Goal: Contribute content: Contribute content

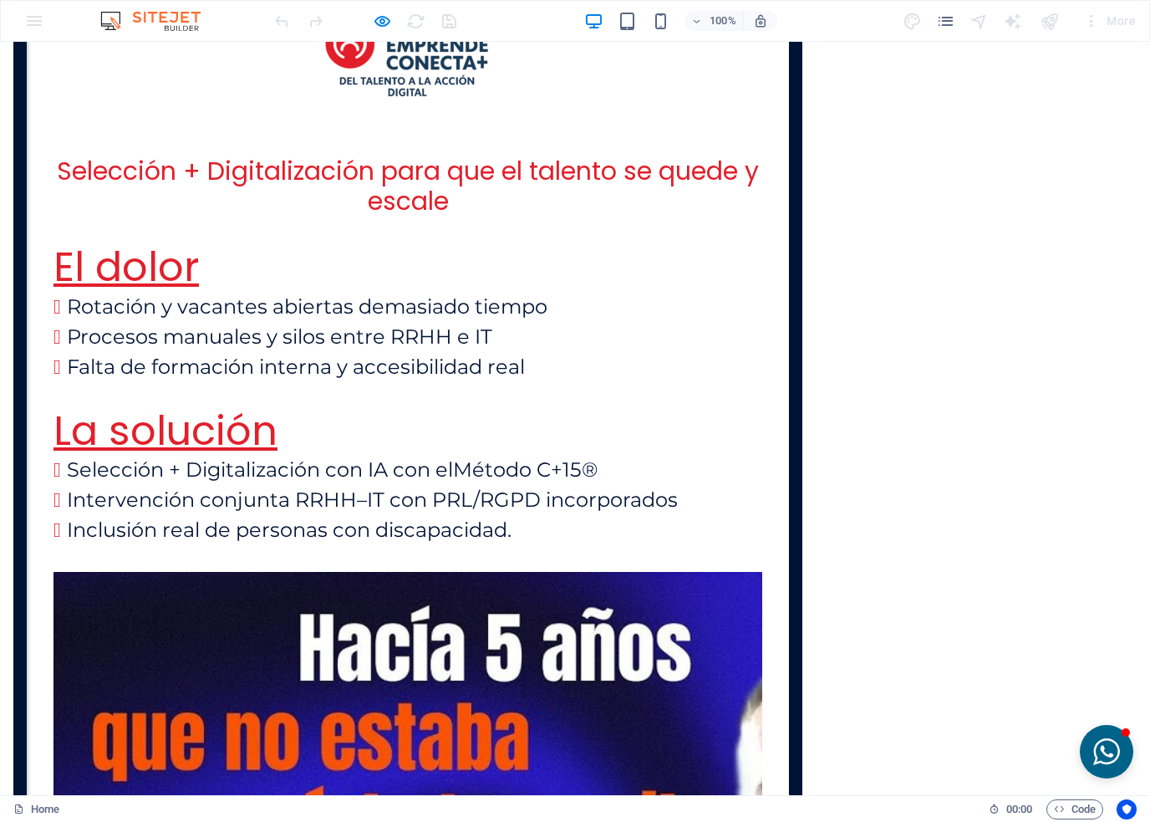
scroll to position [3628, 0]
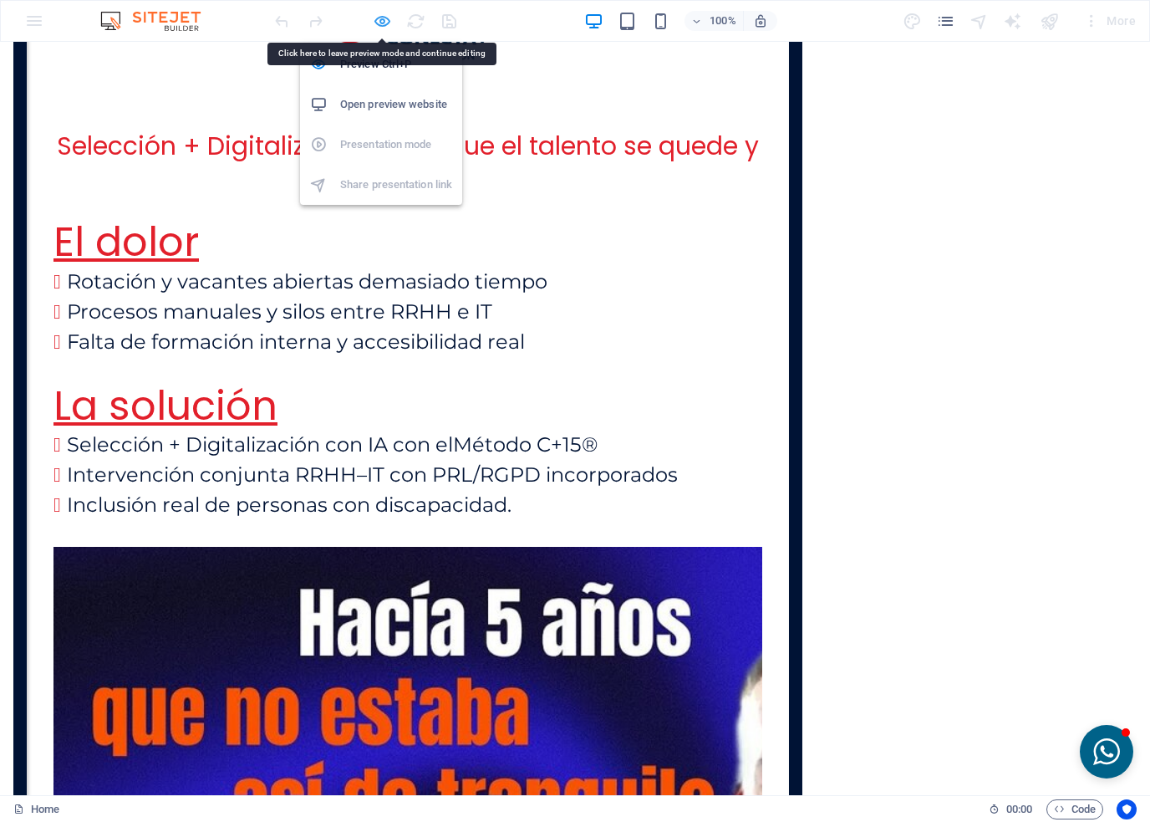
click at [385, 17] on icon "button" at bounding box center [382, 21] width 19 height 19
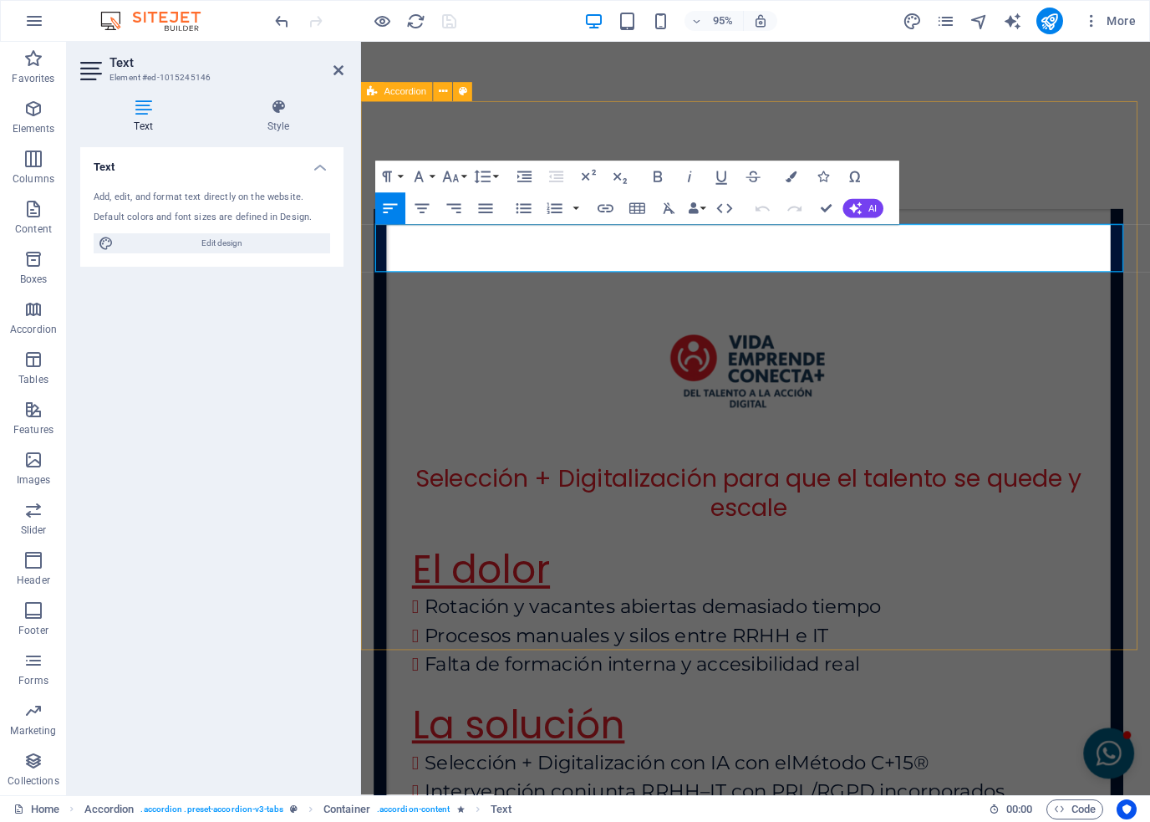
drag, startPoint x: 582, startPoint y: 276, endPoint x: 714, endPoint y: 277, distance: 132.1
click at [550, 204] on icon "button" at bounding box center [554, 208] width 19 height 19
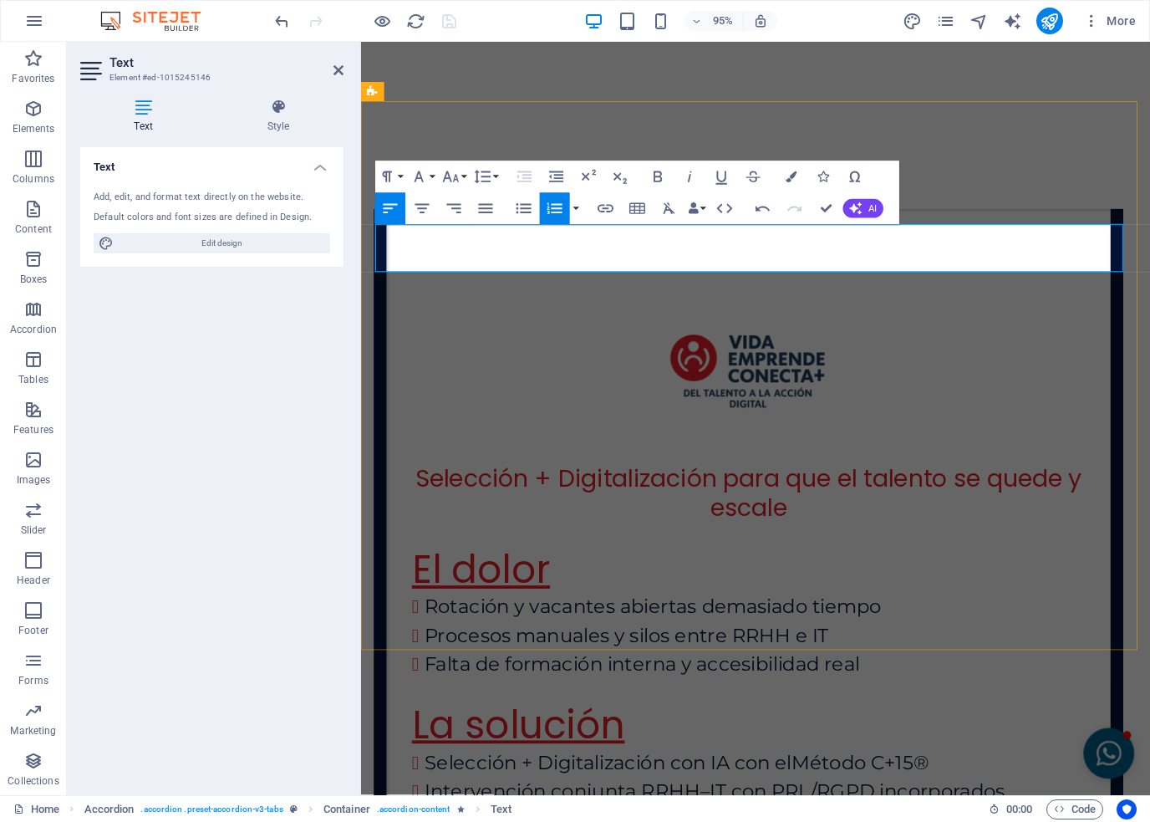
click at [550, 212] on icon "button" at bounding box center [554, 208] width 19 height 19
drag, startPoint x: 570, startPoint y: 269, endPoint x: 377, endPoint y: 246, distance: 194.5
click at [651, 170] on icon "button" at bounding box center [658, 176] width 19 height 19
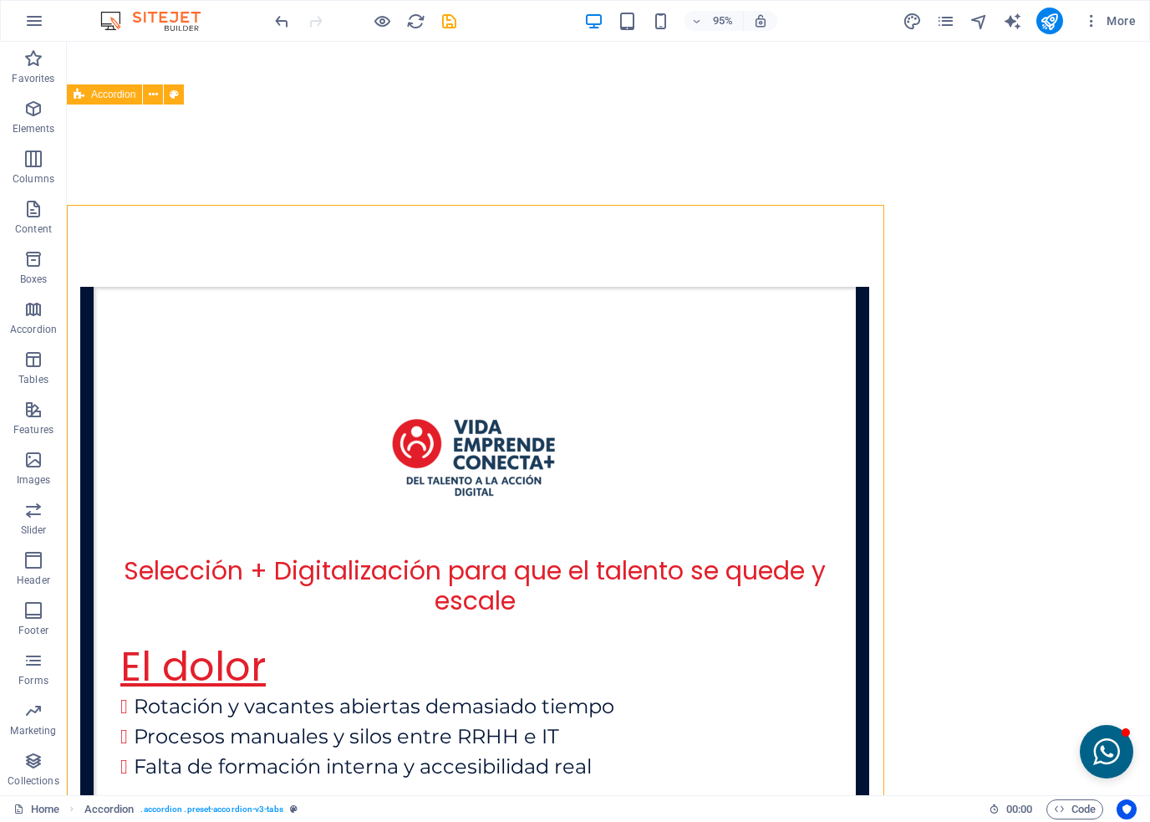
scroll to position [3873, 0]
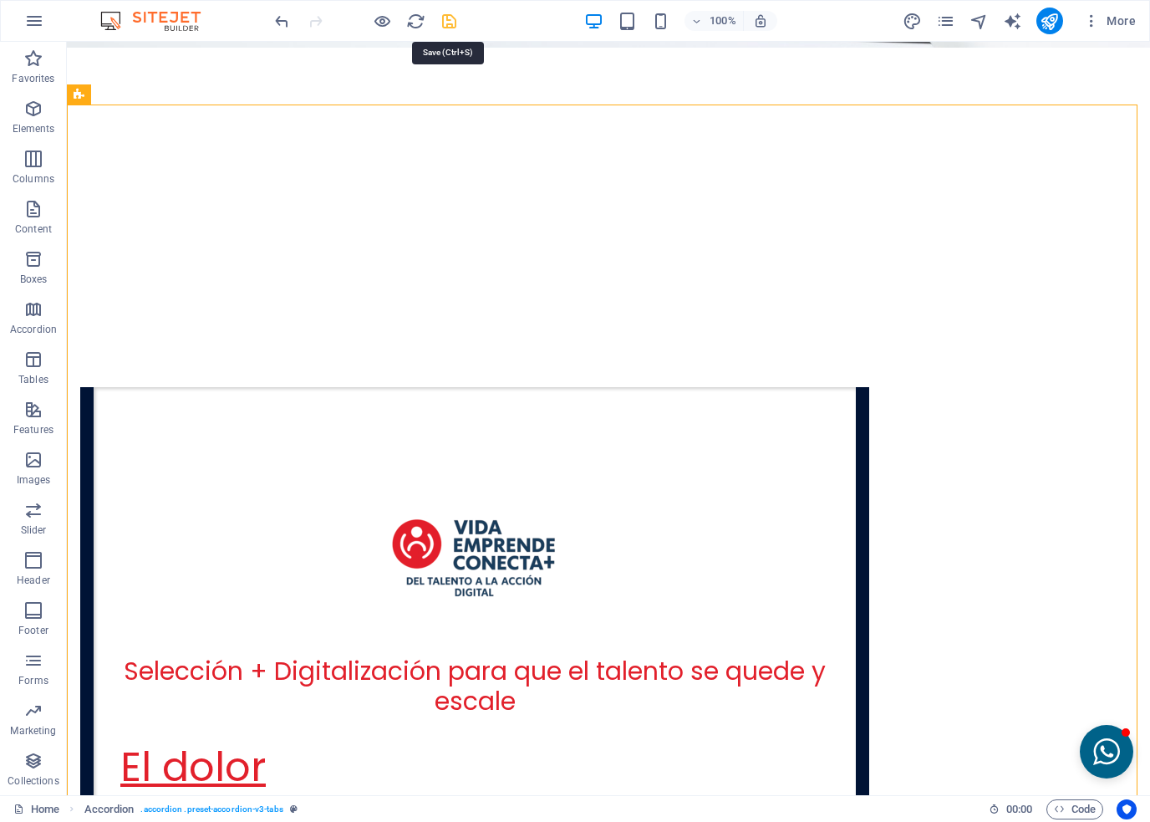
click at [451, 18] on icon "save" at bounding box center [449, 21] width 19 height 19
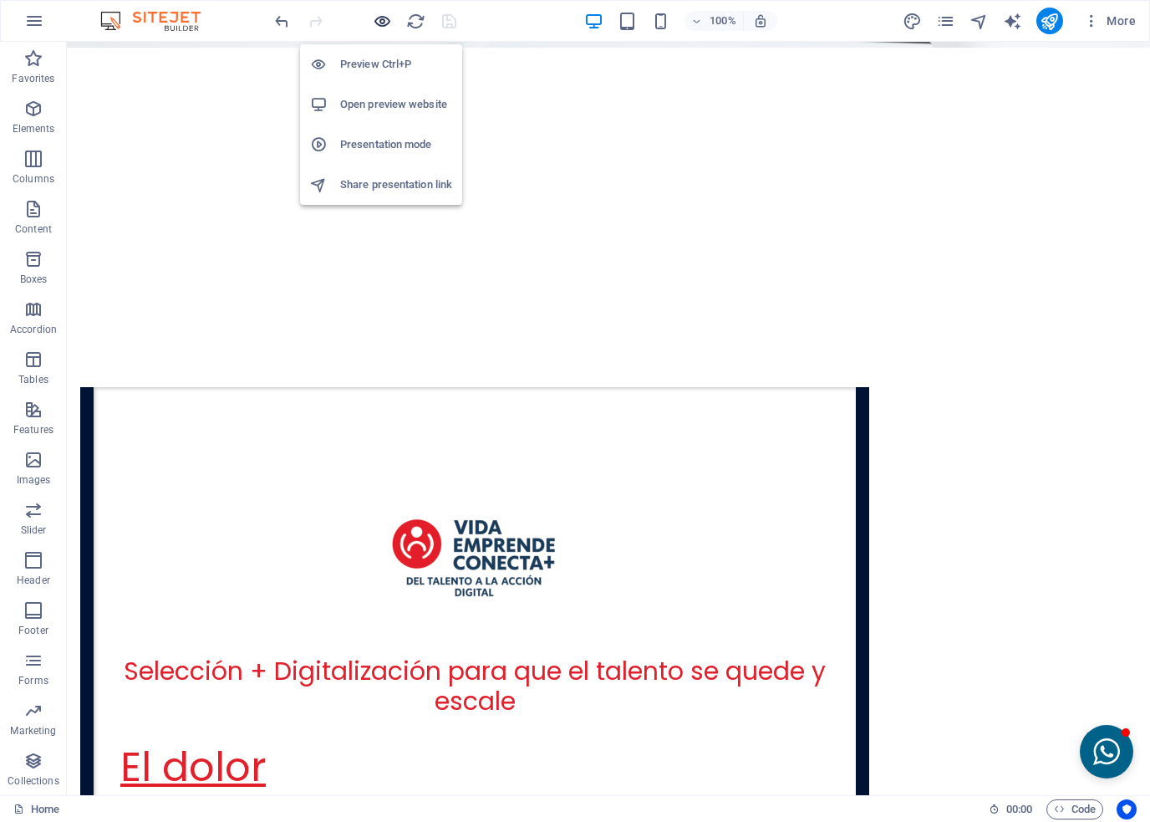
click at [381, 13] on icon "button" at bounding box center [382, 21] width 19 height 19
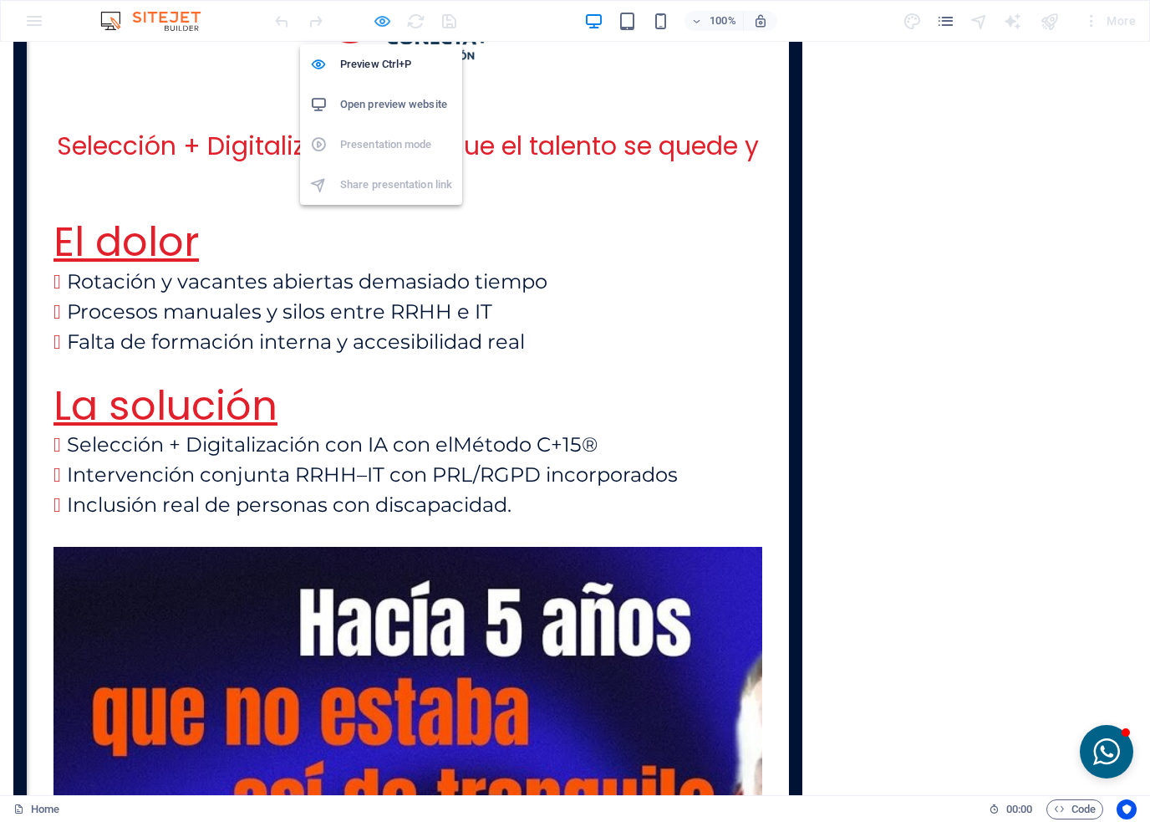
click at [376, 19] on icon "button" at bounding box center [382, 21] width 19 height 19
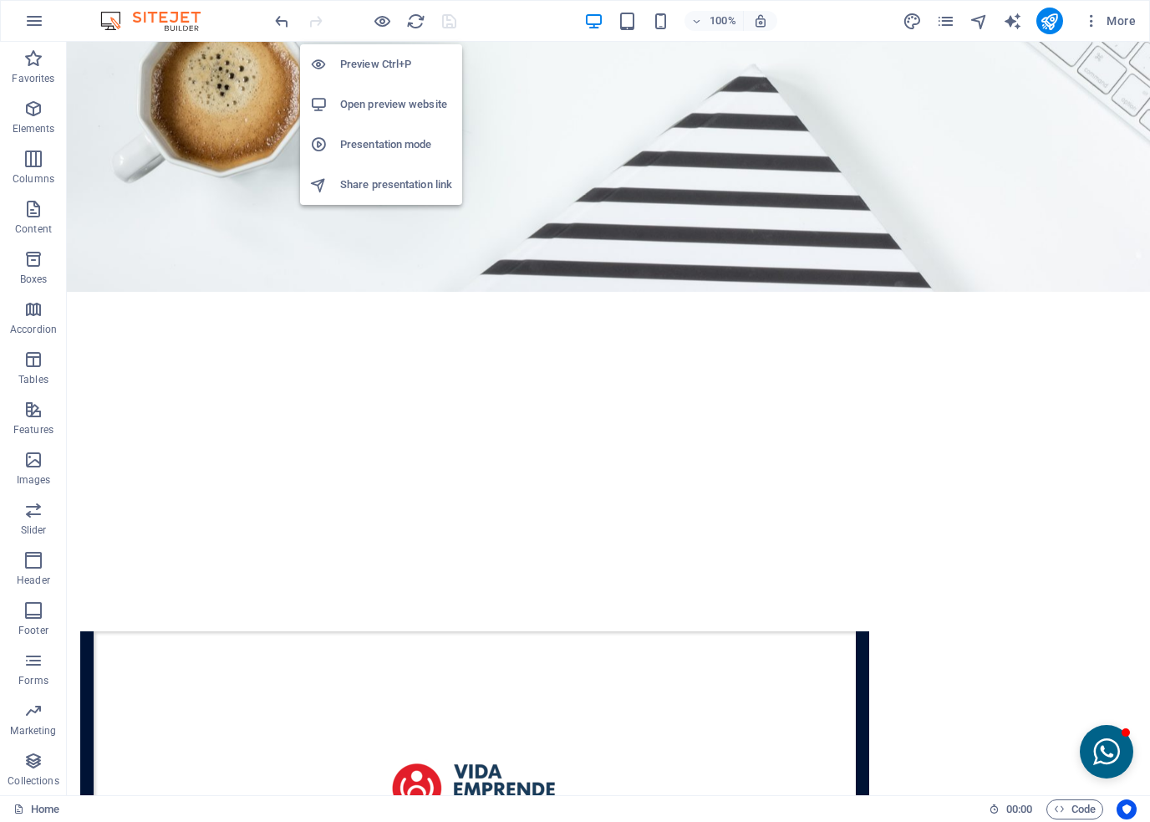
scroll to position [3873, 0]
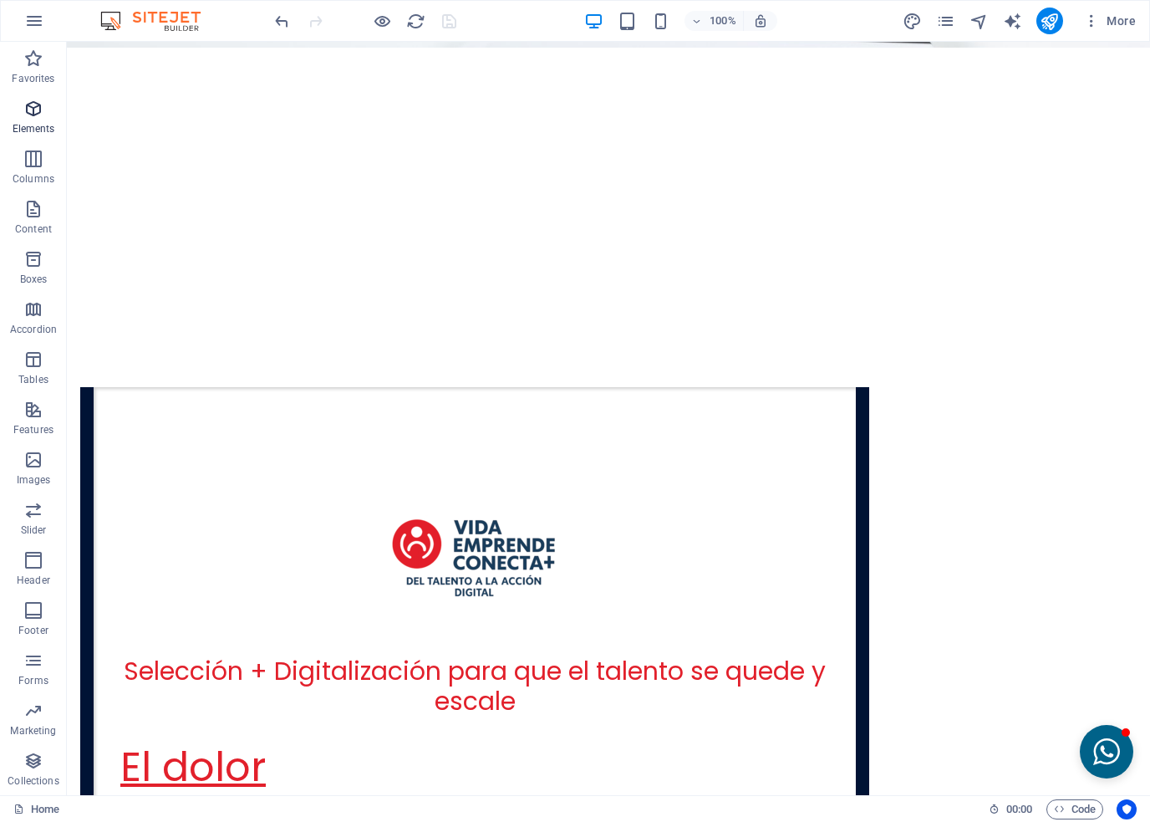
click at [30, 119] on icon "button" at bounding box center [33, 109] width 20 height 20
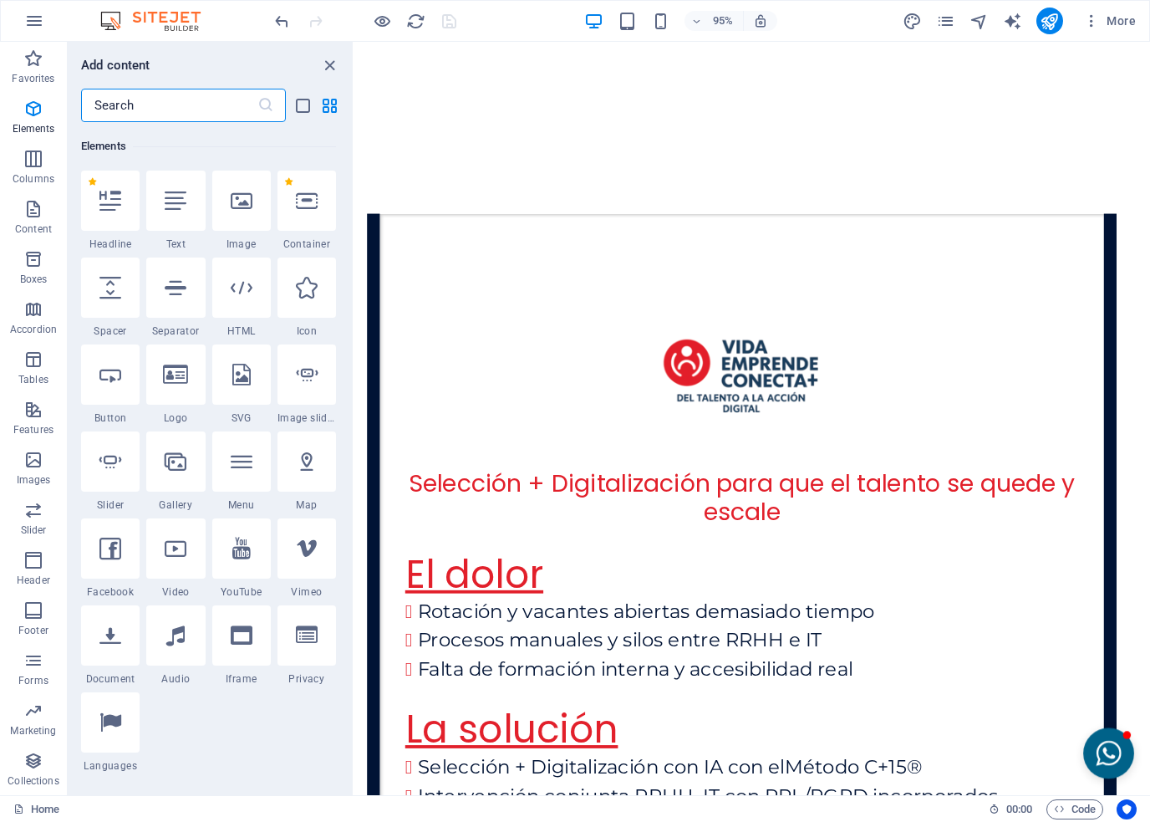
scroll to position [177, 0]
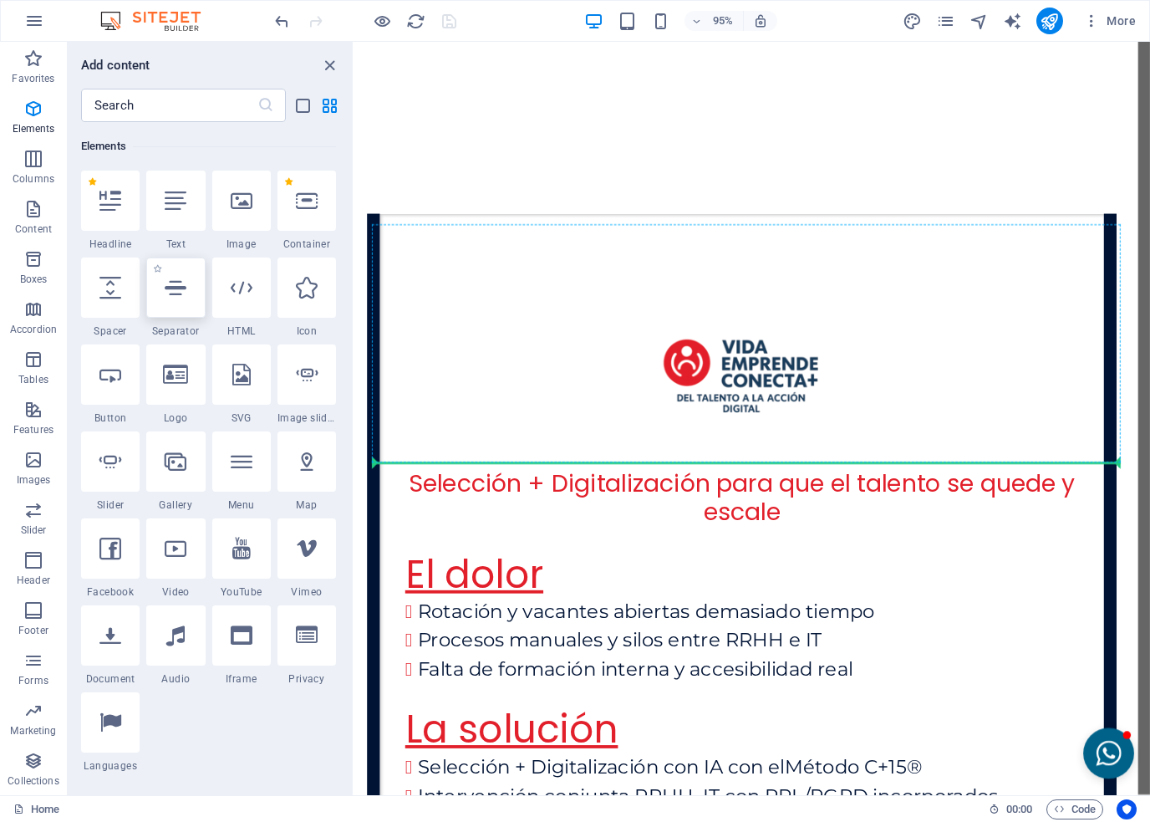
select select "%"
select select "px"
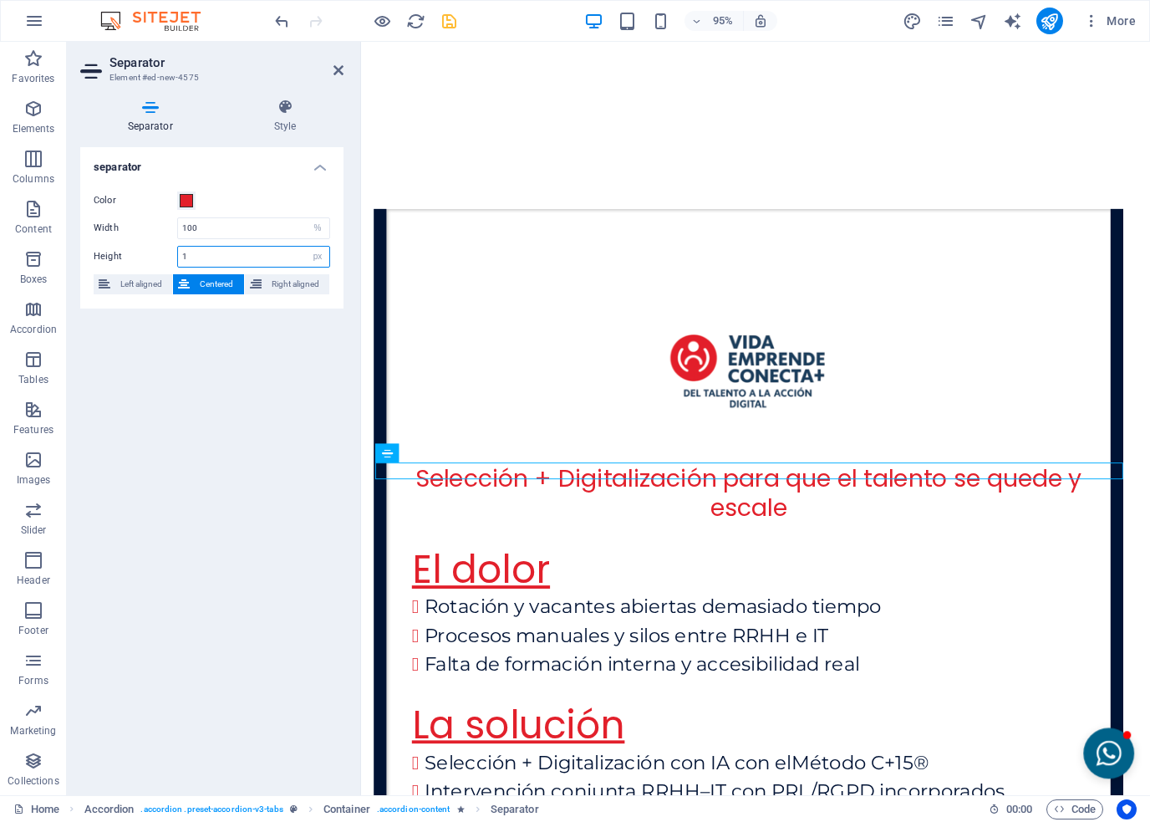
click at [217, 250] on input "1" at bounding box center [253, 257] width 151 height 20
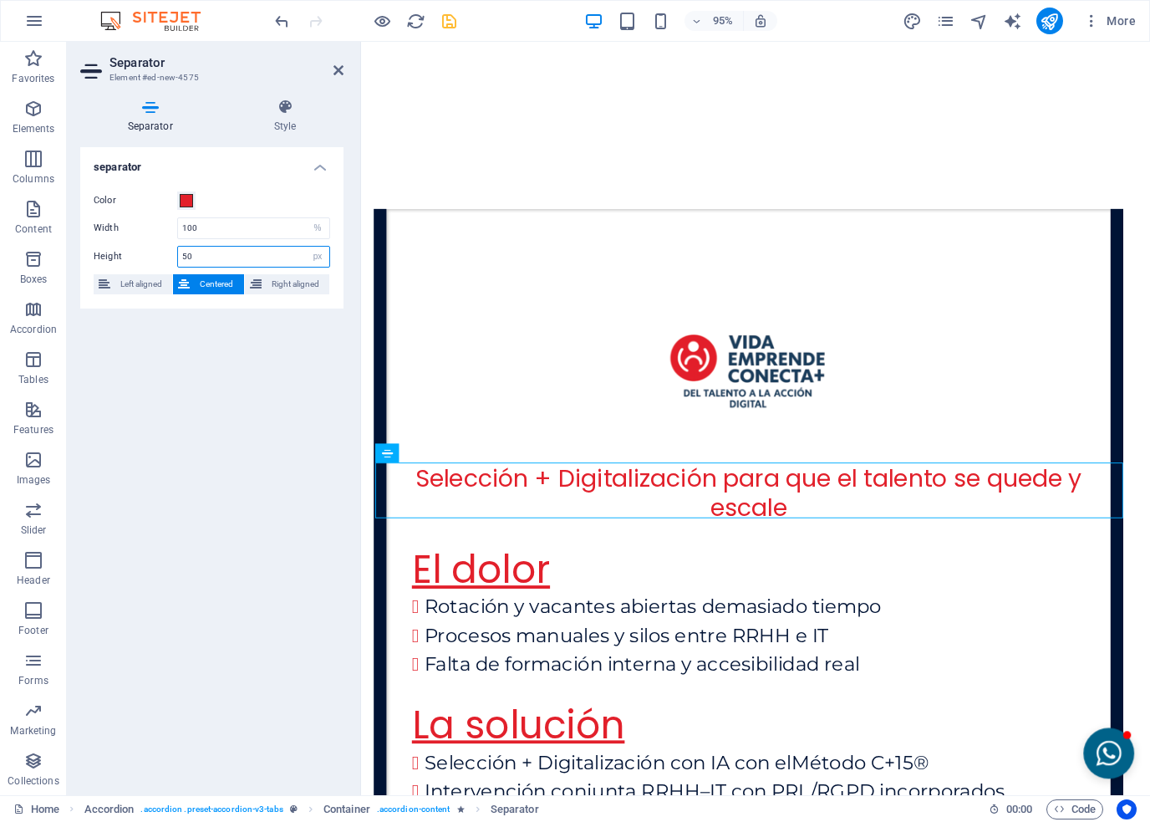
type input "5"
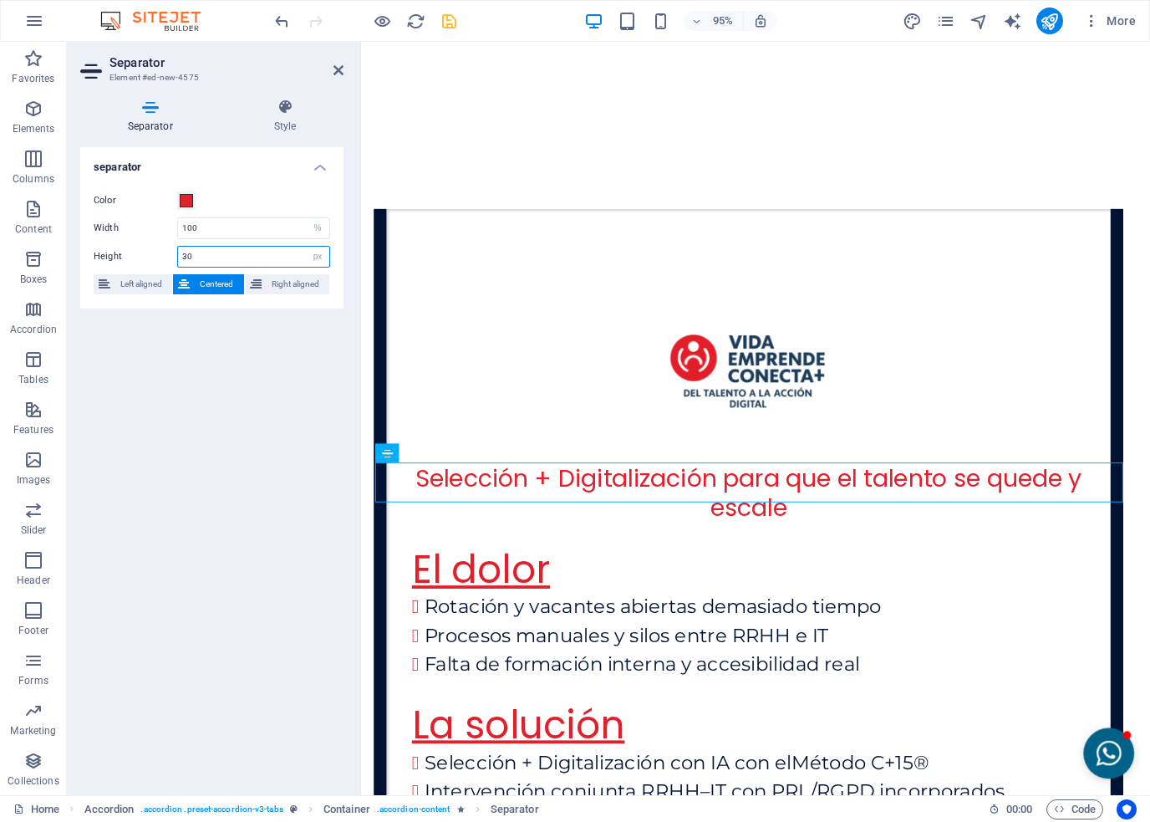
type input "30"
click at [194, 405] on div "separator Color Width 100 px rem % vh vw Height 30 px rem vh vw Left aligned Ce…" at bounding box center [211, 464] width 263 height 635
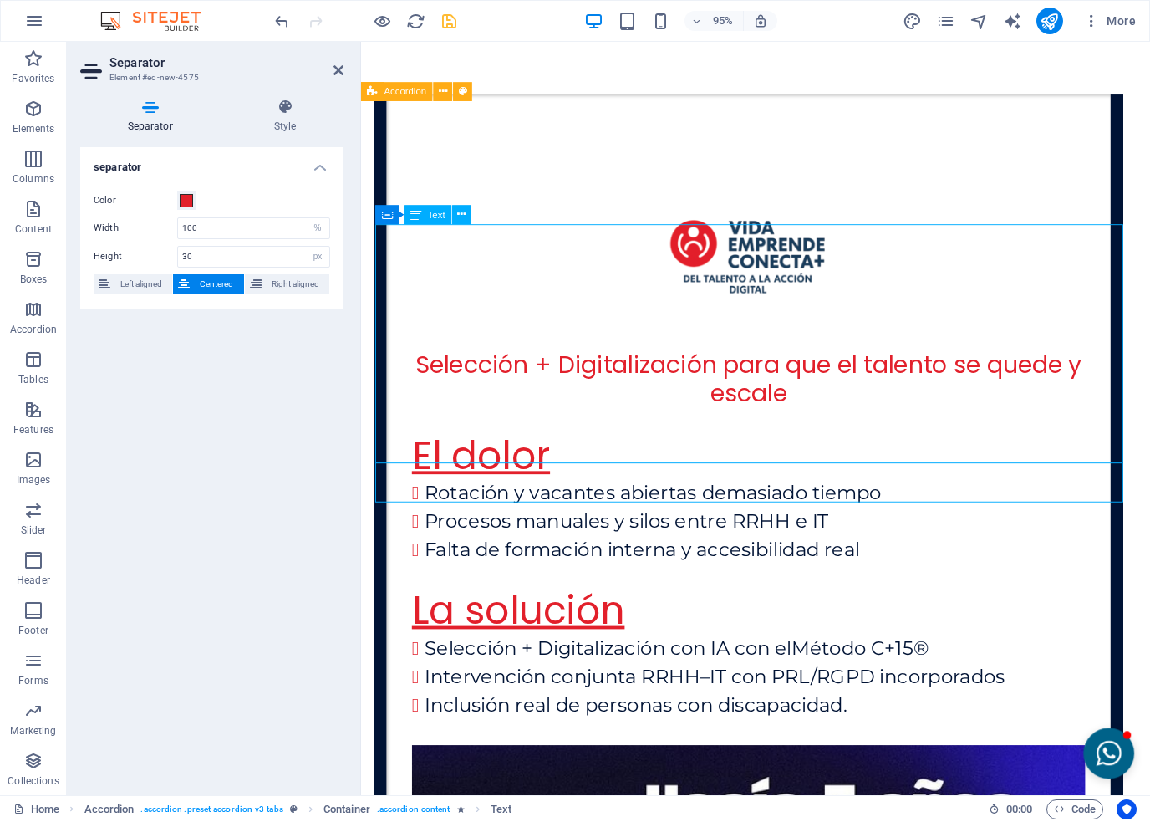
scroll to position [3873, 0]
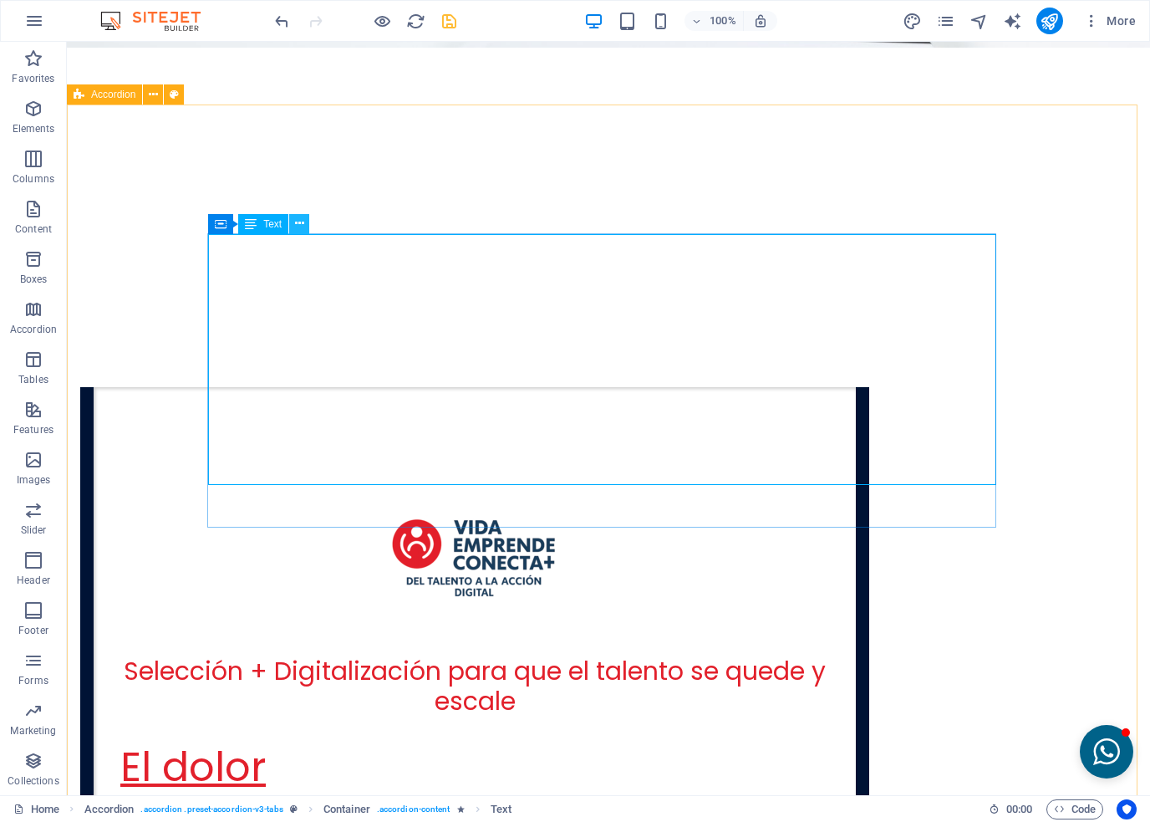
click at [301, 224] on icon at bounding box center [299, 224] width 9 height 18
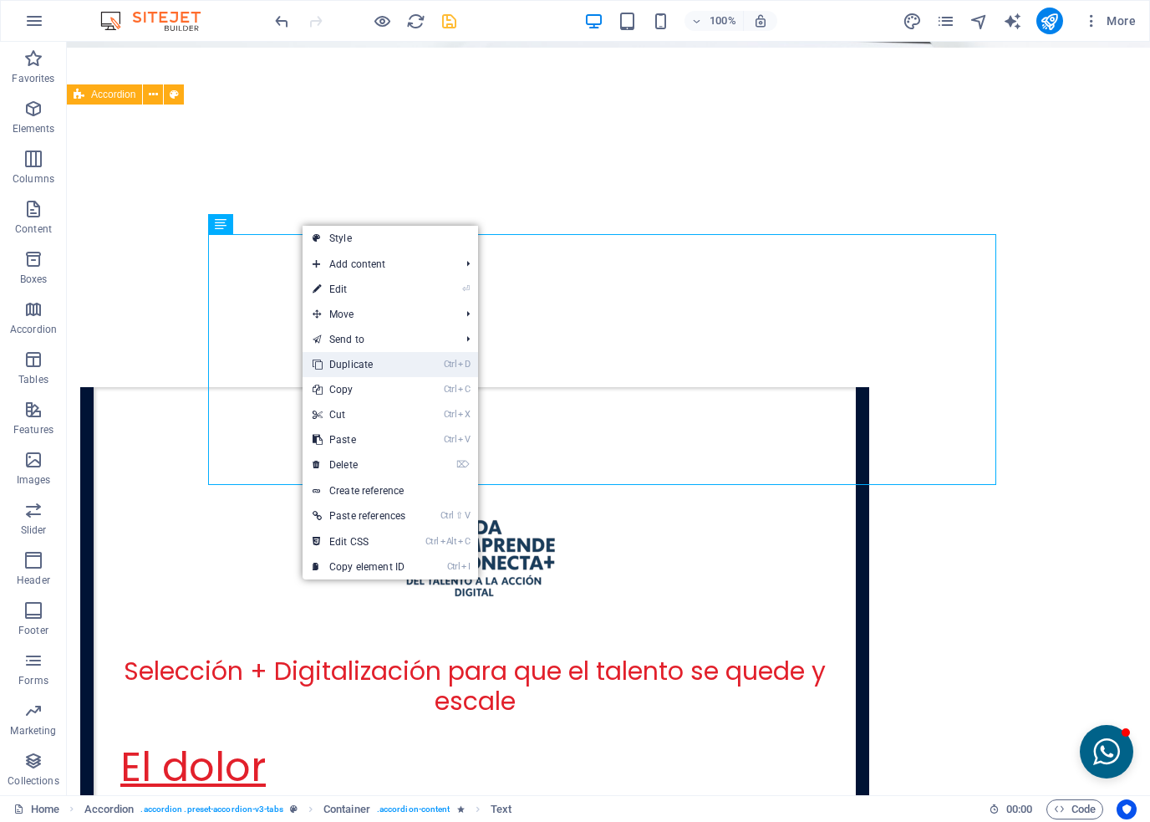
click at [336, 370] on link "Ctrl D Duplicate" at bounding box center [359, 364] width 113 height 25
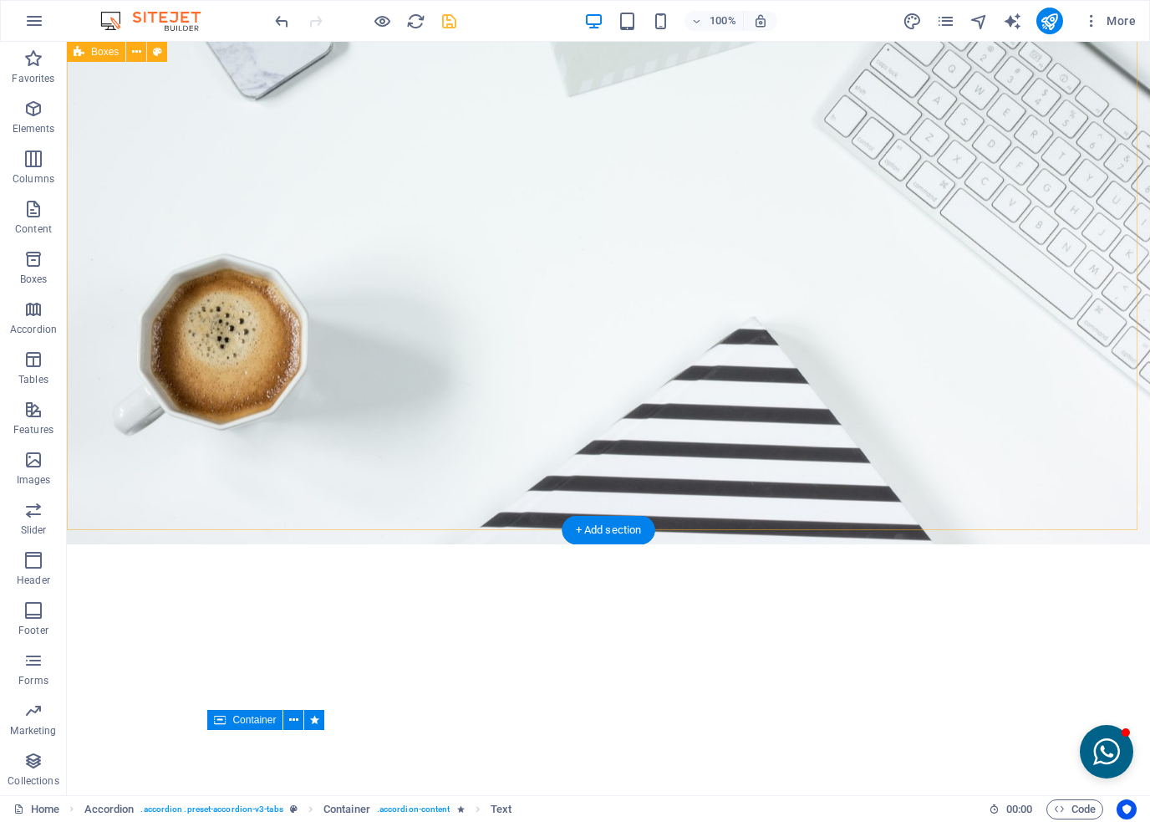
scroll to position [3371, 0]
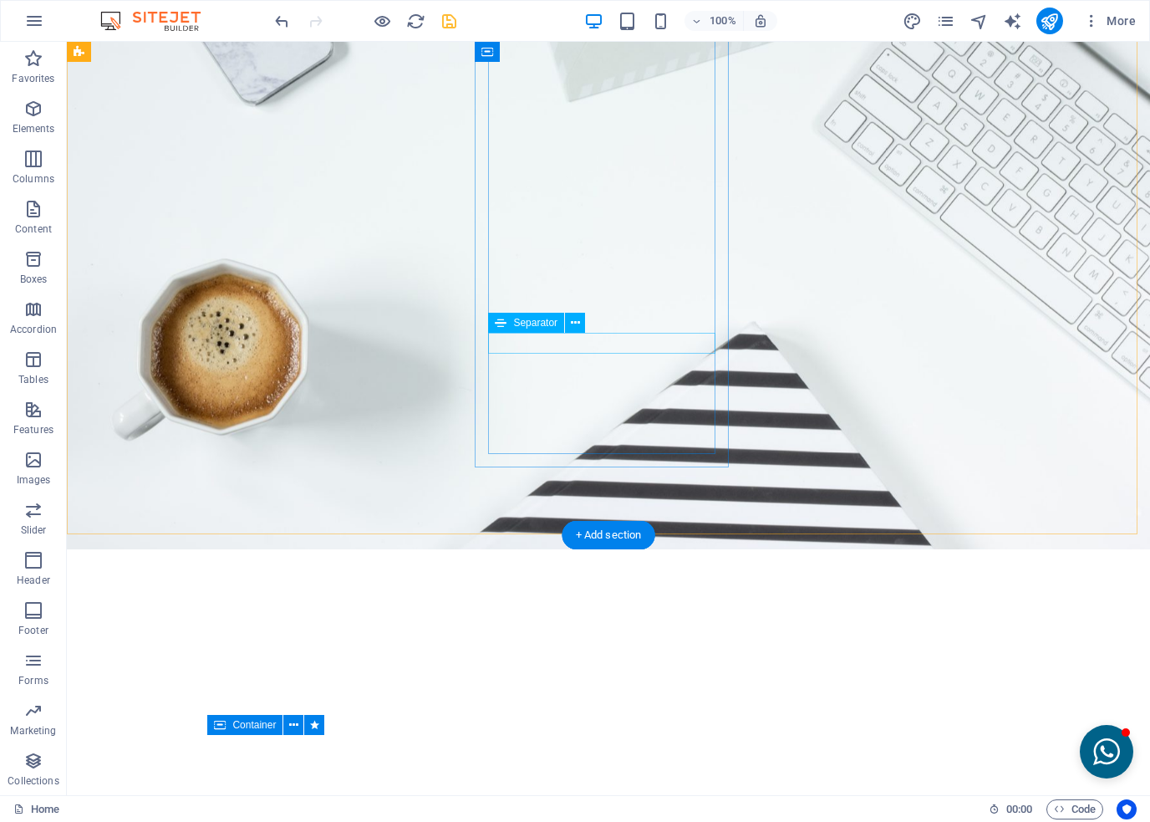
select select "%"
select select "px"
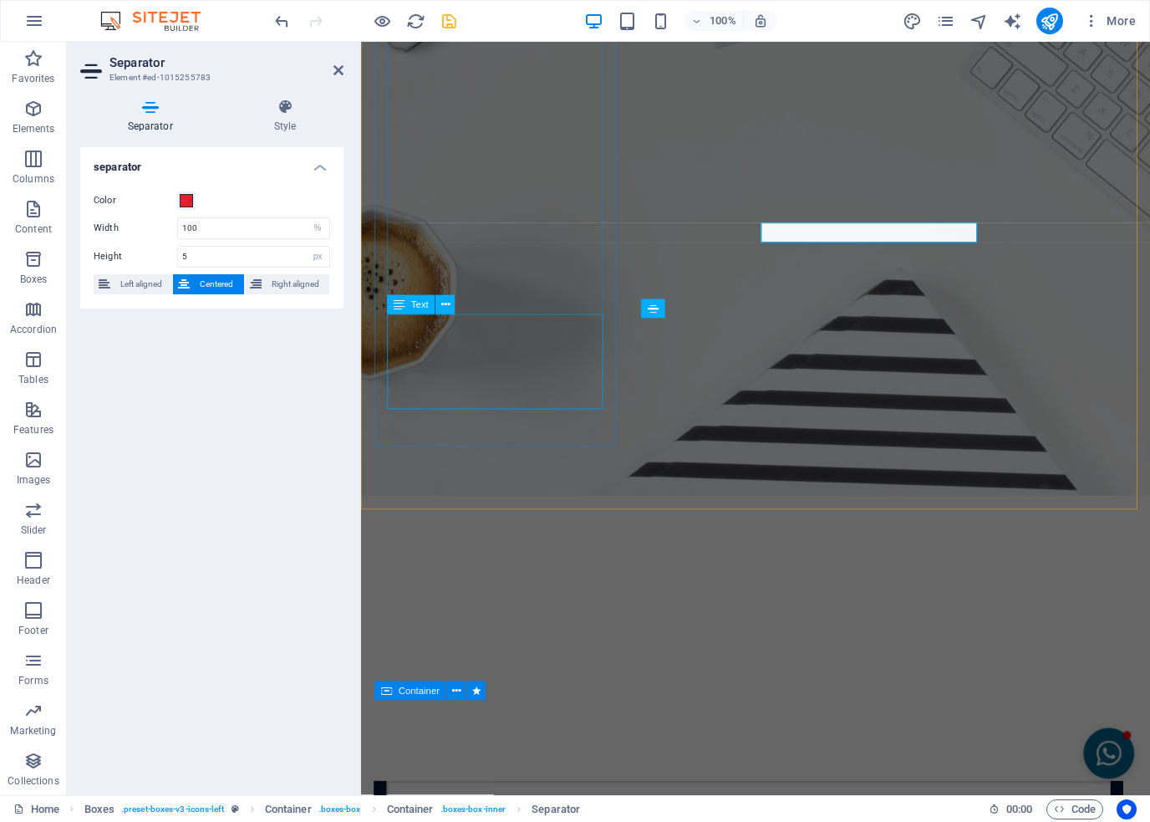
scroll to position [3471, 0]
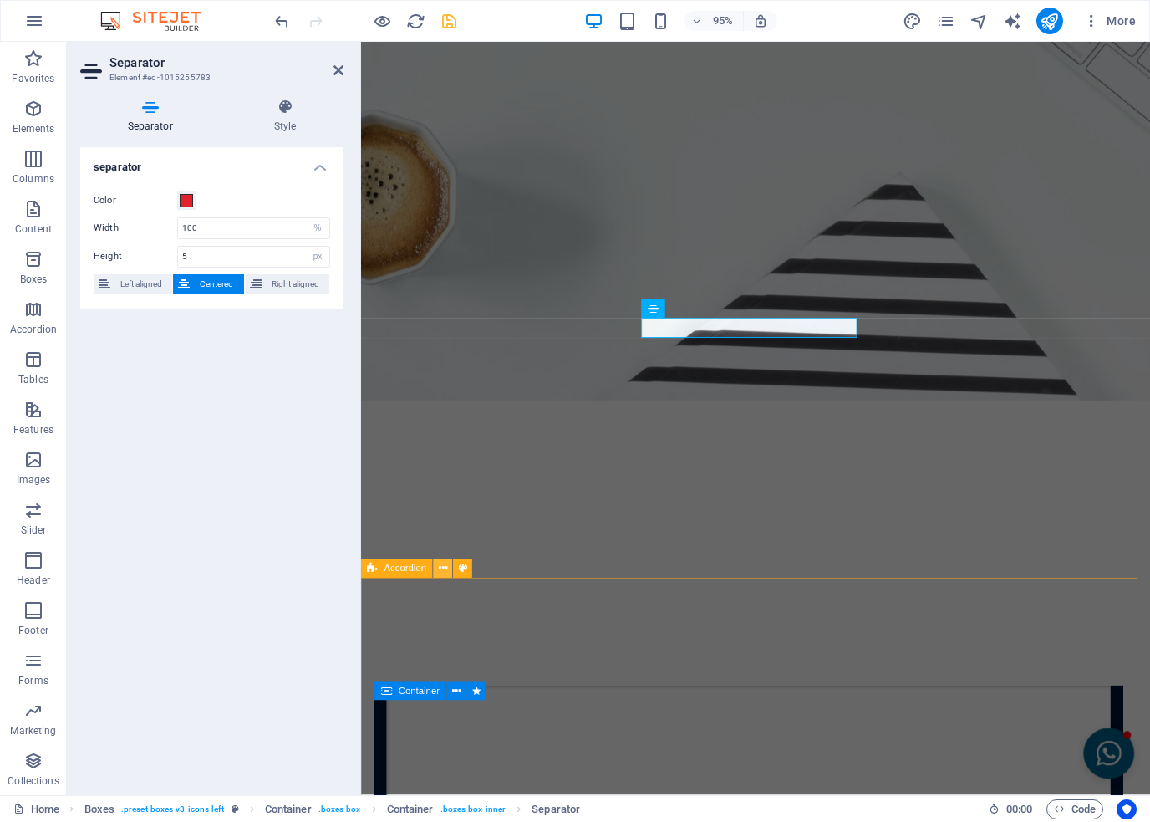
click at [451, 572] on button at bounding box center [443, 568] width 19 height 19
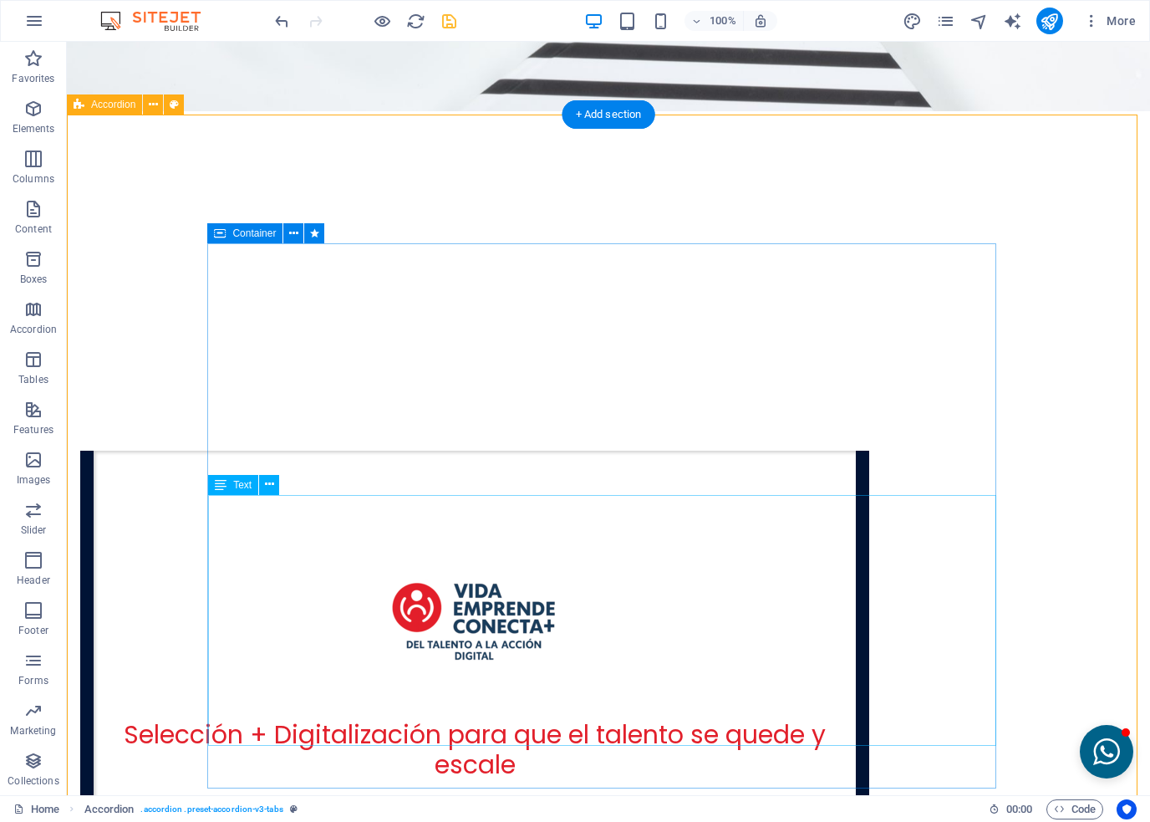
scroll to position [3873, 0]
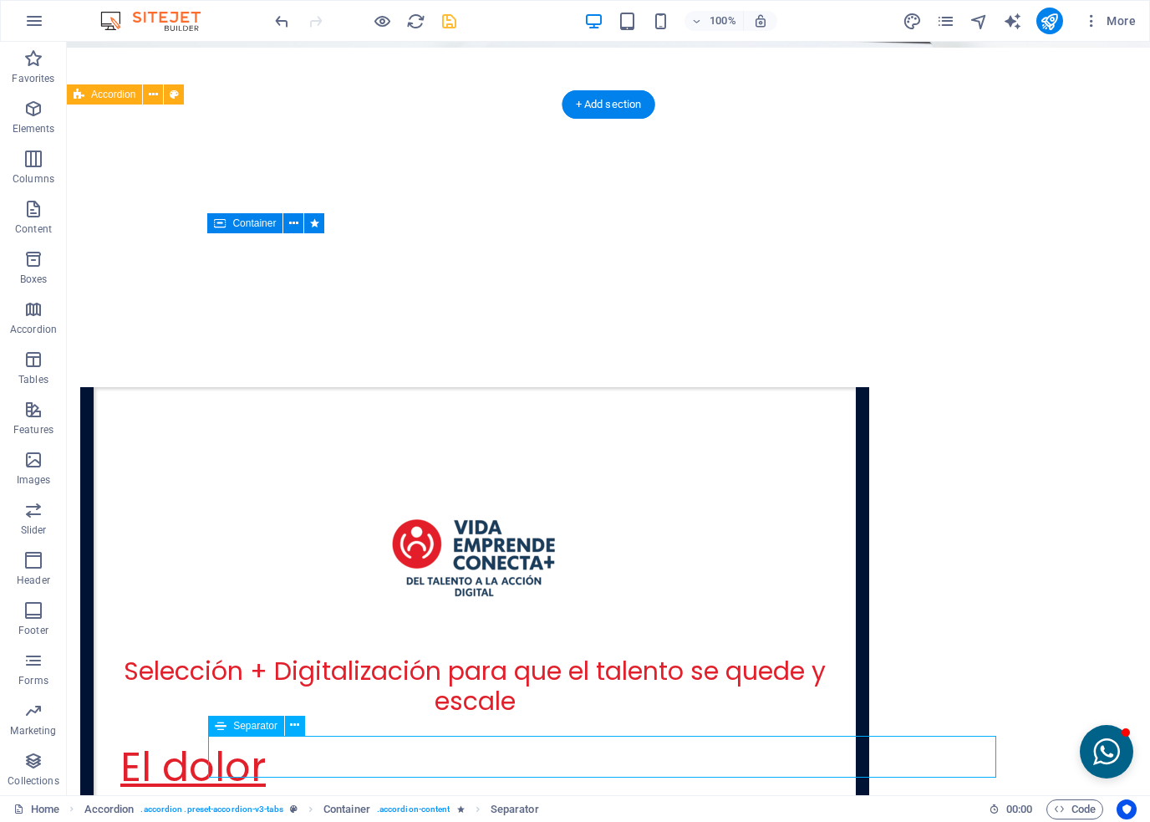
select select "%"
select select "px"
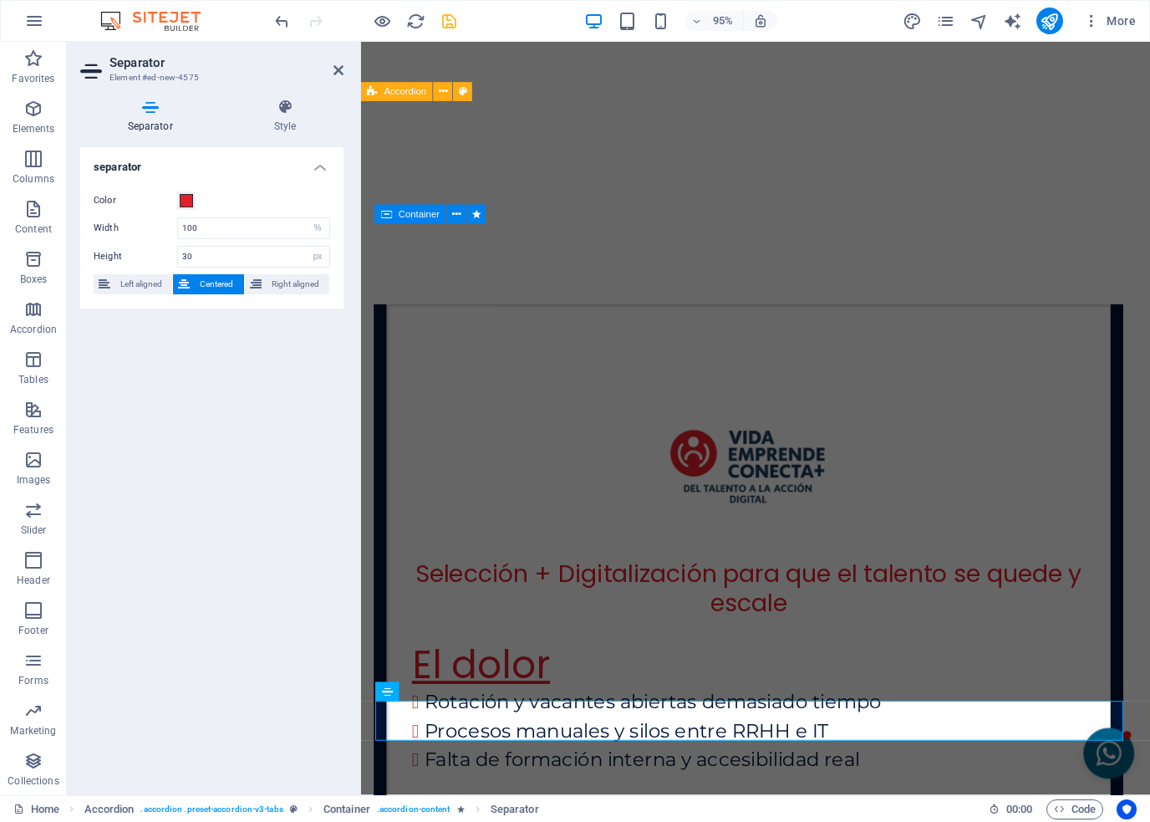
scroll to position [3973, 0]
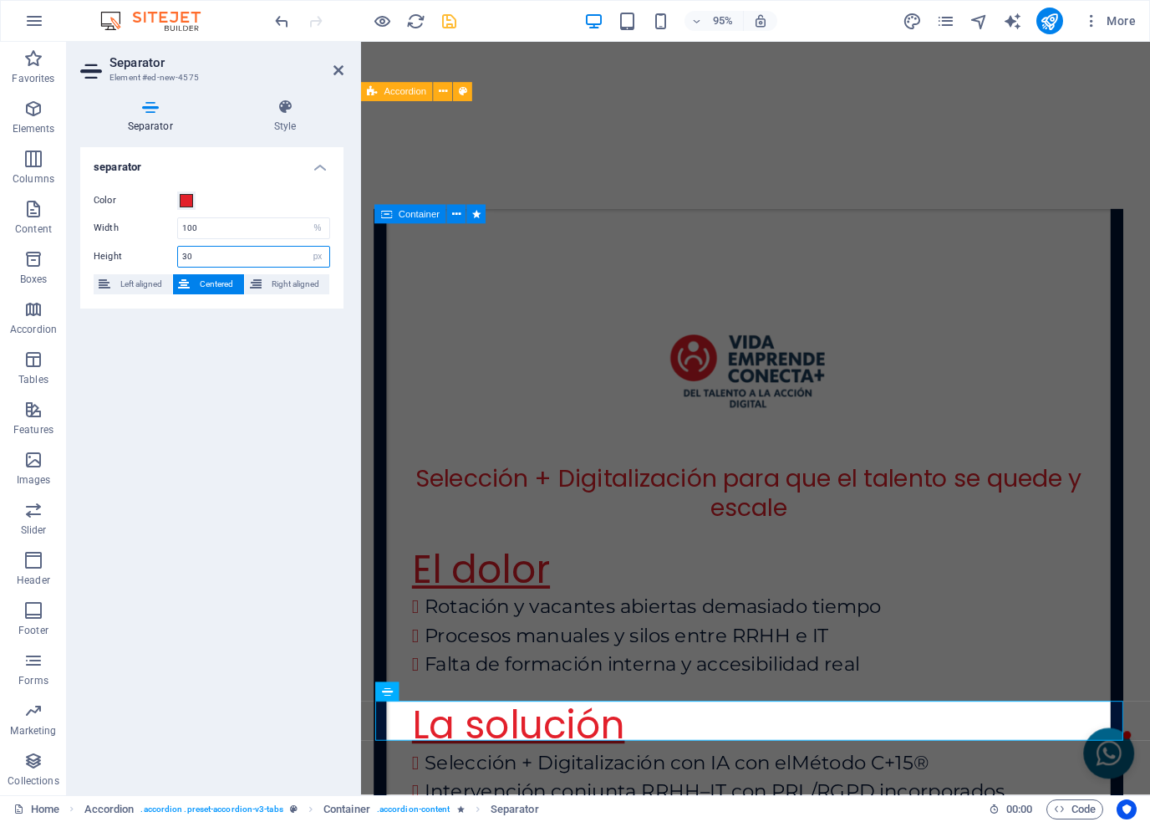
click at [214, 253] on input "30" at bounding box center [253, 257] width 151 height 20
type input "5"
click at [166, 544] on div "separator Color Width 100 px rem % vh vw Height 5 px rem vh vw Left aligned Cen…" at bounding box center [211, 464] width 263 height 635
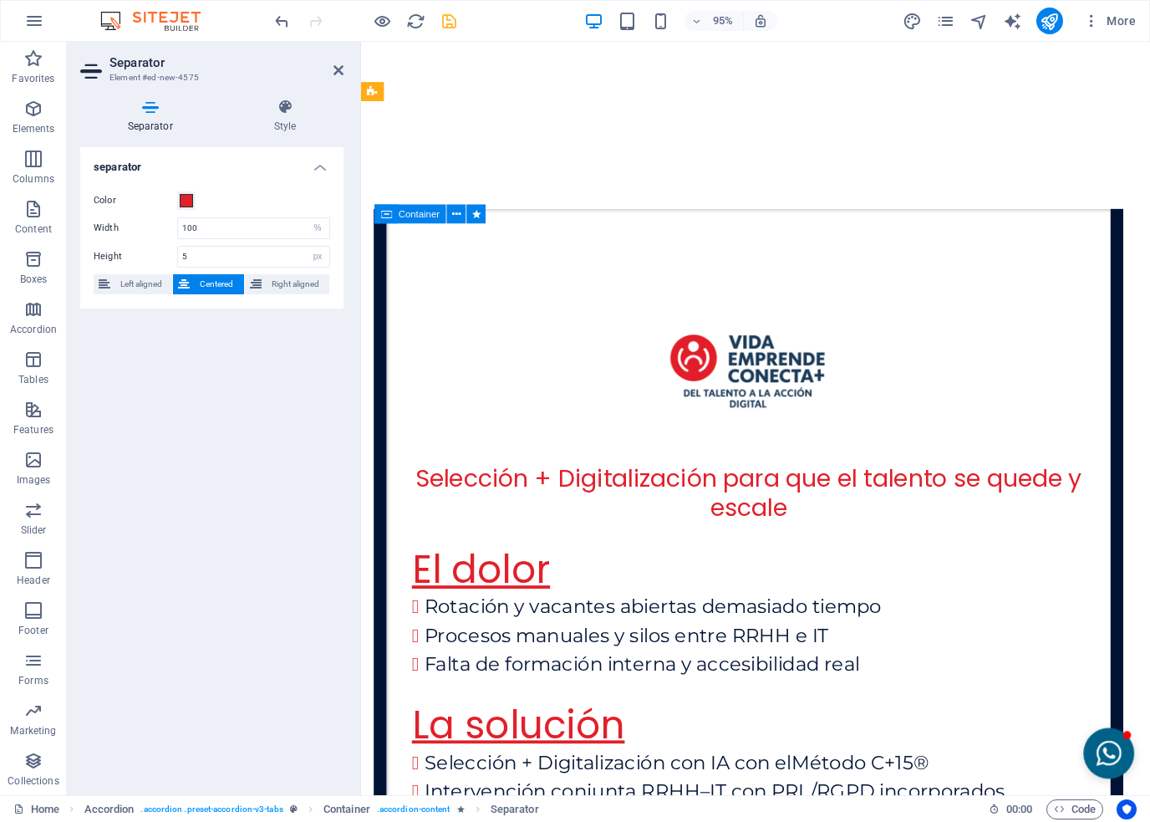
drag, startPoint x: 778, startPoint y: 734, endPoint x: 437, endPoint y: 502, distance: 412.3
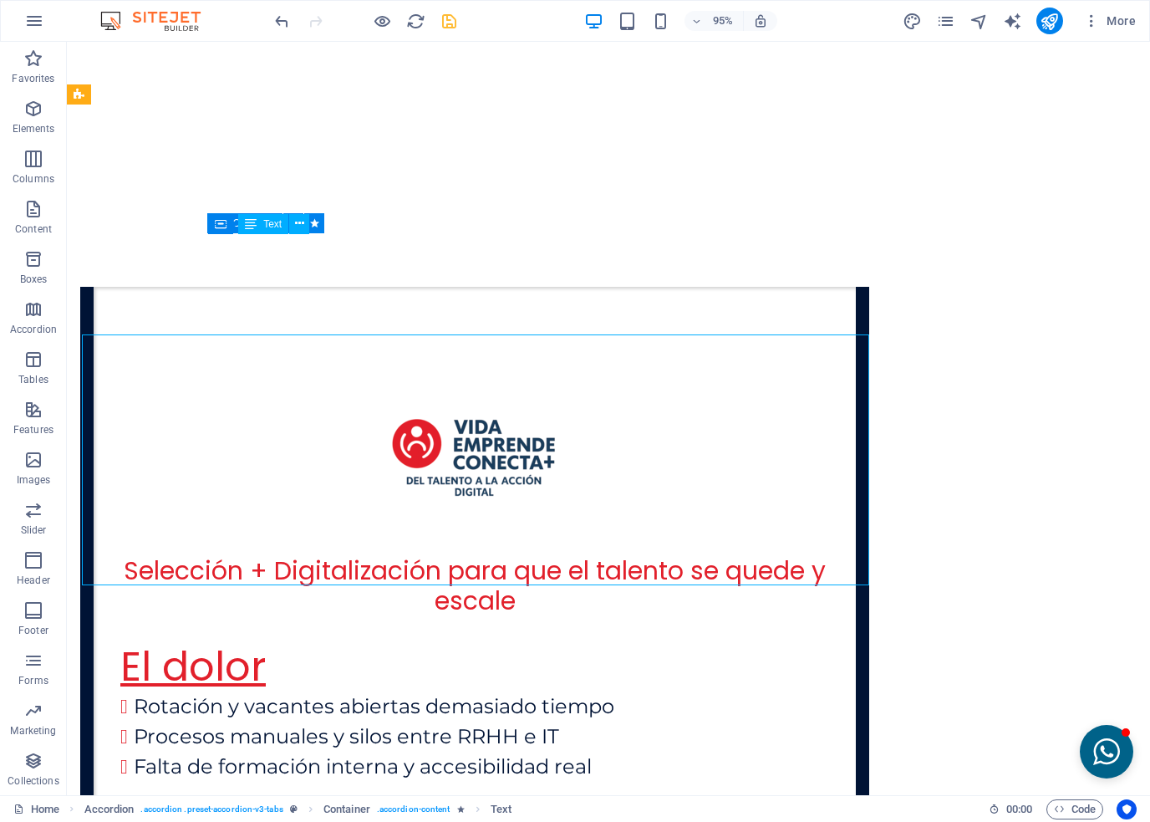
scroll to position [3873, 0]
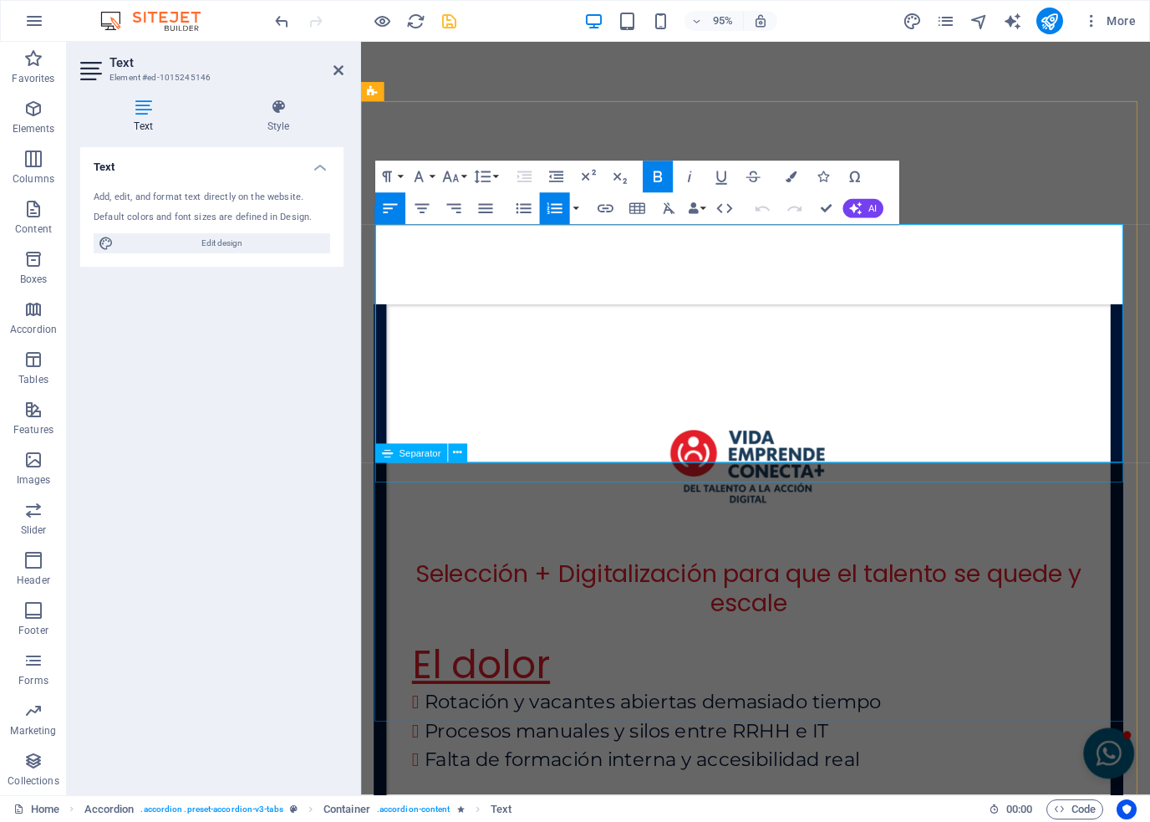
scroll to position [3973, 0]
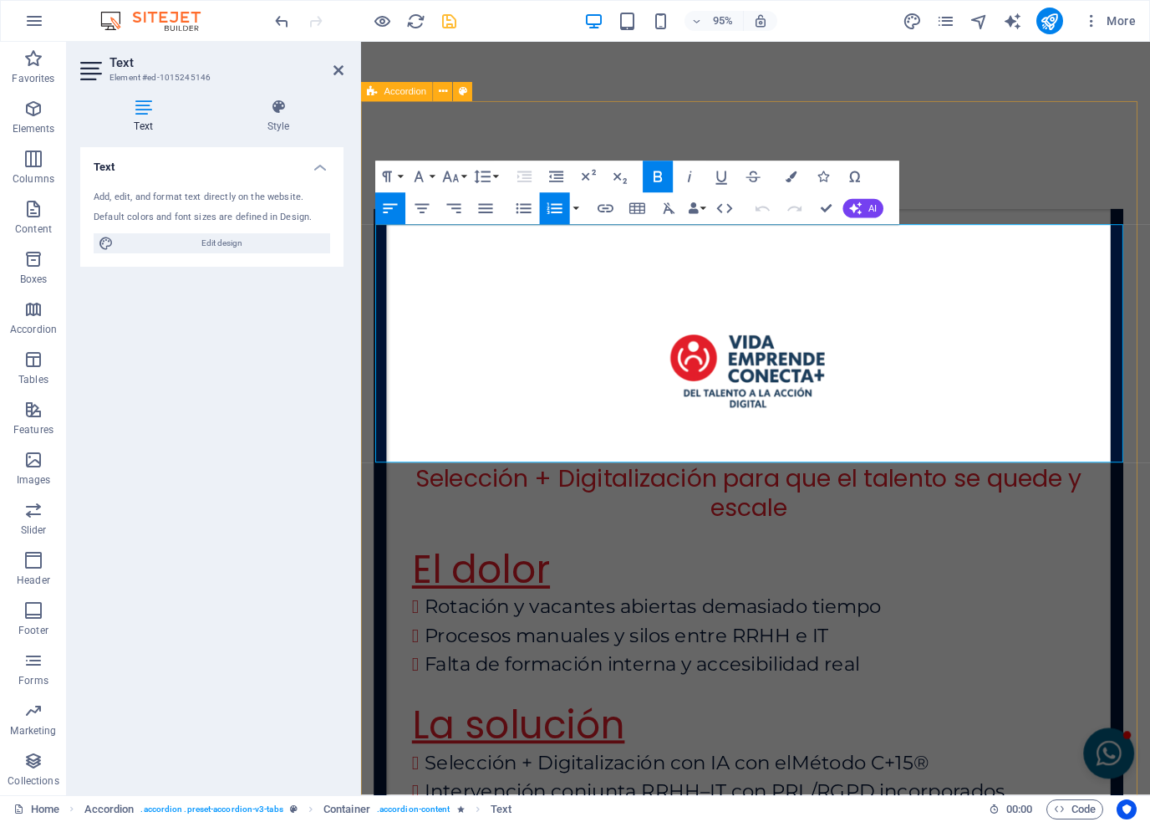
drag, startPoint x: 558, startPoint y: 471, endPoint x: 373, endPoint y: 293, distance: 257.2
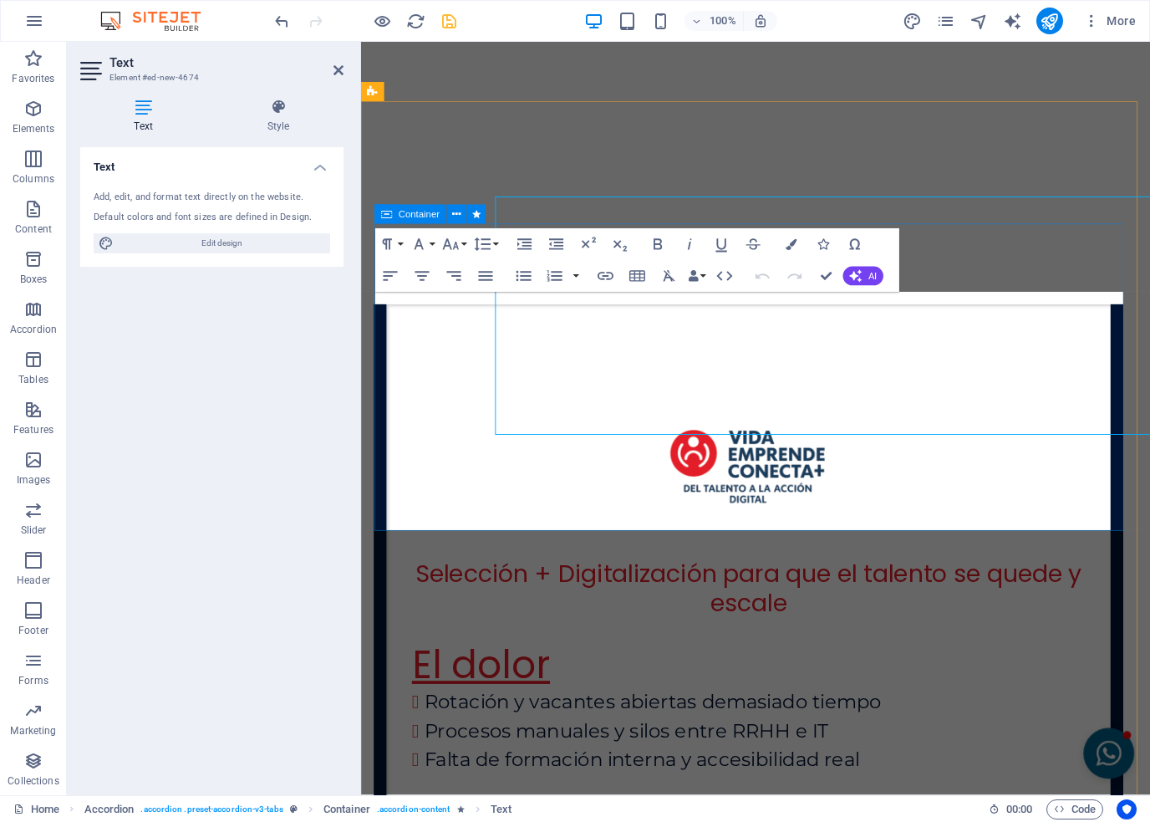
scroll to position [3973, 0]
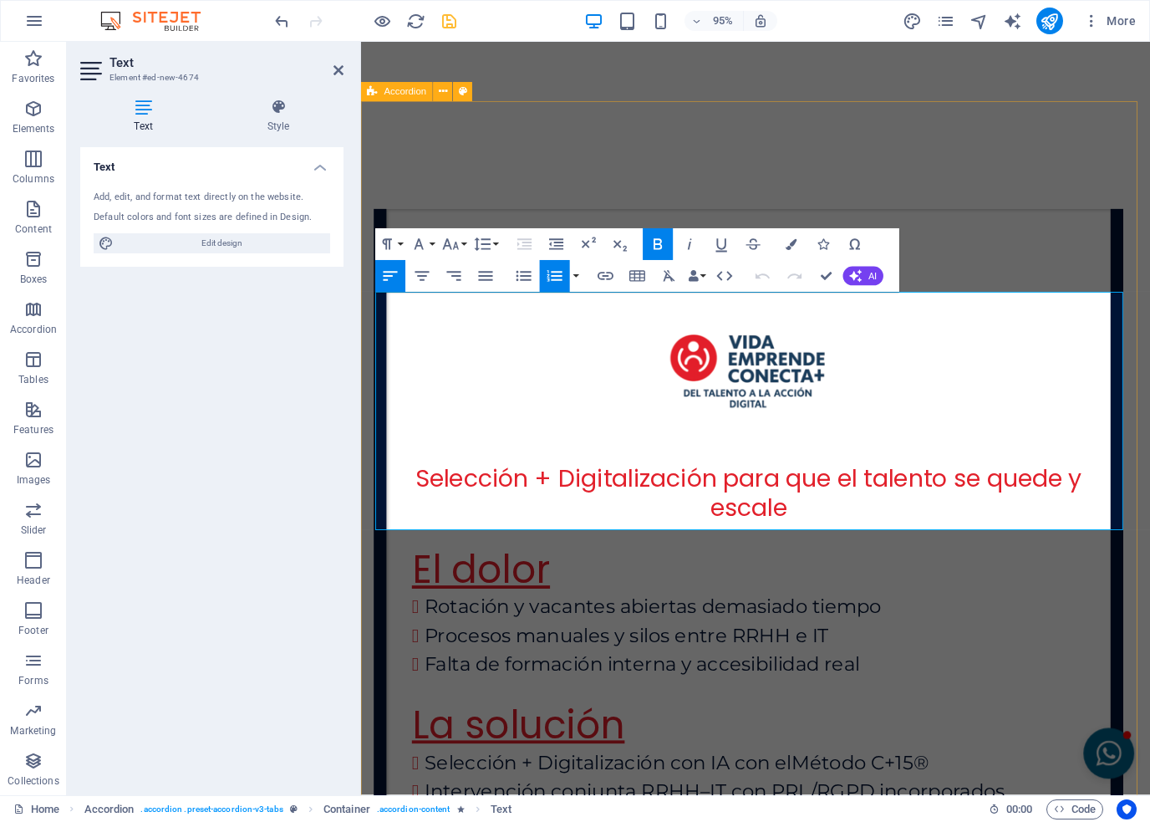
drag, startPoint x: 561, startPoint y: 344, endPoint x: 370, endPoint y: 318, distance: 193.2
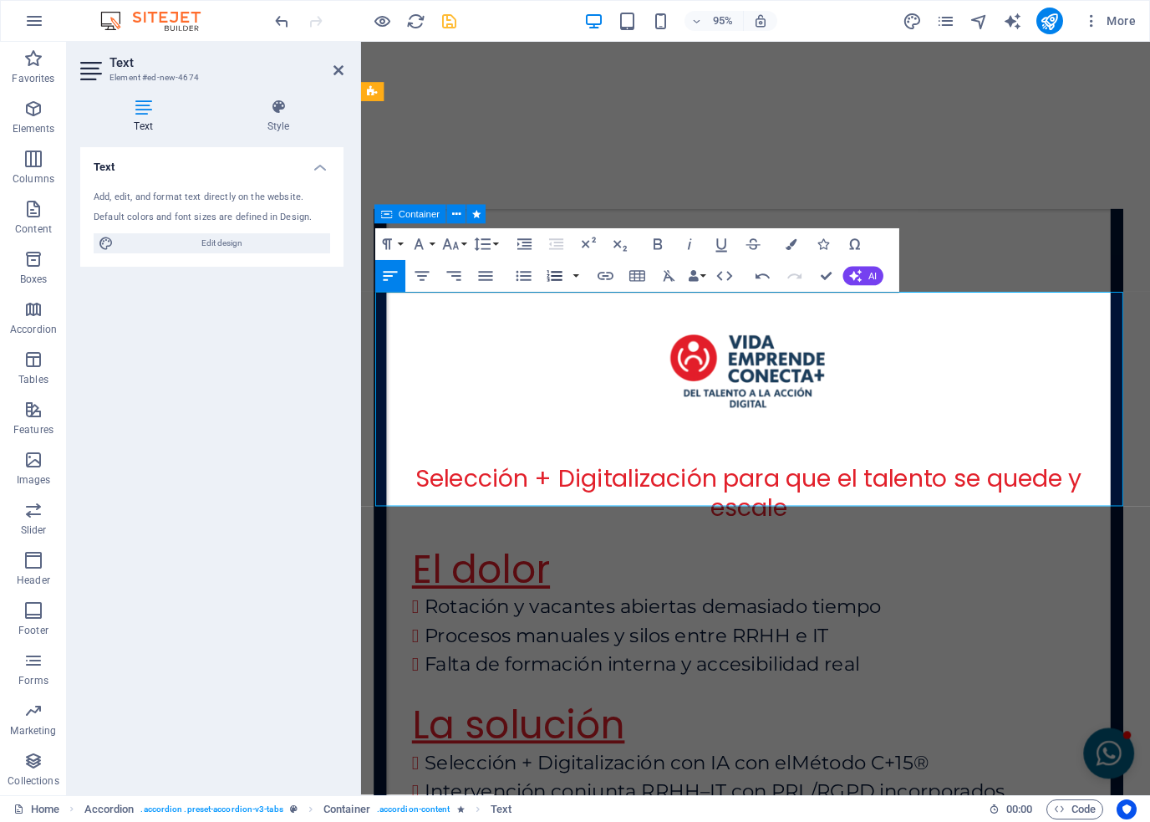
click at [558, 278] on icon "button" at bounding box center [554, 276] width 19 height 19
drag, startPoint x: 396, startPoint y: 344, endPoint x: 699, endPoint y: 367, distance: 303.5
drag, startPoint x: 574, startPoint y: 519, endPoint x: 383, endPoint y: 389, distance: 231.7
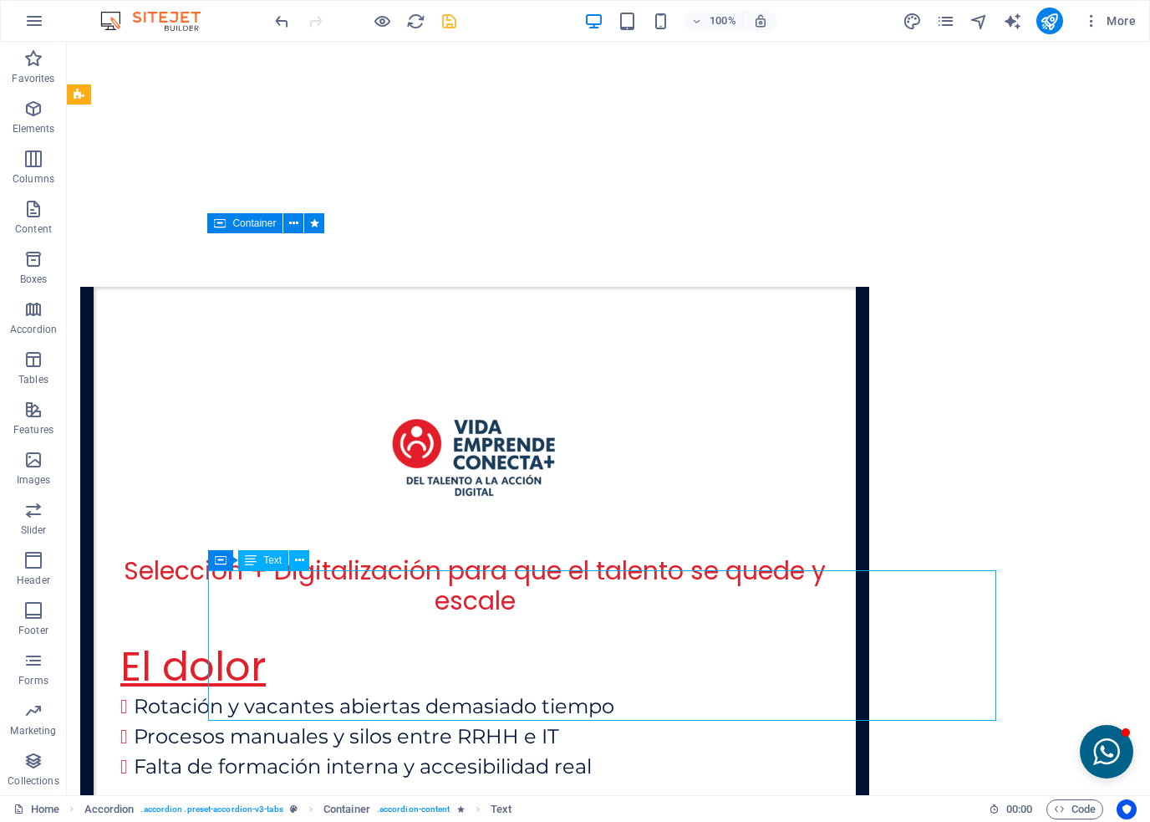
scroll to position [3873, 0]
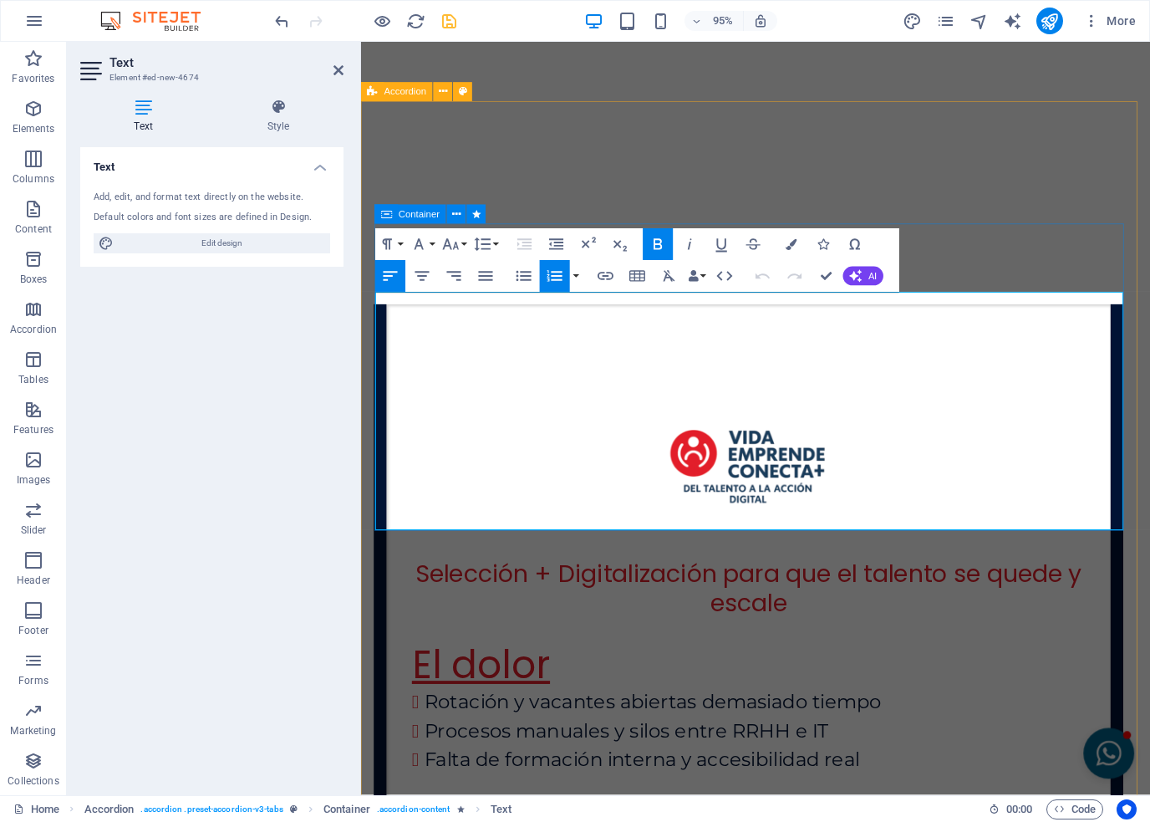
scroll to position [3973, 0]
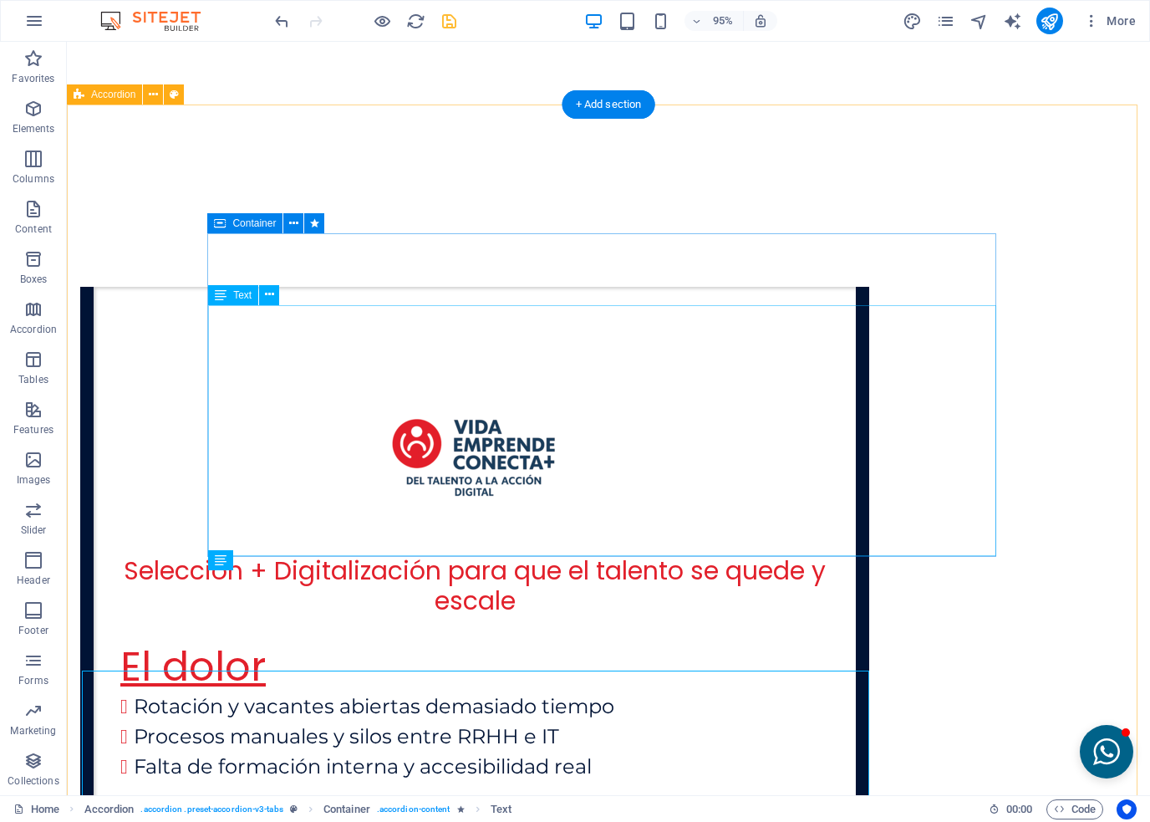
scroll to position [3873, 0]
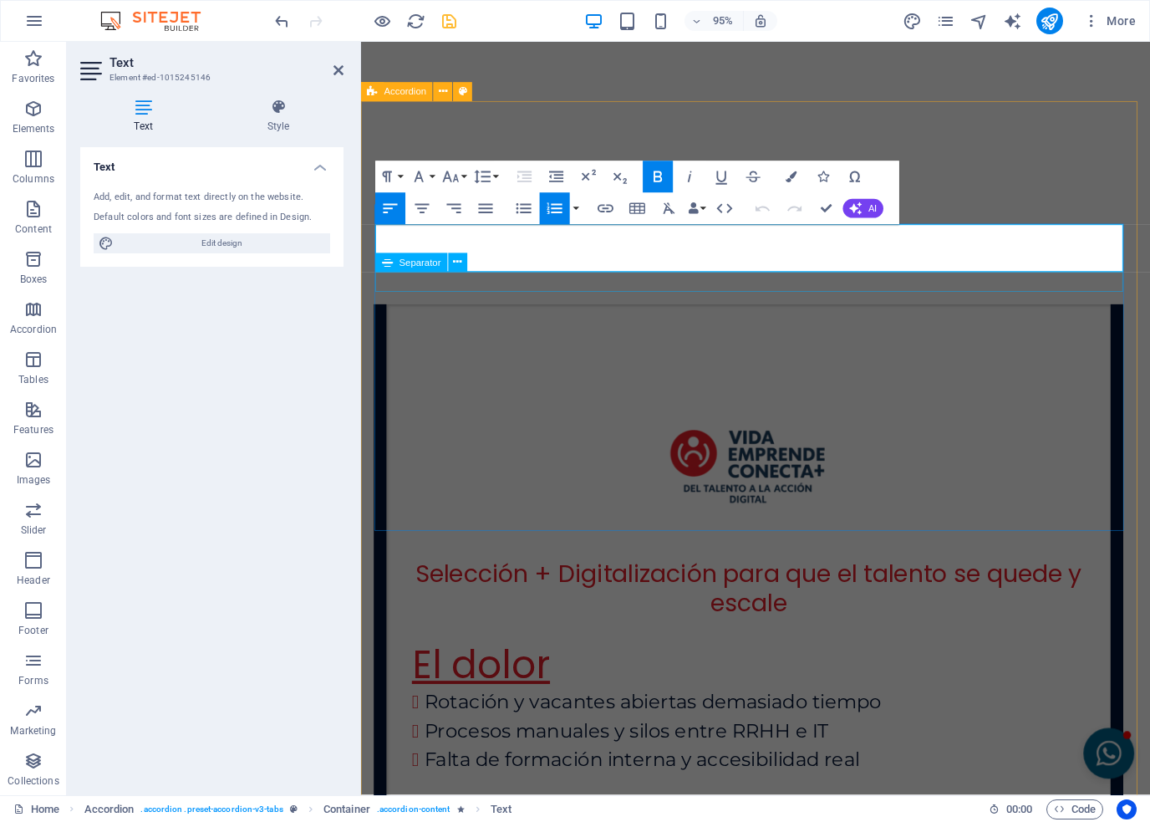
scroll to position [3973, 0]
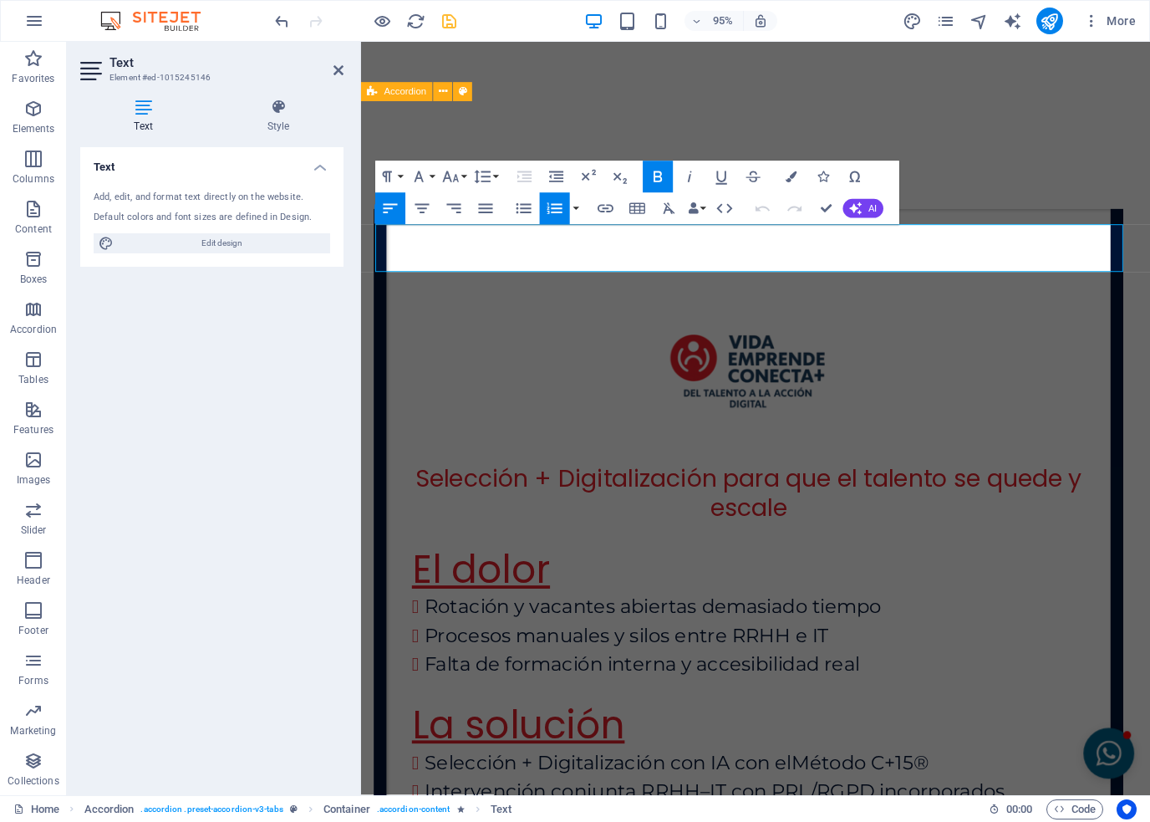
click at [546, 206] on icon "button" at bounding box center [554, 208] width 19 height 19
drag, startPoint x: 585, startPoint y: 274, endPoint x: 365, endPoint y: 237, distance: 223.1
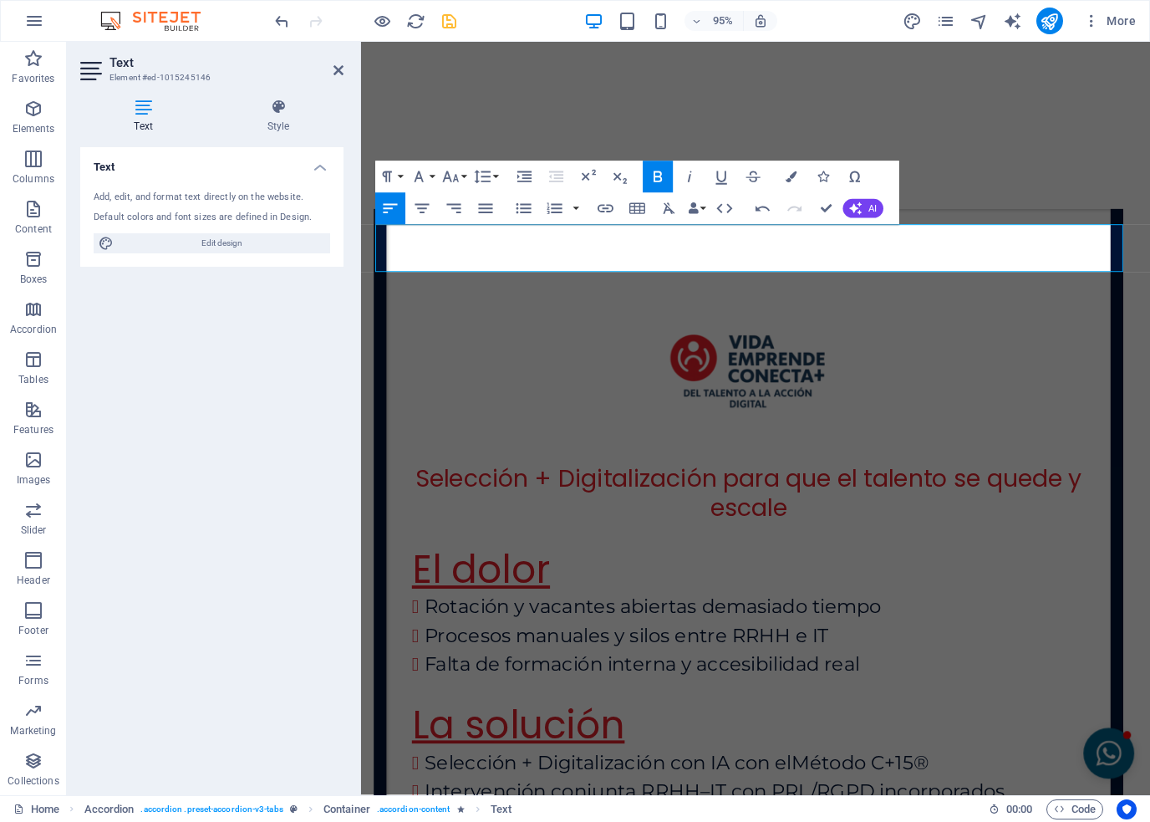
click at [664, 173] on icon "button" at bounding box center [658, 176] width 19 height 19
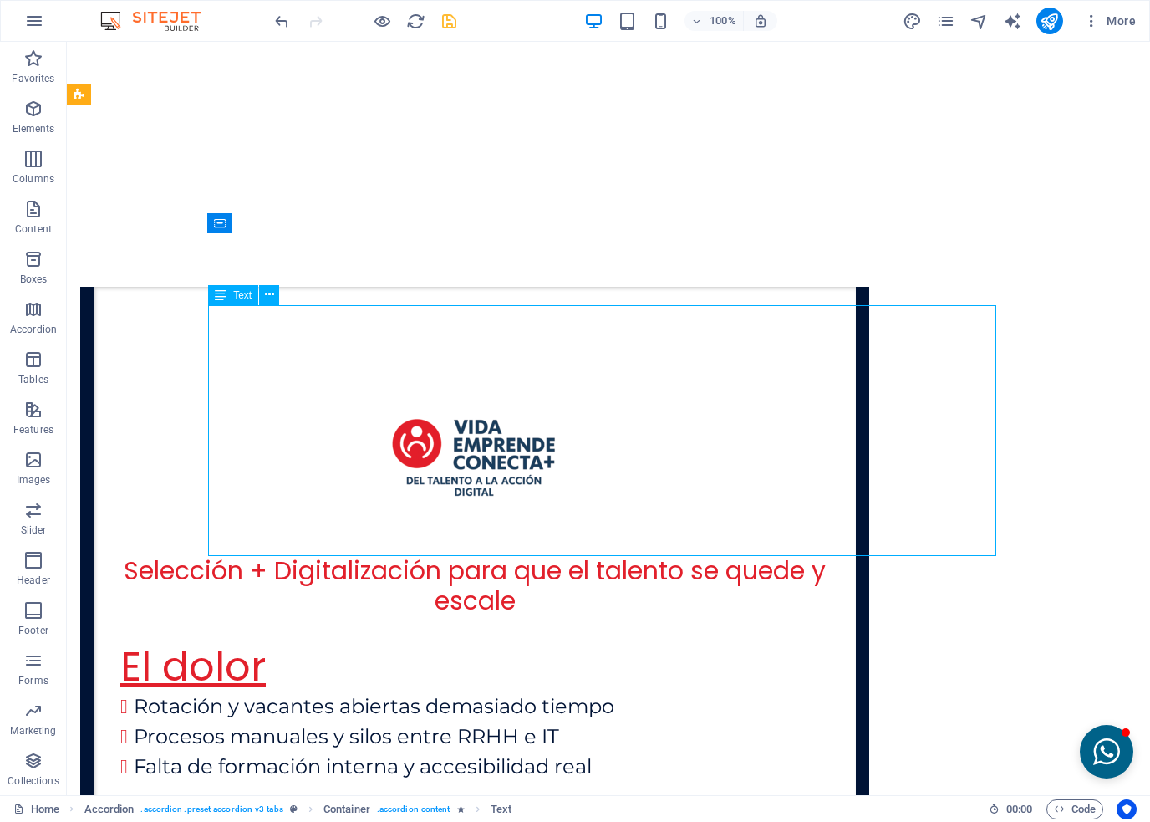
scroll to position [3873, 0]
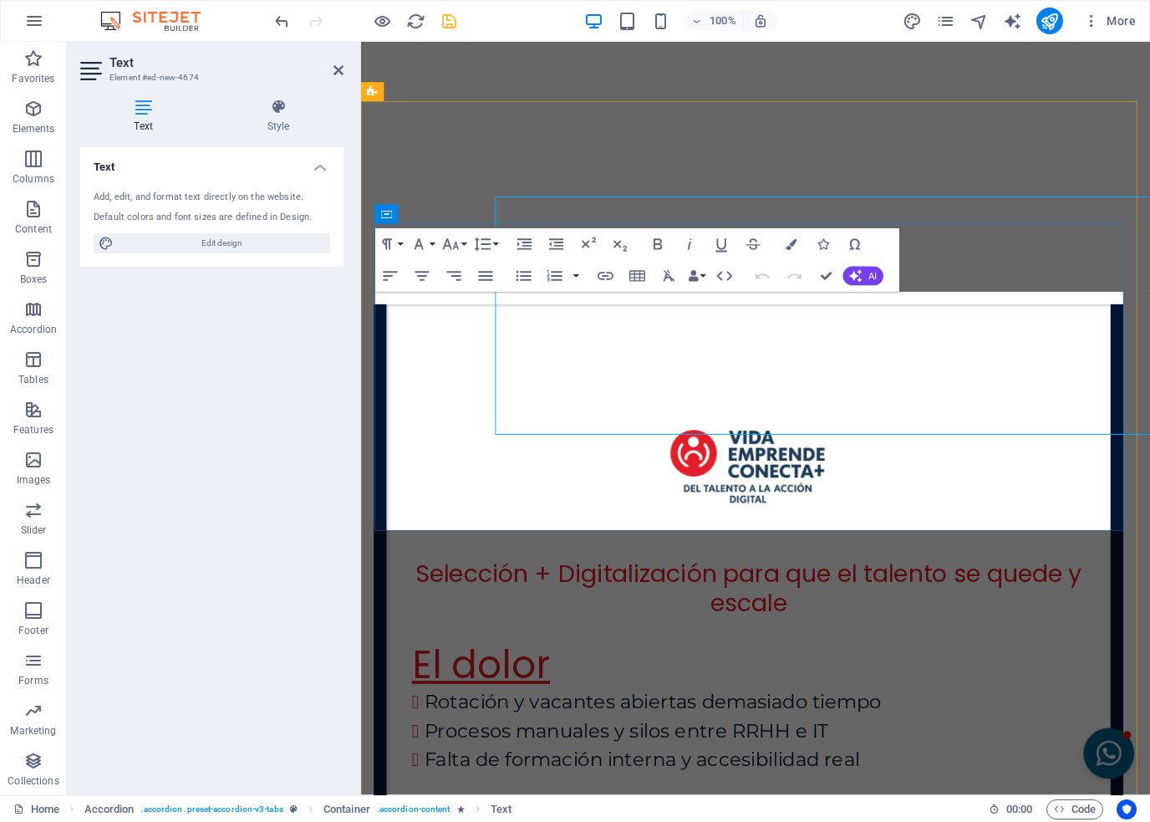
scroll to position [3973, 0]
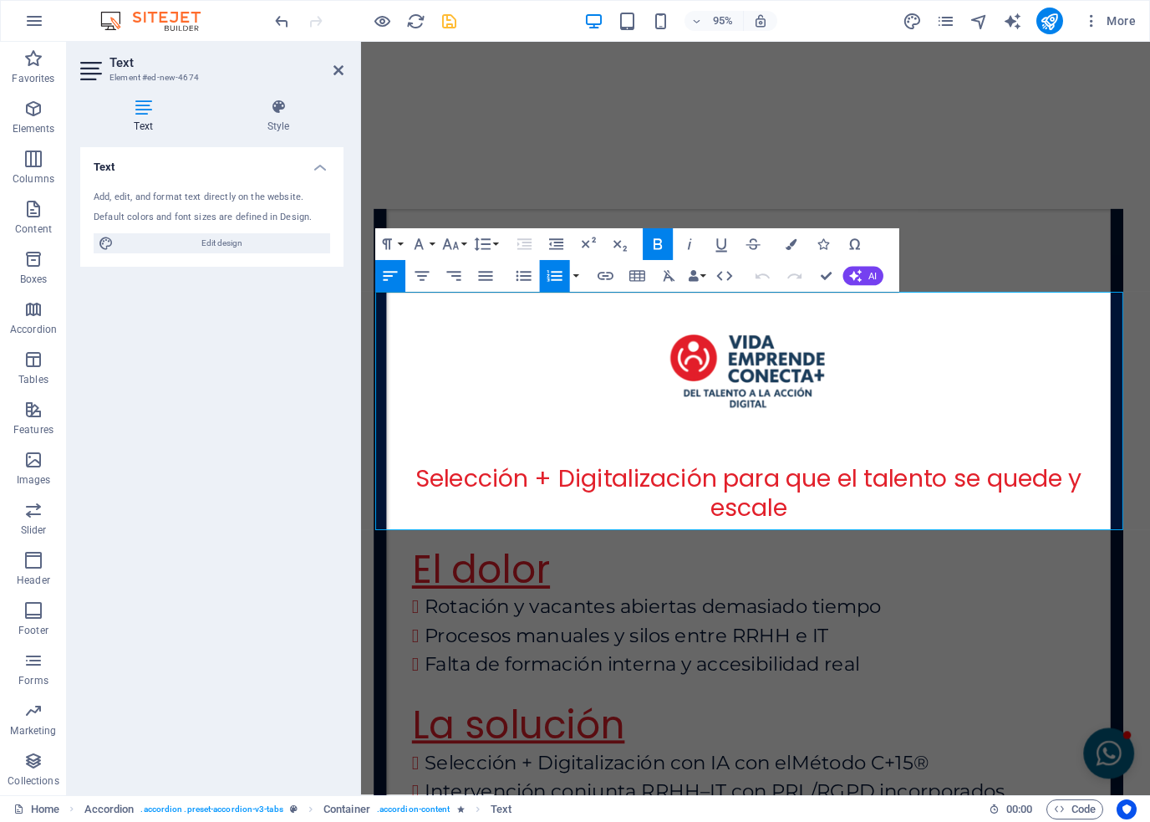
click at [556, 281] on icon "button" at bounding box center [554, 276] width 19 height 19
drag, startPoint x: 588, startPoint y: 538, endPoint x: 364, endPoint y: 311, distance: 318.7
click at [561, 278] on icon "button" at bounding box center [554, 276] width 19 height 19
click at [559, 278] on icon "button" at bounding box center [554, 276] width 19 height 19
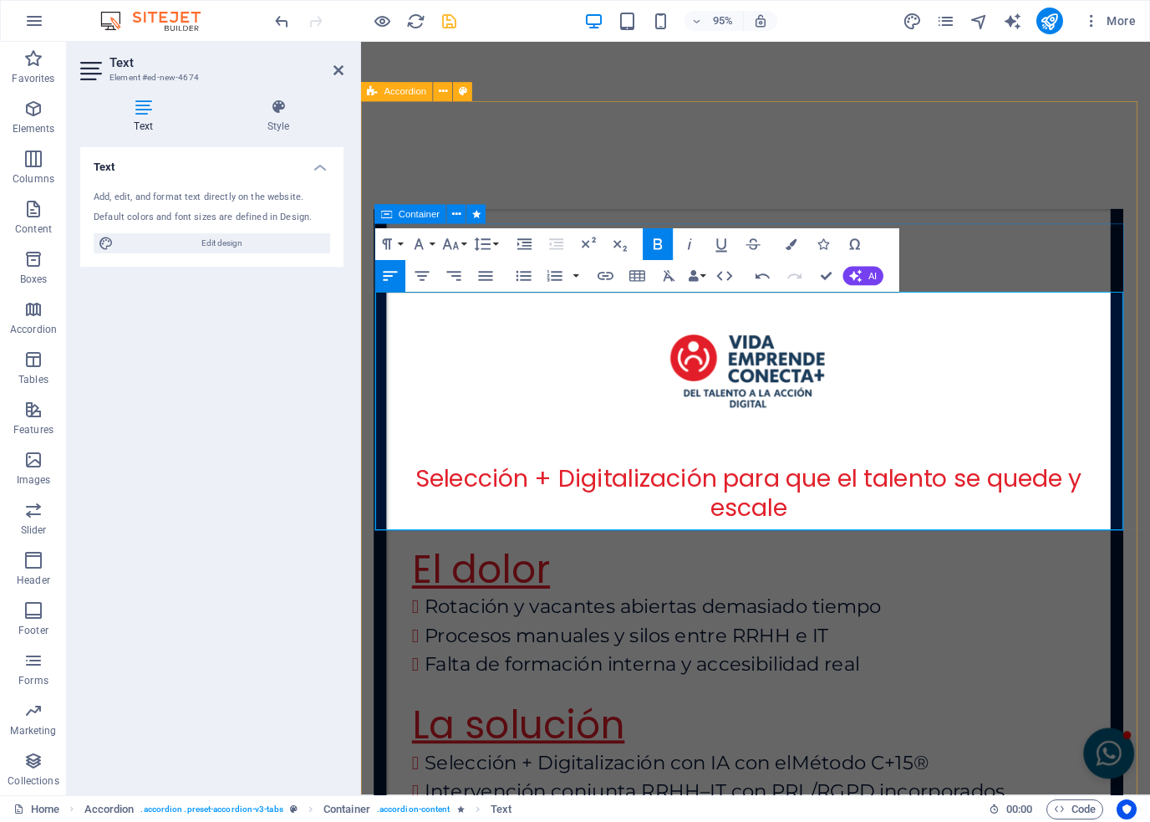
drag, startPoint x: 584, startPoint y: 345, endPoint x: 365, endPoint y: 322, distance: 219.5
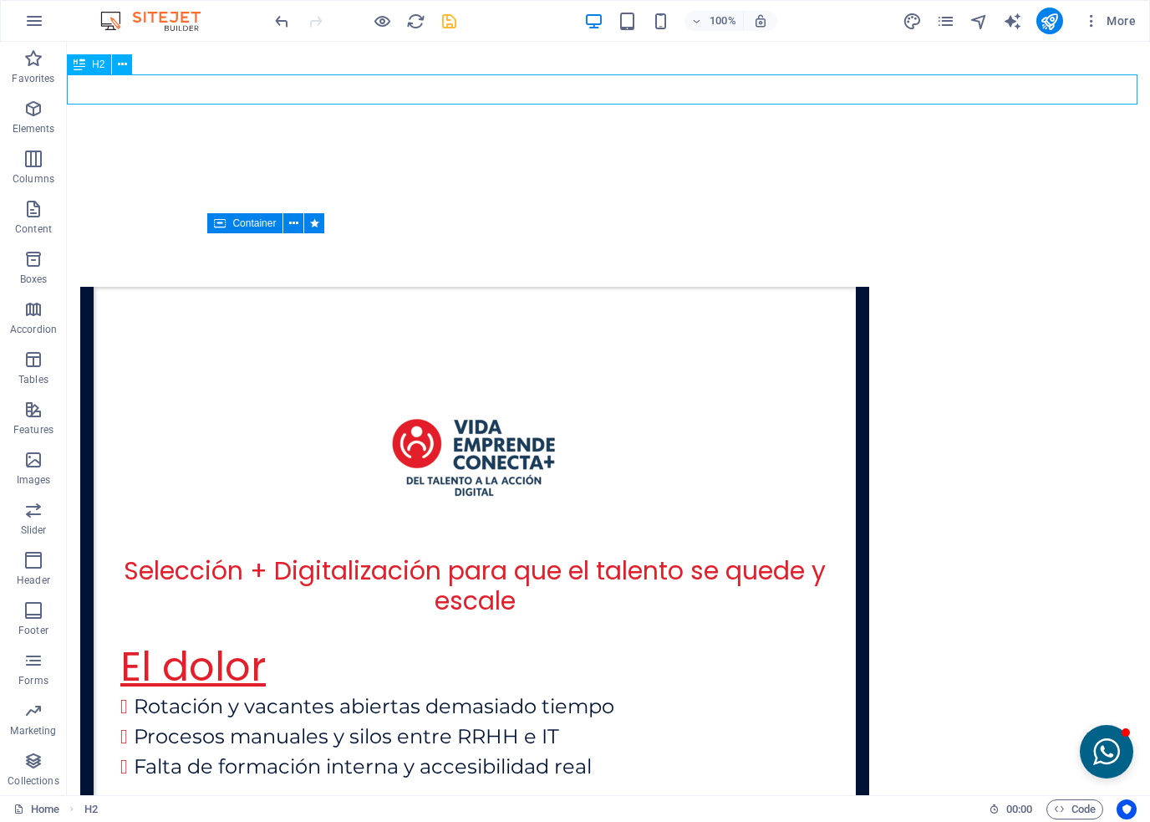
scroll to position [3873, 0]
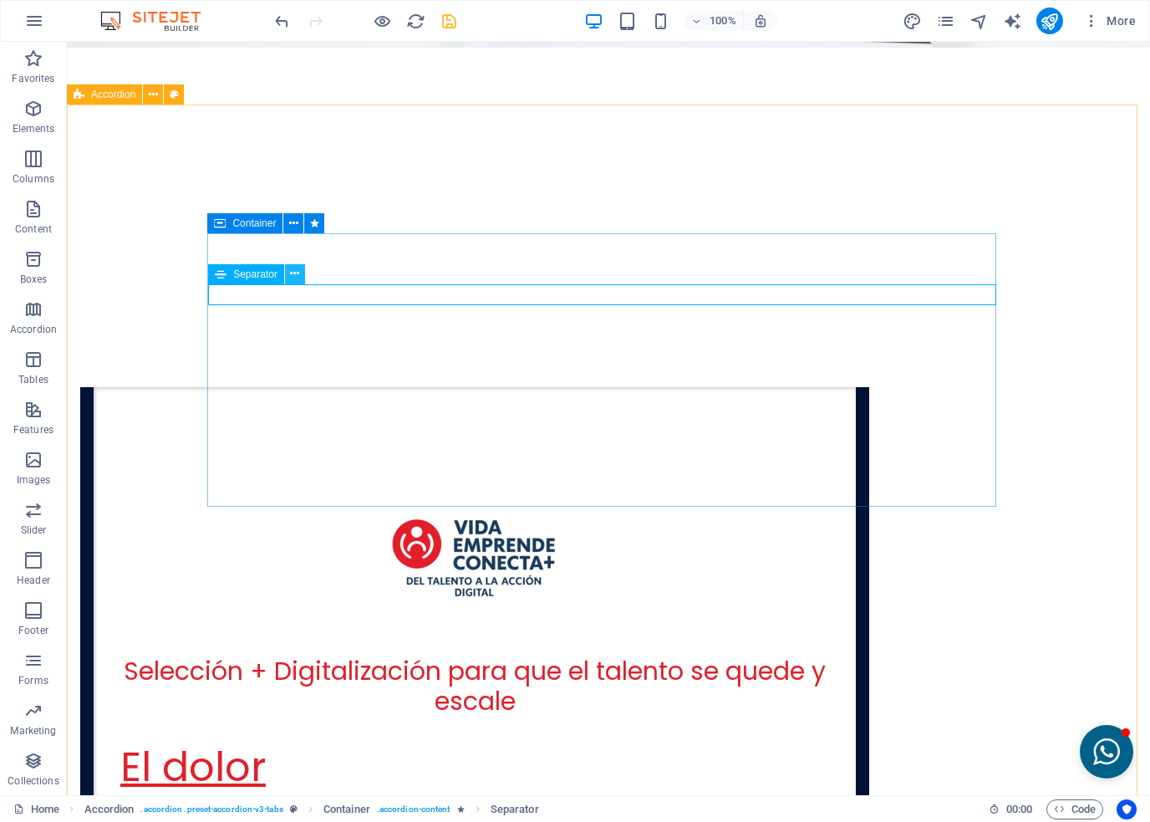
click at [298, 278] on icon at bounding box center [294, 274] width 9 height 18
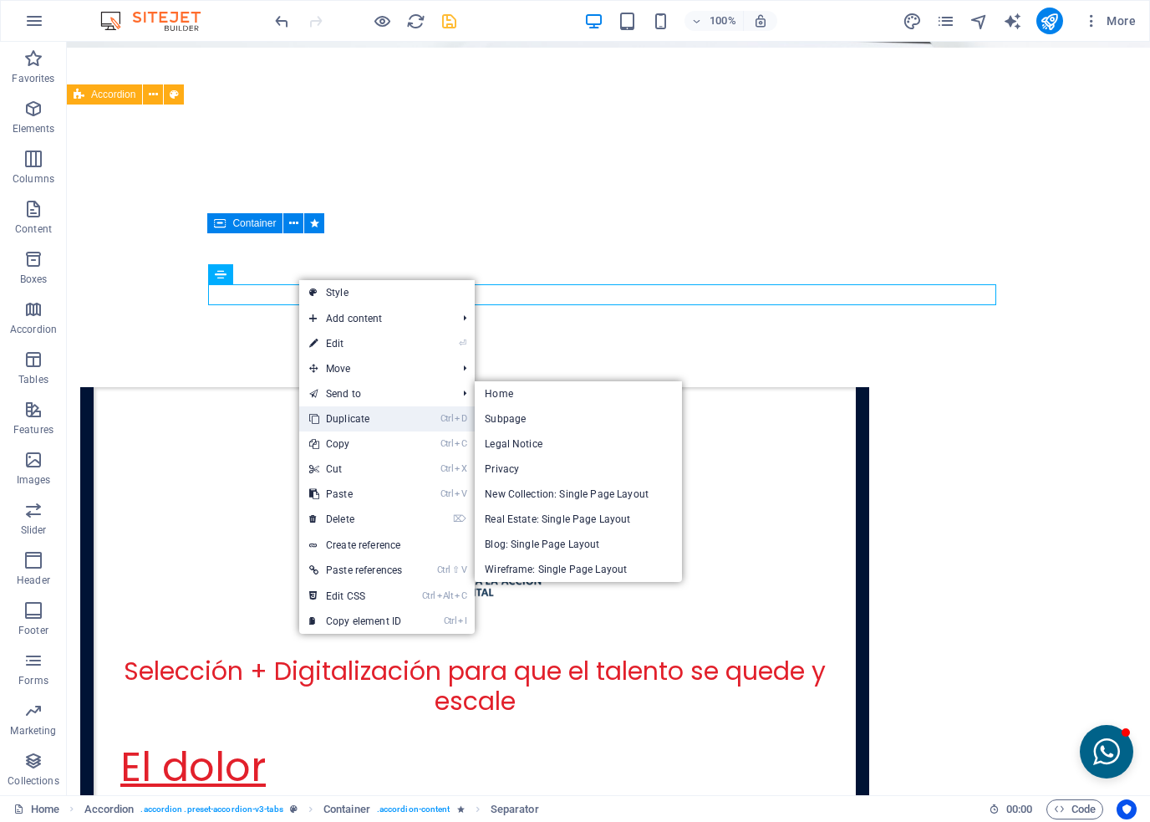
click at [328, 411] on link "Ctrl D Duplicate" at bounding box center [355, 418] width 113 height 25
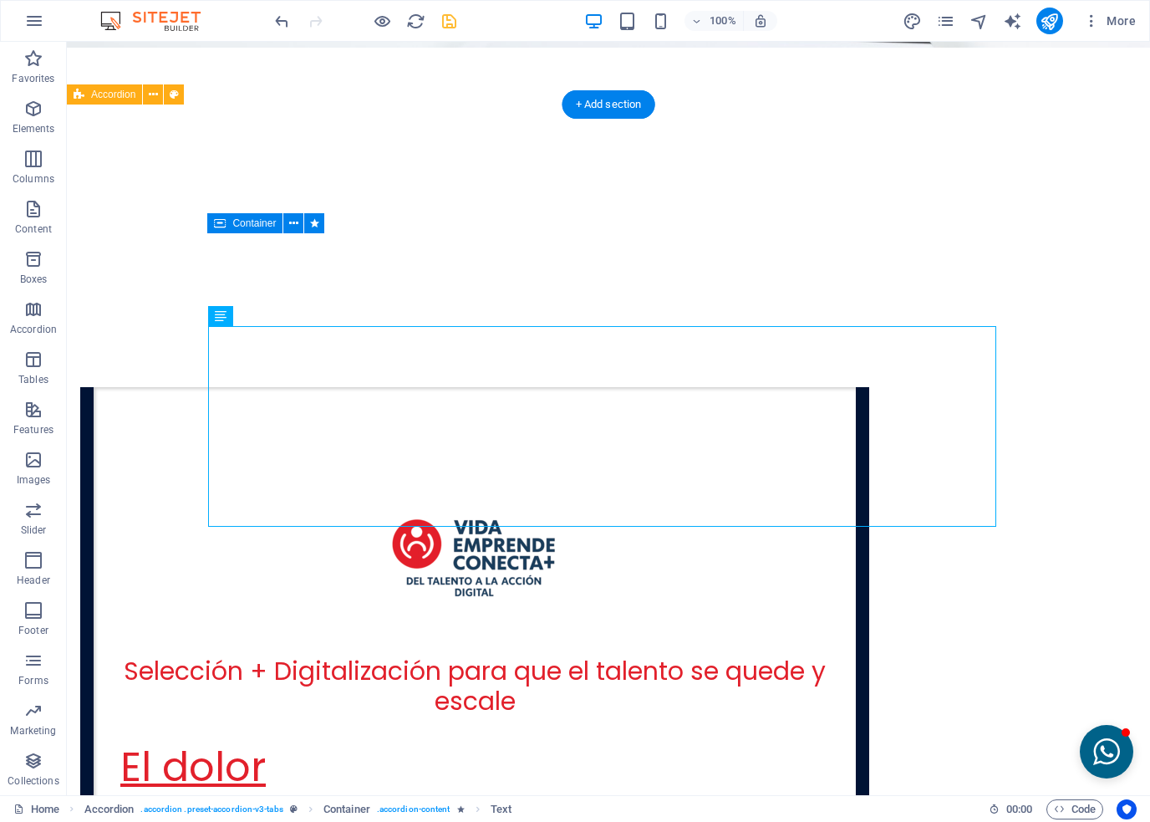
drag, startPoint x: 305, startPoint y: 360, endPoint x: 232, endPoint y: 539, distance: 193.9
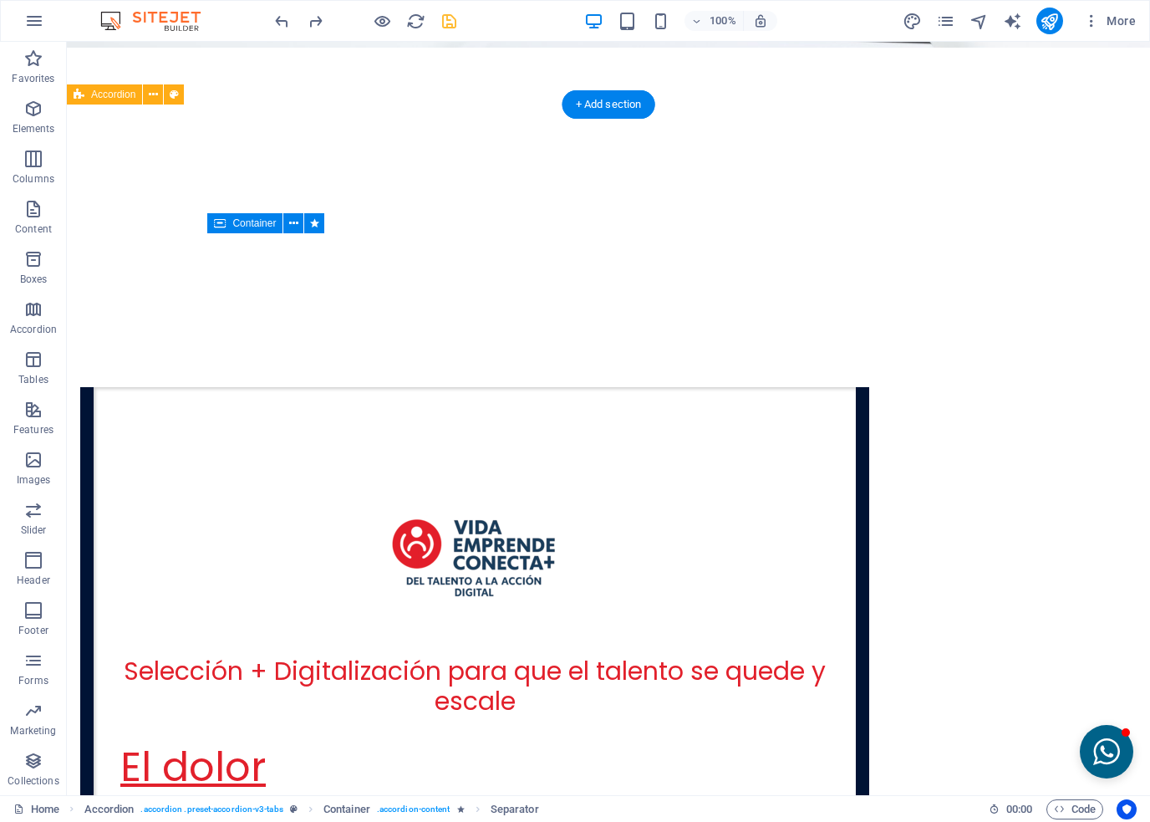
drag, startPoint x: 309, startPoint y: 338, endPoint x: 244, endPoint y: 510, distance: 184.2
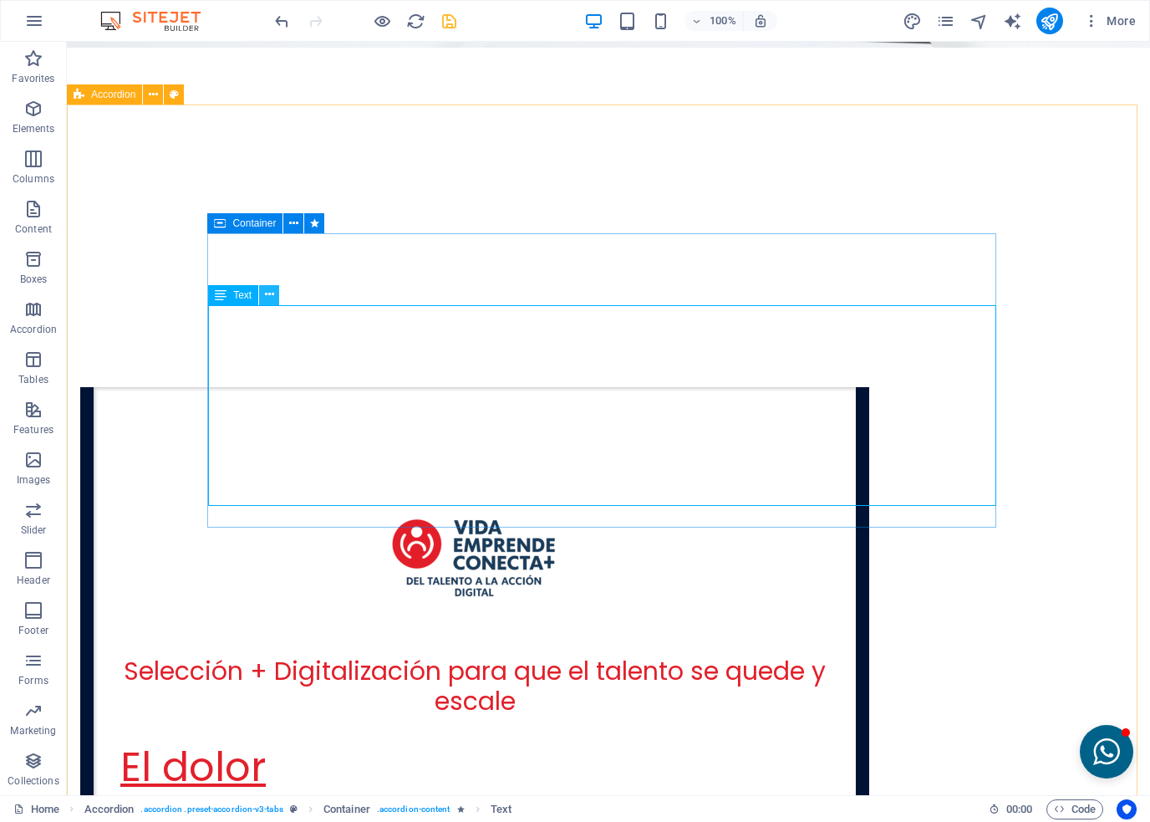
click at [268, 295] on icon at bounding box center [269, 295] width 9 height 18
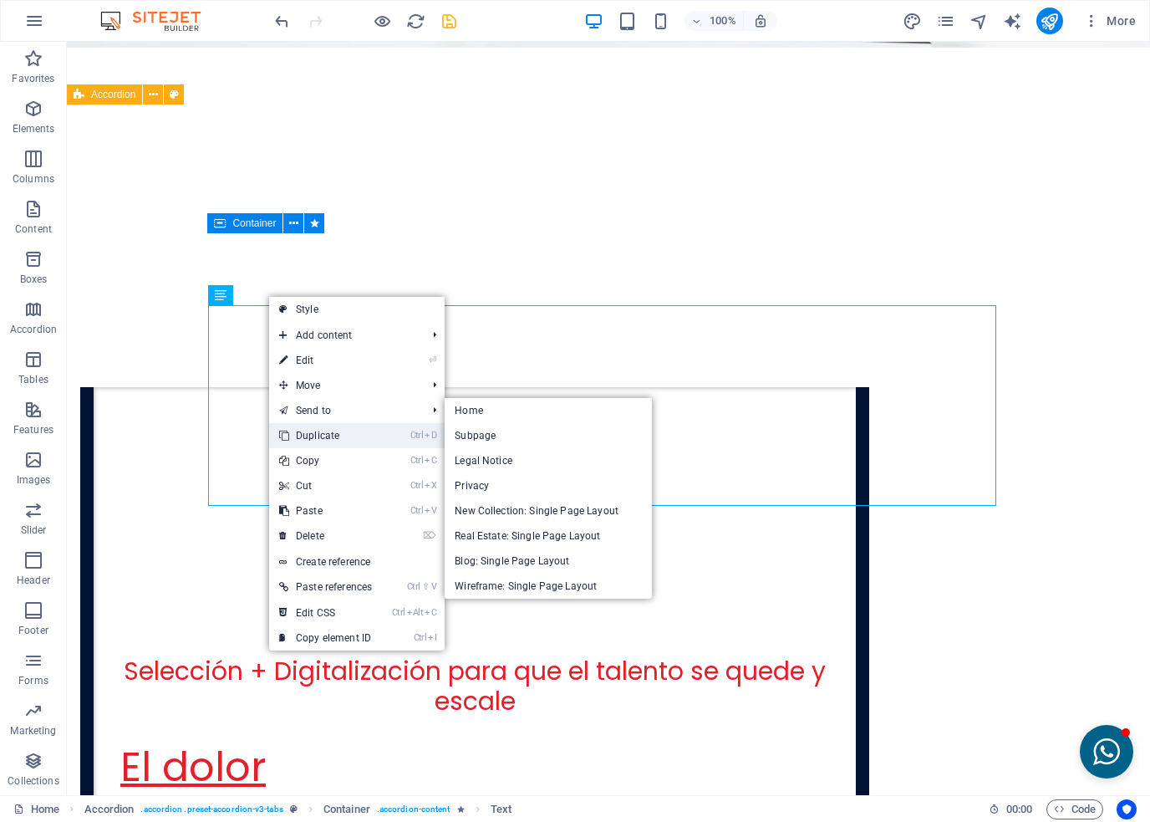
click at [302, 430] on link "Ctrl D Duplicate" at bounding box center [325, 435] width 113 height 25
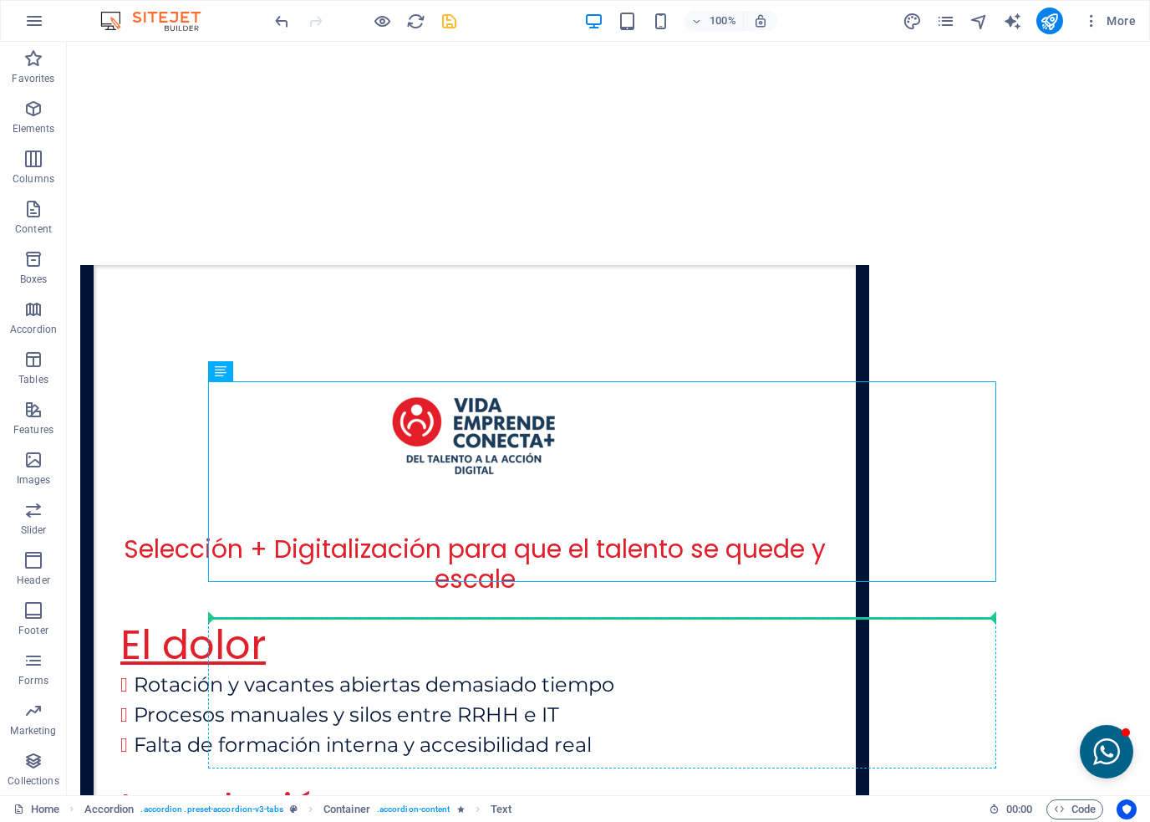
scroll to position [3997, 0]
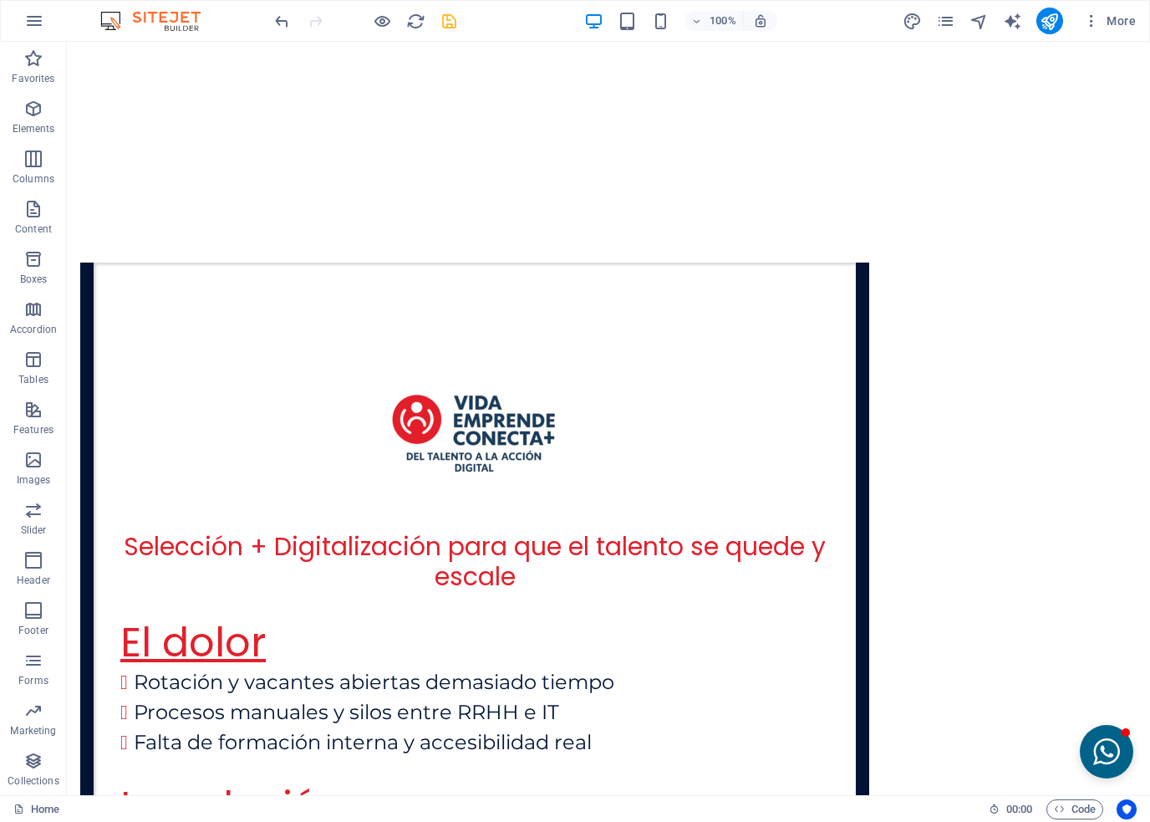
drag, startPoint x: 303, startPoint y: 542, endPoint x: 245, endPoint y: 591, distance: 76.5
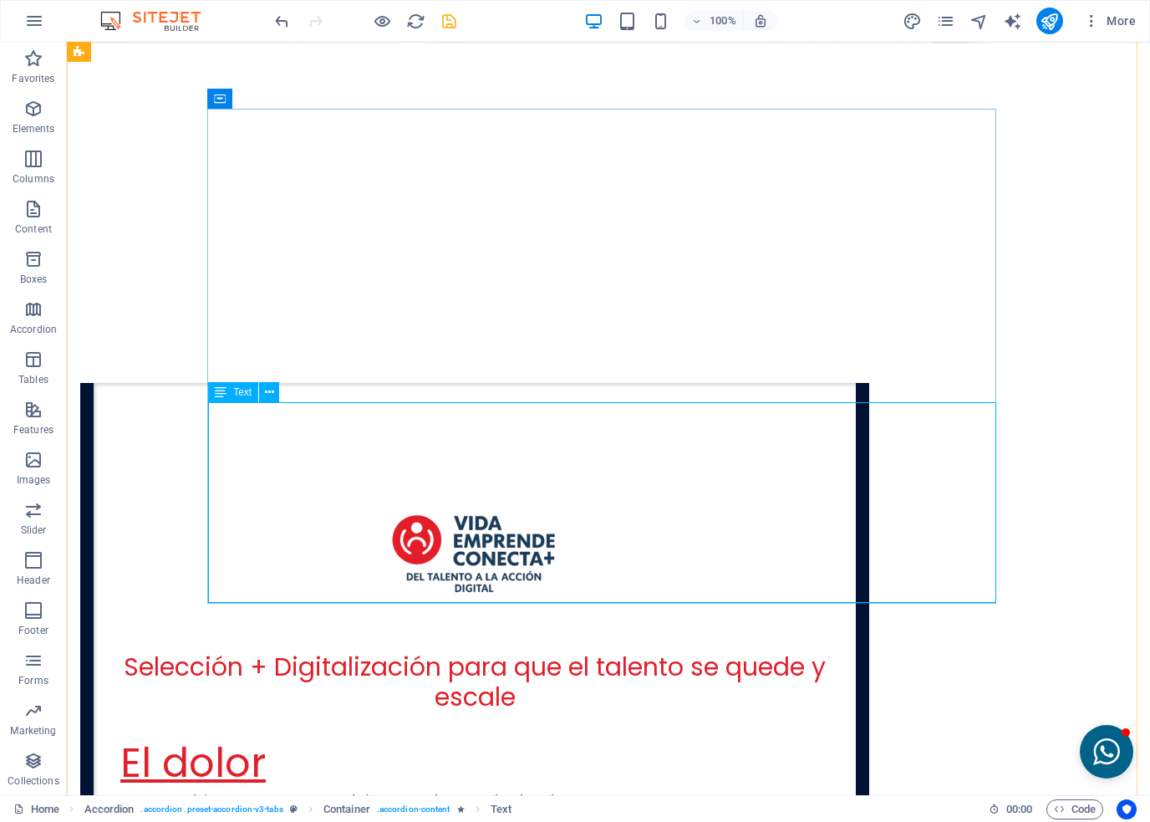
scroll to position [4098, 0]
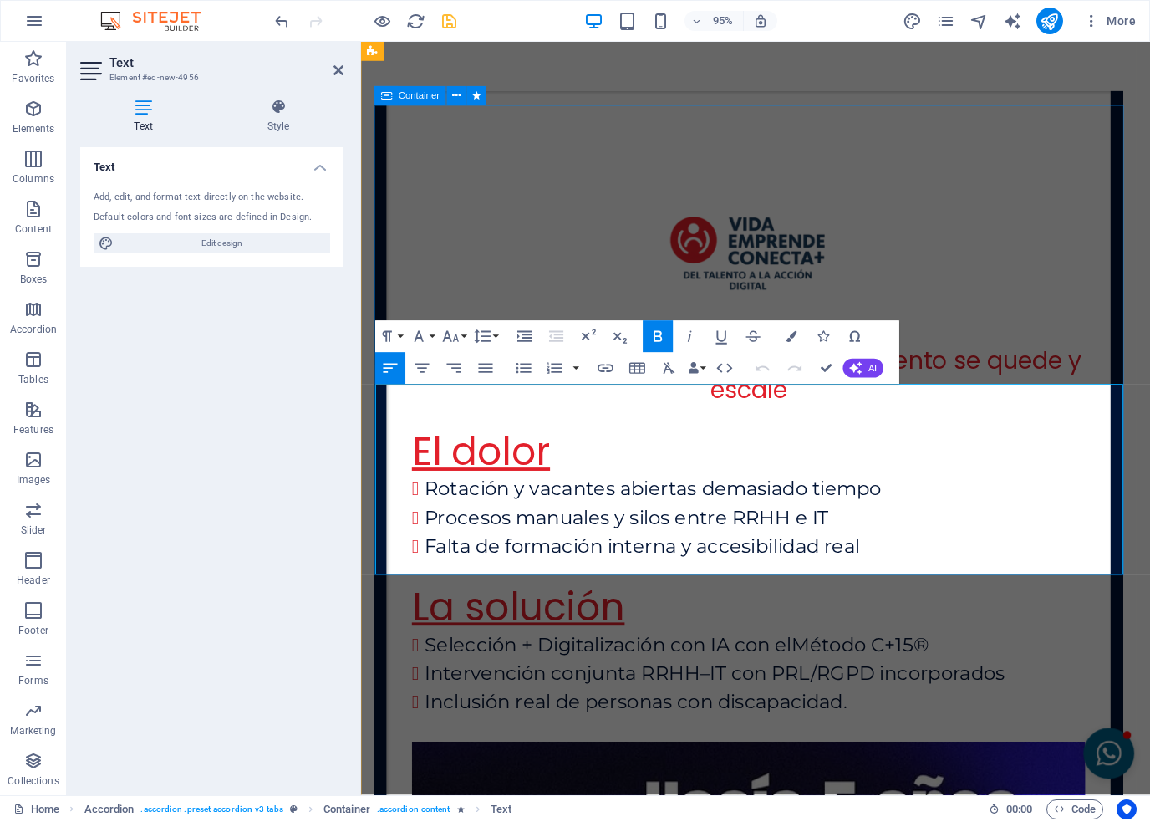
drag, startPoint x: 618, startPoint y: 440, endPoint x: 589, endPoint y: 446, distance: 29.8
drag, startPoint x: 379, startPoint y: 466, endPoint x: 395, endPoint y: 422, distance: 46.6
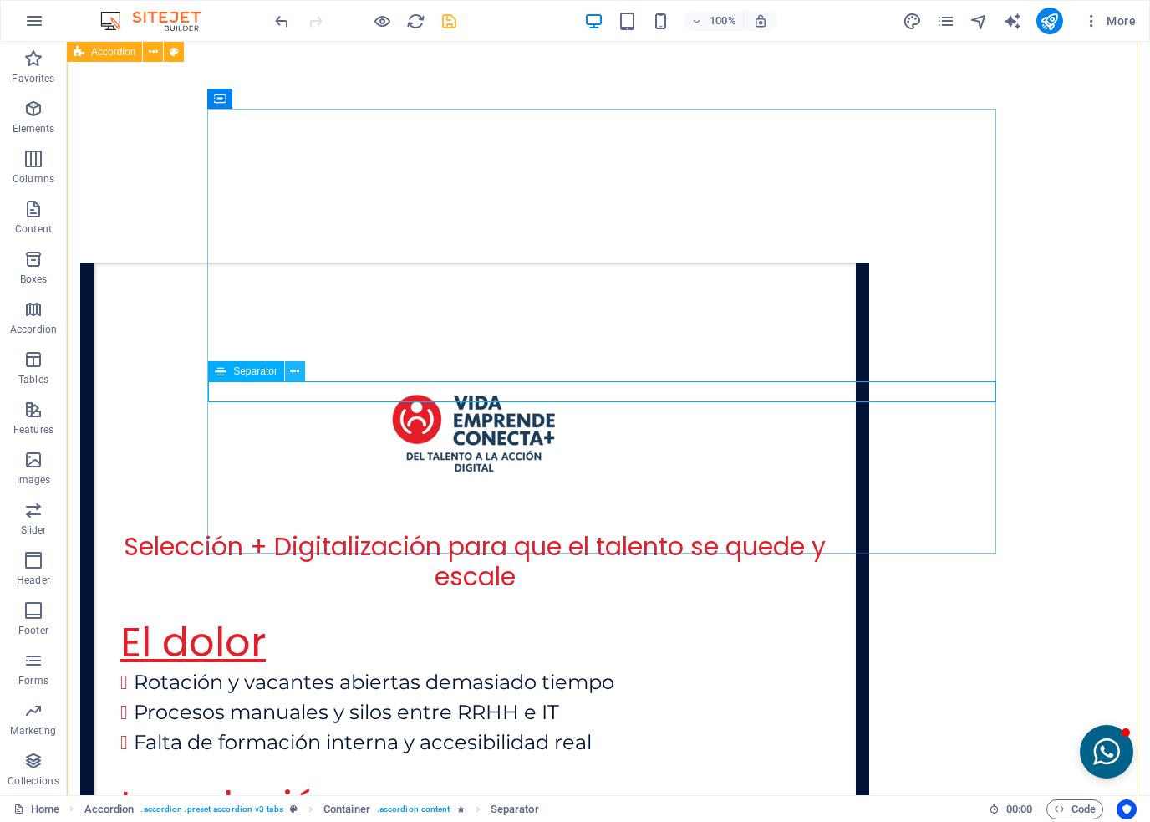
click at [289, 375] on button at bounding box center [295, 371] width 20 height 20
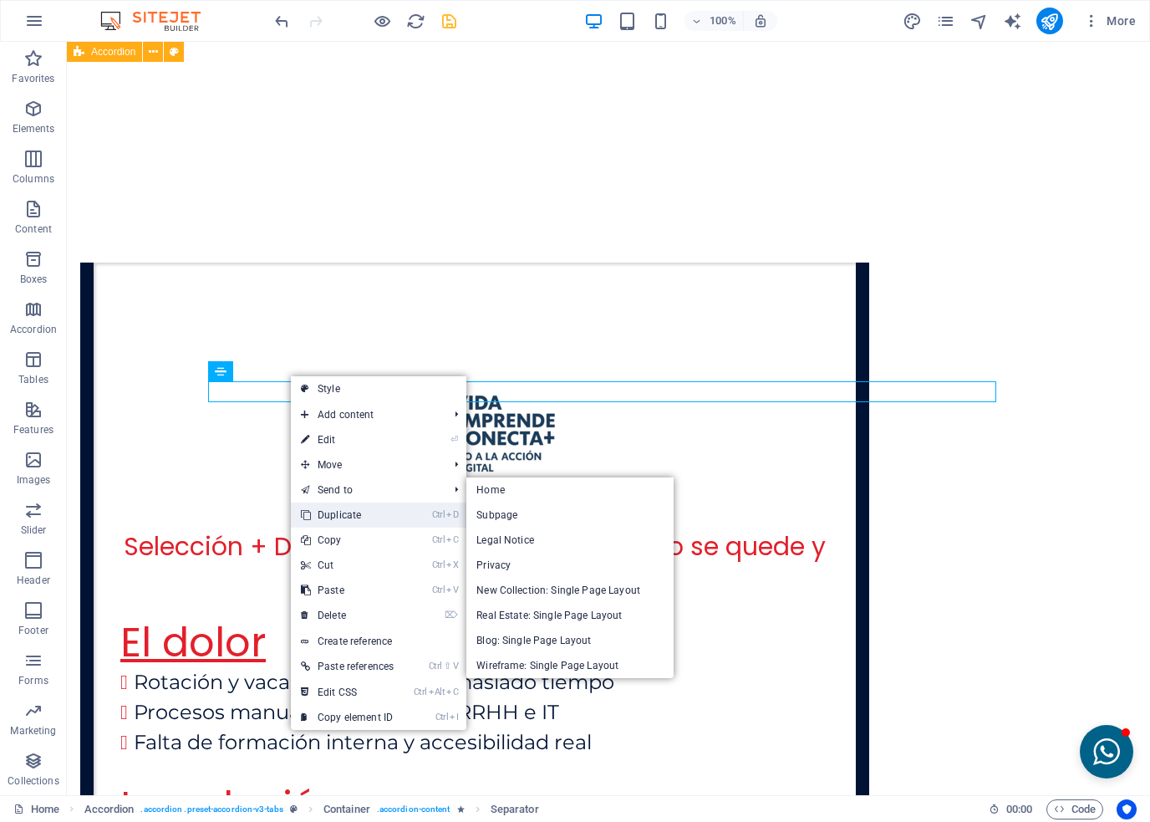
click at [319, 510] on link "Ctrl D Duplicate" at bounding box center [347, 514] width 113 height 25
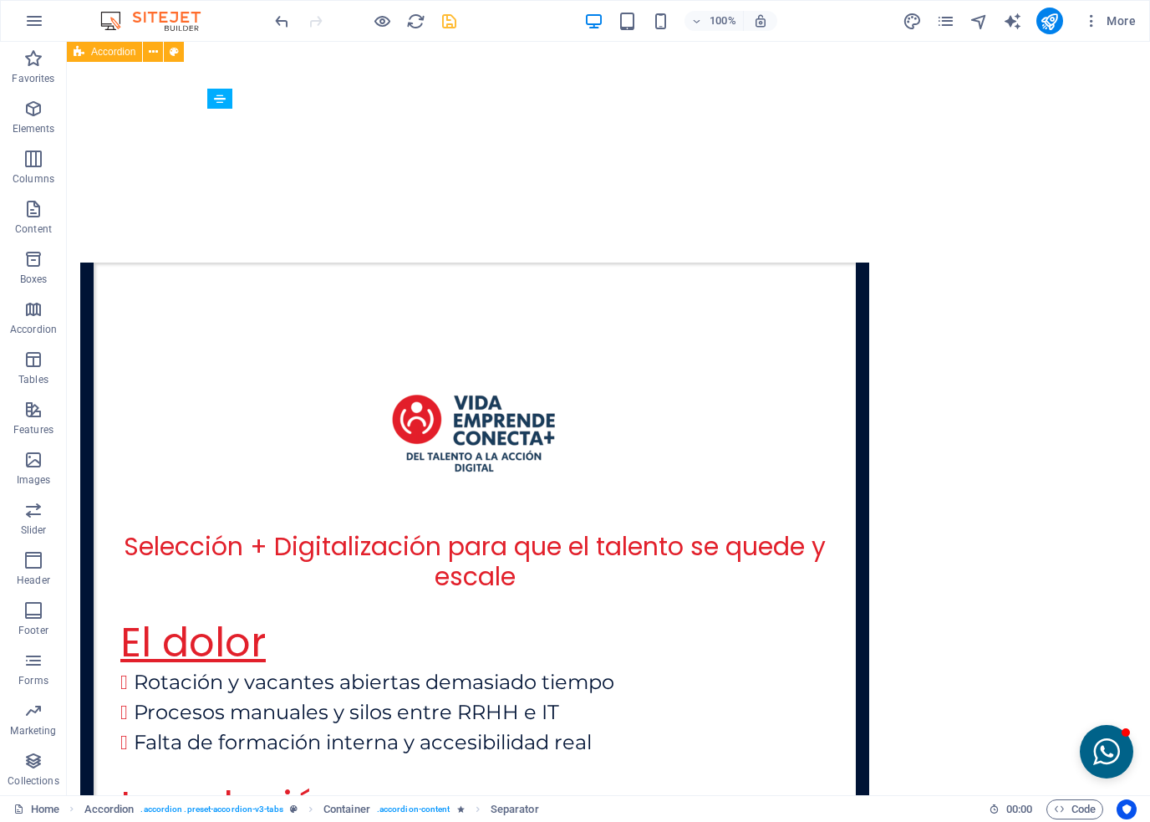
drag, startPoint x: 318, startPoint y: 432, endPoint x: 252, endPoint y: 535, distance: 121.8
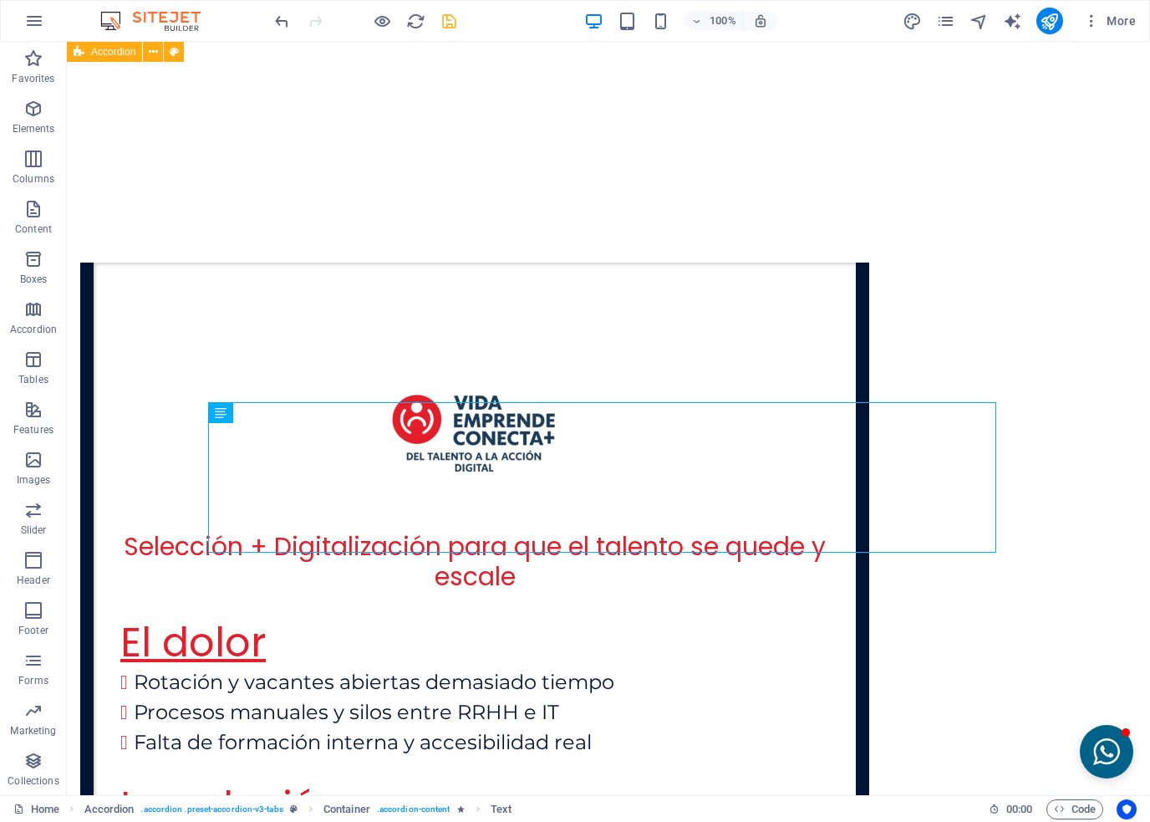
click at [272, 395] on icon at bounding box center [269, 393] width 9 height 18
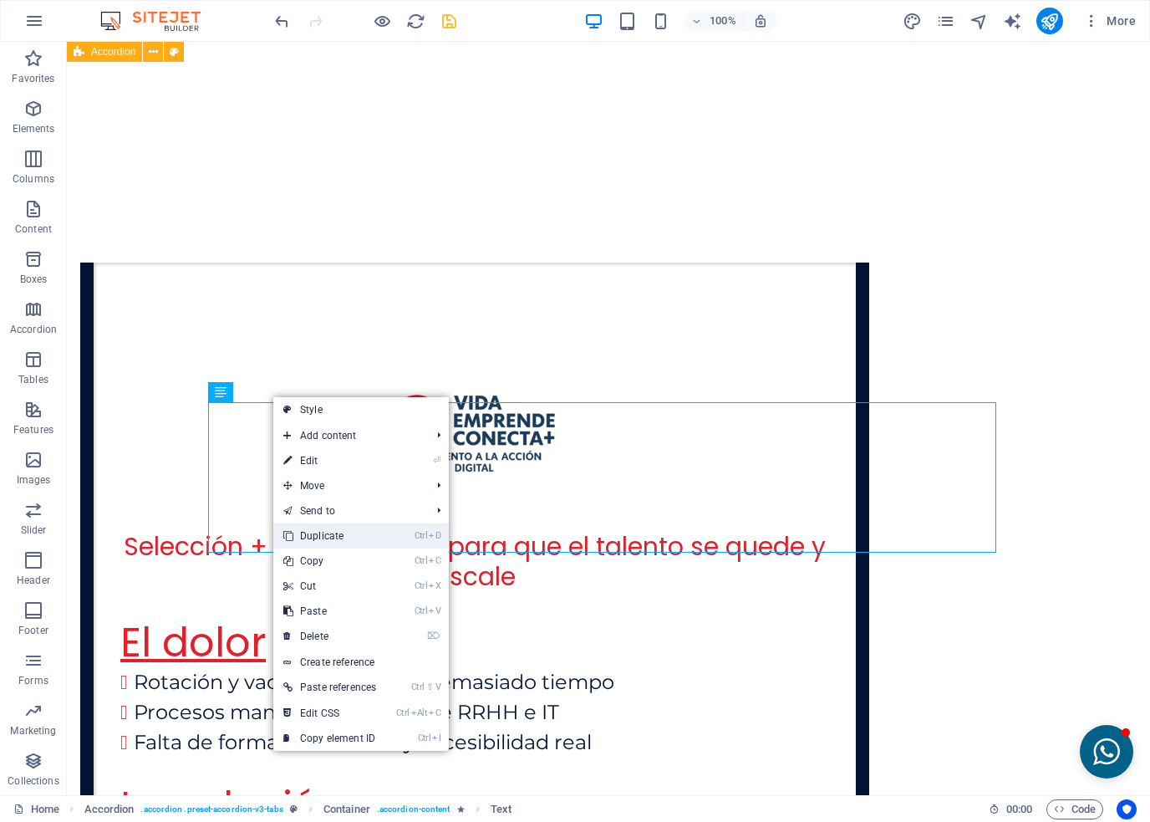
click at [316, 528] on link "Ctrl D Duplicate" at bounding box center [329, 535] width 113 height 25
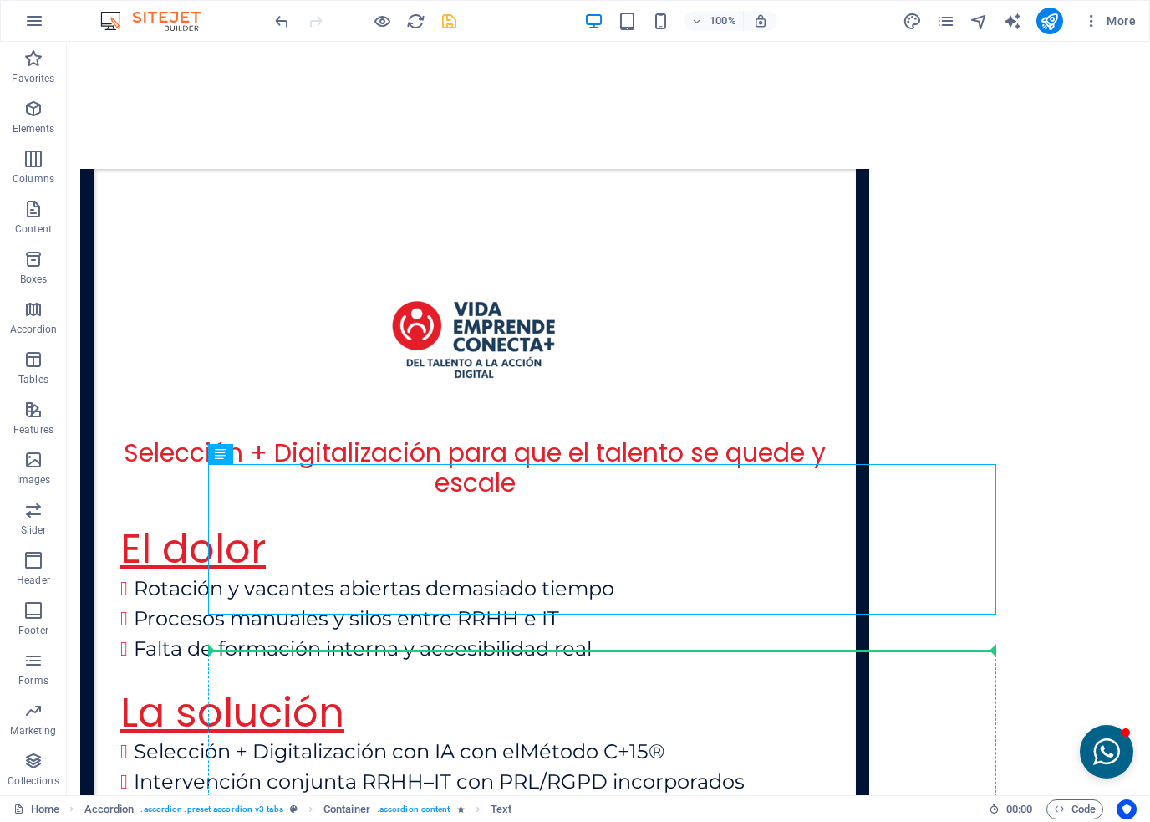
scroll to position [4092, 0]
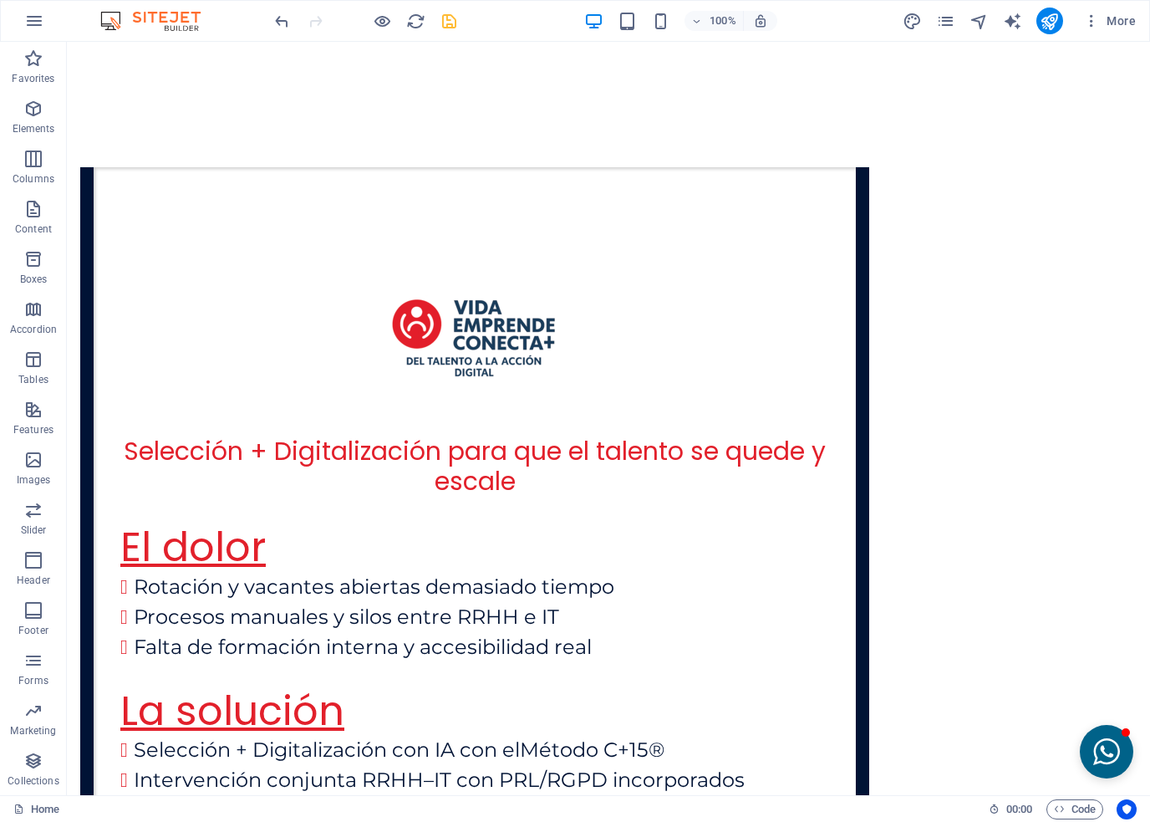
drag, startPoint x: 298, startPoint y: 584, endPoint x: 247, endPoint y: 615, distance: 60.4
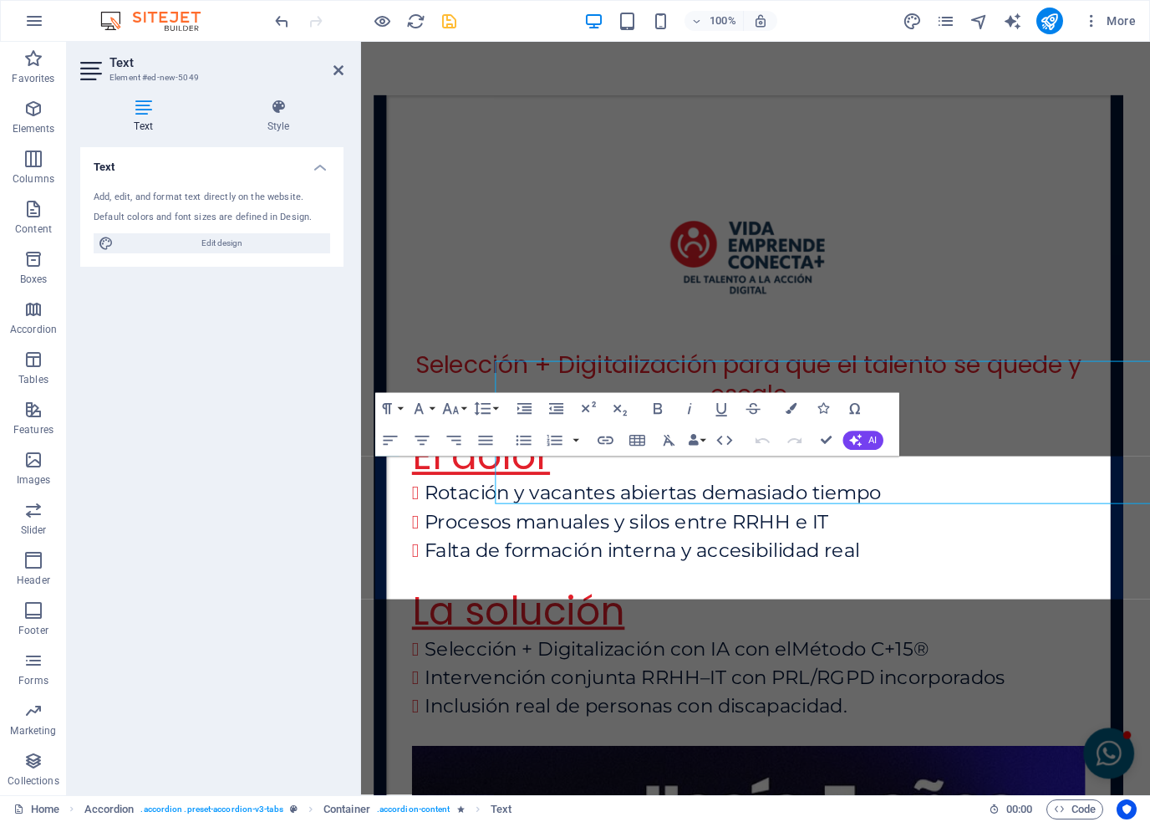
scroll to position [4193, 0]
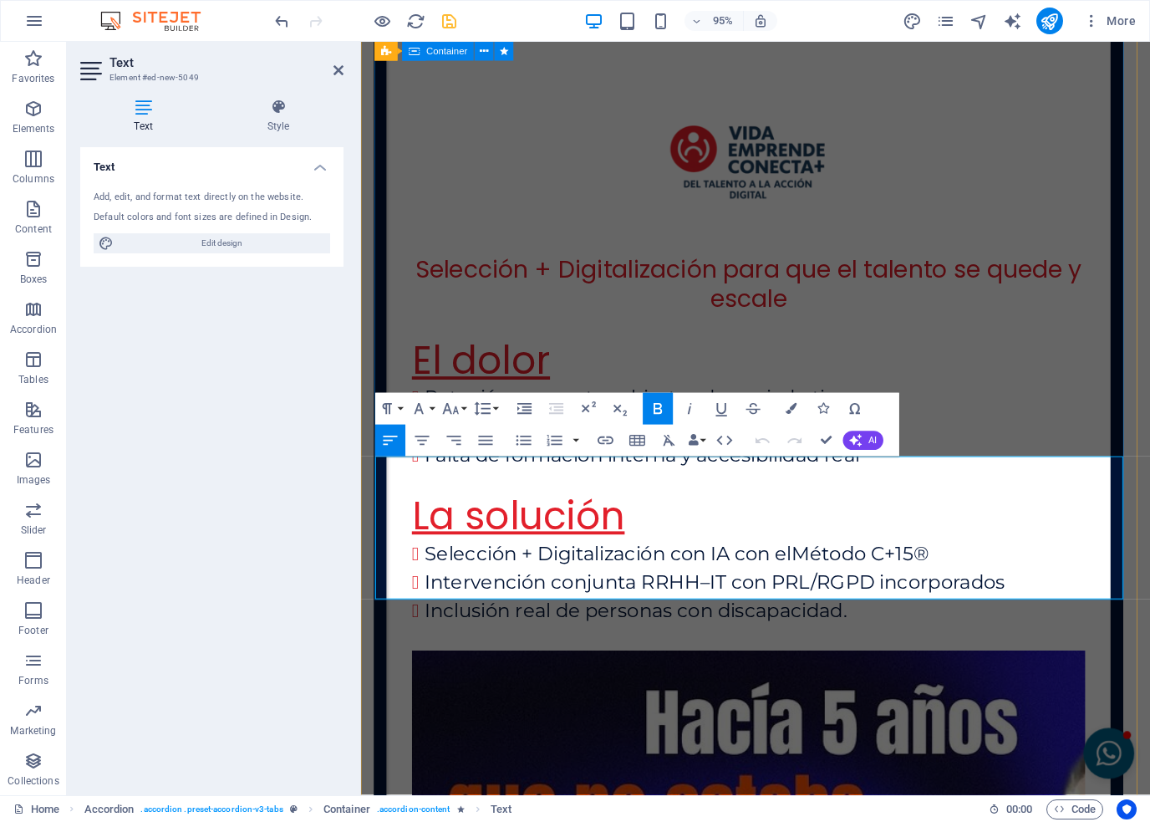
drag, startPoint x: 377, startPoint y: 541, endPoint x: 388, endPoint y: 498, distance: 44.0
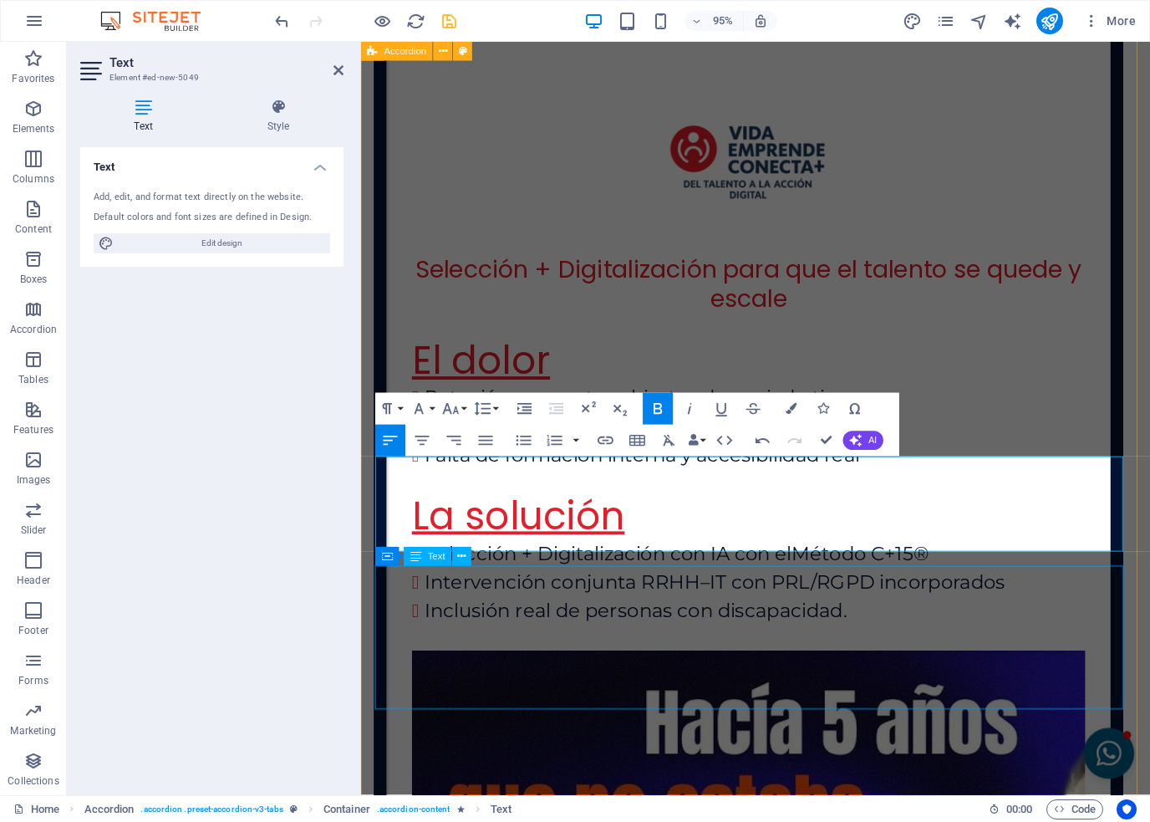
drag, startPoint x: 543, startPoint y: 625, endPoint x: 829, endPoint y: 597, distance: 286.5
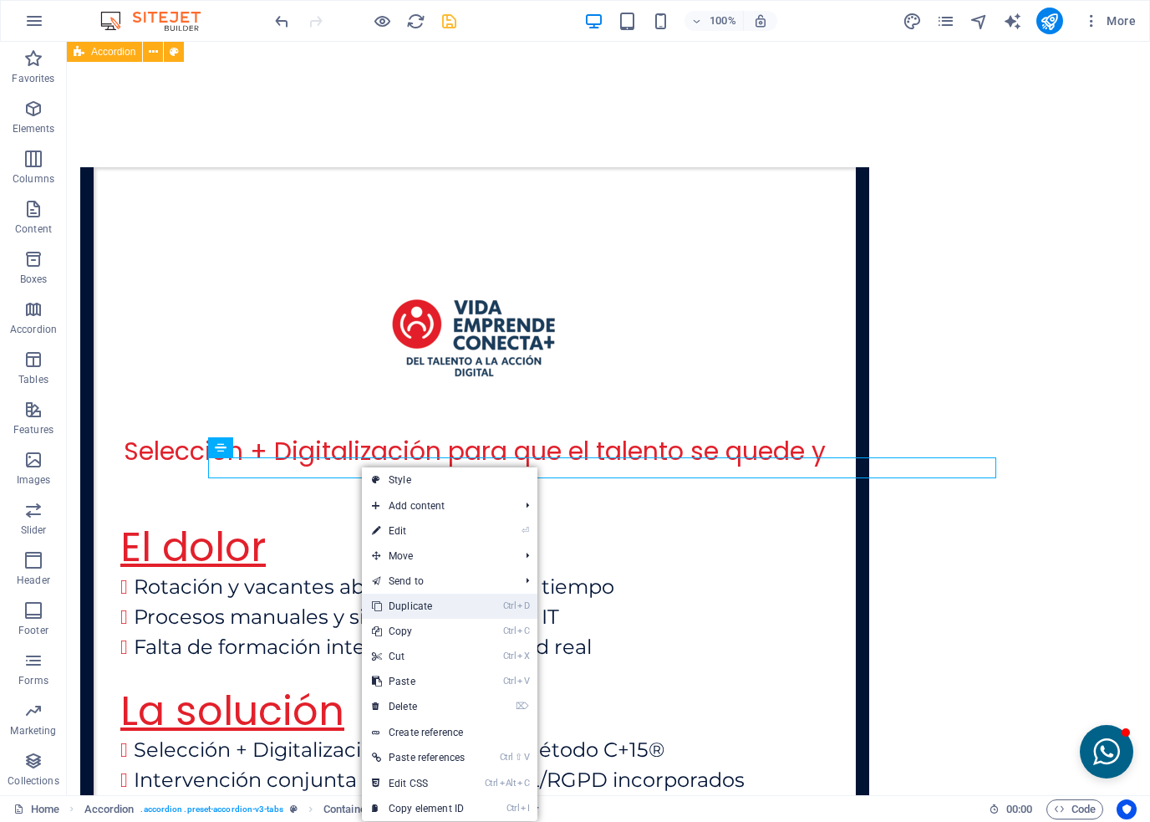
click at [385, 608] on link "Ctrl D Duplicate" at bounding box center [418, 606] width 113 height 25
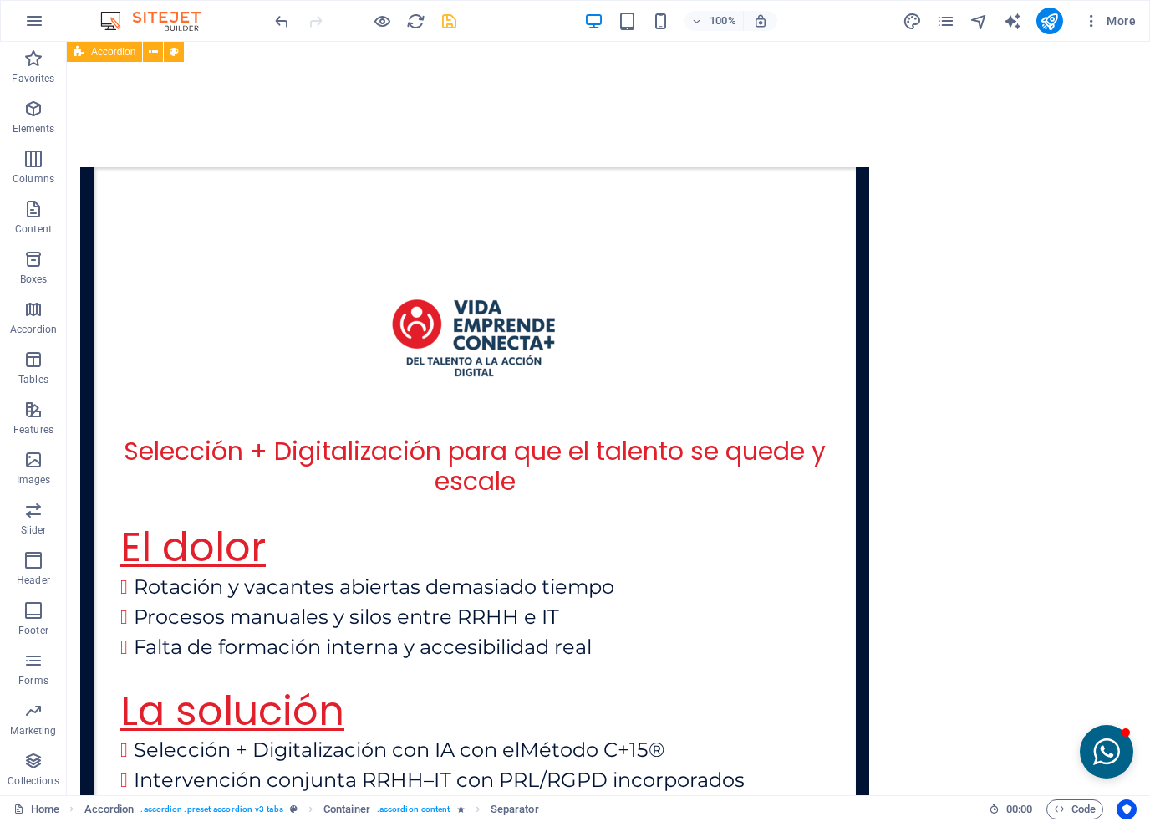
drag, startPoint x: 309, startPoint y: 512, endPoint x: 249, endPoint y: 564, distance: 79.4
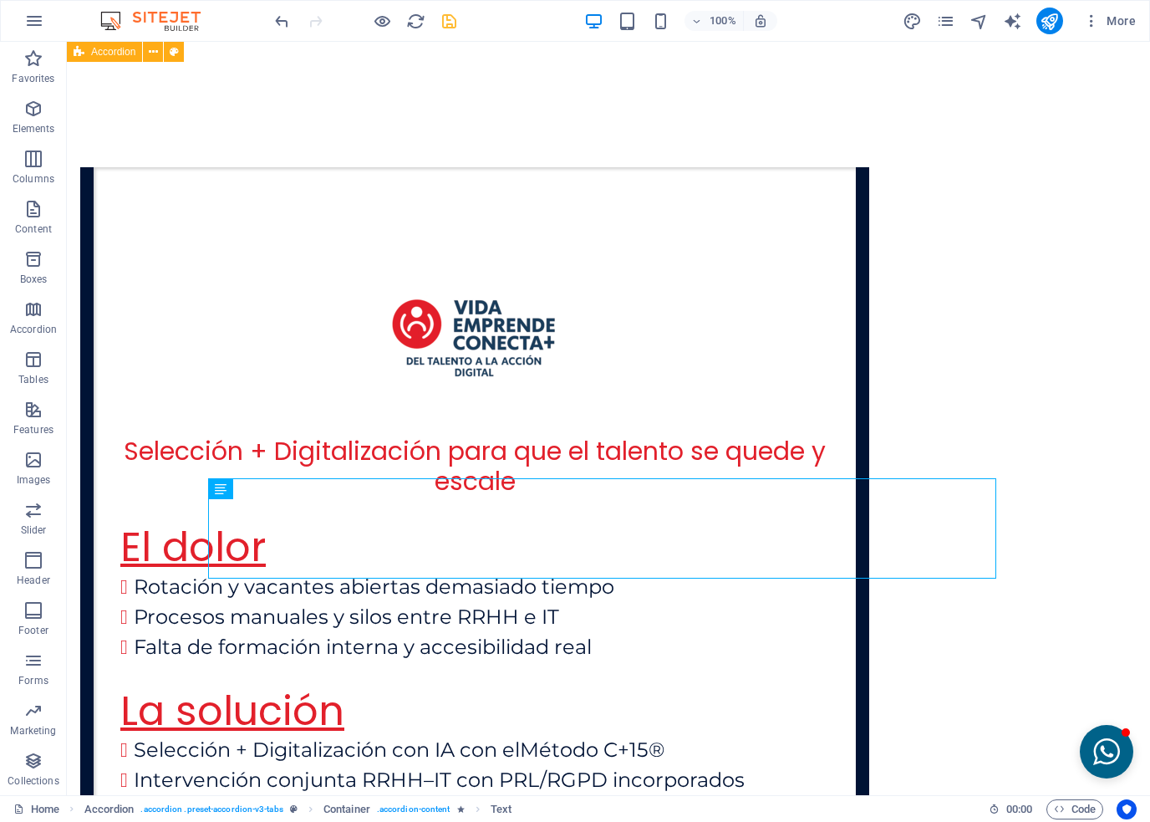
click at [265, 468] on icon at bounding box center [269, 469] width 9 height 18
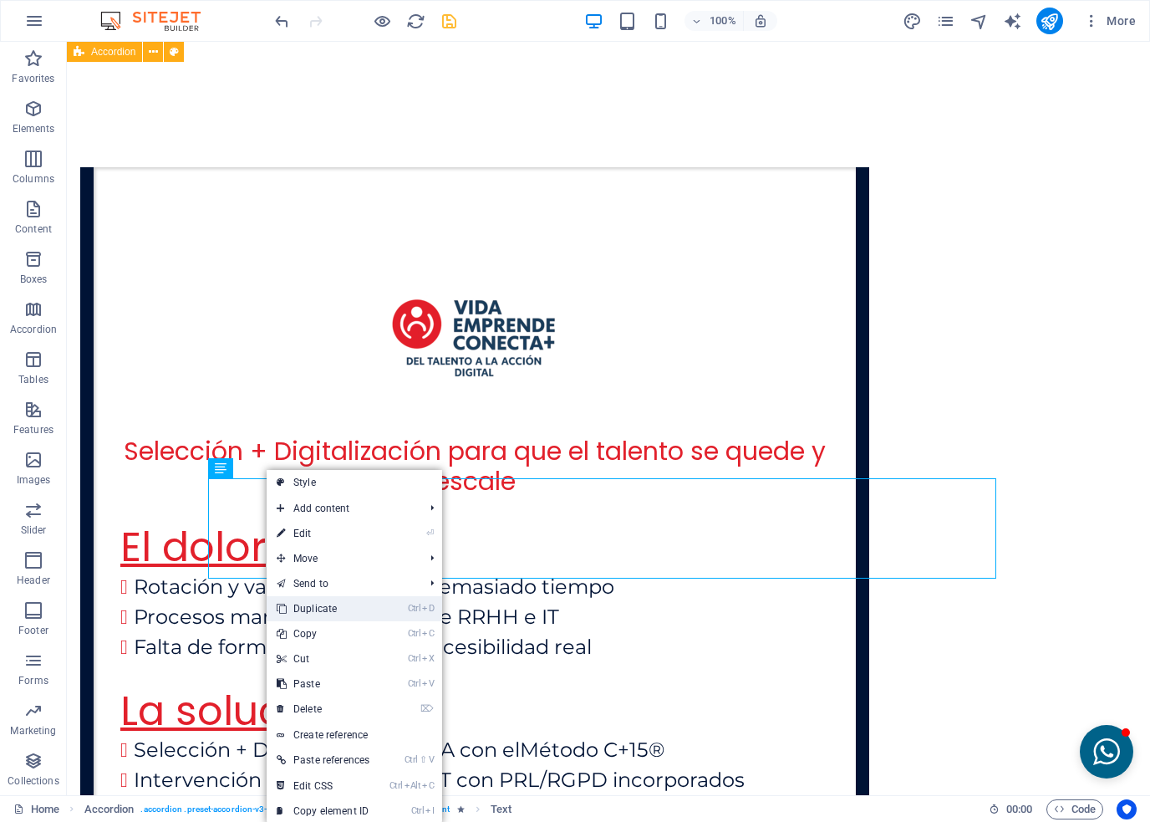
click at [304, 604] on link "Ctrl D Duplicate" at bounding box center [323, 608] width 113 height 25
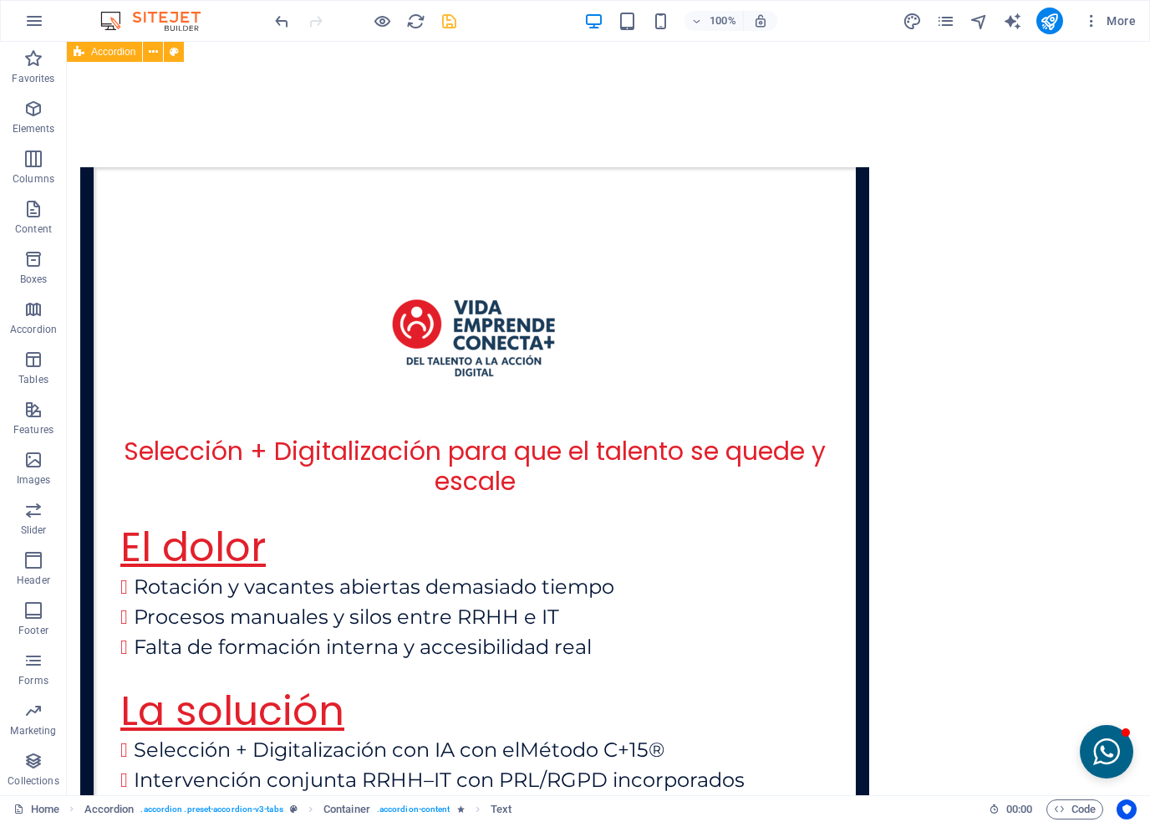
drag, startPoint x: 306, startPoint y: 610, endPoint x: 248, endPoint y: 684, distance: 93.5
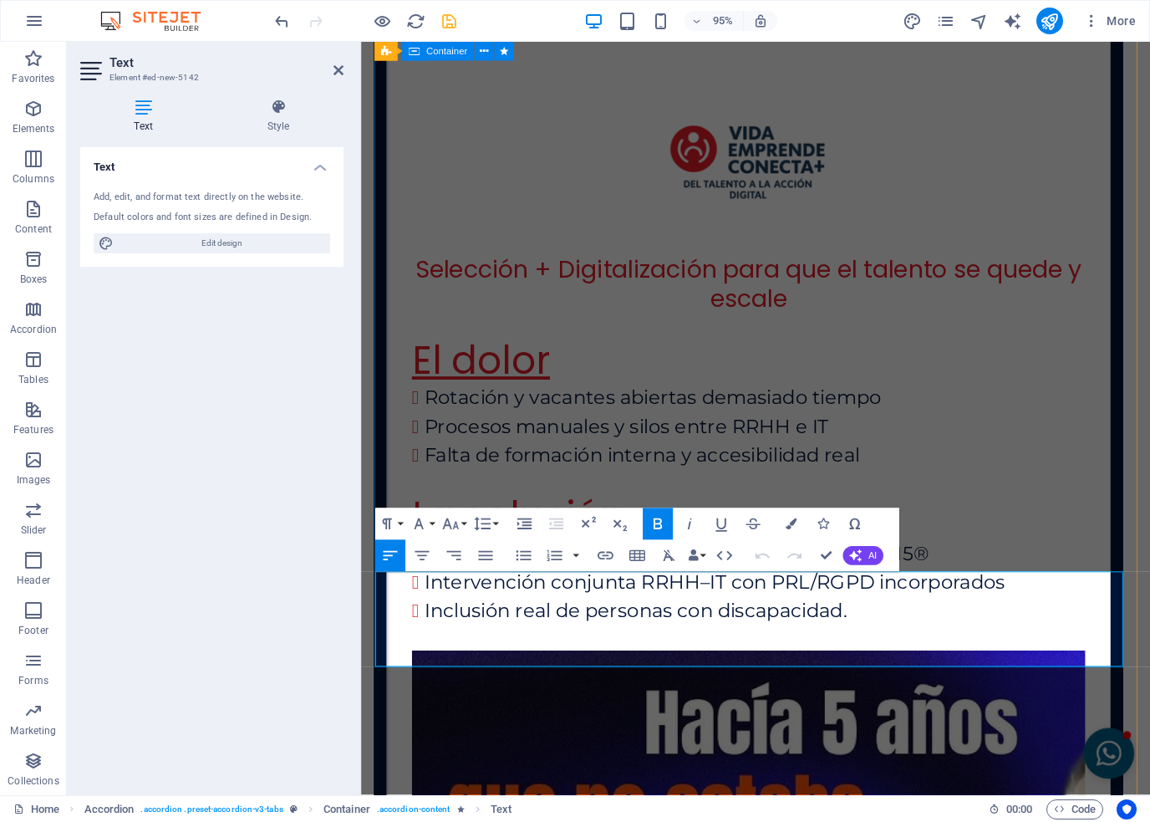
drag, startPoint x: 378, startPoint y: 662, endPoint x: 395, endPoint y: 613, distance: 52.1
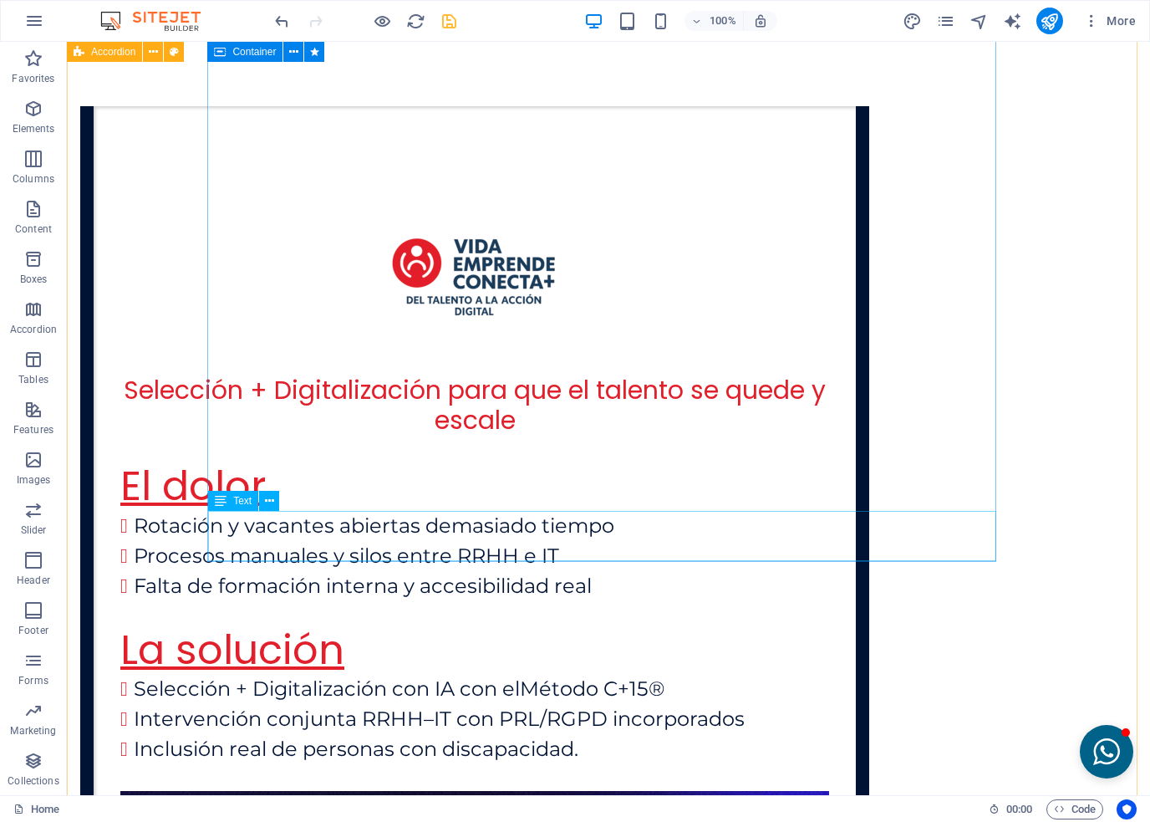
scroll to position [4009, 0]
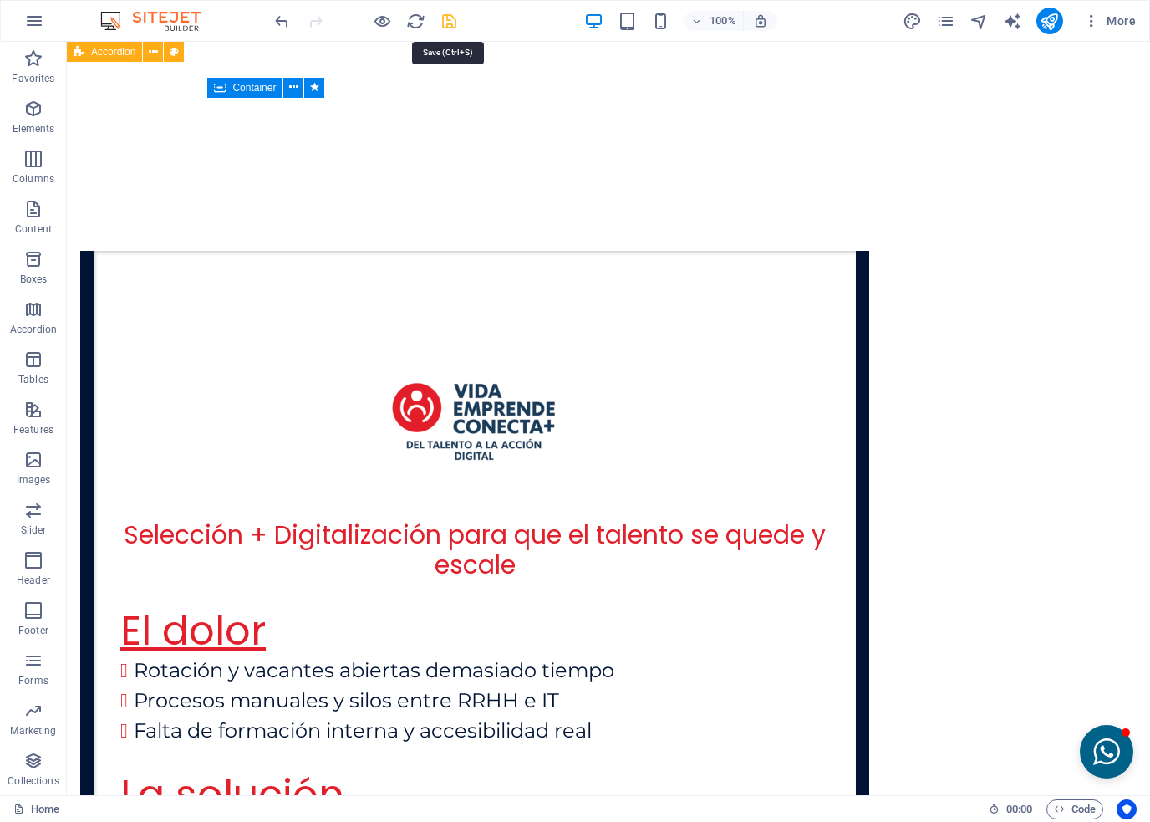
click at [448, 15] on icon "save" at bounding box center [449, 21] width 19 height 19
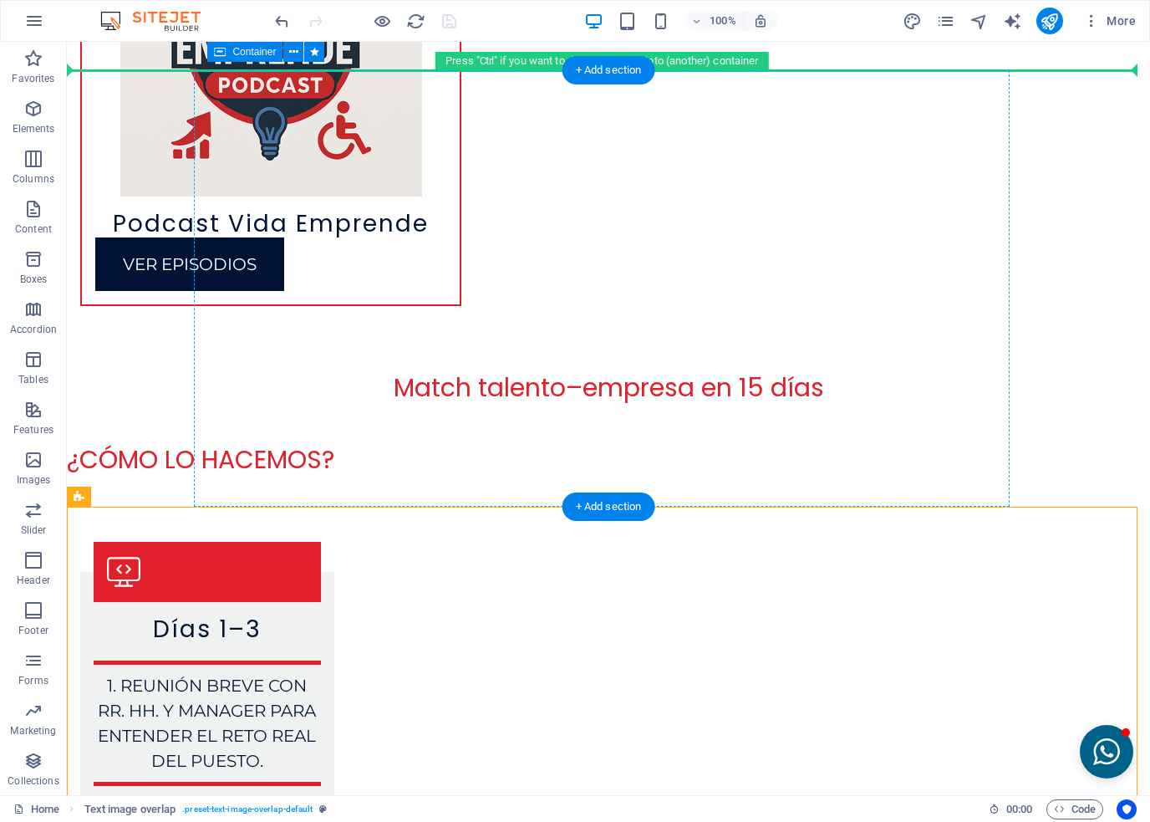
scroll to position [6599, 0]
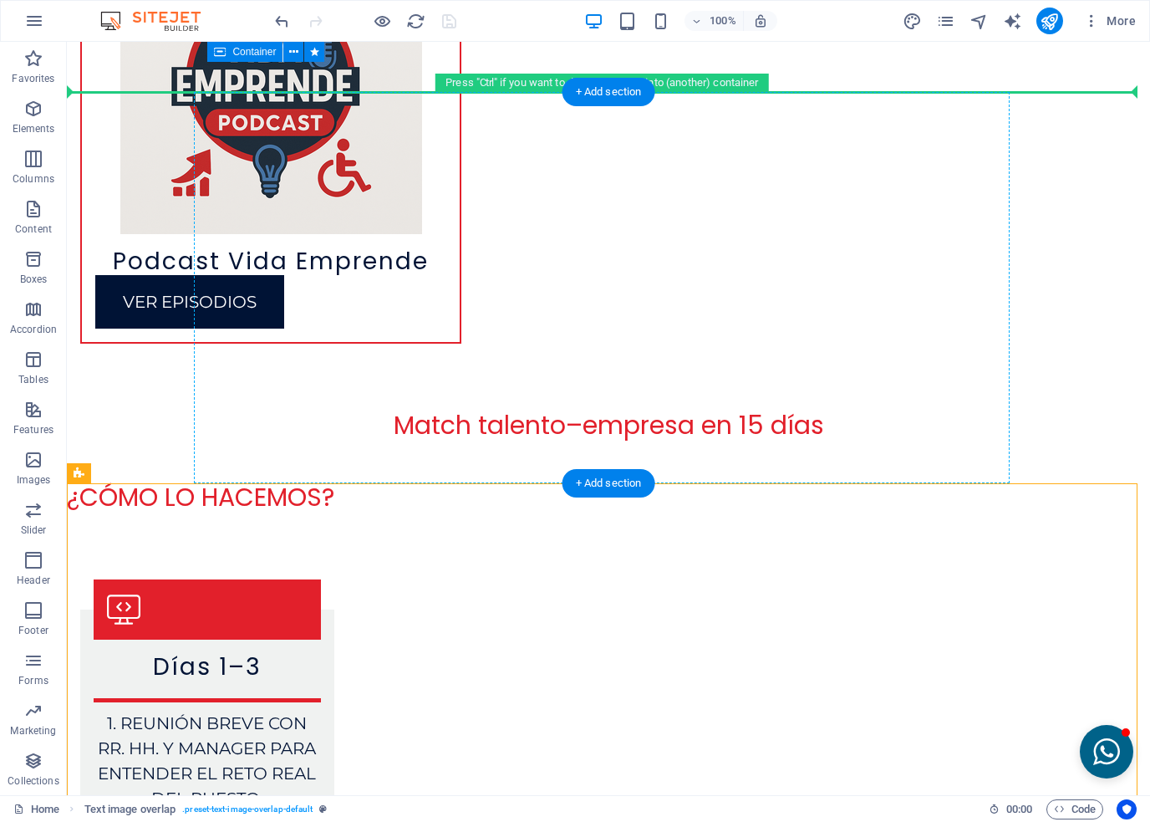
drag, startPoint x: 301, startPoint y: 464, endPoint x: 432, endPoint y: 162, distance: 329.1
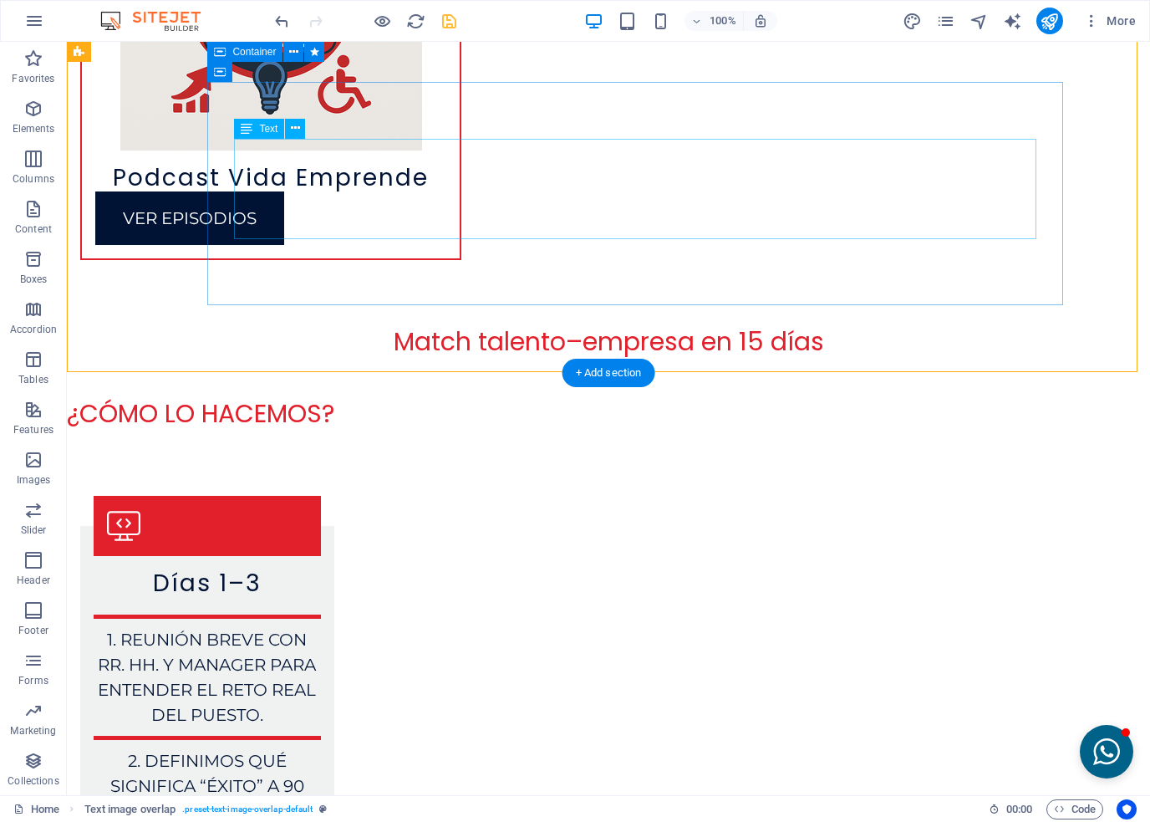
scroll to position [6515, 0]
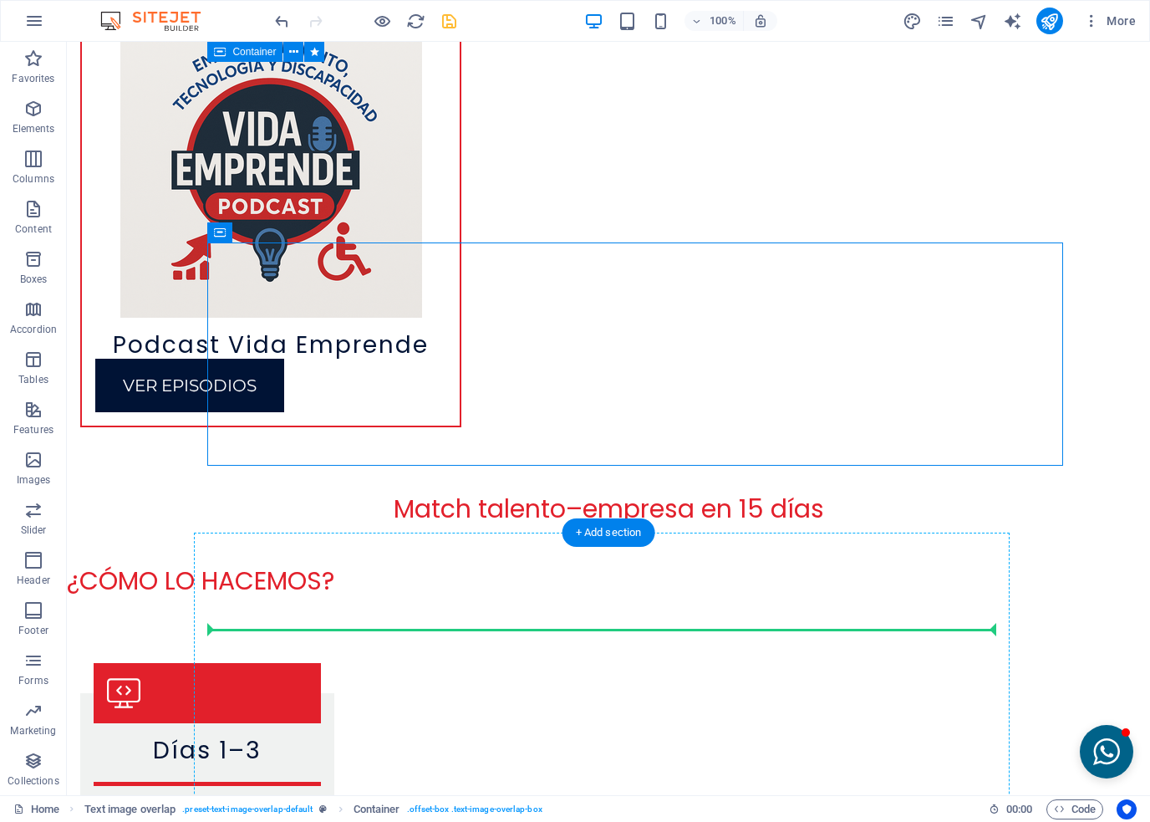
drag, startPoint x: 303, startPoint y: 274, endPoint x: 331, endPoint y: 631, distance: 358.1
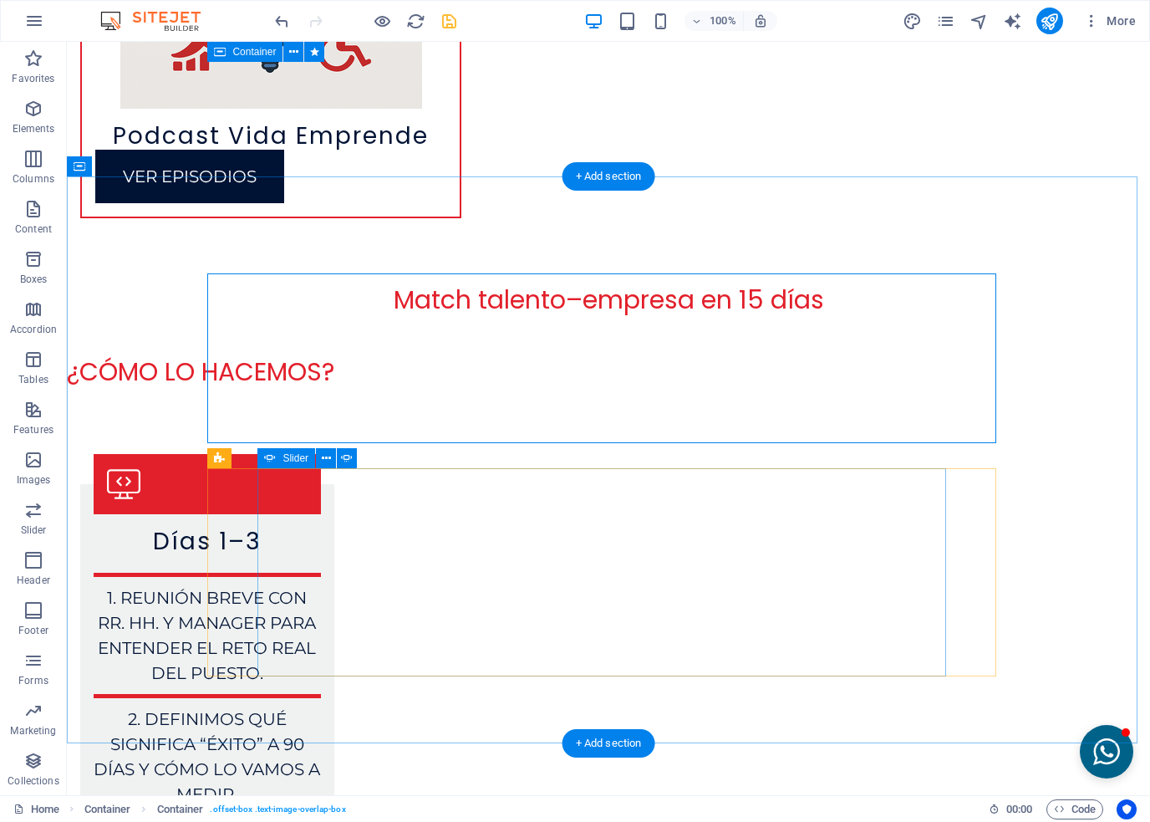
scroll to position [6766, 0]
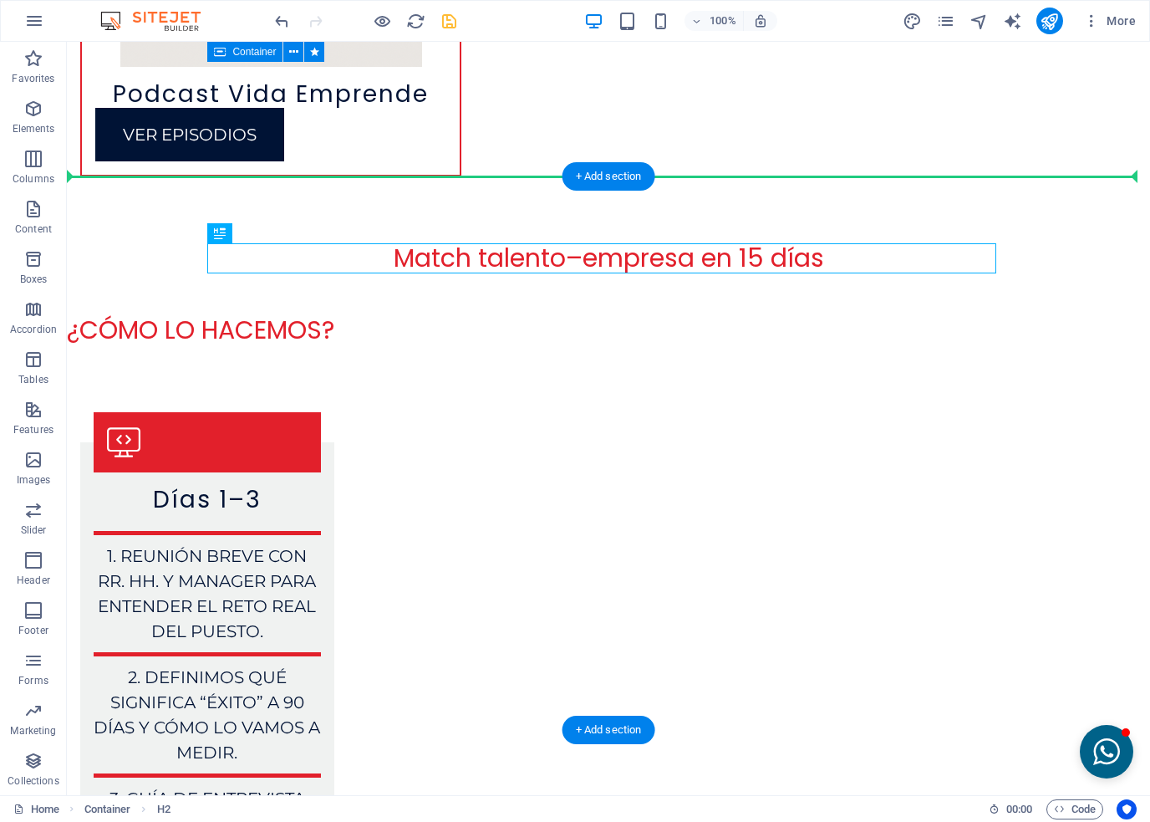
drag, startPoint x: 303, startPoint y: 274, endPoint x: 229, endPoint y: 200, distance: 105.2
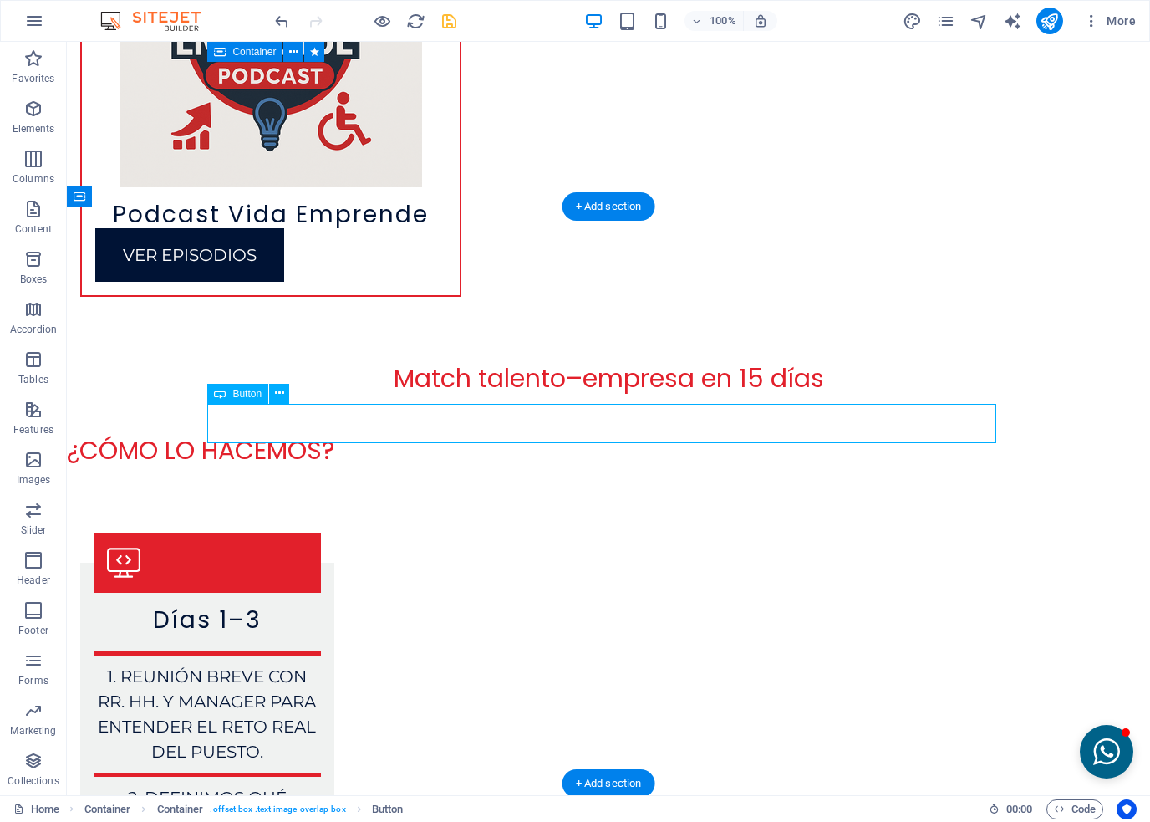
scroll to position [6867, 0]
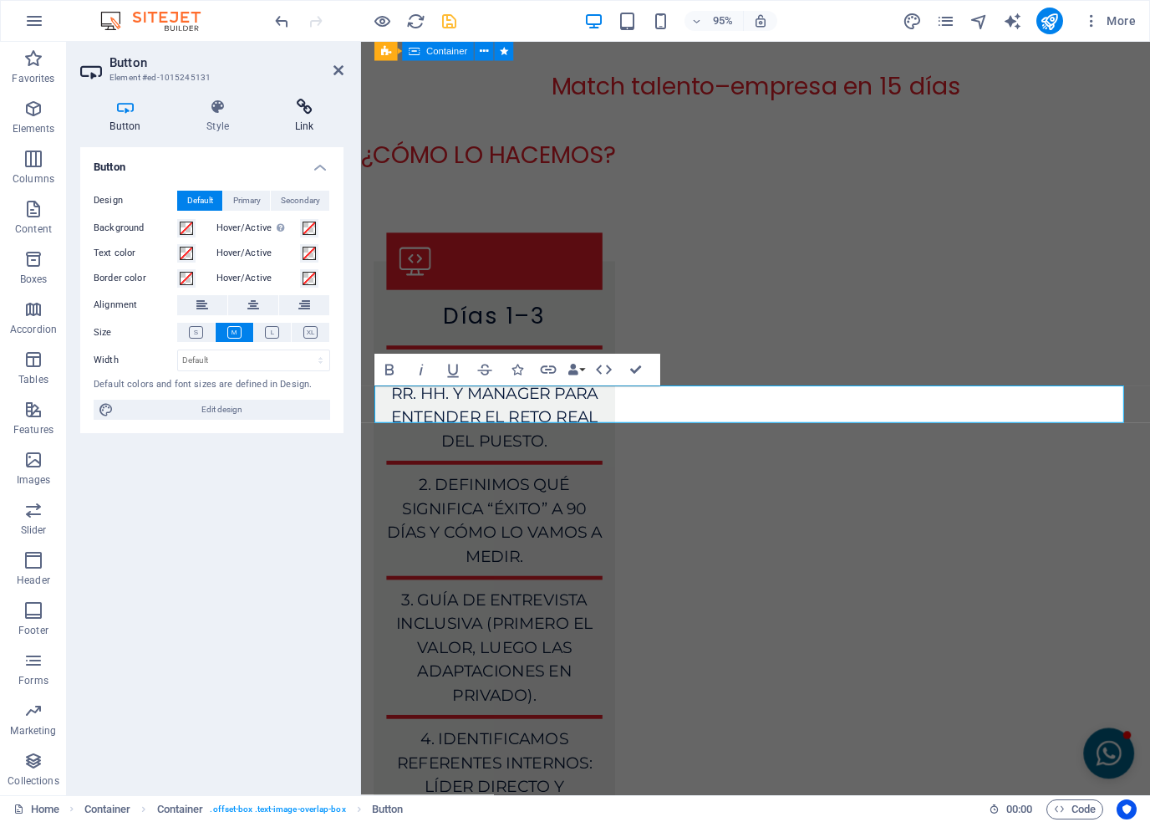
click at [323, 120] on h4 "Link" at bounding box center [304, 116] width 79 height 35
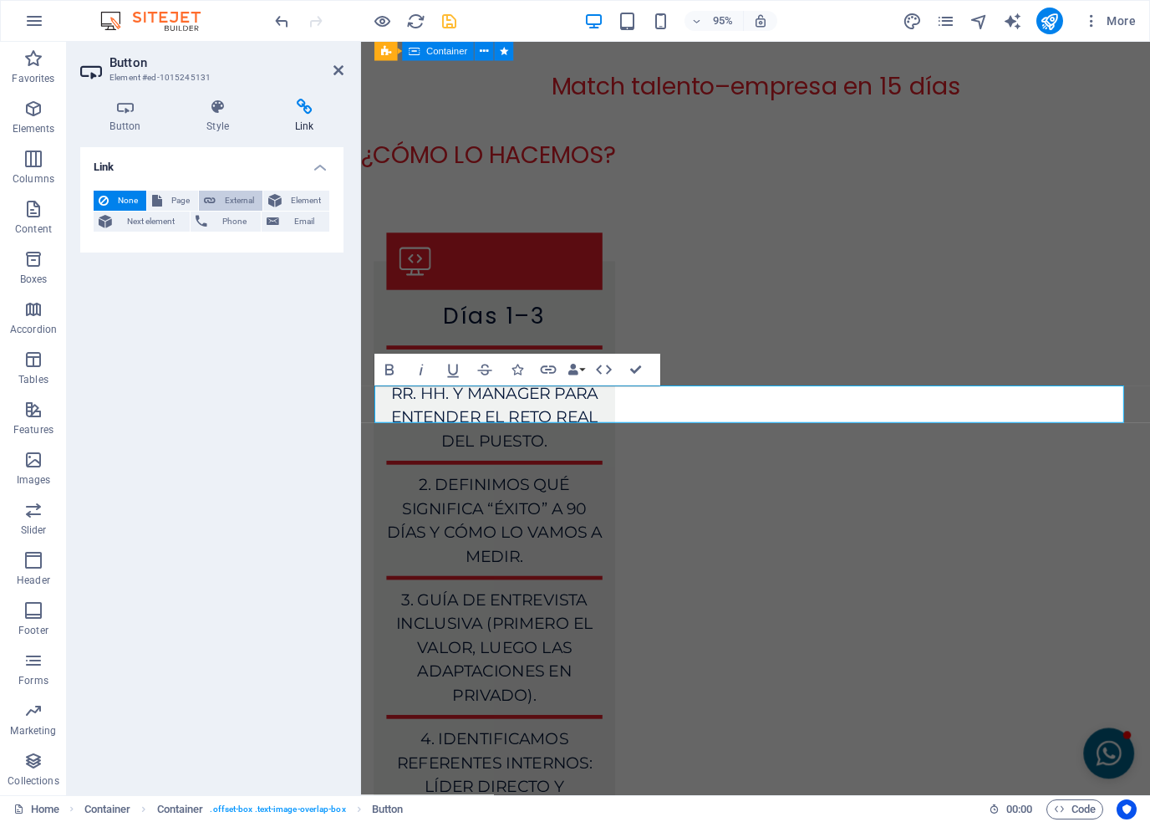
click at [213, 202] on icon at bounding box center [210, 201] width 12 height 20
select select "blank"
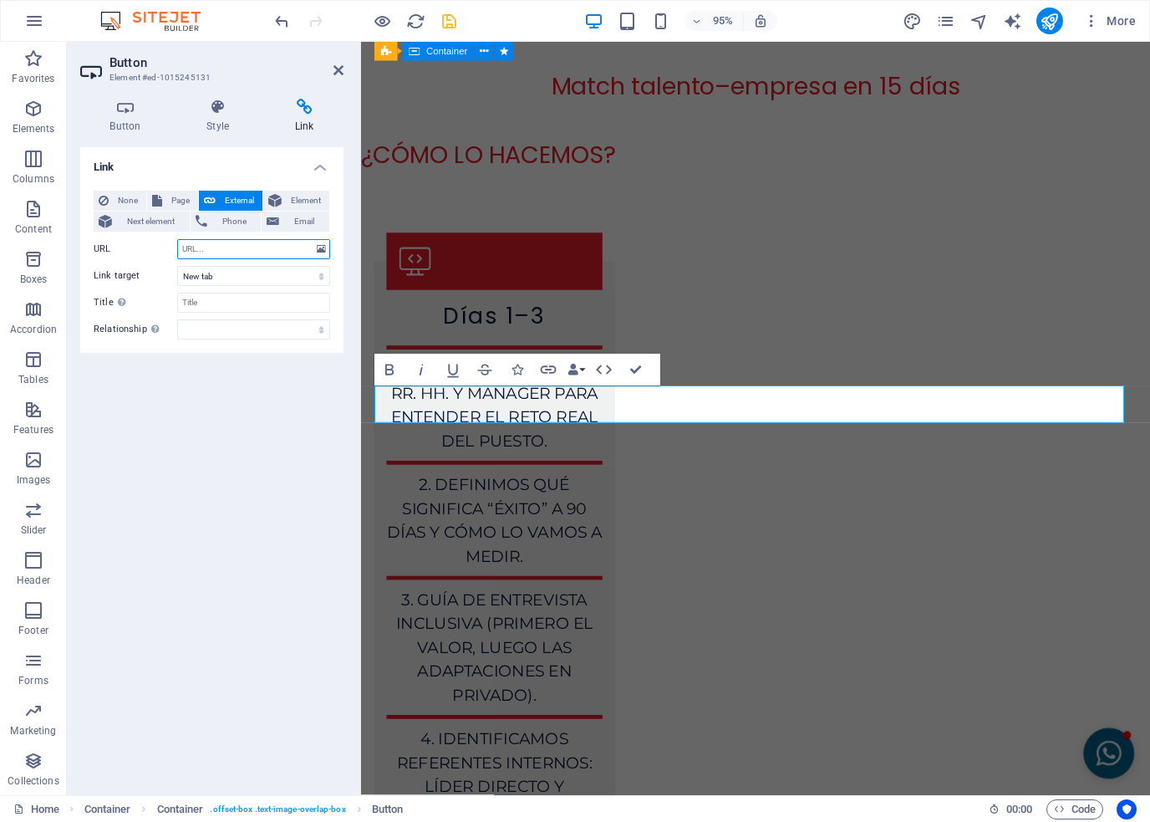
paste input "[URL][DOMAIN_NAME]"
type input "[URL][DOMAIN_NAME]"
click at [219, 299] on input "Title Additional link description, should not be the same as the link text. The…" at bounding box center [253, 303] width 153 height 20
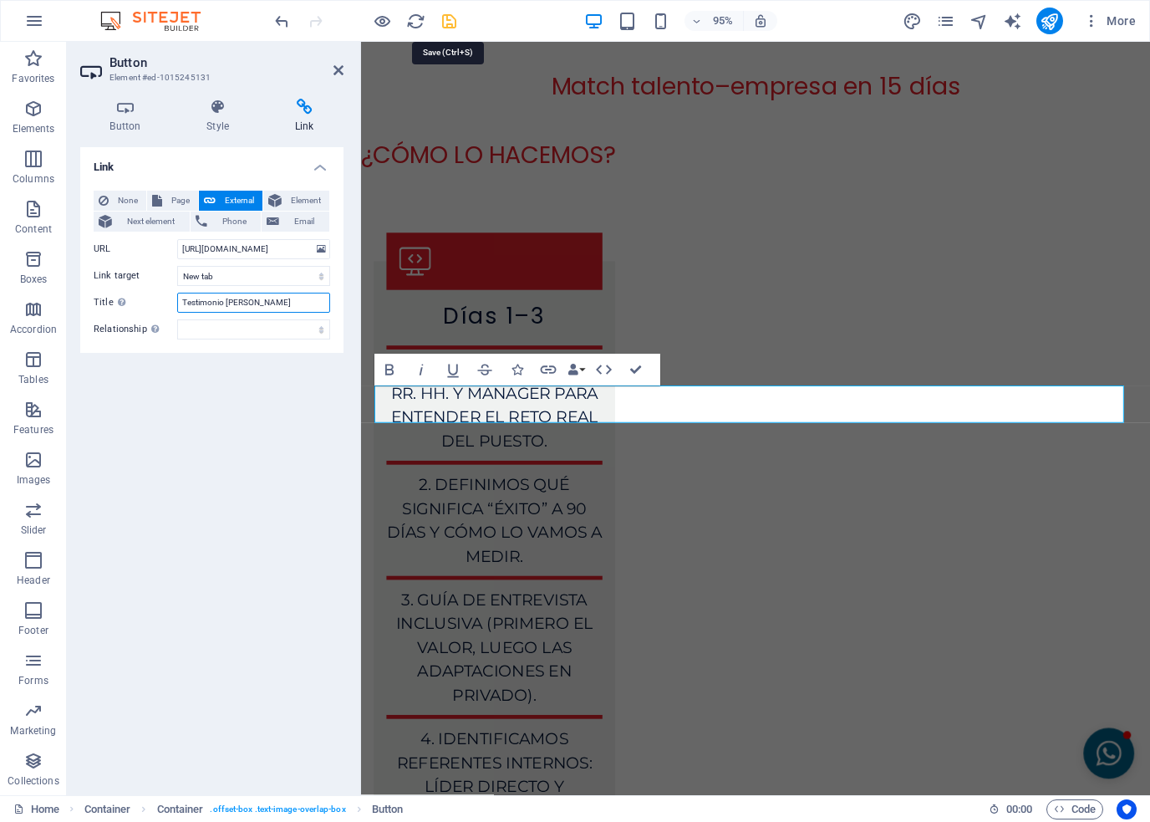
type input "Testimonio [PERSON_NAME]"
click at [446, 19] on icon "save" at bounding box center [449, 21] width 19 height 19
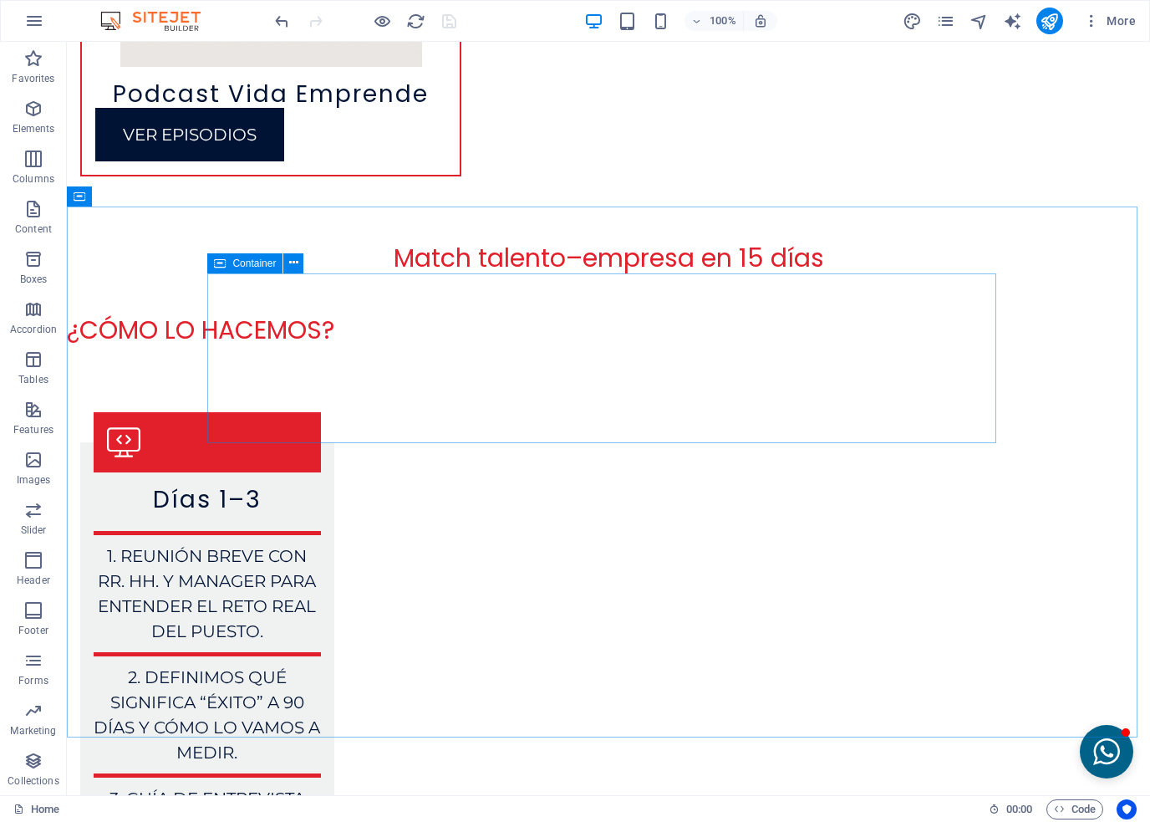
click at [220, 262] on icon at bounding box center [220, 263] width 12 height 20
click at [289, 261] on icon at bounding box center [293, 263] width 9 height 18
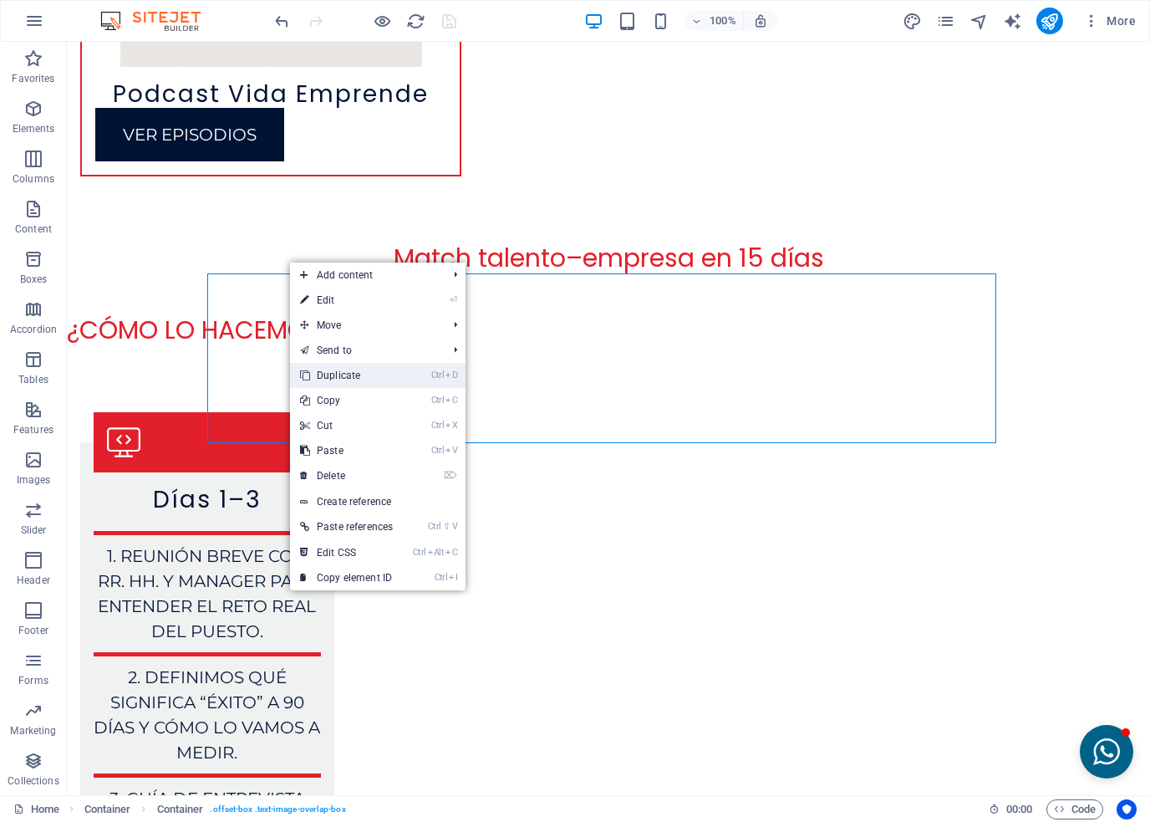
click at [338, 380] on link "Ctrl D Duplicate" at bounding box center [346, 375] width 113 height 25
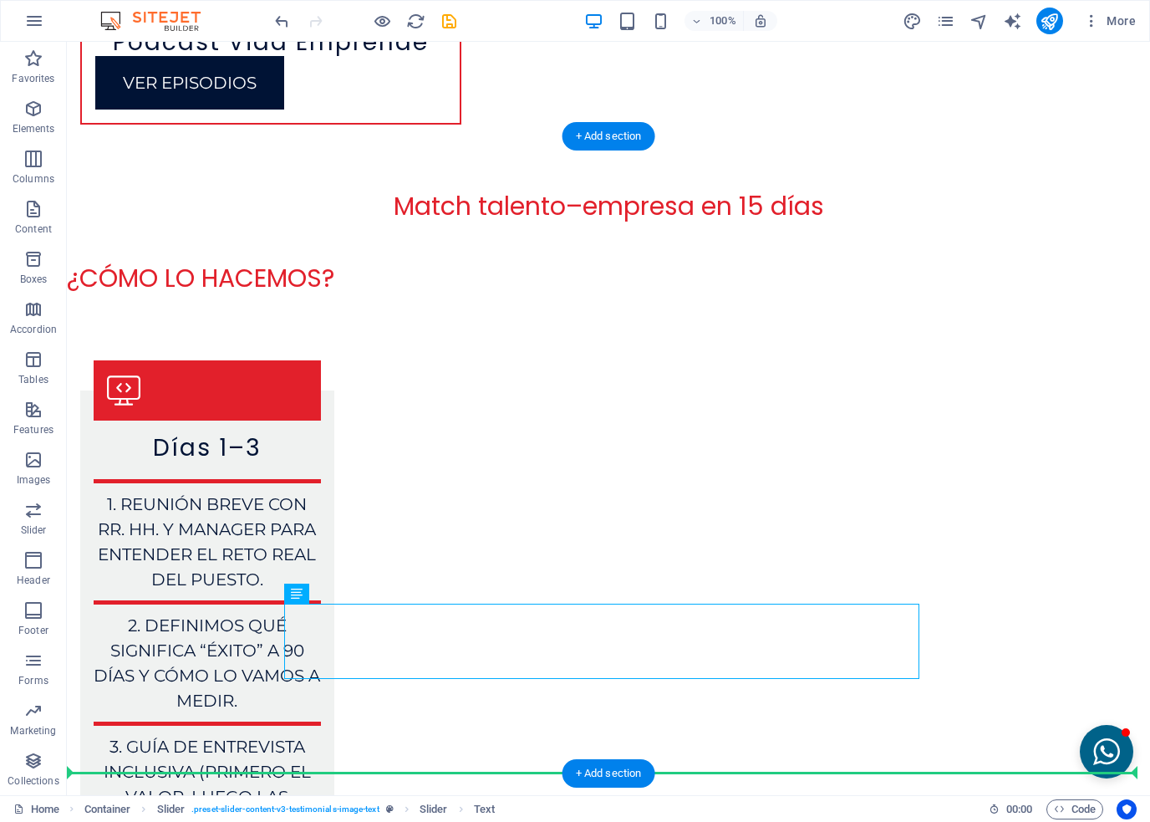
drag, startPoint x: 363, startPoint y: 743, endPoint x: 314, endPoint y: 716, distance: 56.5
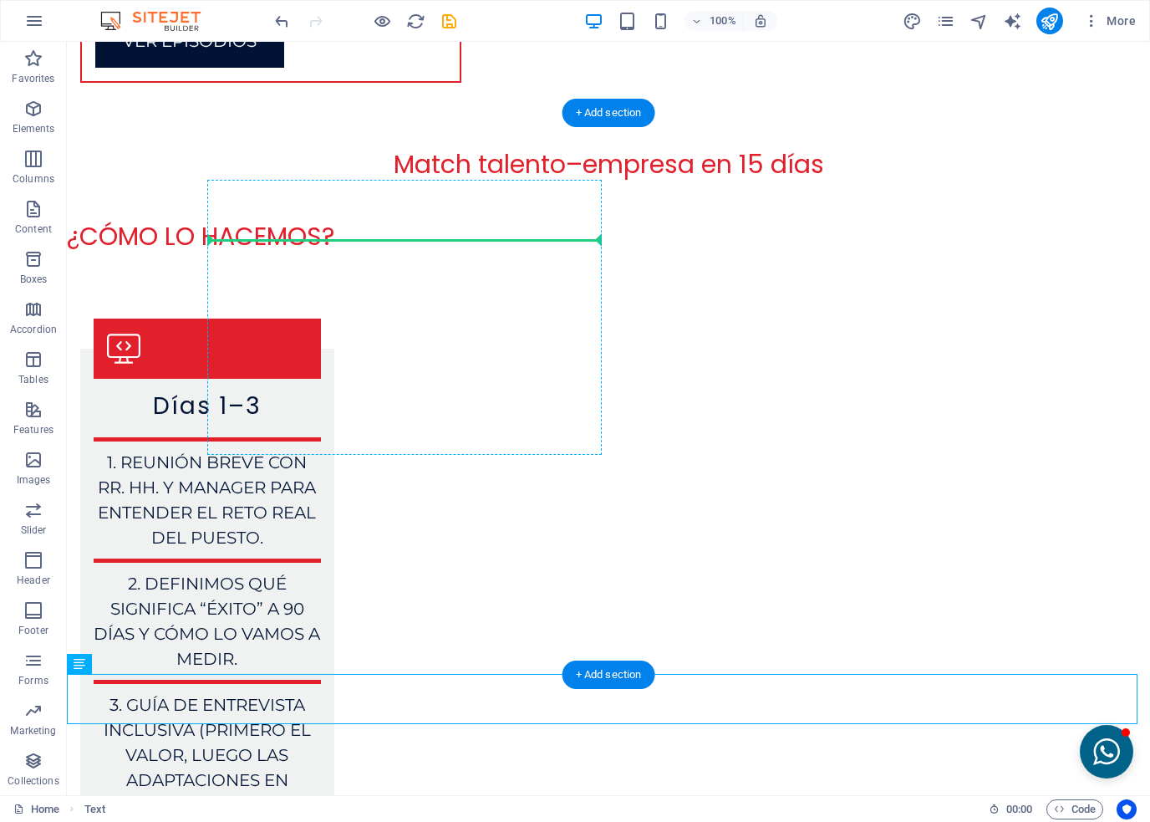
drag, startPoint x: 150, startPoint y: 706, endPoint x: 245, endPoint y: 310, distance: 407.4
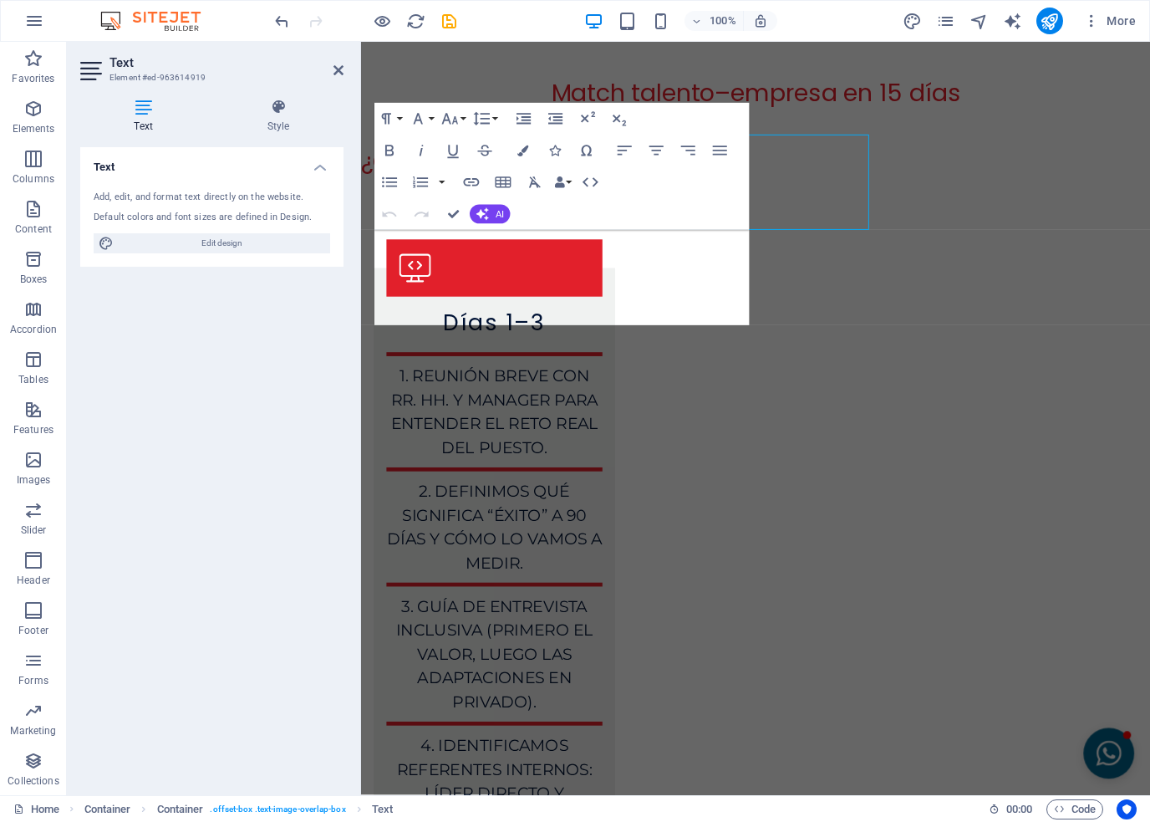
scroll to position [6960, 0]
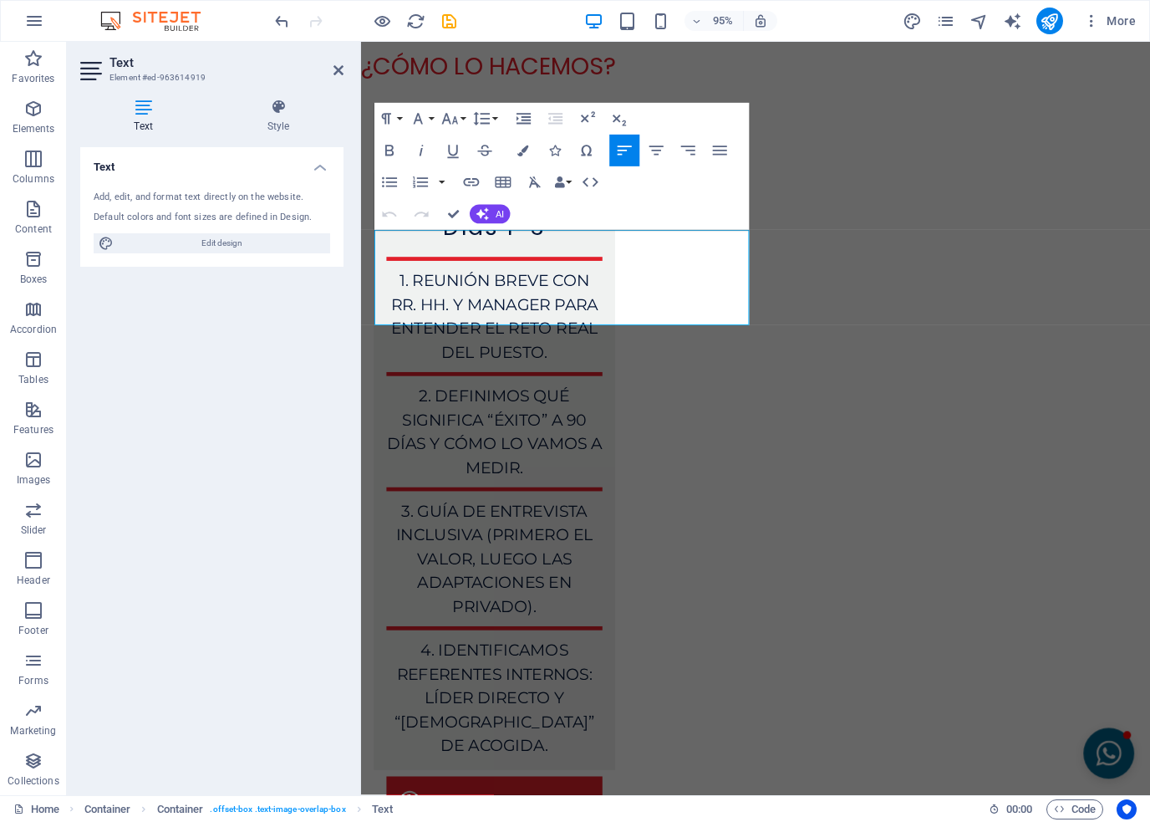
drag, startPoint x: 536, startPoint y: 327, endPoint x: 721, endPoint y: 280, distance: 190.6
copy p "Fui parte de un proceso de selección preparado por [PERSON_NAME] y fue como la …"
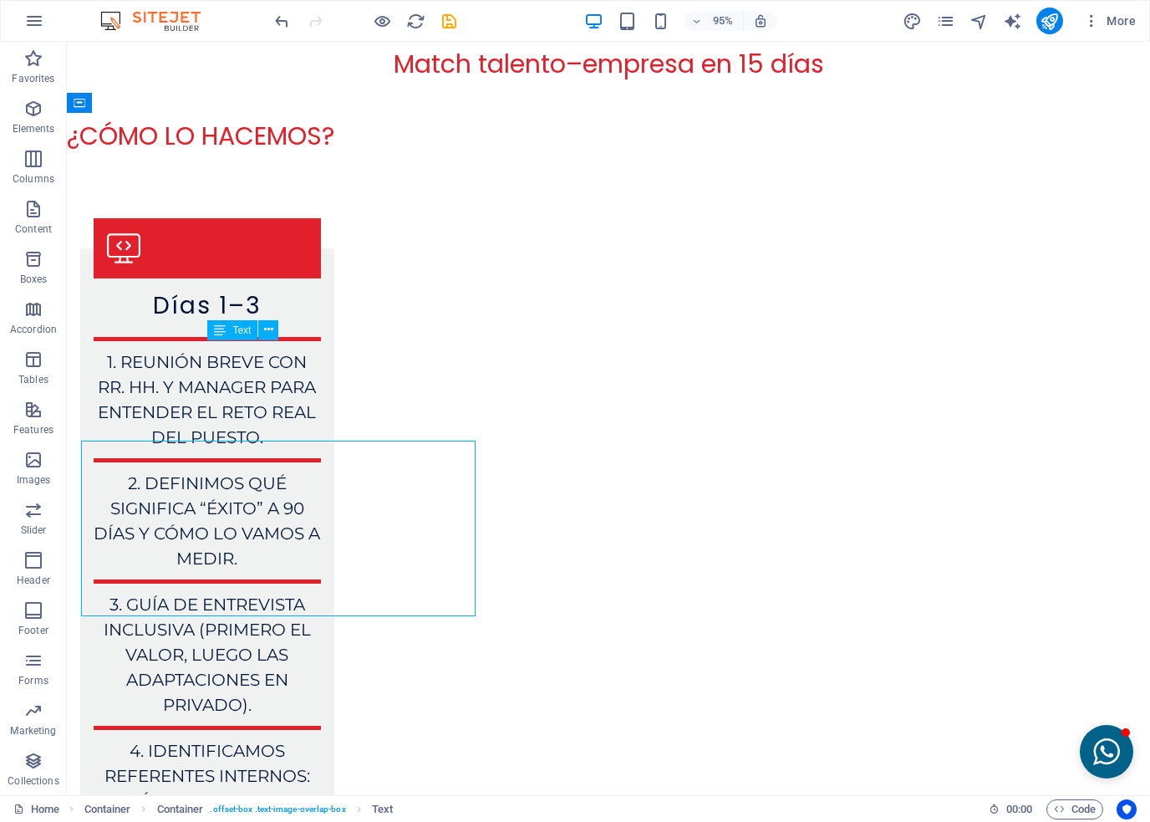
scroll to position [6860, 0]
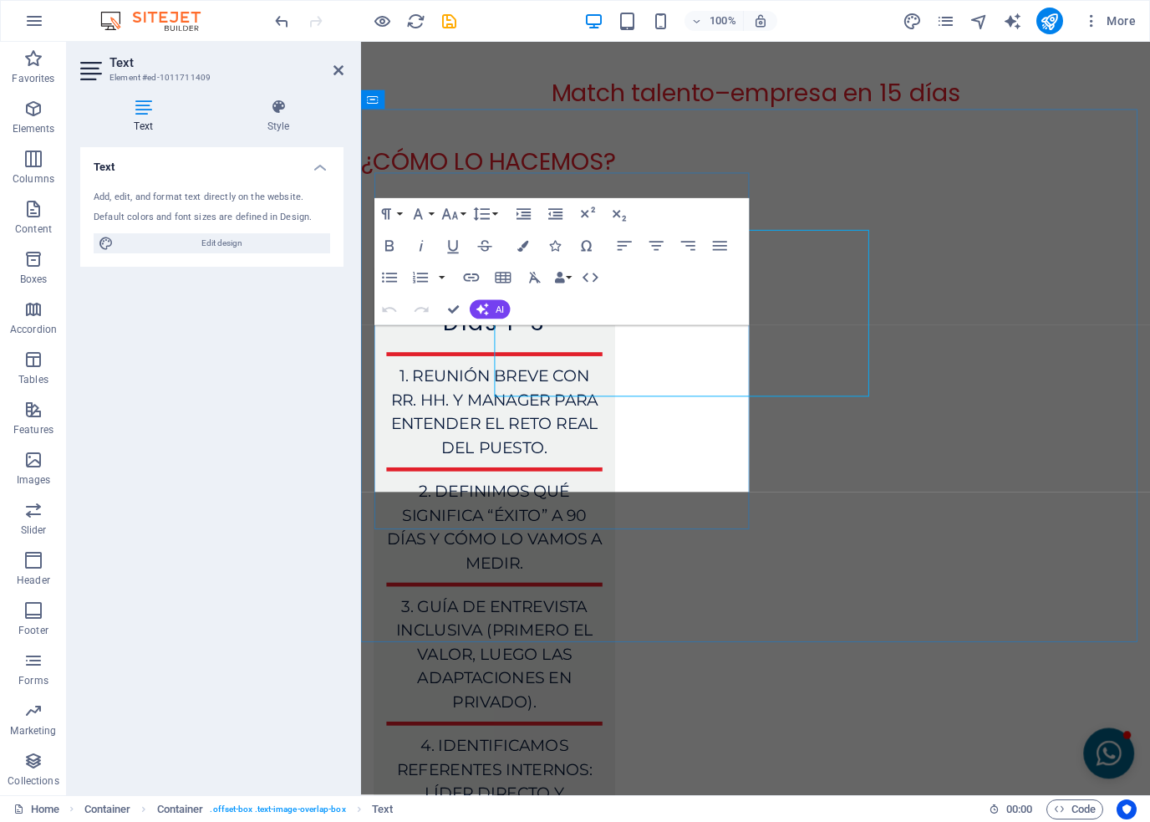
scroll to position [6960, 0]
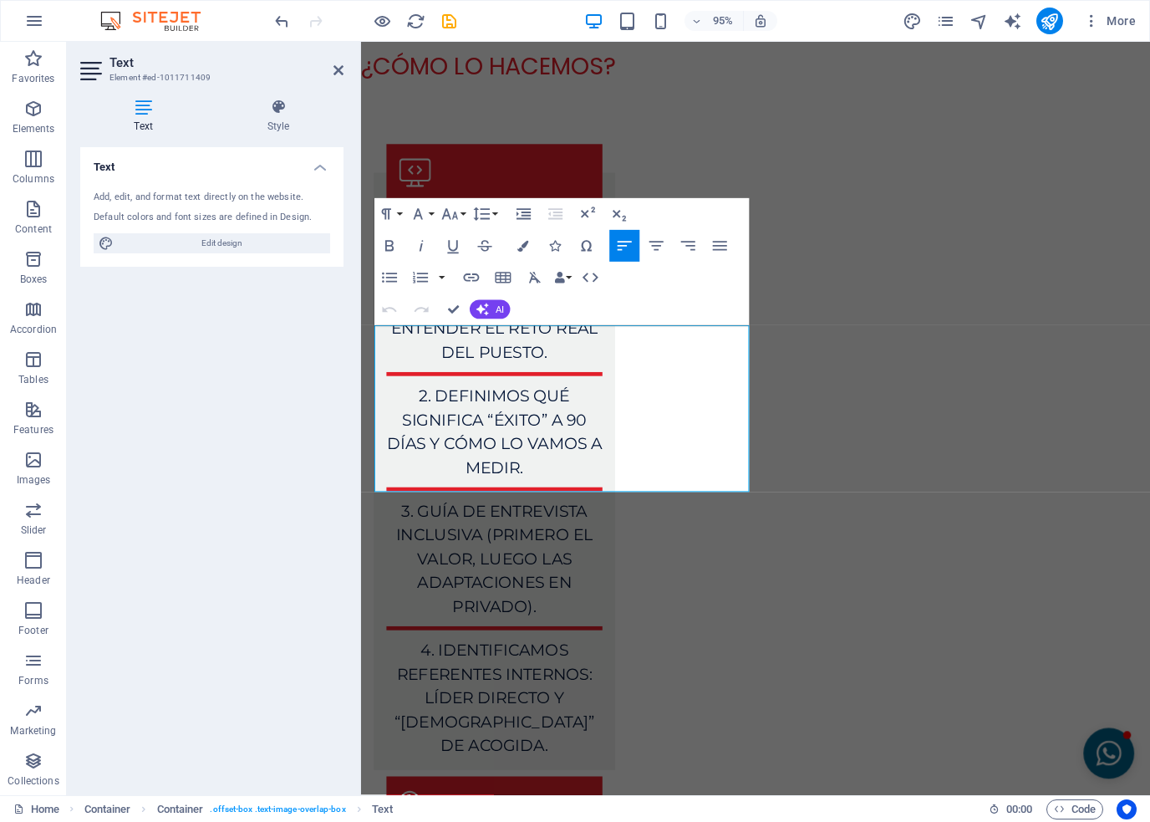
drag, startPoint x: 621, startPoint y: 502, endPoint x: 719, endPoint y: 377, distance: 158.4
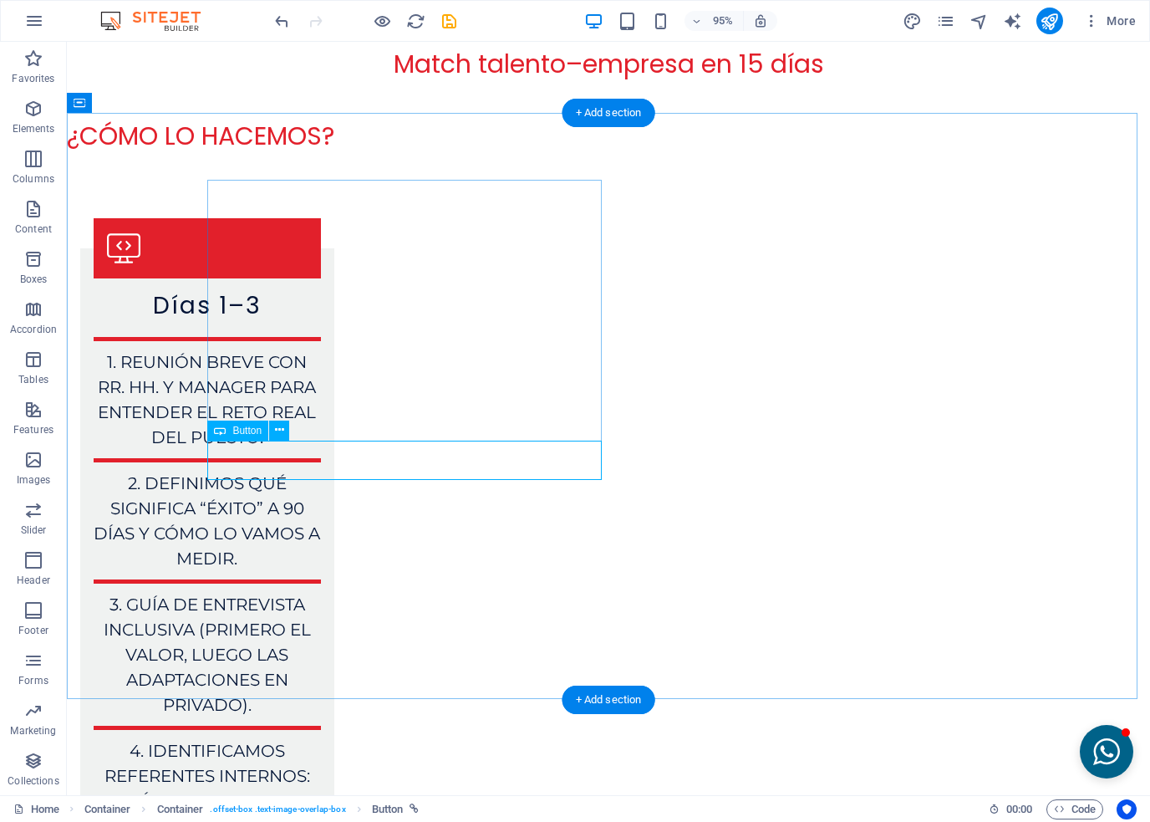
scroll to position [6860, 0]
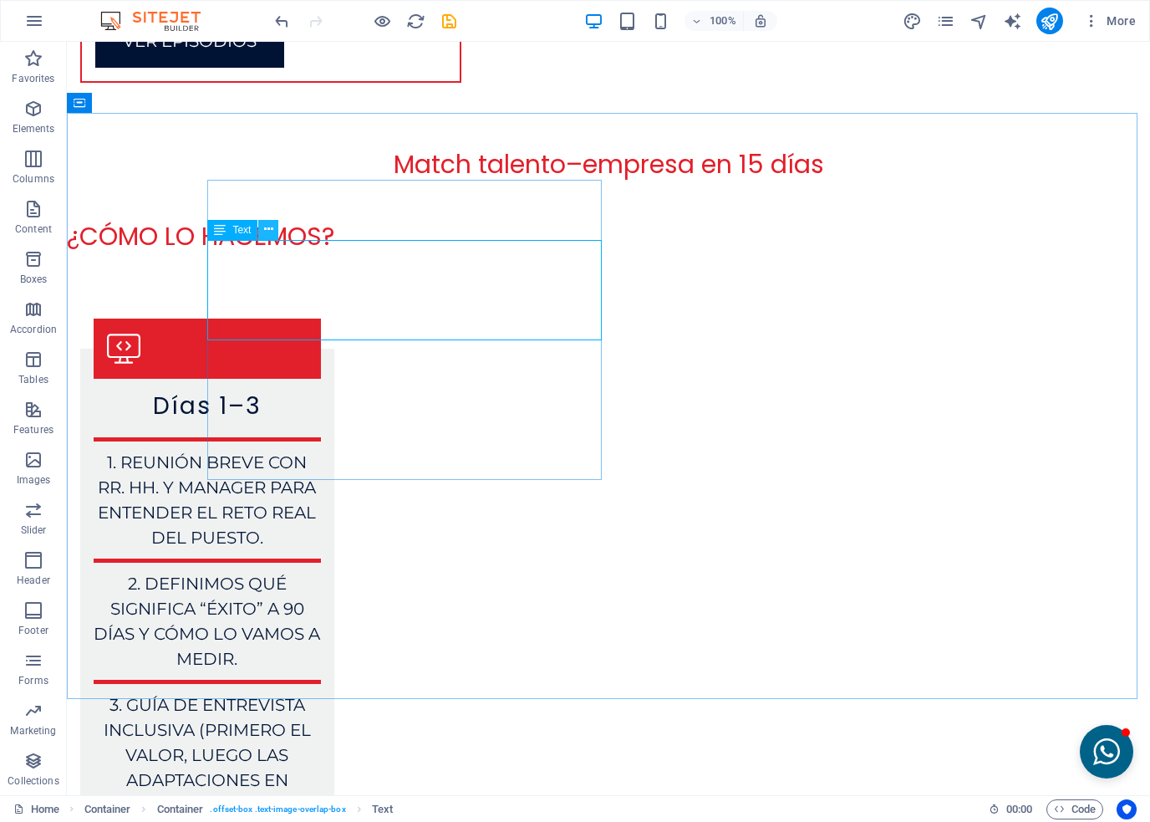
click at [266, 233] on icon at bounding box center [268, 230] width 9 height 18
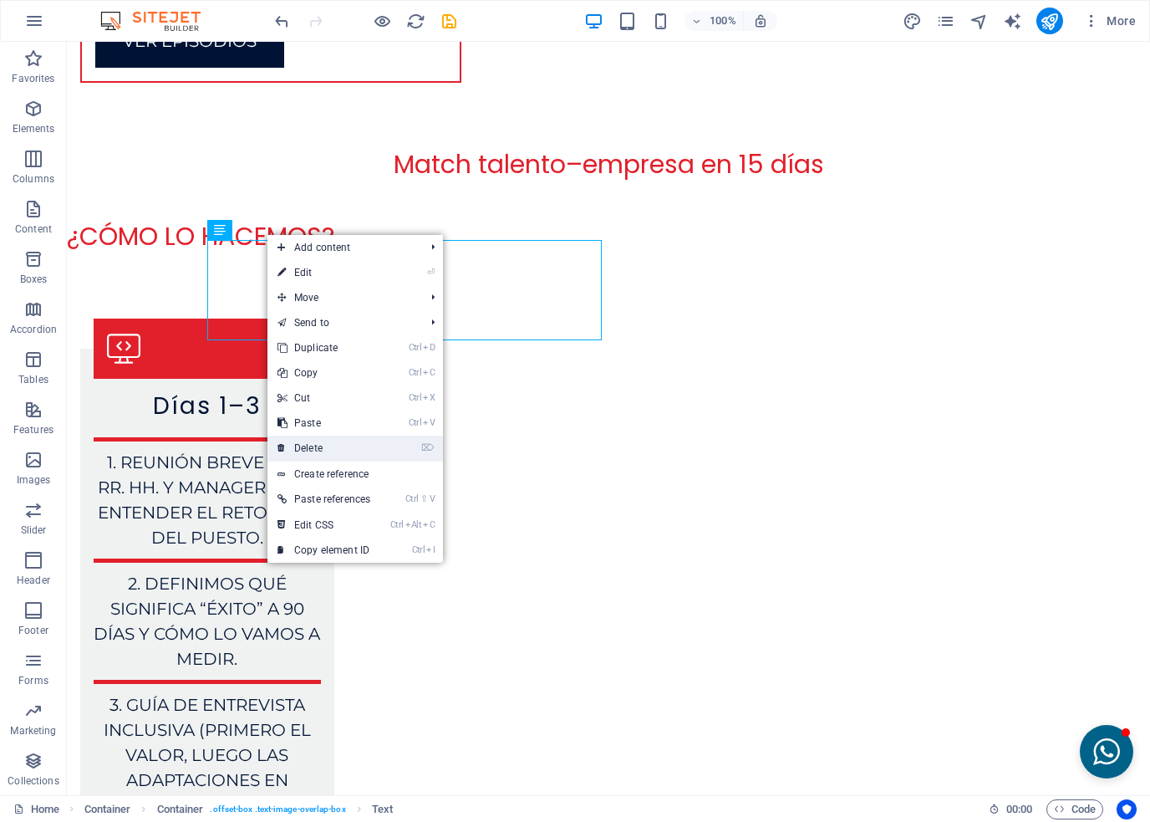
click at [308, 454] on link "⌦ Delete" at bounding box center [324, 448] width 113 height 25
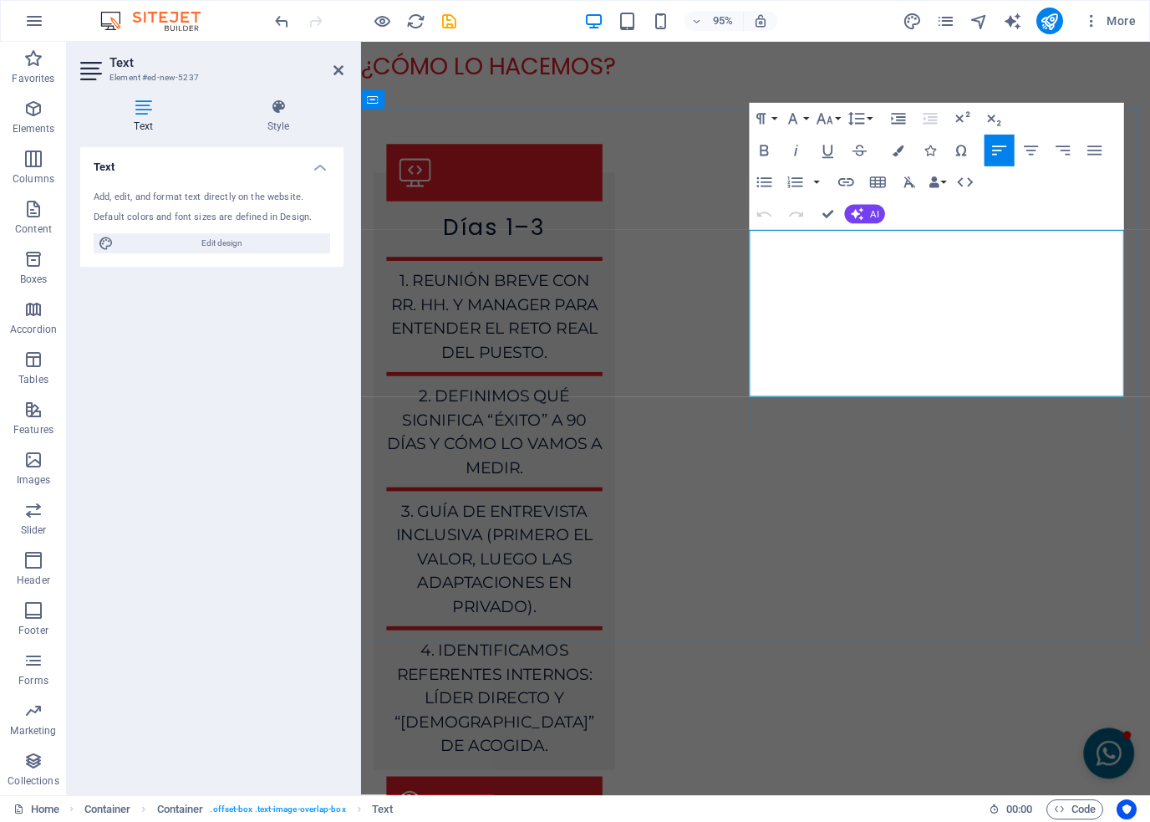
click at [826, 120] on icon "button" at bounding box center [825, 118] width 19 height 19
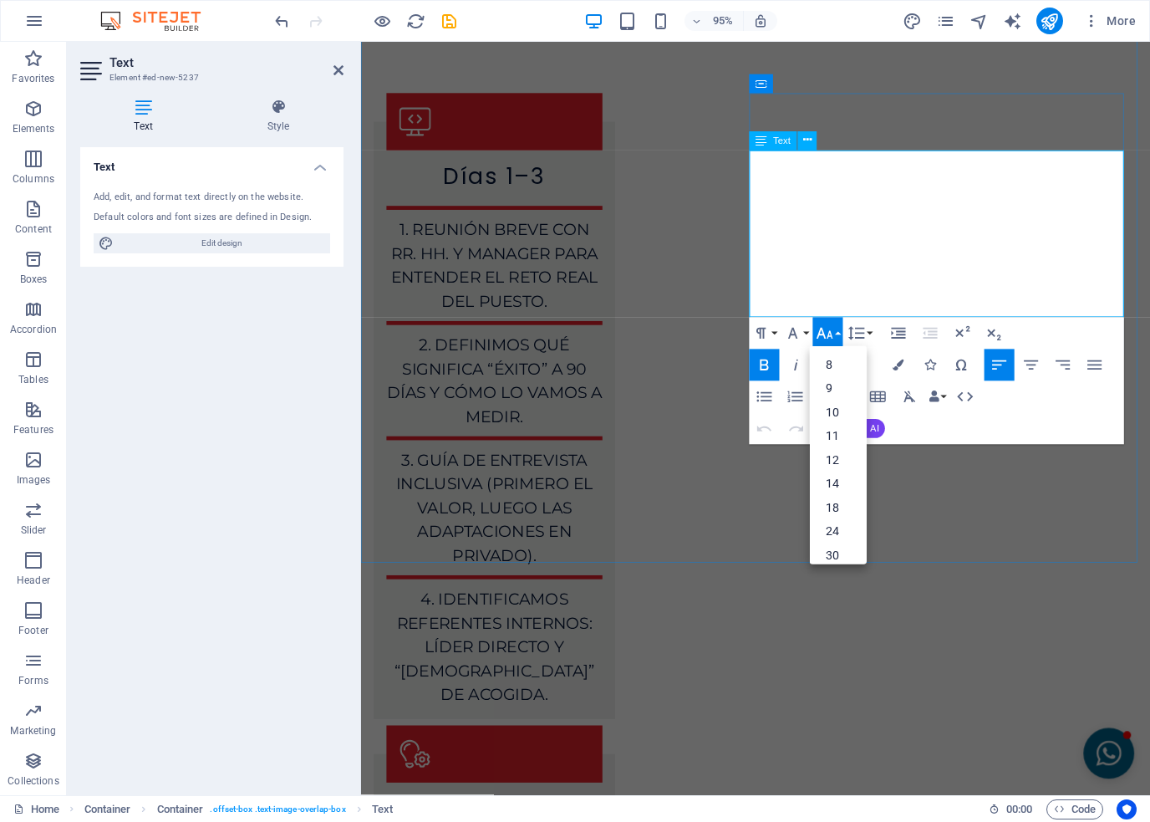
scroll to position [7044, 0]
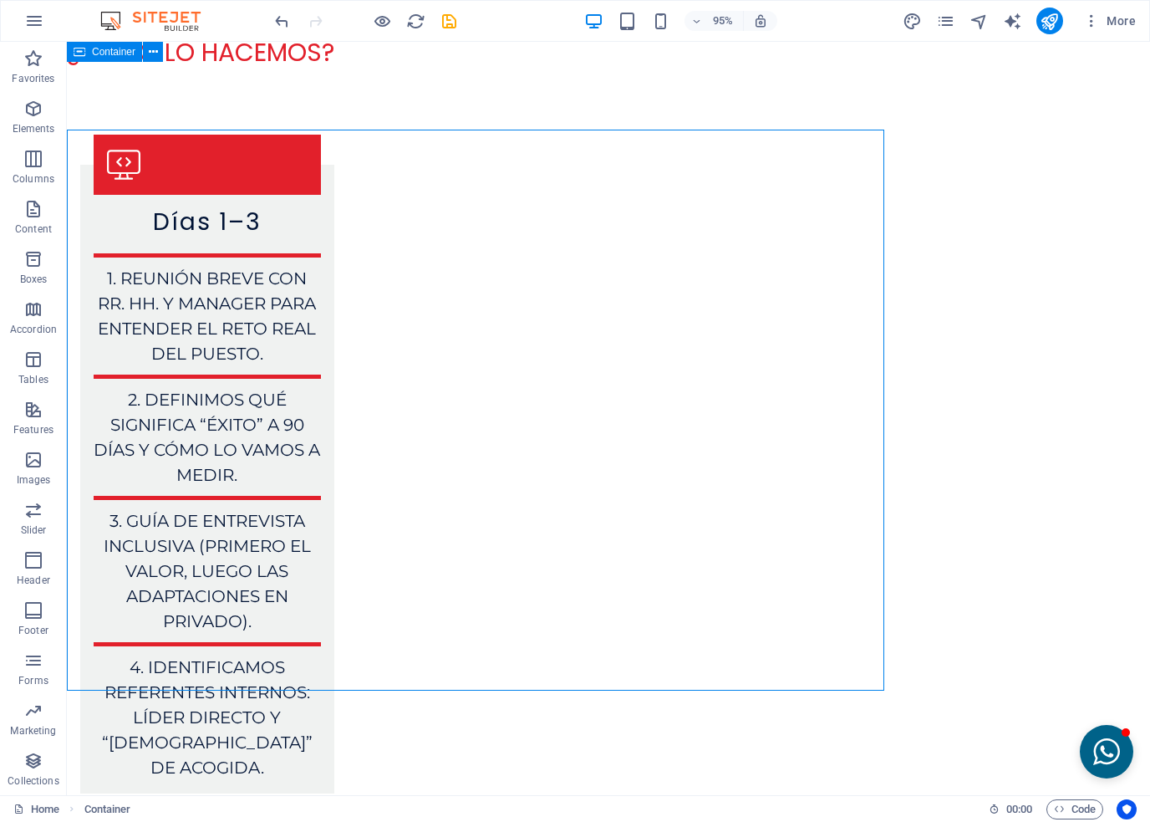
scroll to position [6943, 0]
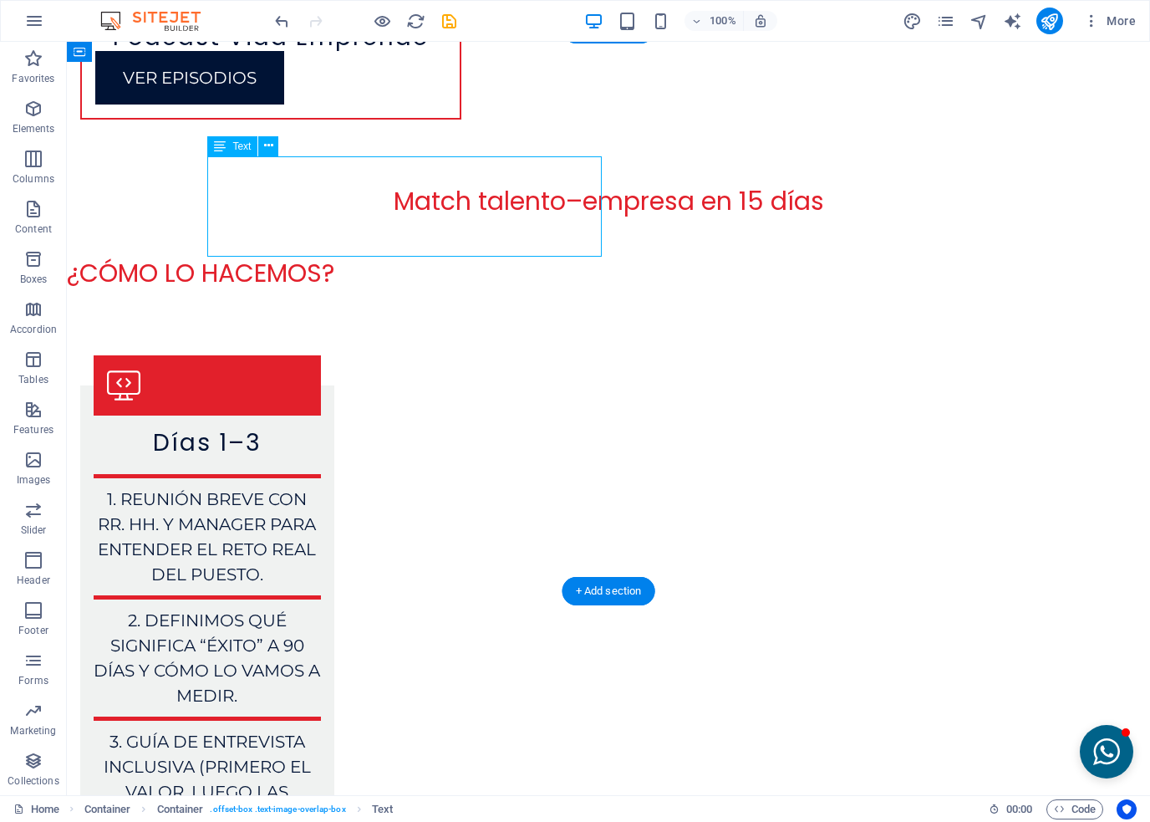
scroll to position [7044, 0]
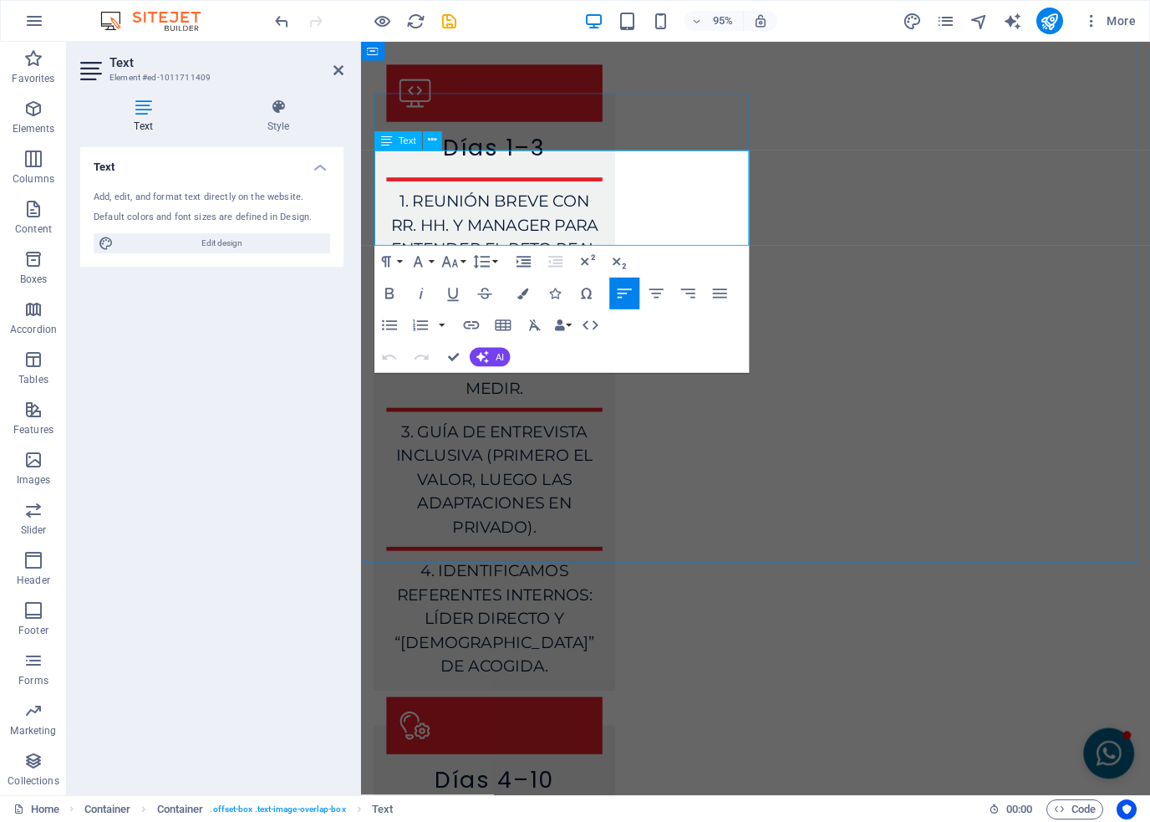
click at [456, 267] on icon "button" at bounding box center [450, 261] width 19 height 19
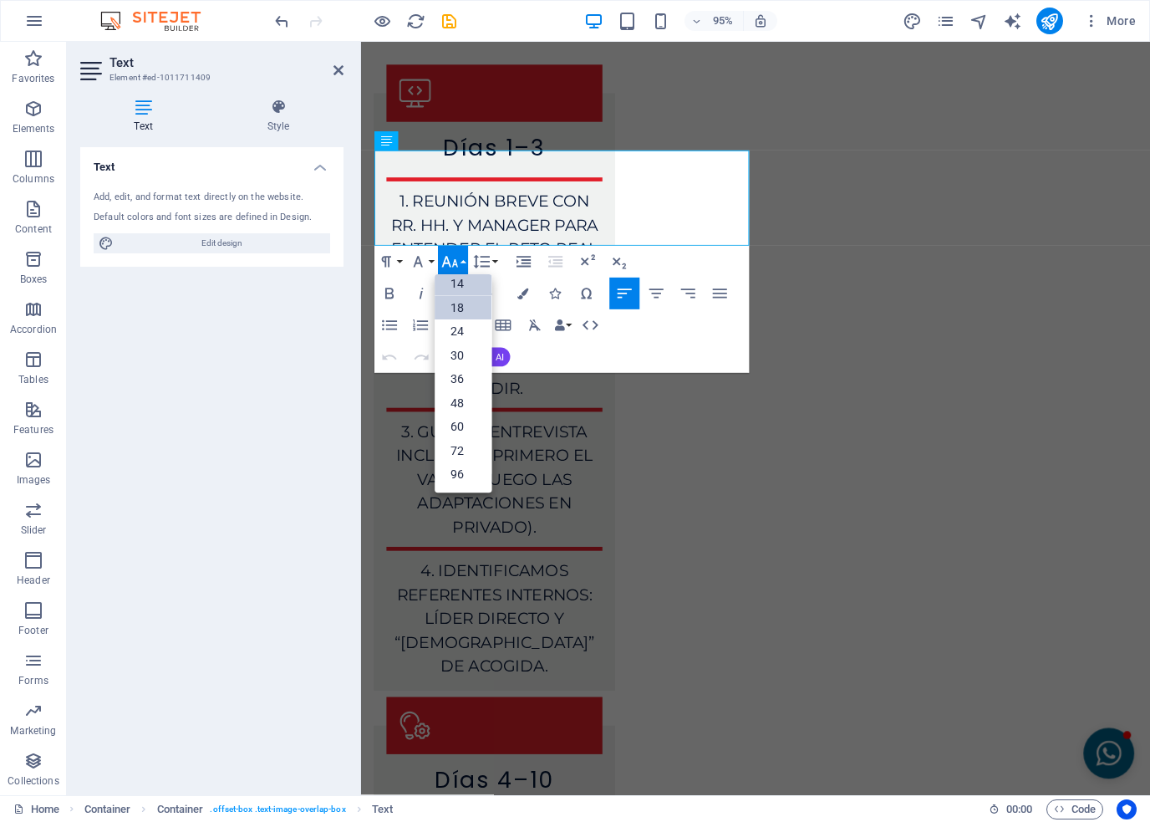
scroll to position [134, 0]
click at [462, 312] on link "18" at bounding box center [464, 309] width 57 height 24
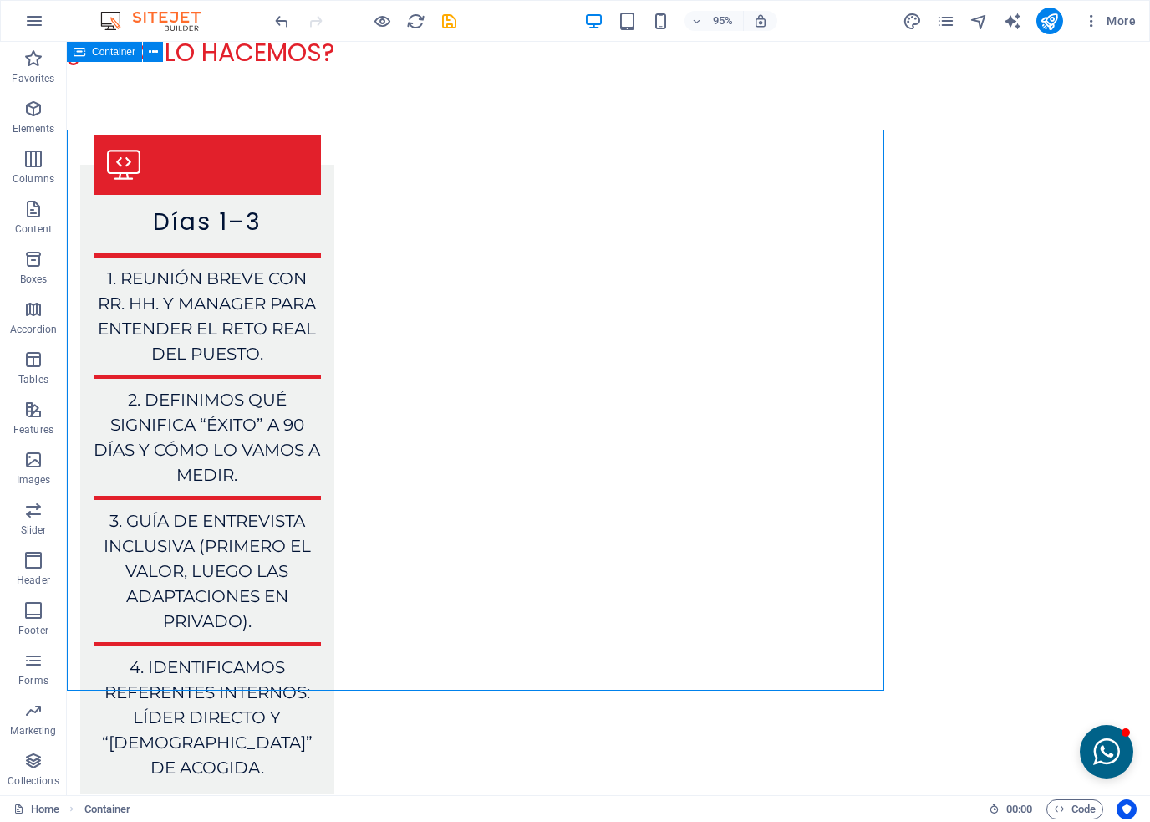
scroll to position [6943, 0]
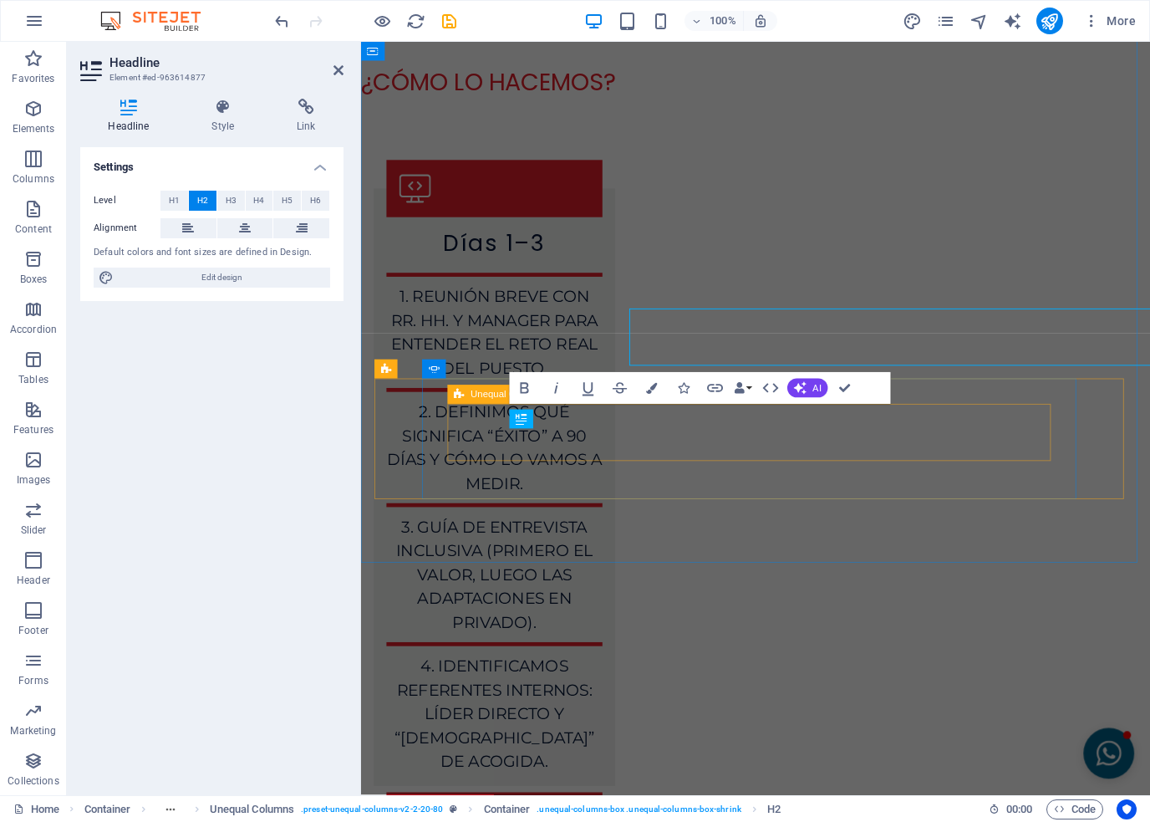
scroll to position [7044, 0]
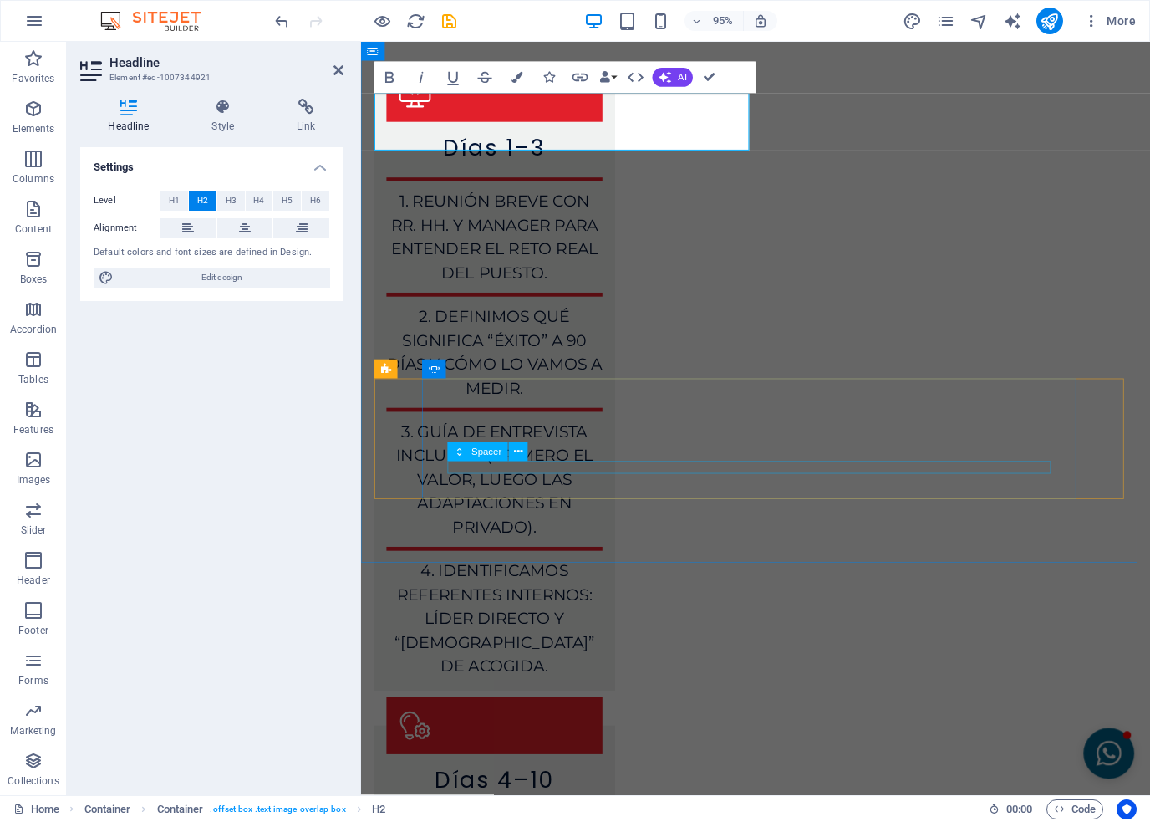
click at [538, 444] on div "Spacer" at bounding box center [493, 452] width 90 height 20
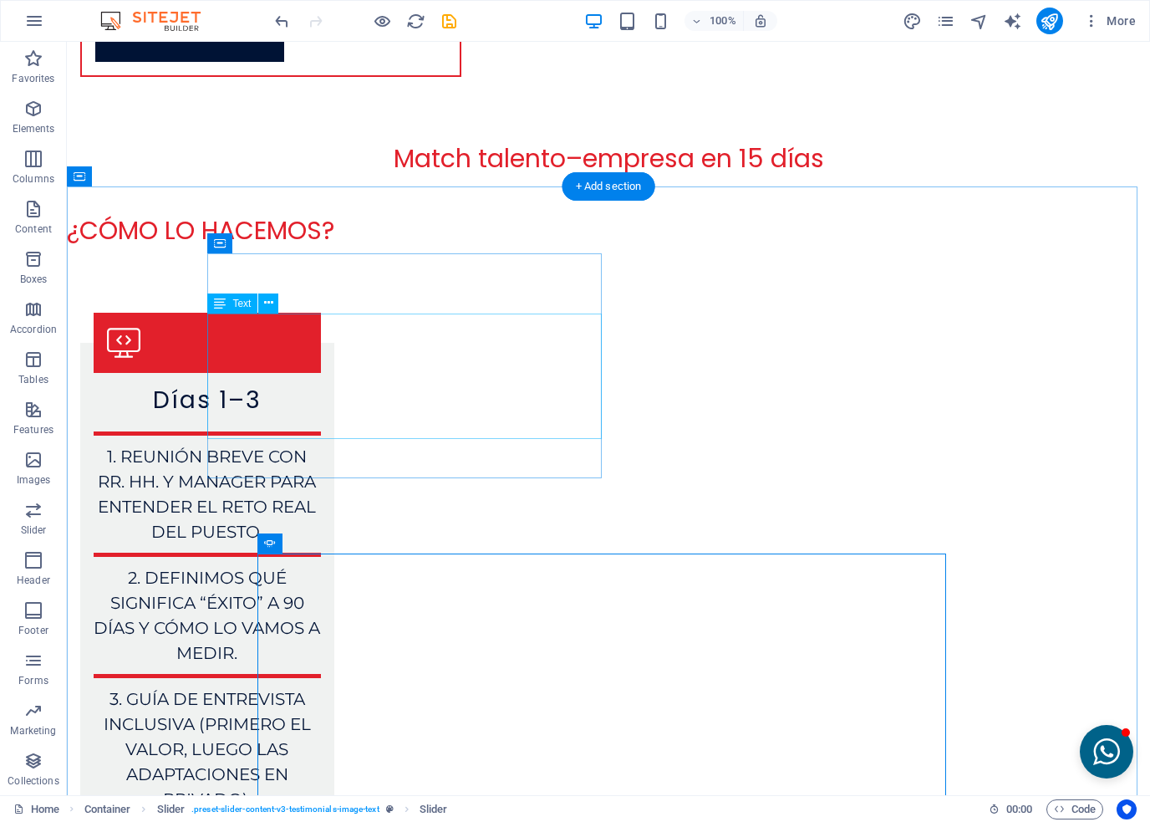
scroll to position [6776, 0]
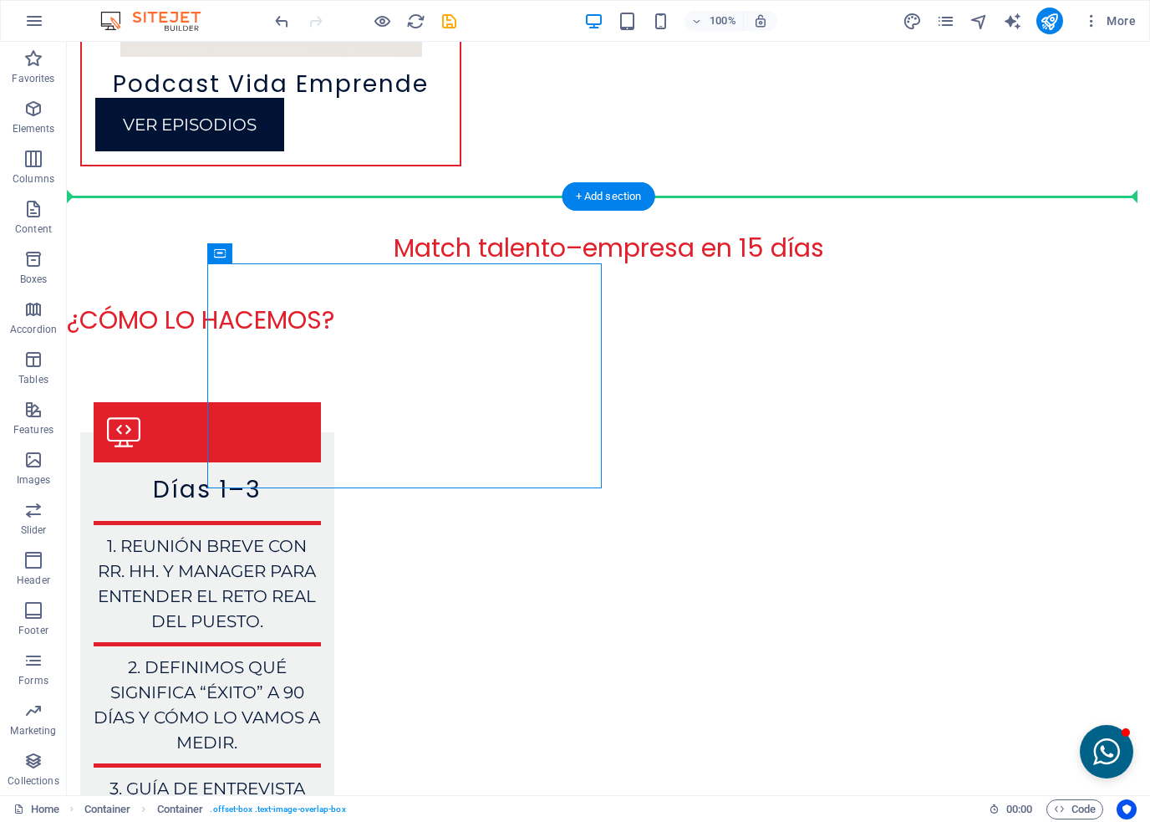
drag, startPoint x: 288, startPoint y: 293, endPoint x: 258, endPoint y: 220, distance: 79.2
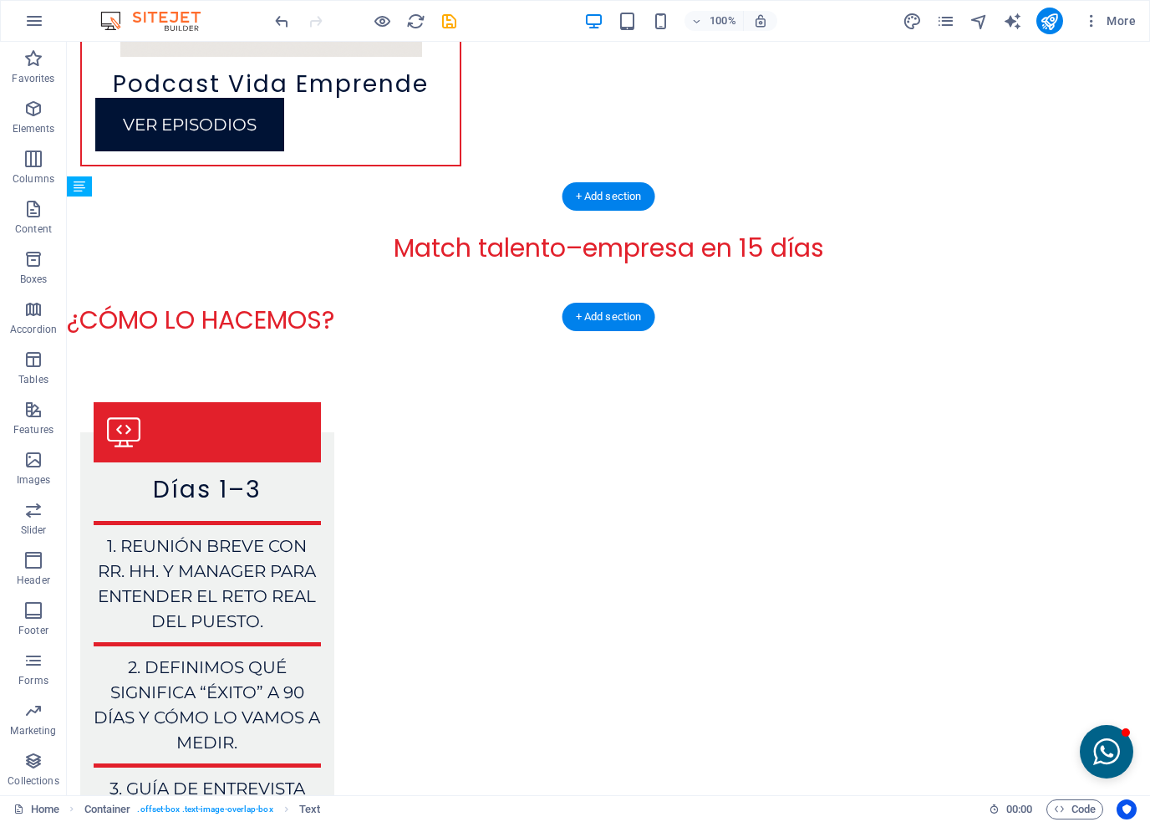
drag, startPoint x: 164, startPoint y: 258, endPoint x: 107, endPoint y: 287, distance: 63.6
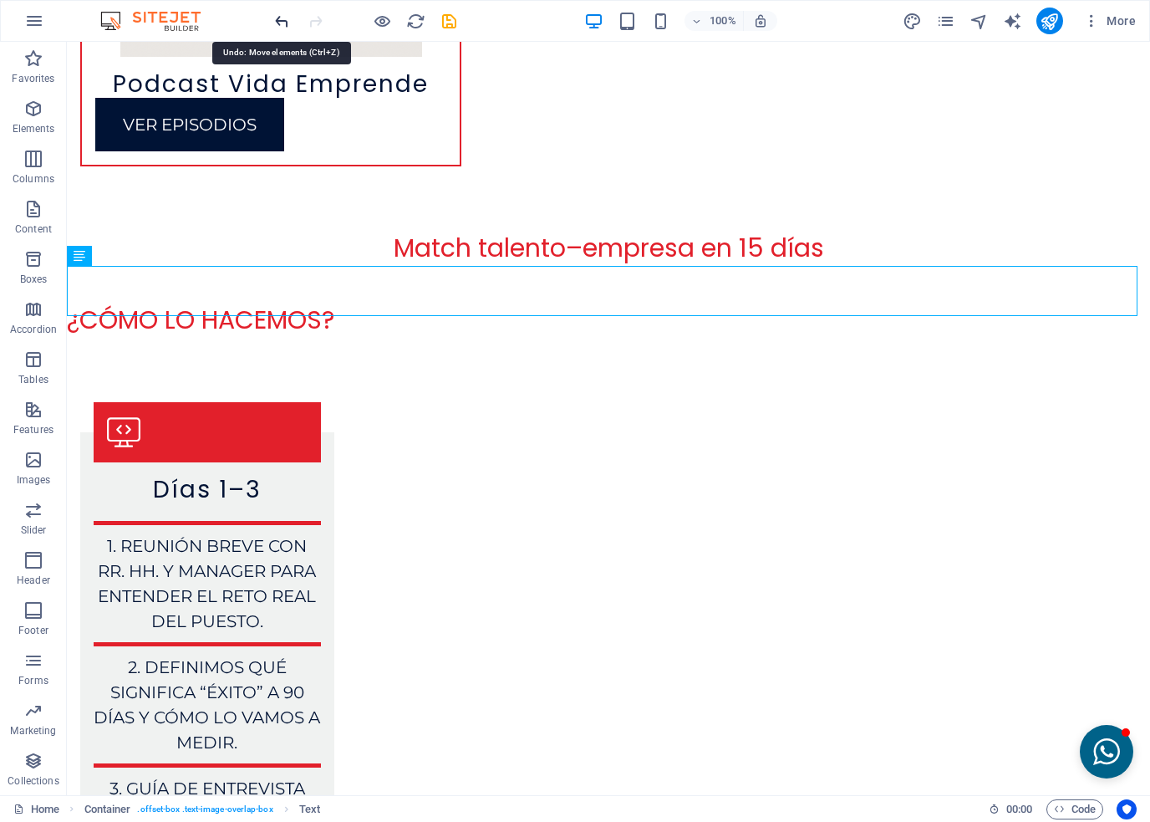
click at [284, 19] on icon "undo" at bounding box center [282, 21] width 19 height 19
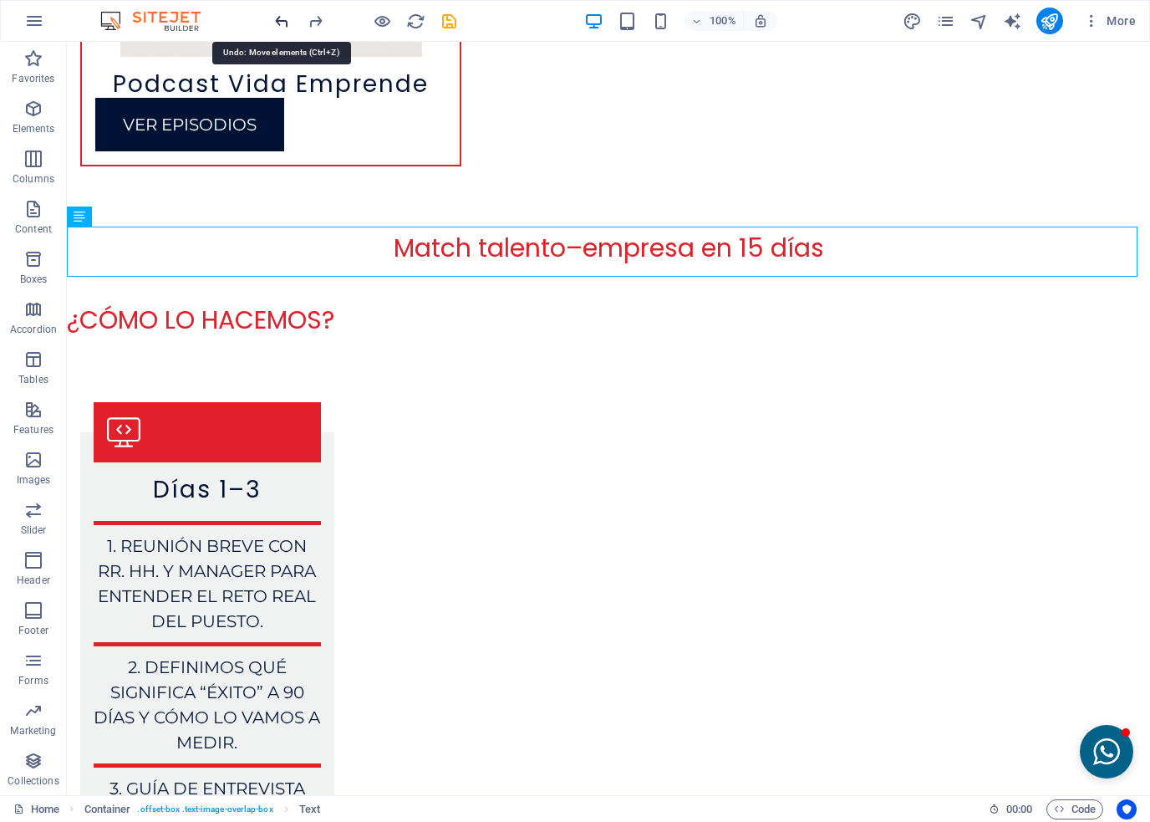
click at [284, 19] on icon "undo" at bounding box center [282, 21] width 19 height 19
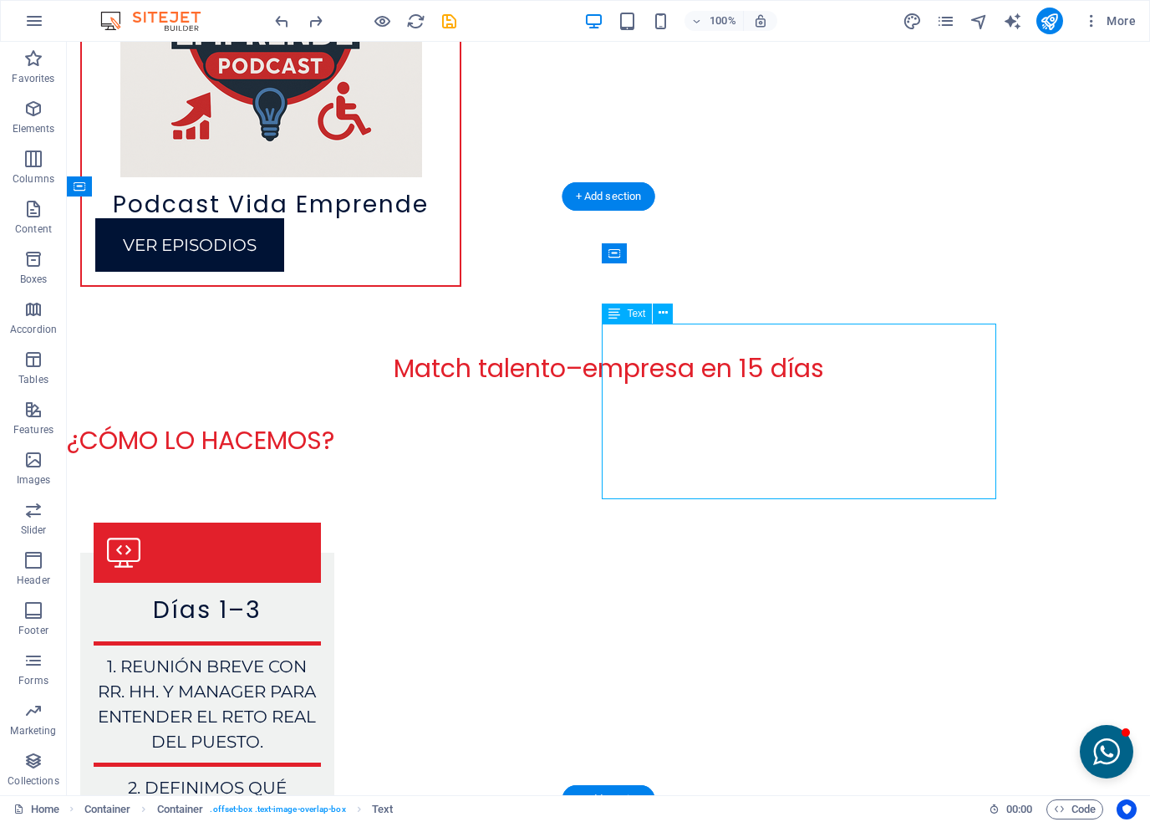
scroll to position [6877, 0]
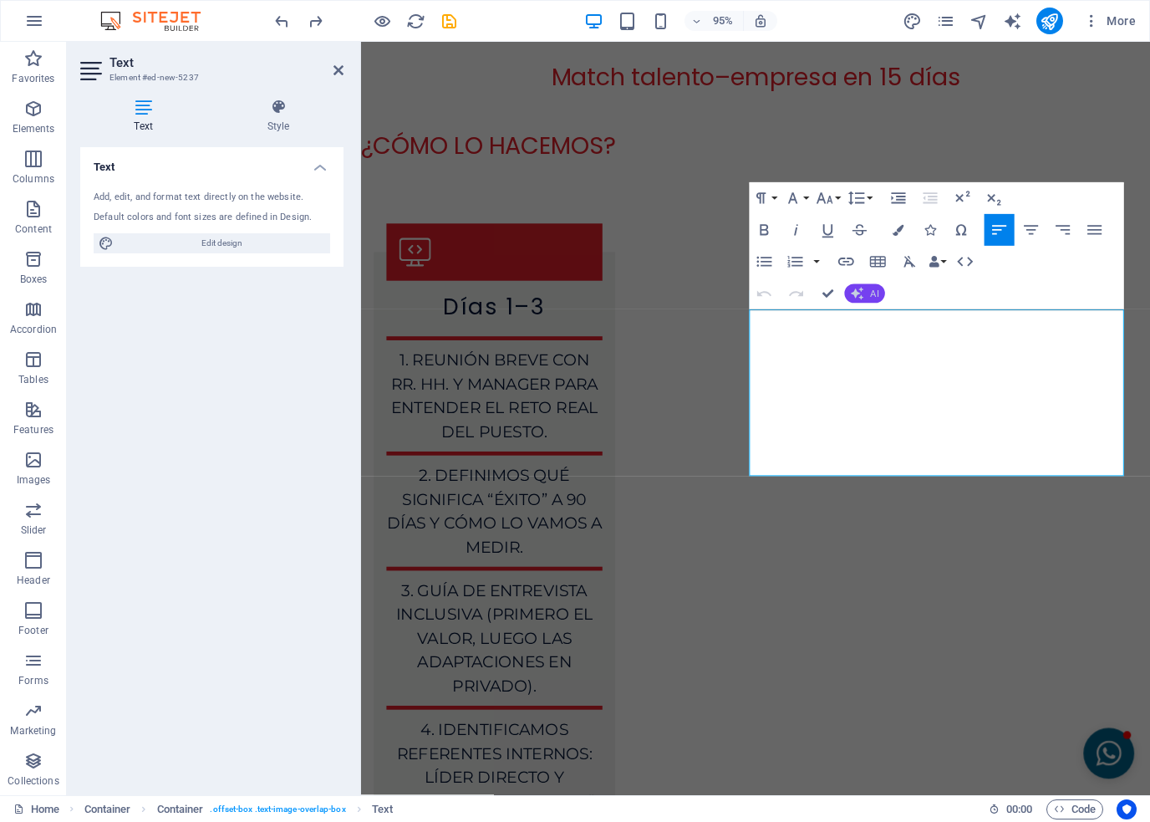
click at [869, 296] on button "AI" at bounding box center [865, 292] width 40 height 19
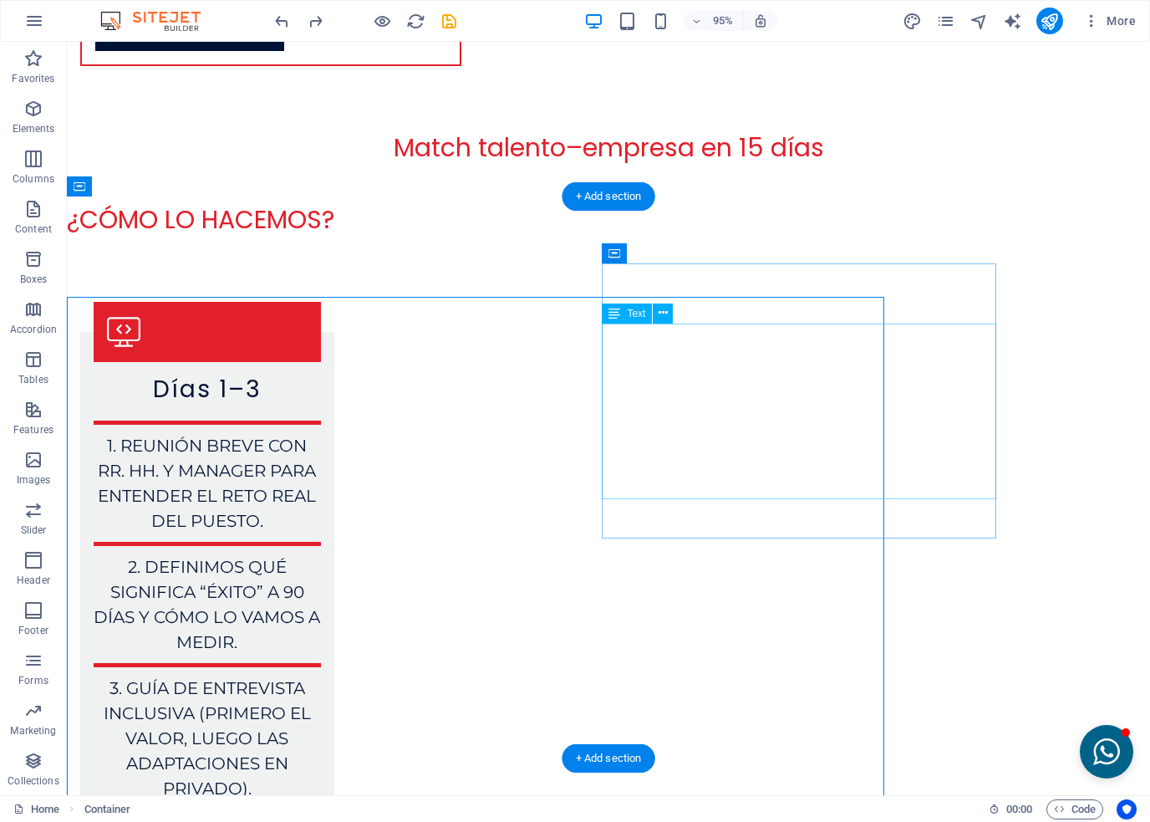
scroll to position [6776, 0]
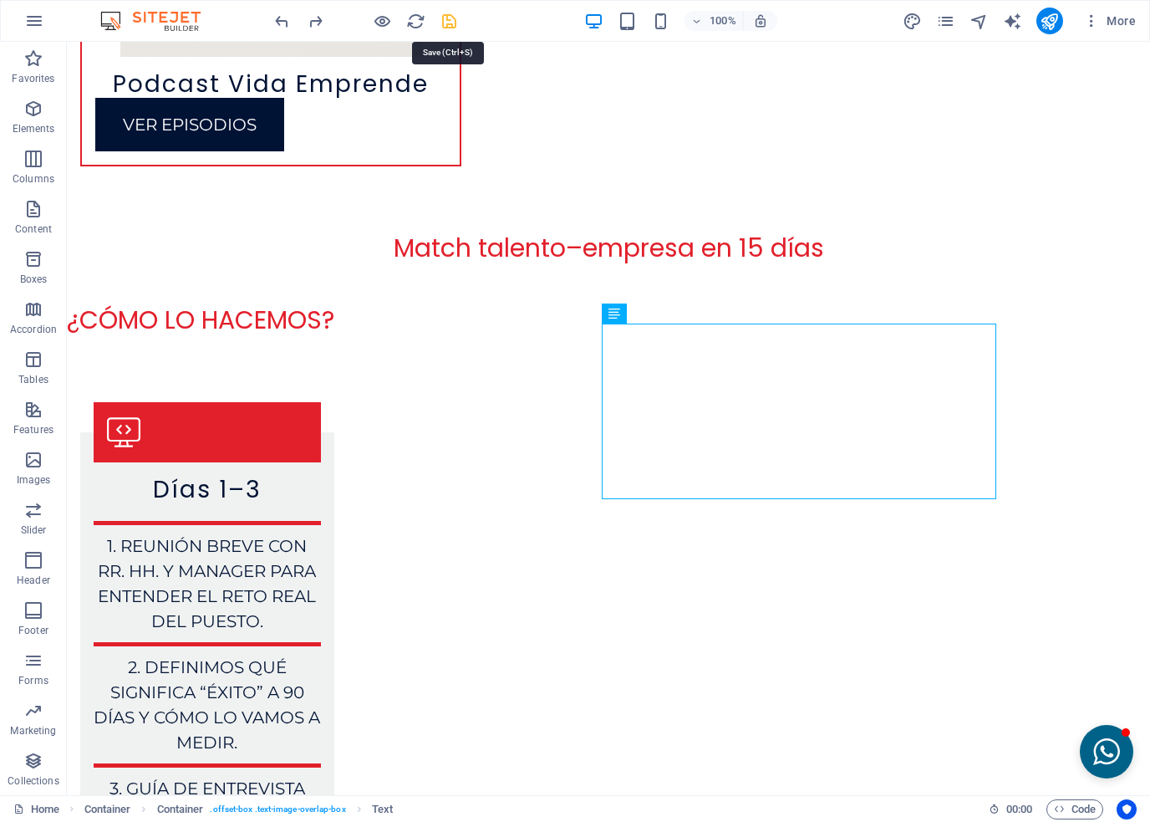
click at [443, 21] on icon "save" at bounding box center [449, 21] width 19 height 19
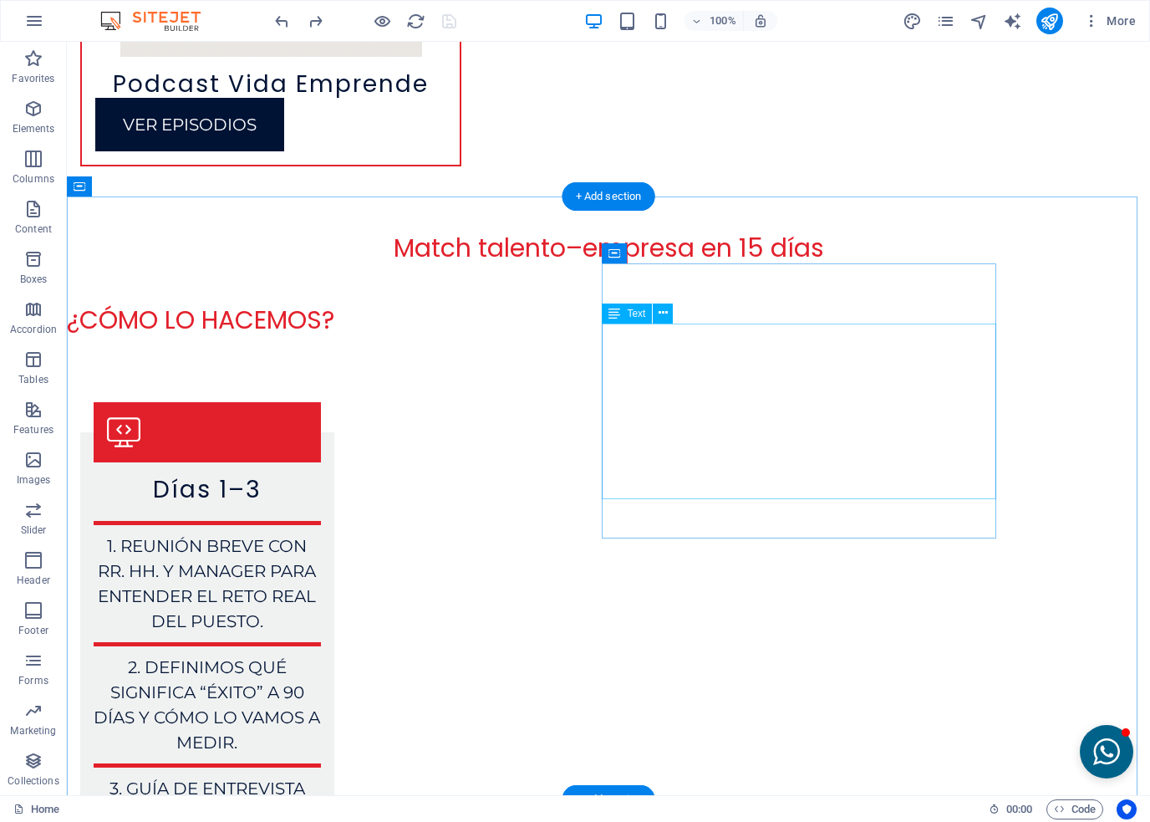
drag, startPoint x: 847, startPoint y: 484, endPoint x: 726, endPoint y: 451, distance: 125.8
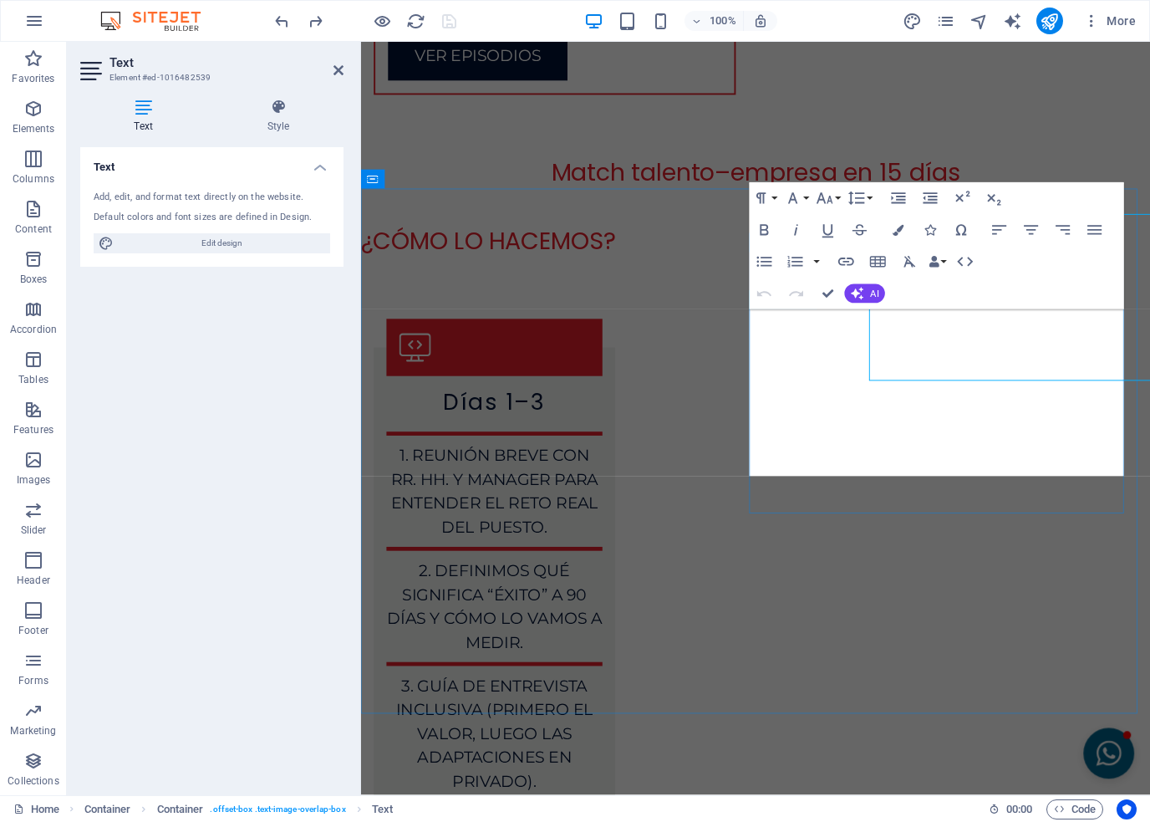
scroll to position [6877, 0]
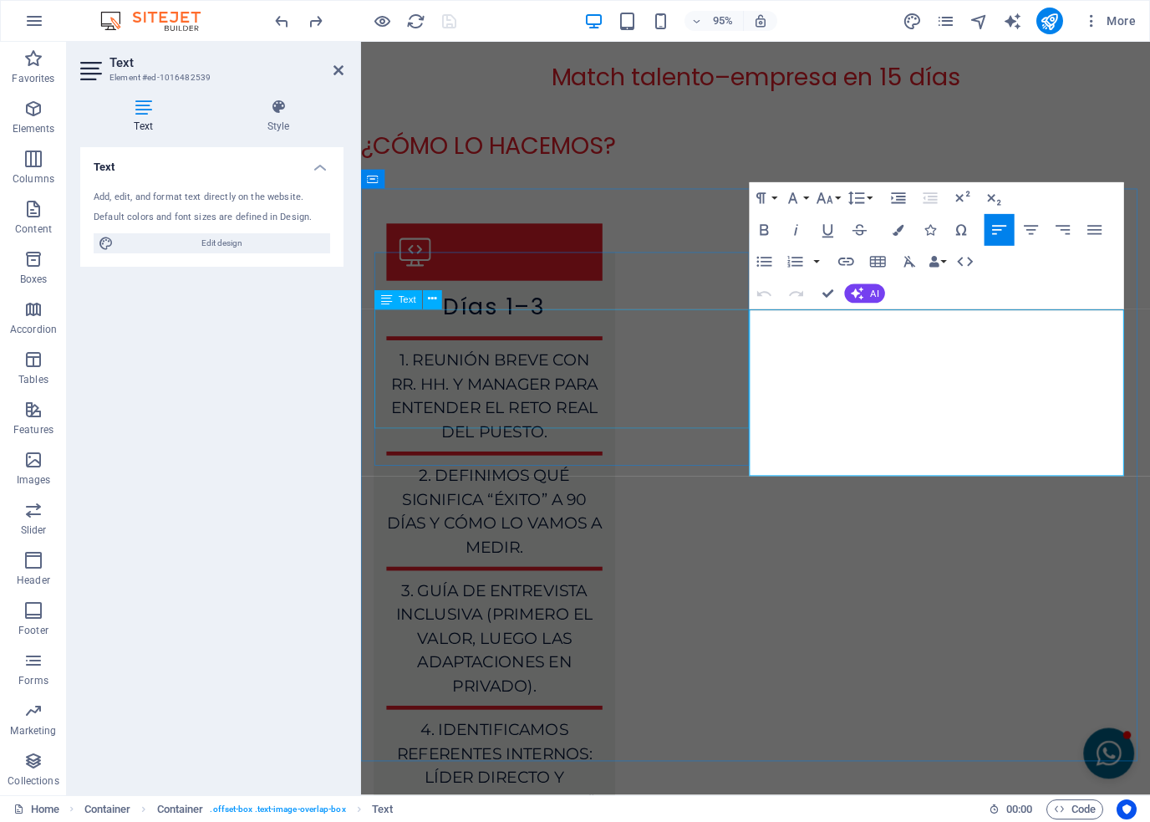
drag, startPoint x: 1025, startPoint y: 489, endPoint x: 766, endPoint y: 339, distance: 299.3
click at [993, 224] on icon "button" at bounding box center [1000, 229] width 19 height 19
click at [992, 227] on icon "button" at bounding box center [1000, 229] width 19 height 19
click at [903, 230] on icon "button" at bounding box center [898, 229] width 11 height 11
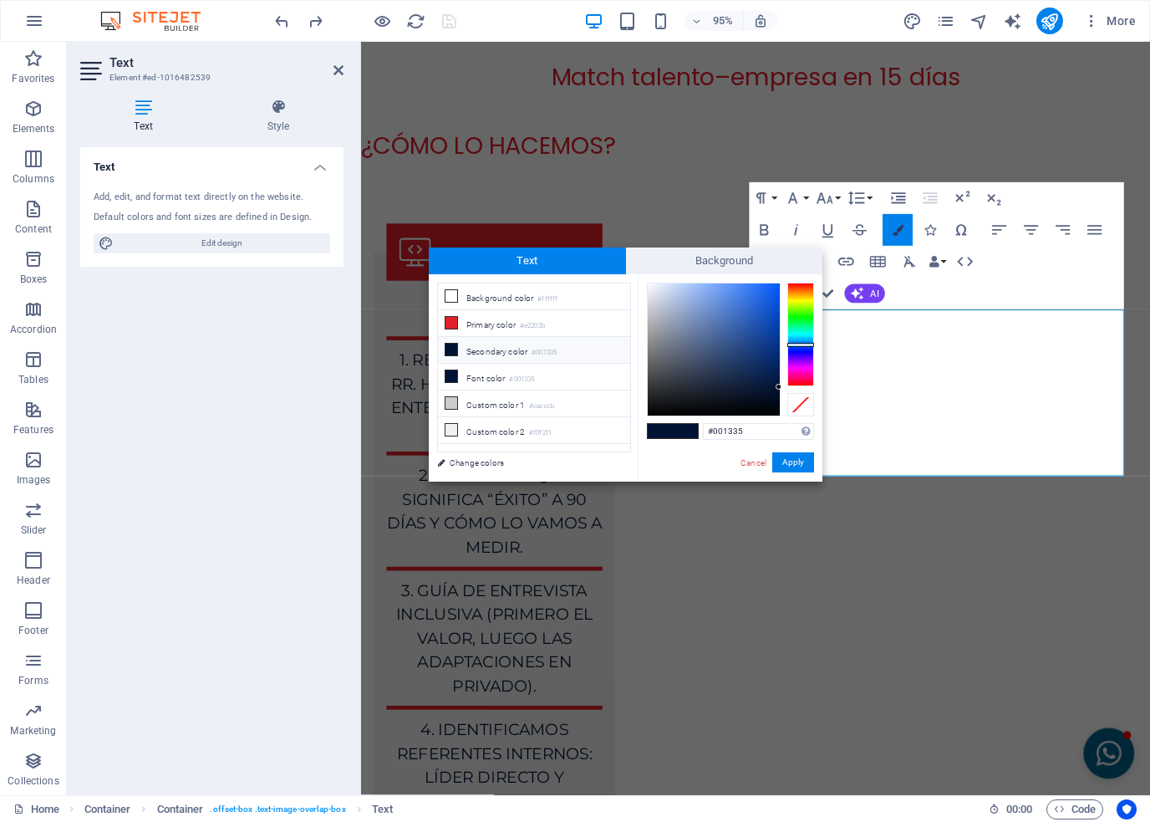
click at [903, 230] on icon "button" at bounding box center [898, 229] width 11 height 11
click at [859, 195] on icon "button" at bounding box center [857, 197] width 19 height 19
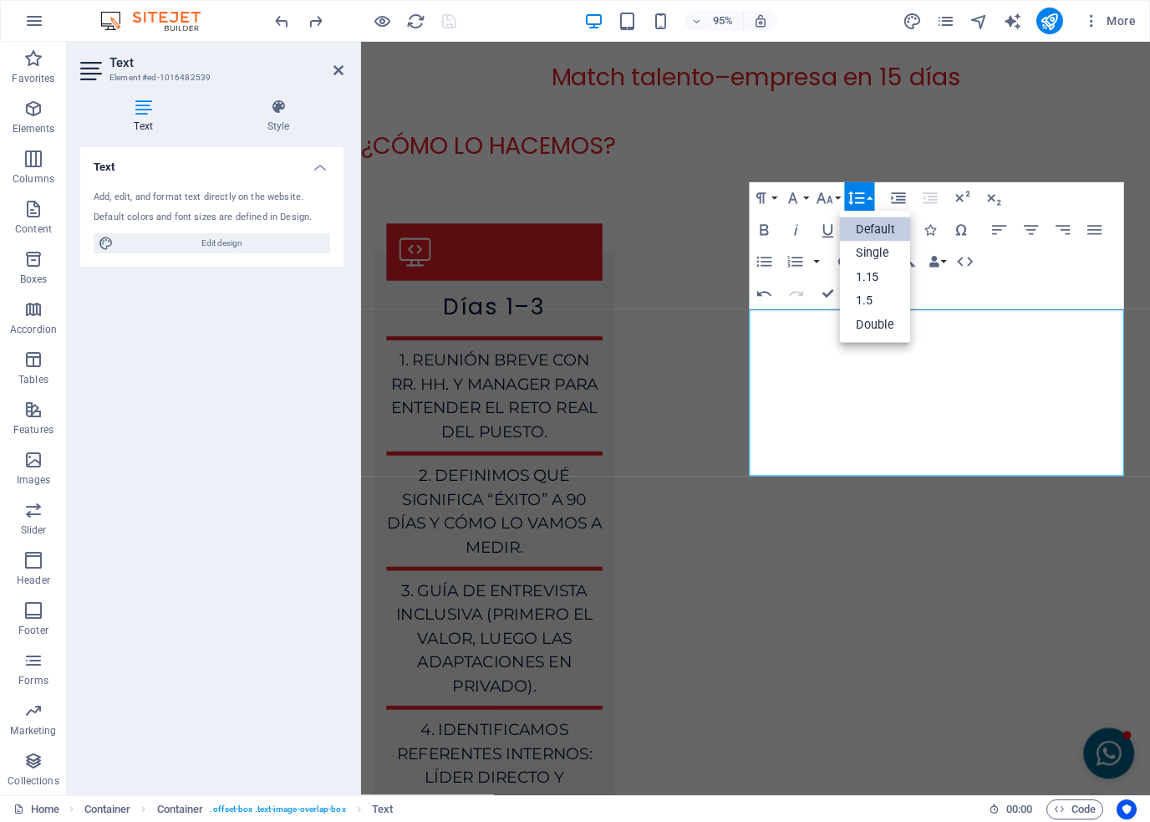
scroll to position [0, 0]
click at [907, 196] on icon "button" at bounding box center [899, 197] width 19 height 19
click at [906, 197] on icon "button" at bounding box center [899, 197] width 19 height 19
click at [922, 195] on icon "button" at bounding box center [930, 197] width 19 height 19
click at [923, 195] on icon "button" at bounding box center [930, 197] width 19 height 19
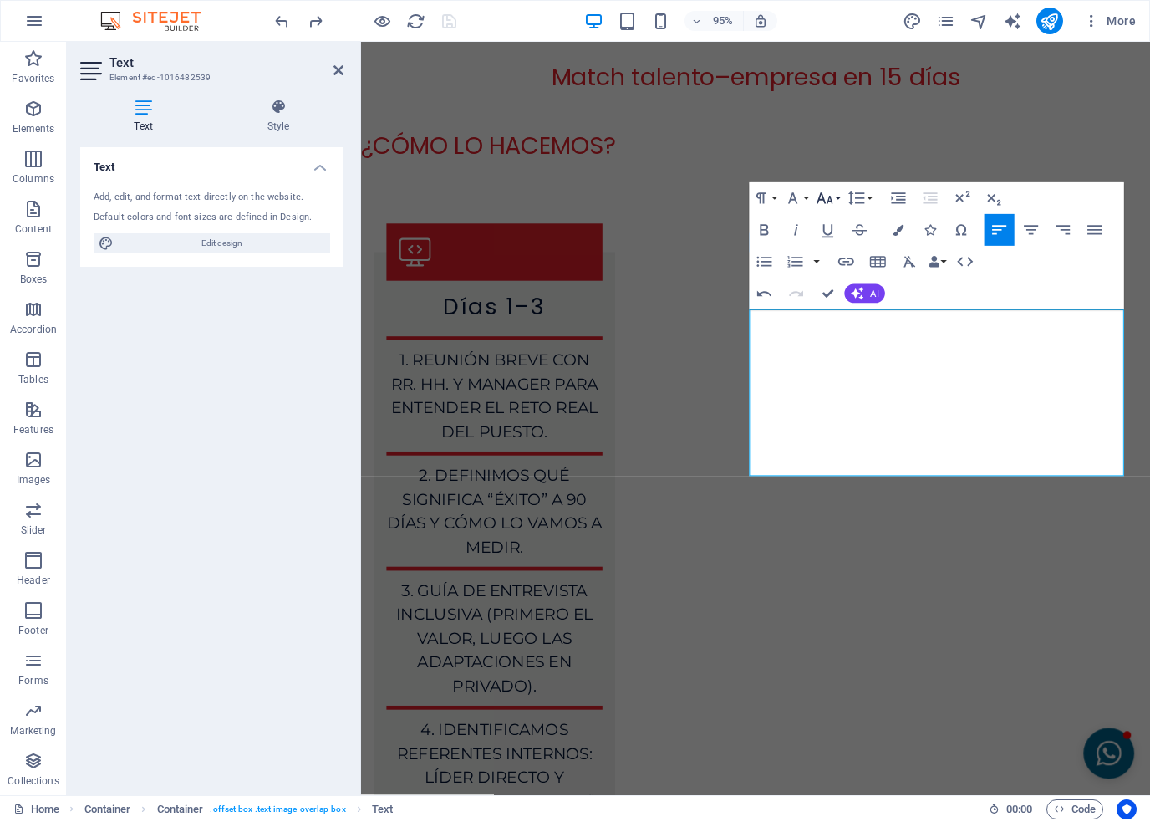
click at [820, 204] on icon "button" at bounding box center [825, 197] width 19 height 19
click at [837, 370] on link "18" at bounding box center [838, 372] width 57 height 24
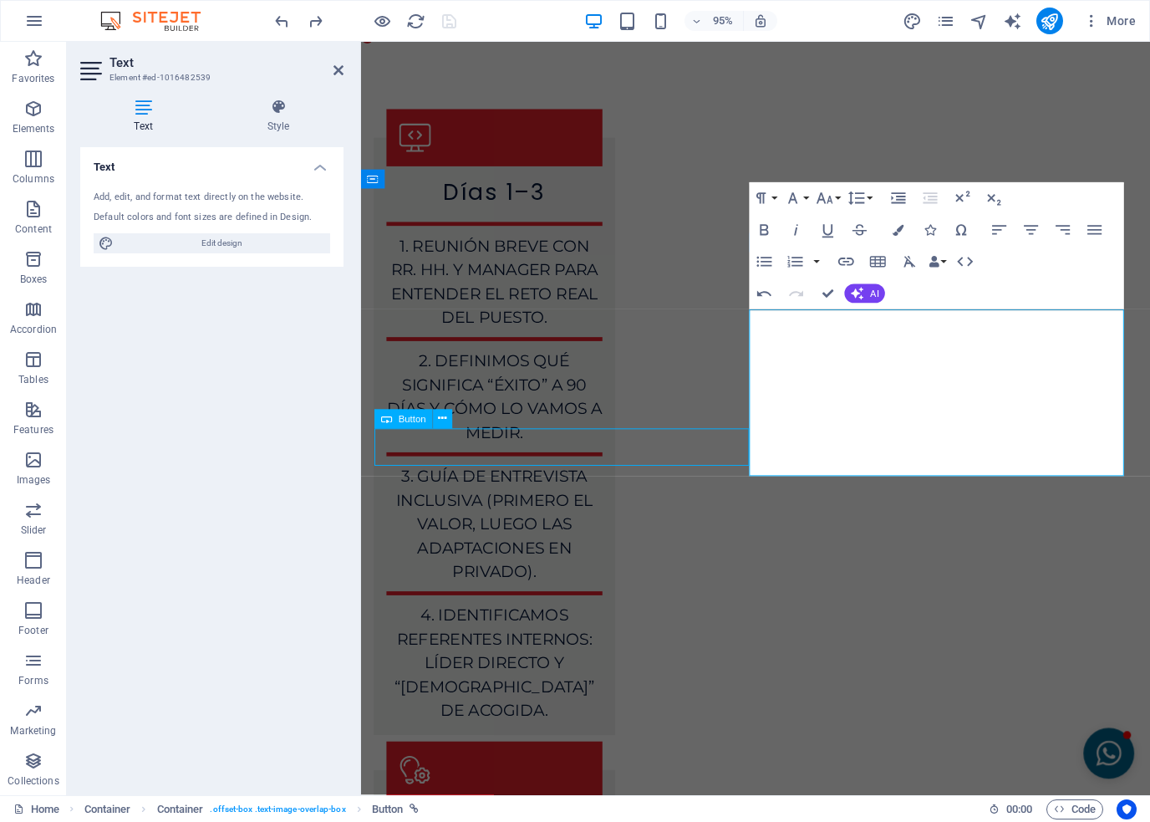
scroll to position [6776, 0]
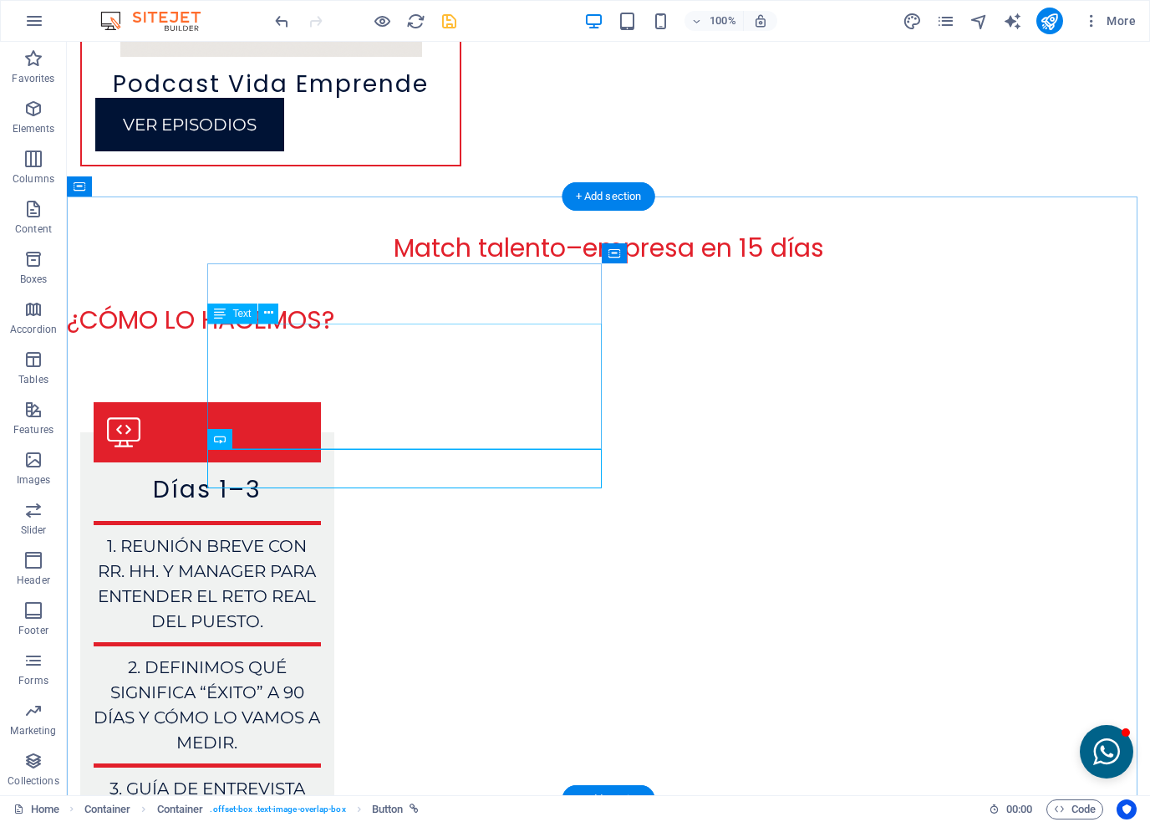
click at [272, 317] on icon at bounding box center [268, 313] width 9 height 18
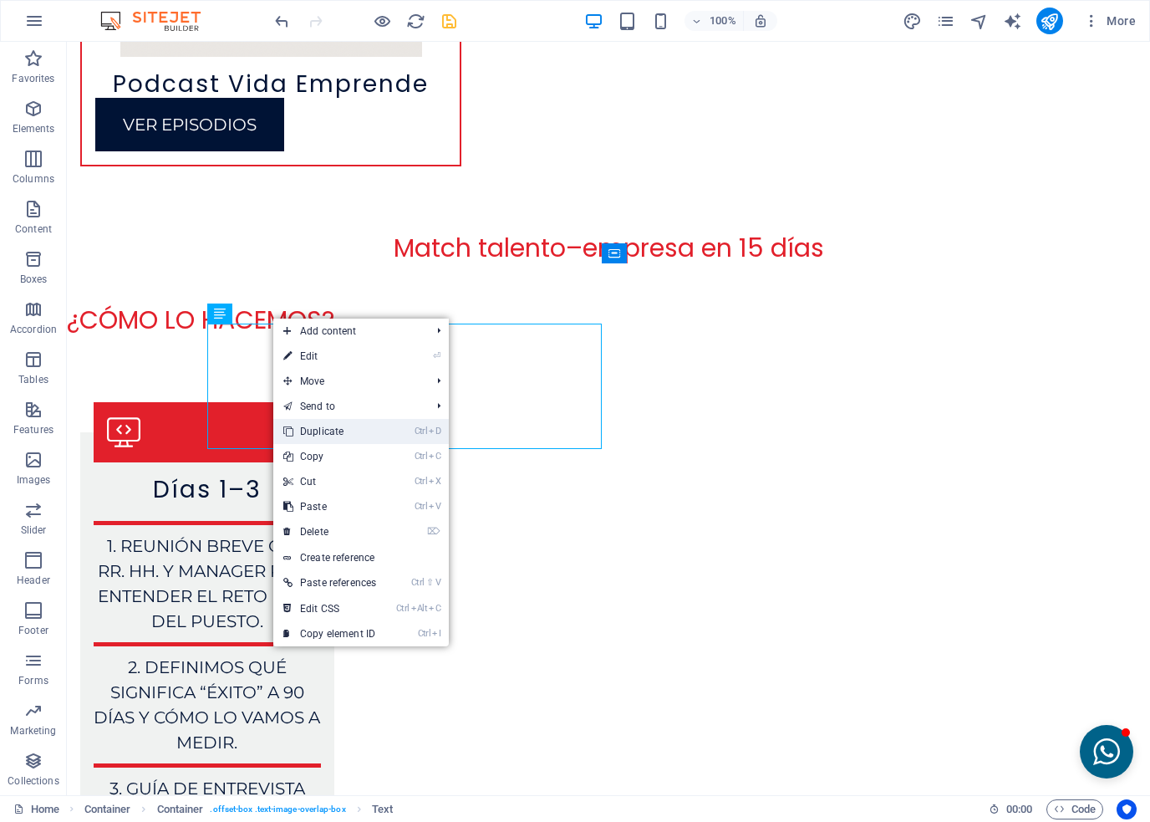
click at [328, 437] on link "Ctrl D Duplicate" at bounding box center [329, 431] width 113 height 25
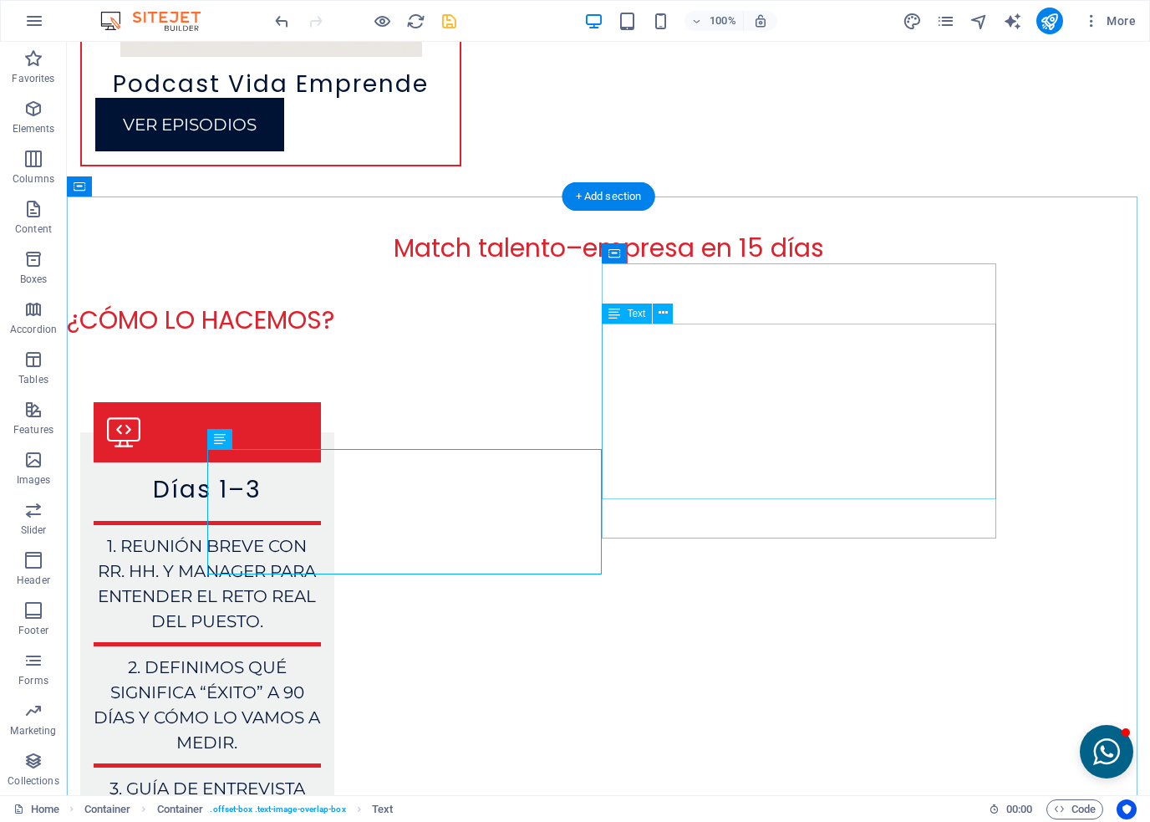
drag, startPoint x: 711, startPoint y: 416, endPoint x: 436, endPoint y: 435, distance: 275.7
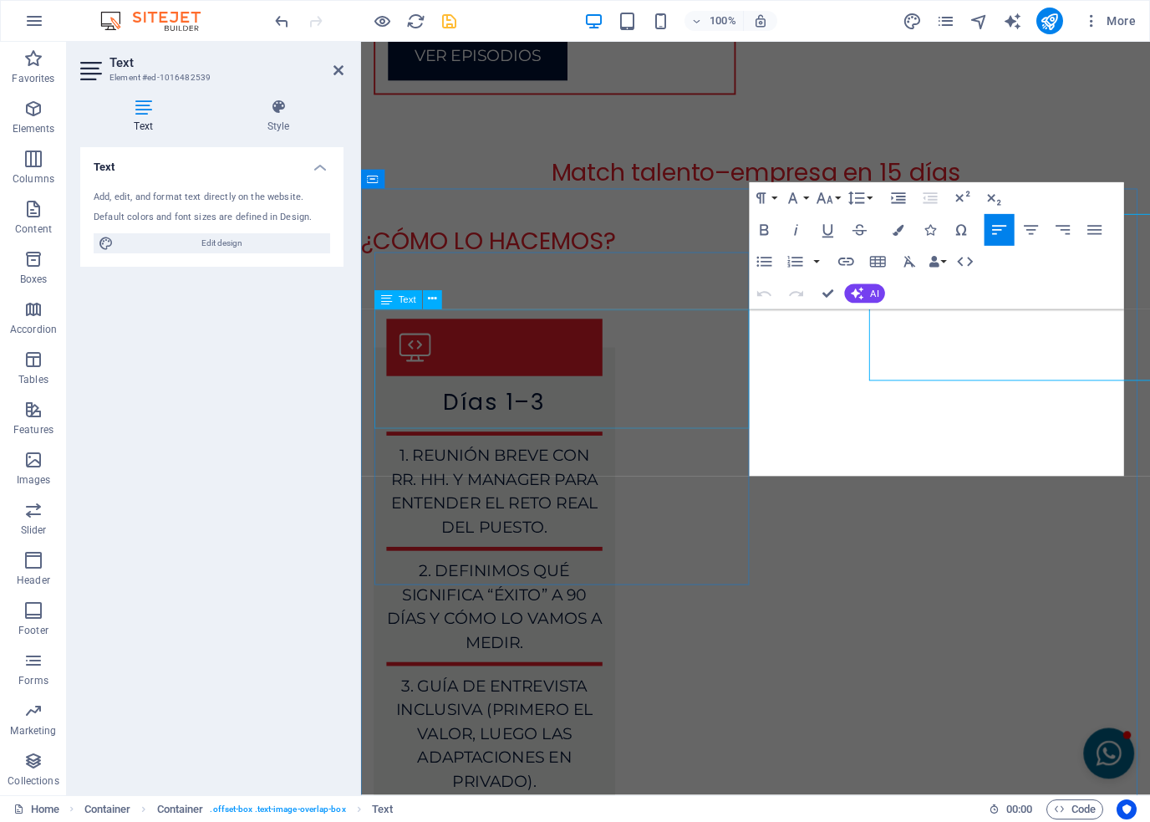
scroll to position [6877, 0]
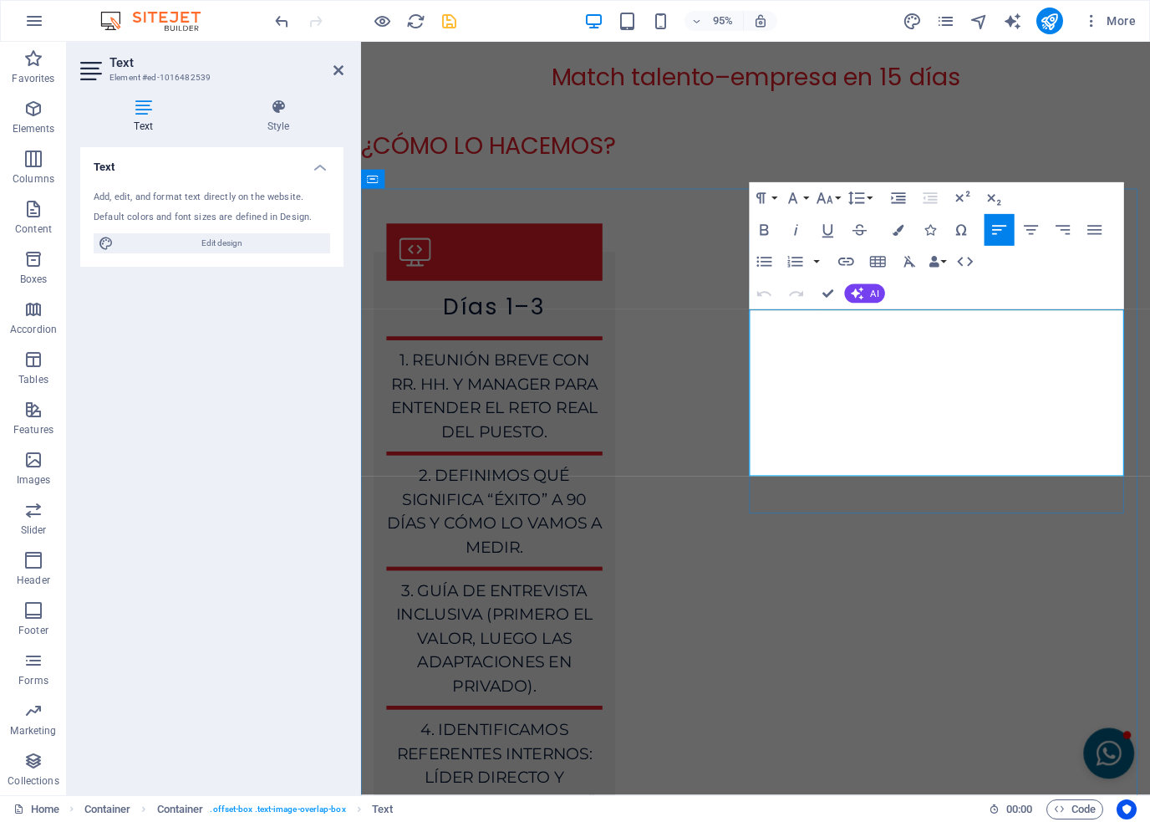
drag, startPoint x: 1151, startPoint y: 486, endPoint x: 770, endPoint y: 343, distance: 407.2
copy p "Vine buscando un cambio profesional y salí con algo más: claridad . Entendí dón…"
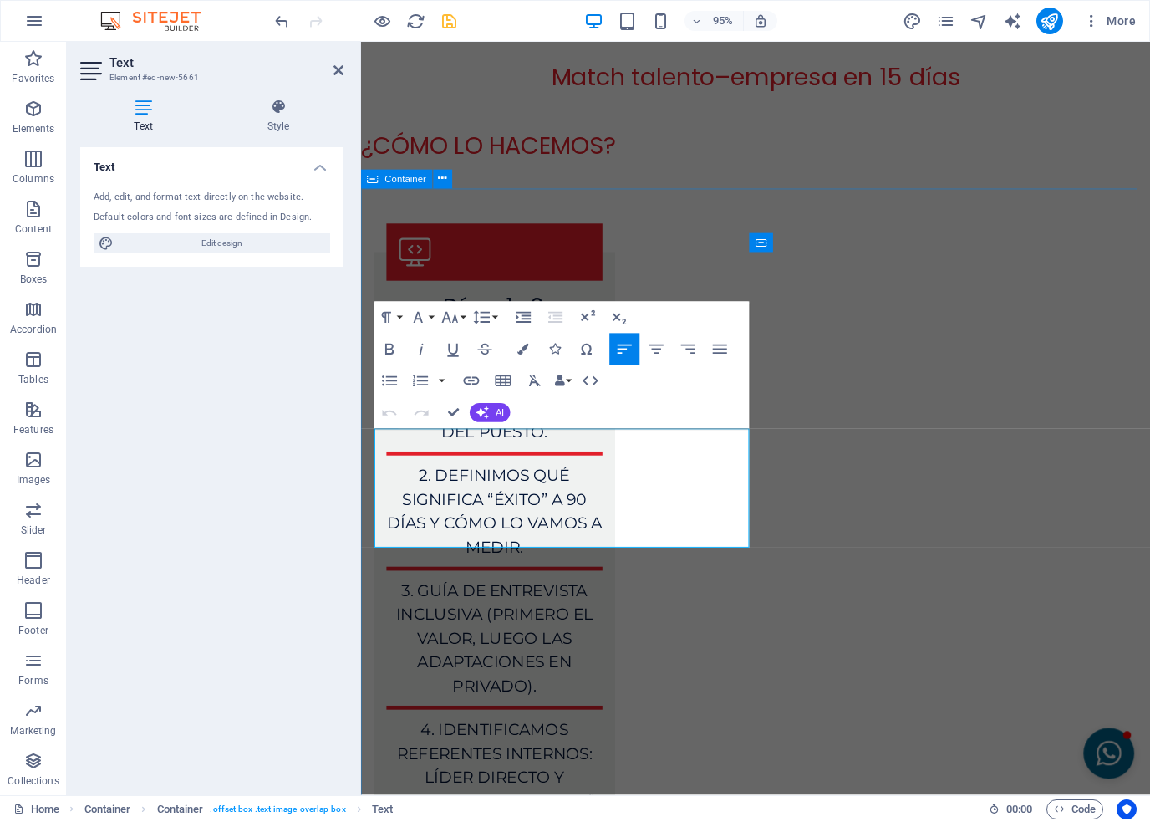
drag, startPoint x: 482, startPoint y: 561, endPoint x: 367, endPoint y: 451, distance: 158.5
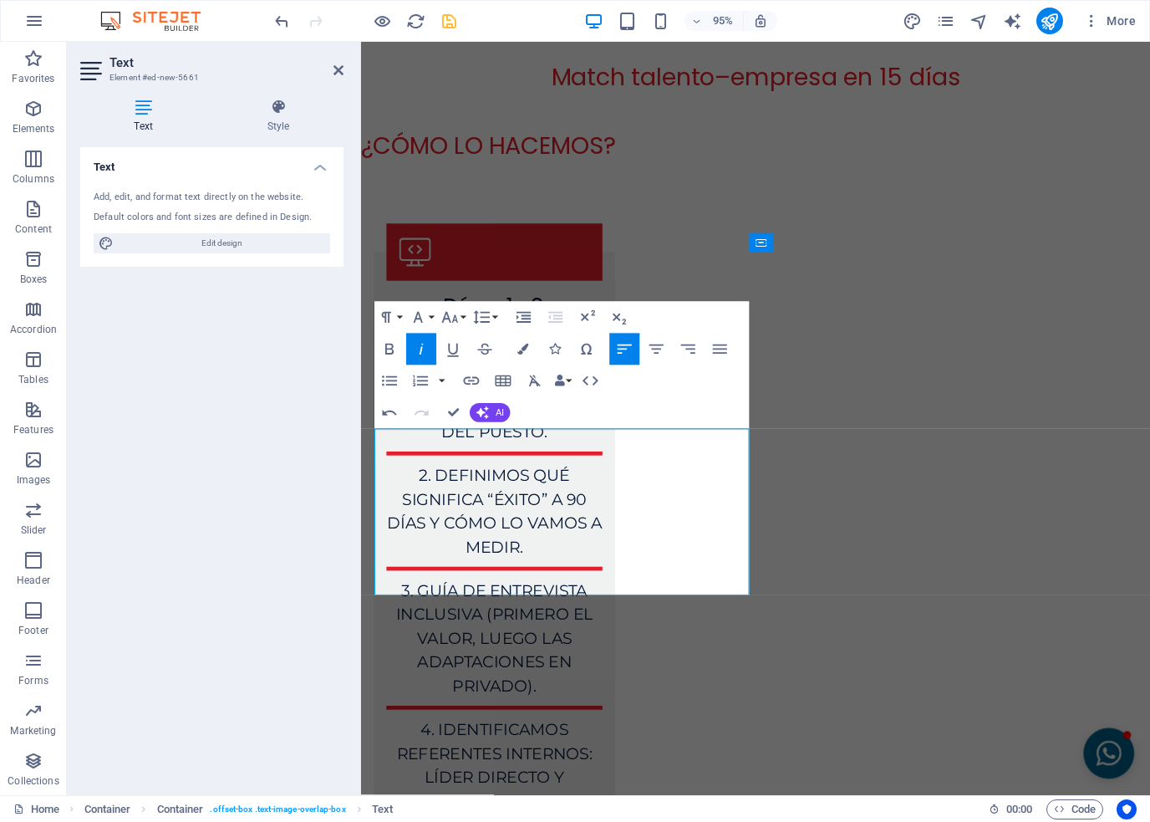
click at [425, 352] on icon "button" at bounding box center [421, 348] width 19 height 19
drag, startPoint x: 757, startPoint y: 609, endPoint x: 365, endPoint y: 462, distance: 419.1
click at [423, 343] on icon "button" at bounding box center [421, 348] width 19 height 19
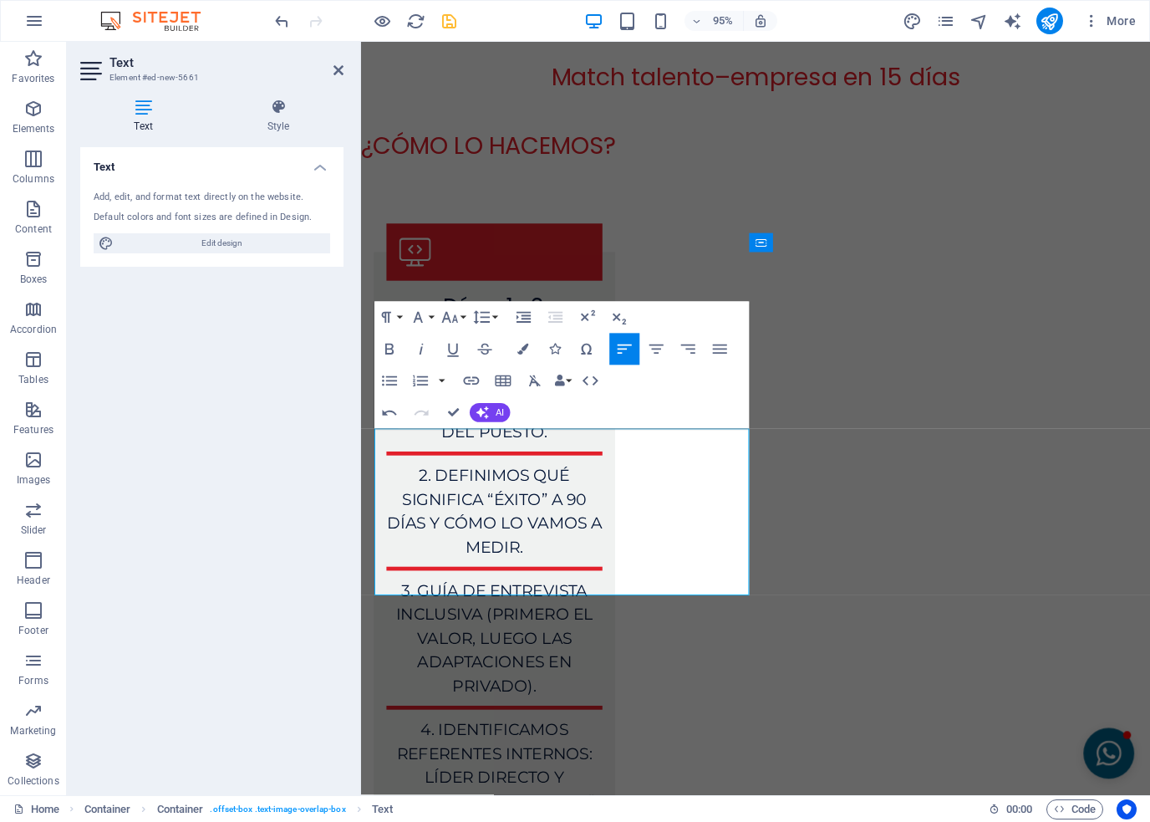
click at [629, 345] on icon "button" at bounding box center [625, 348] width 14 height 9
click at [537, 381] on icon "button" at bounding box center [535, 380] width 12 height 11
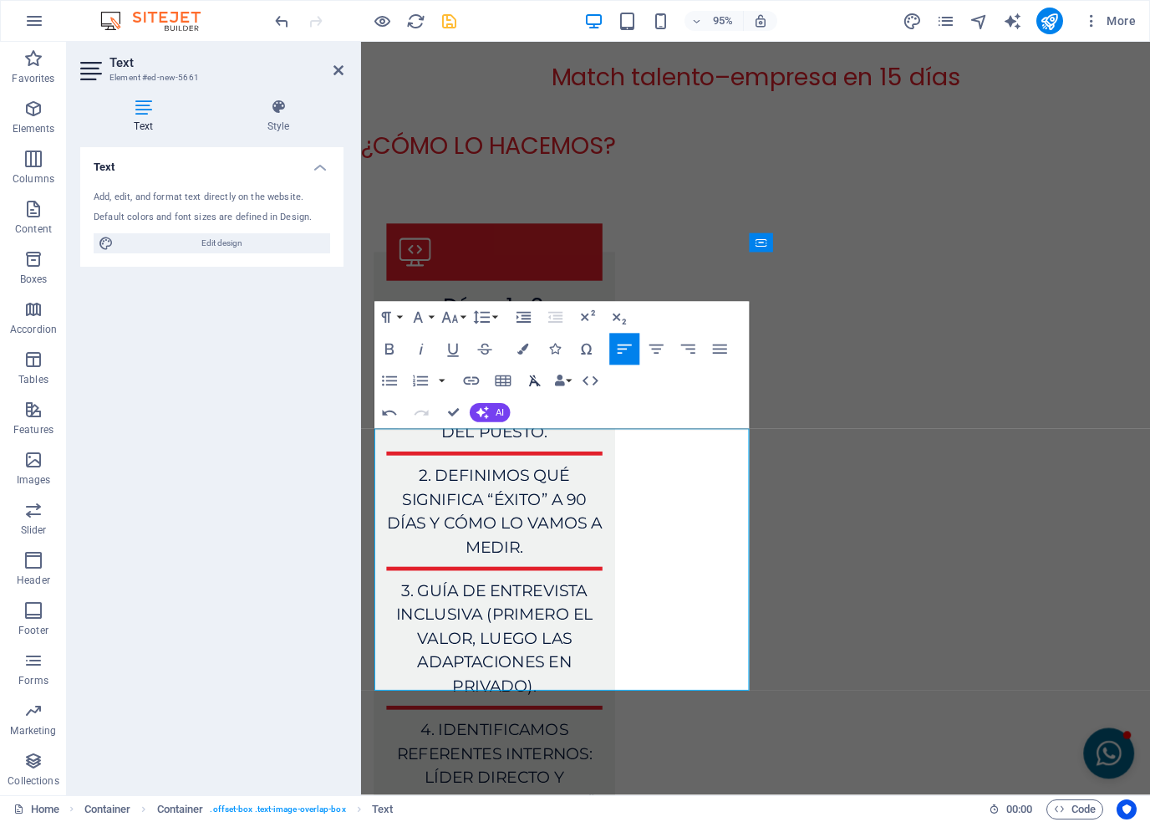
click at [537, 381] on icon "button" at bounding box center [535, 380] width 12 height 11
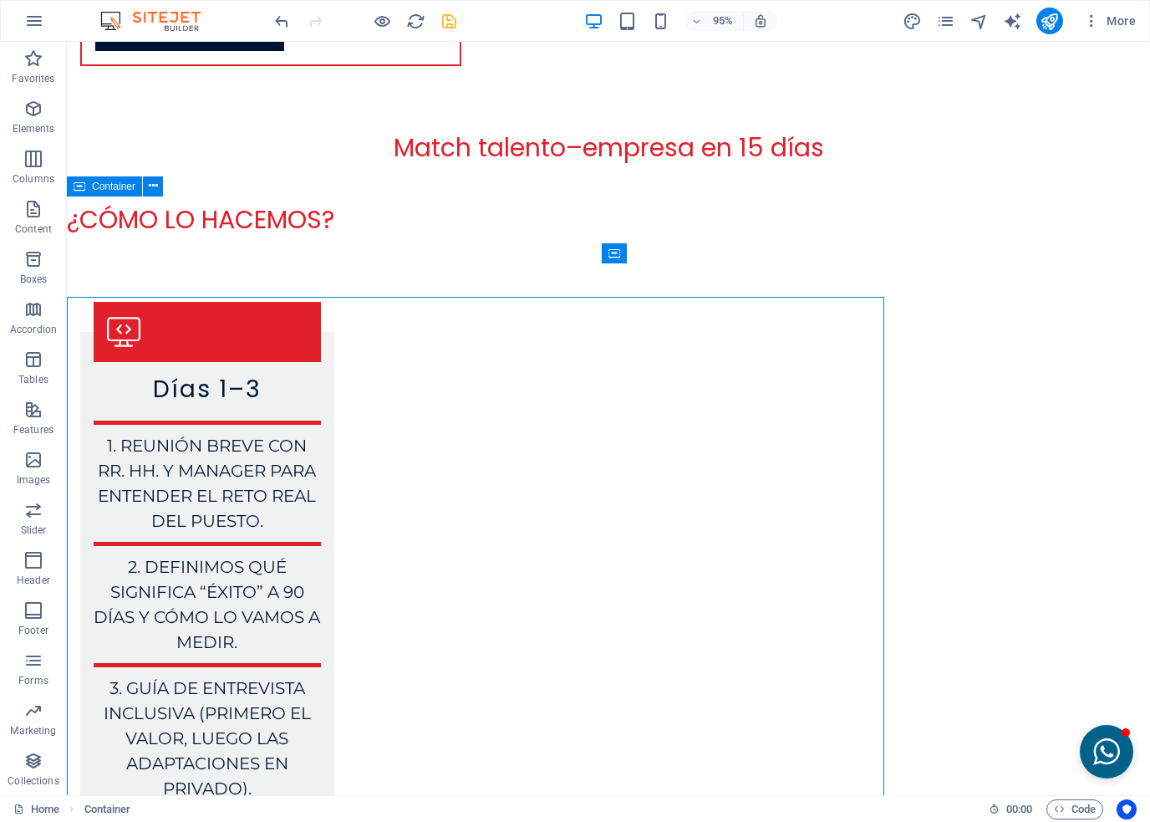
scroll to position [6776, 0]
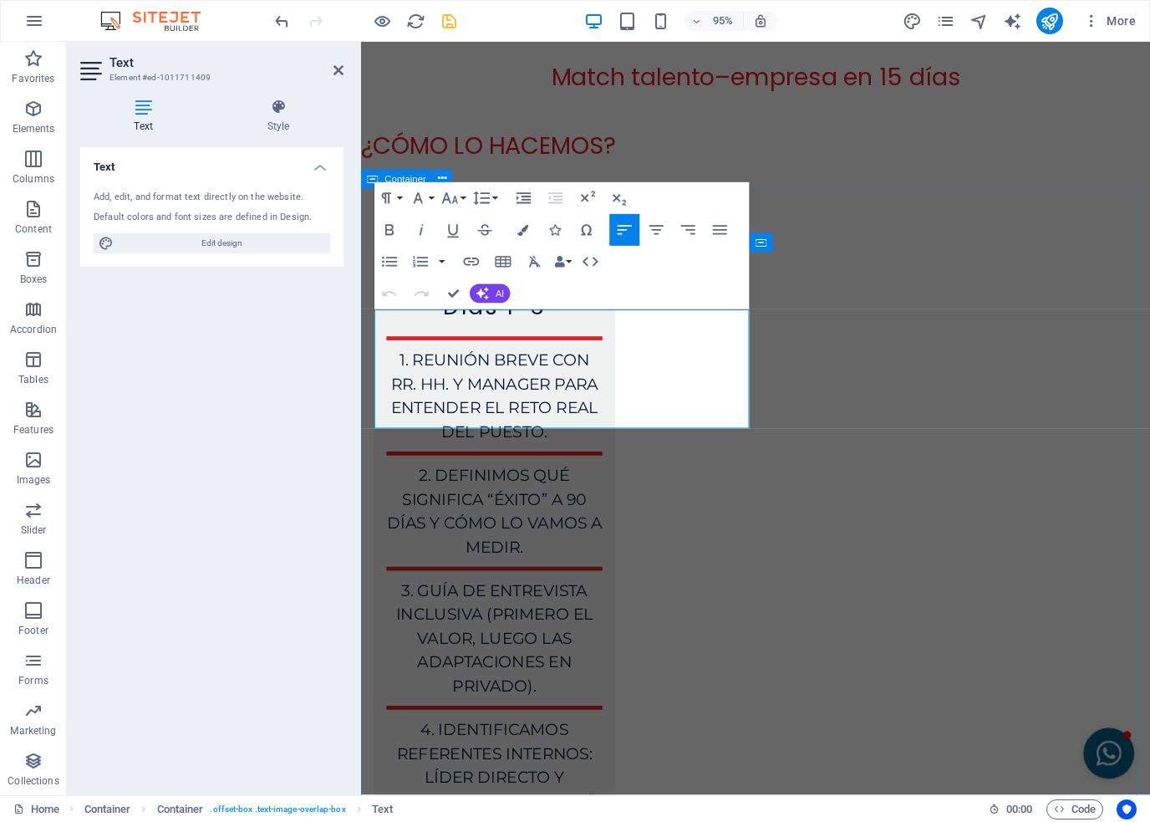
drag, startPoint x: 495, startPoint y: 444, endPoint x: 367, endPoint y: 334, distance: 168.4
click at [533, 258] on icon "button" at bounding box center [535, 261] width 19 height 19
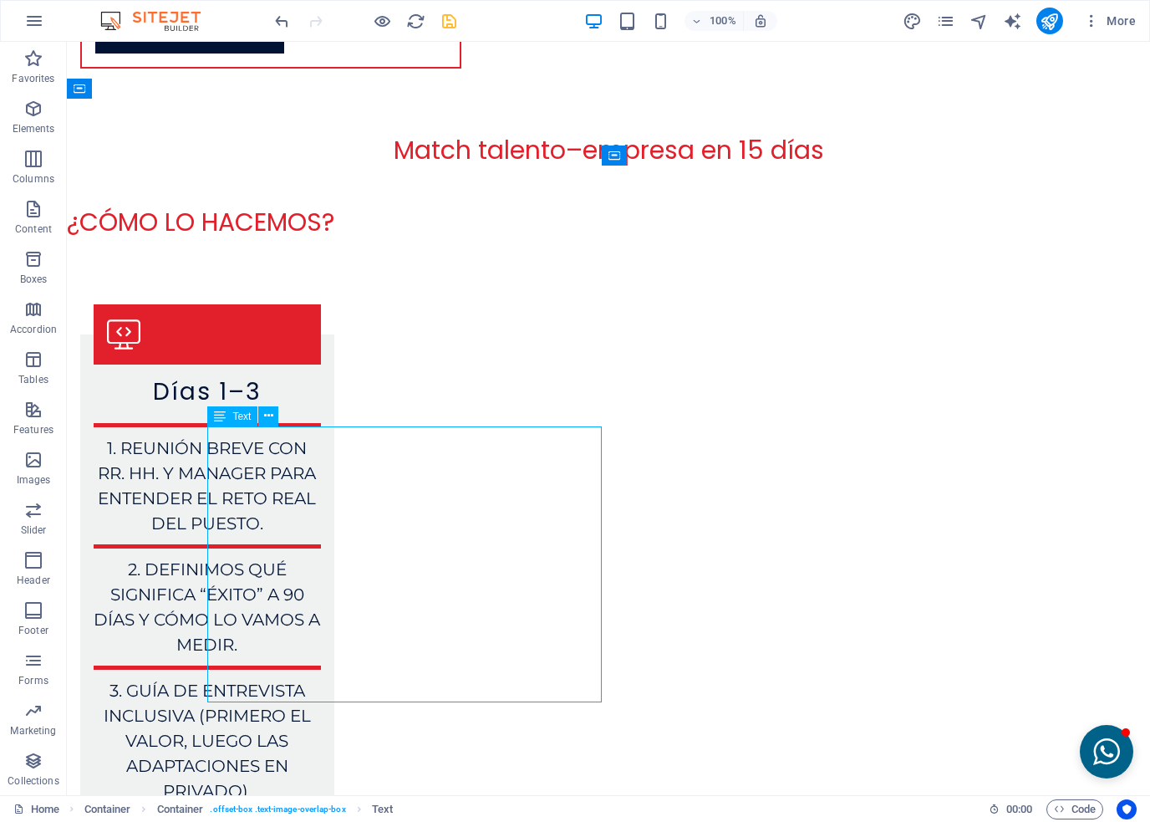
scroll to position [6943, 0]
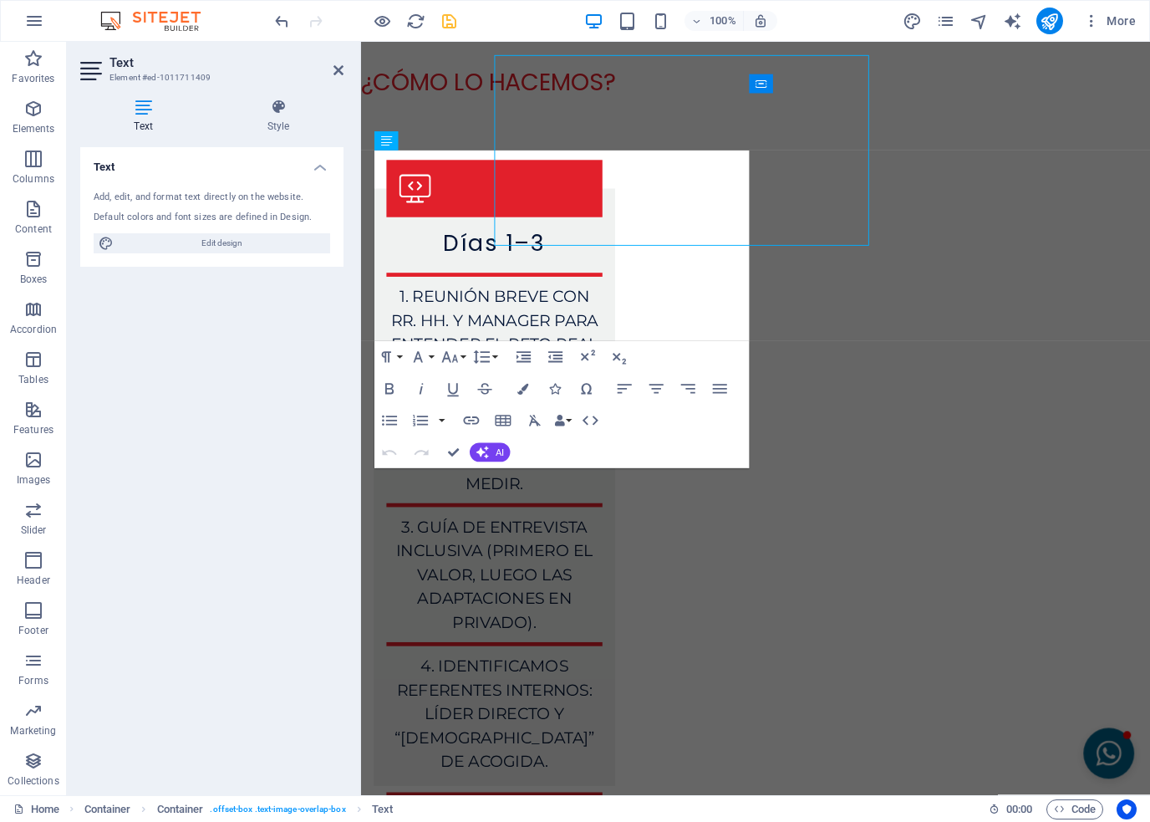
scroll to position [7044, 0]
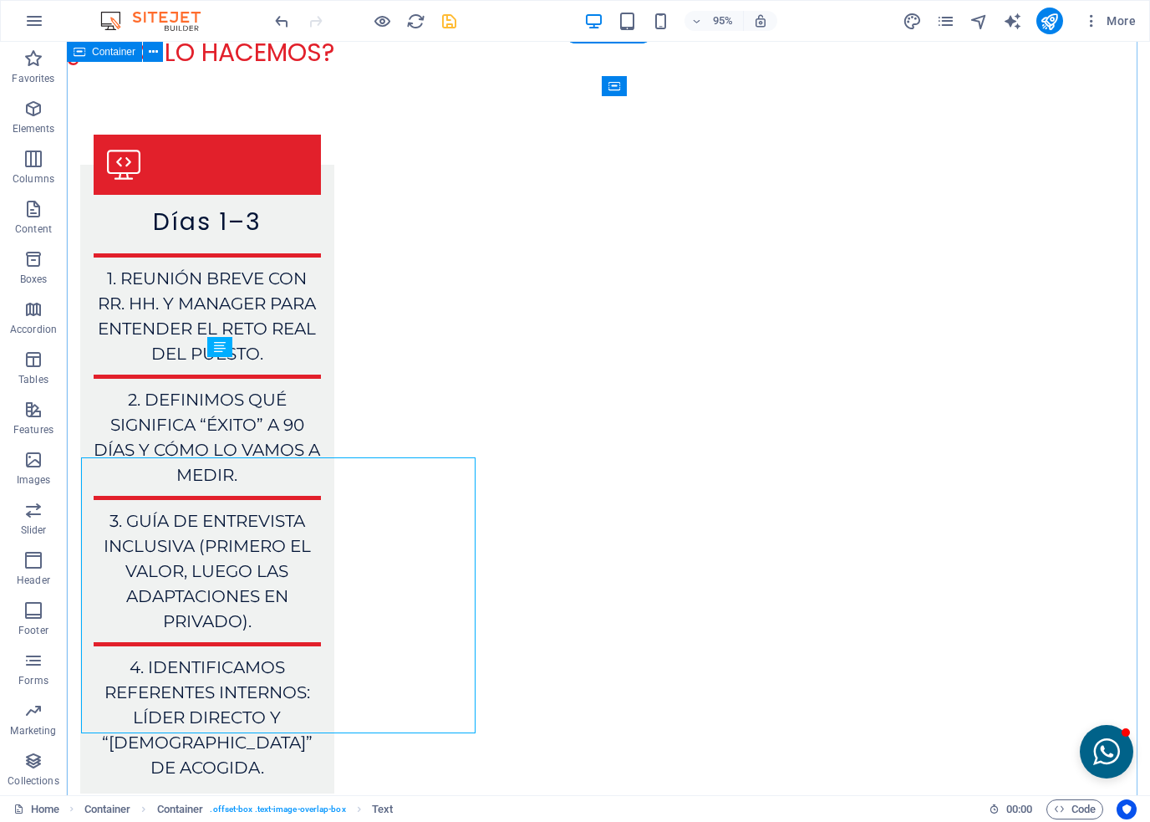
scroll to position [6943, 0]
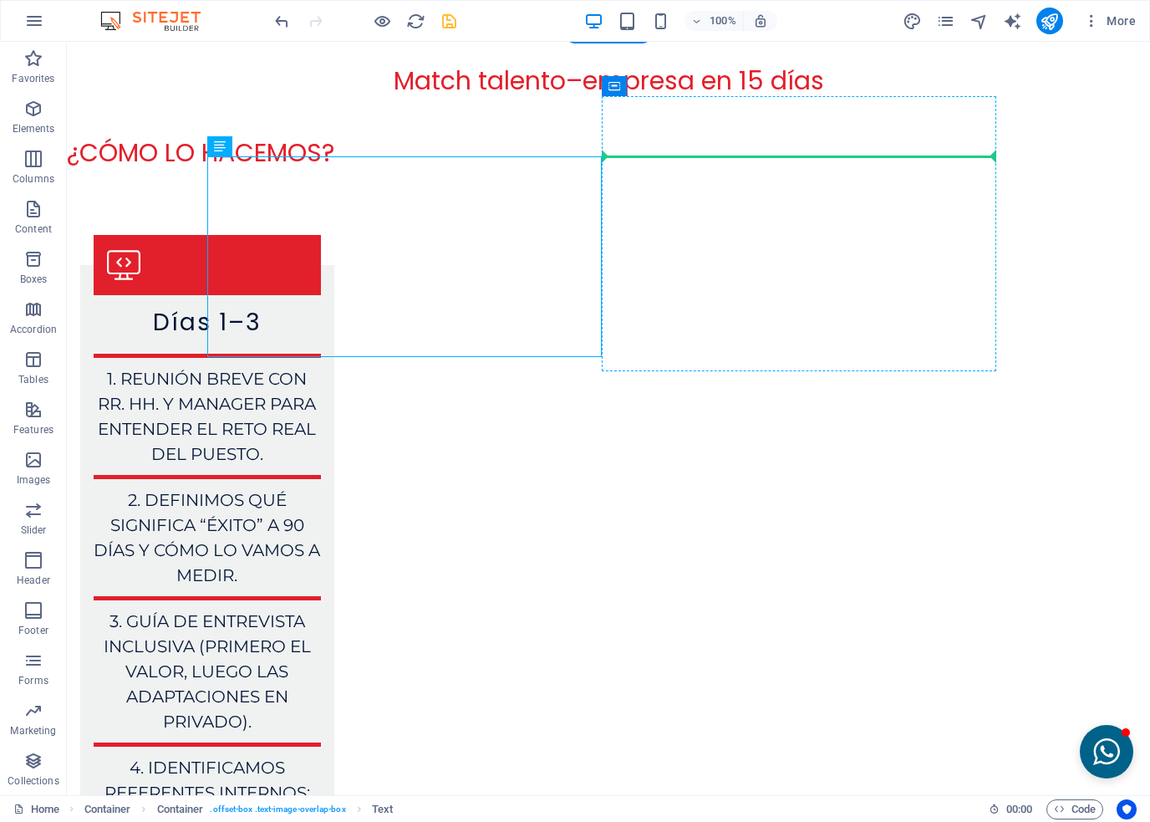
drag, startPoint x: 293, startPoint y: 190, endPoint x: 662, endPoint y: 193, distance: 368.7
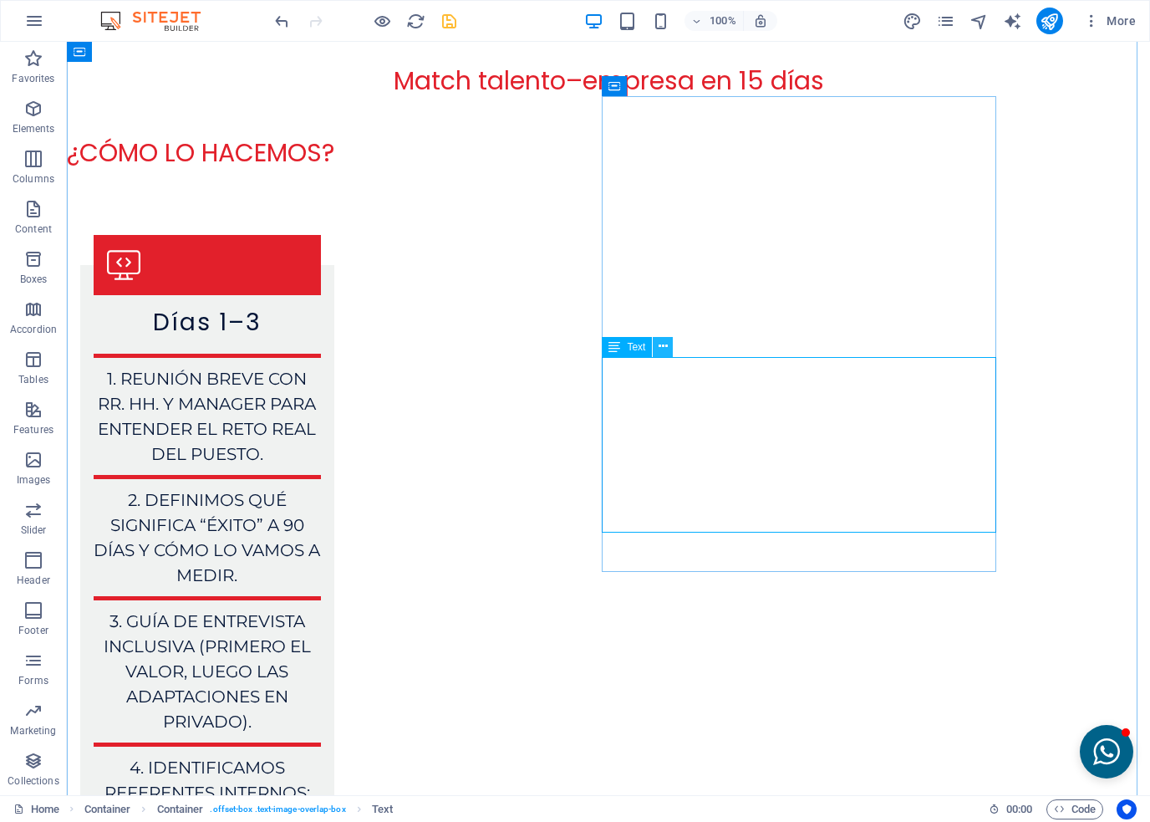
click at [663, 344] on icon at bounding box center [663, 347] width 9 height 18
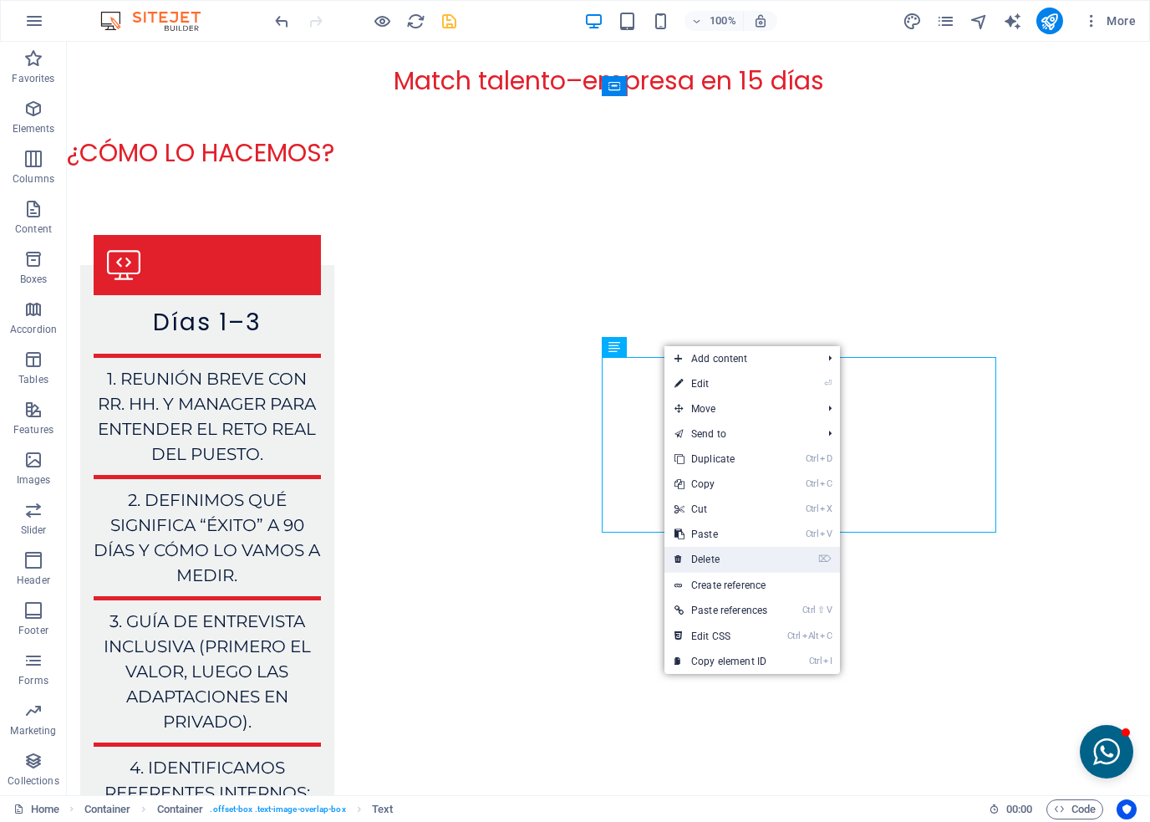
click at [706, 558] on link "⌦ Delete" at bounding box center [721, 559] width 113 height 25
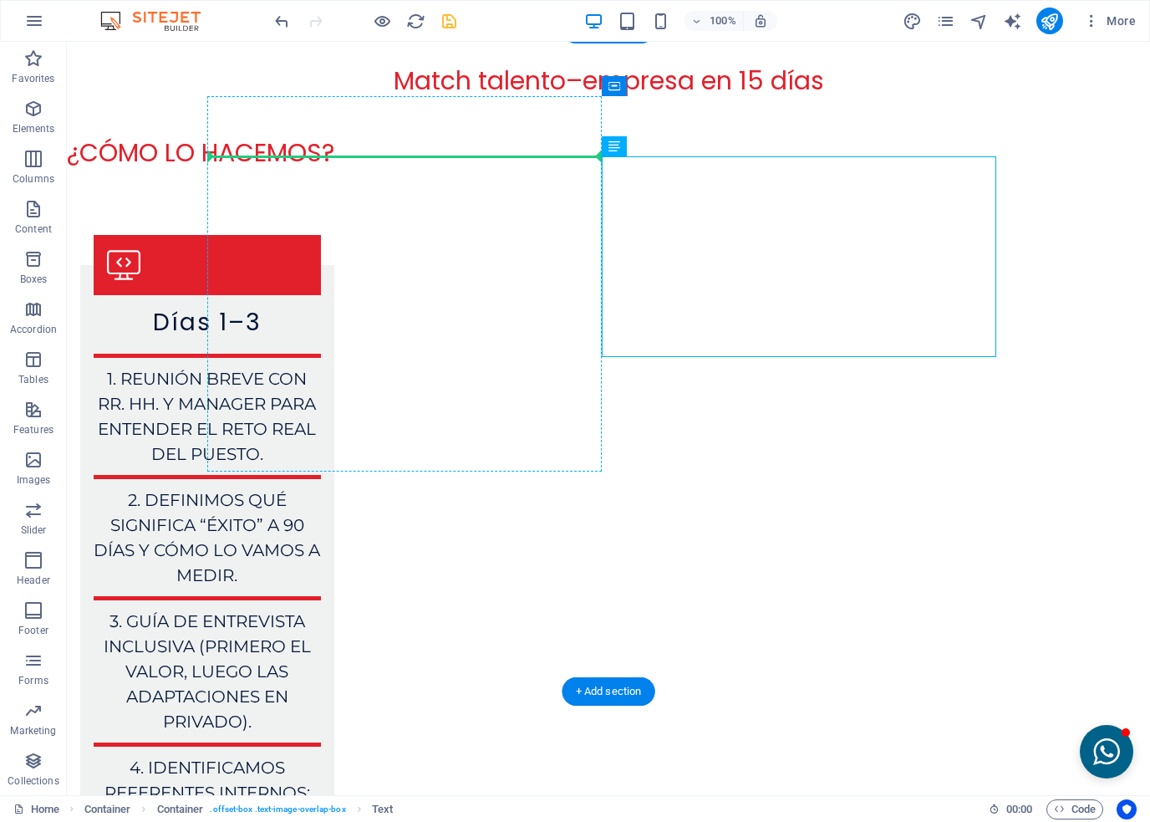
drag, startPoint x: 692, startPoint y: 187, endPoint x: 310, endPoint y: 223, distance: 383.8
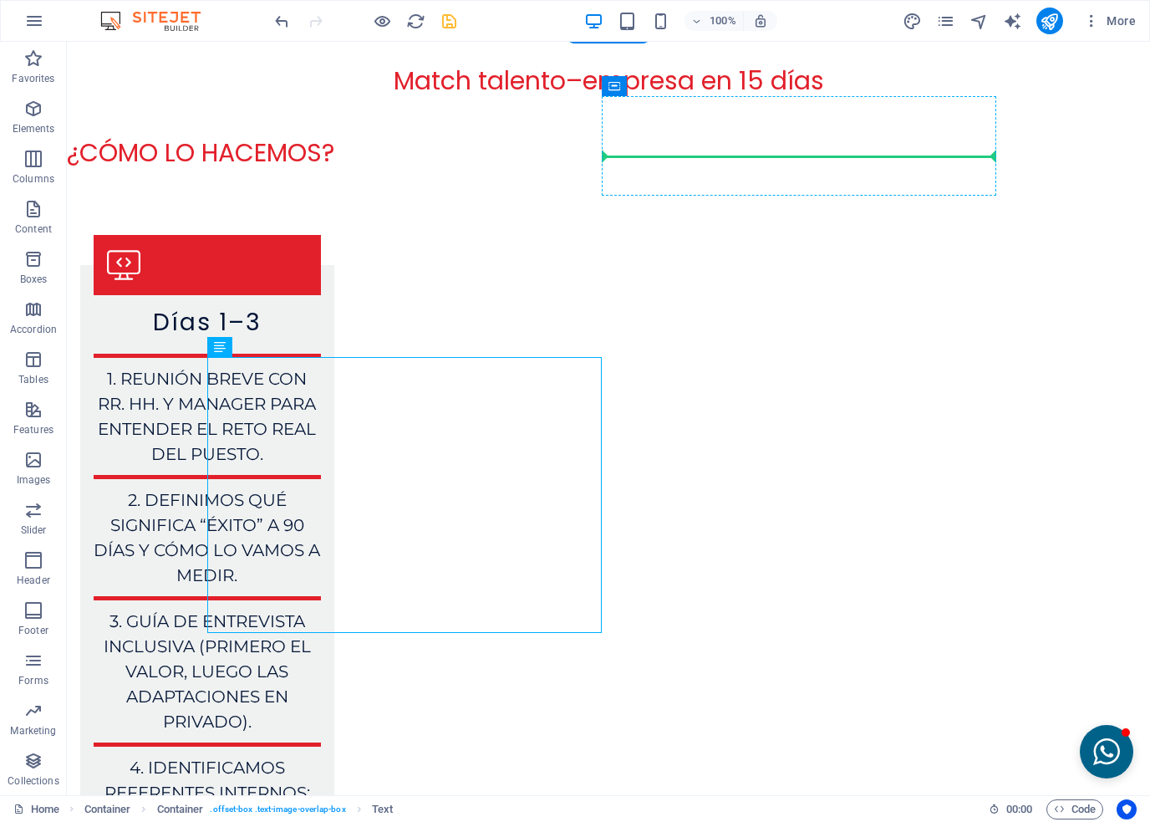
drag, startPoint x: 294, startPoint y: 391, endPoint x: 683, endPoint y: 166, distance: 449.1
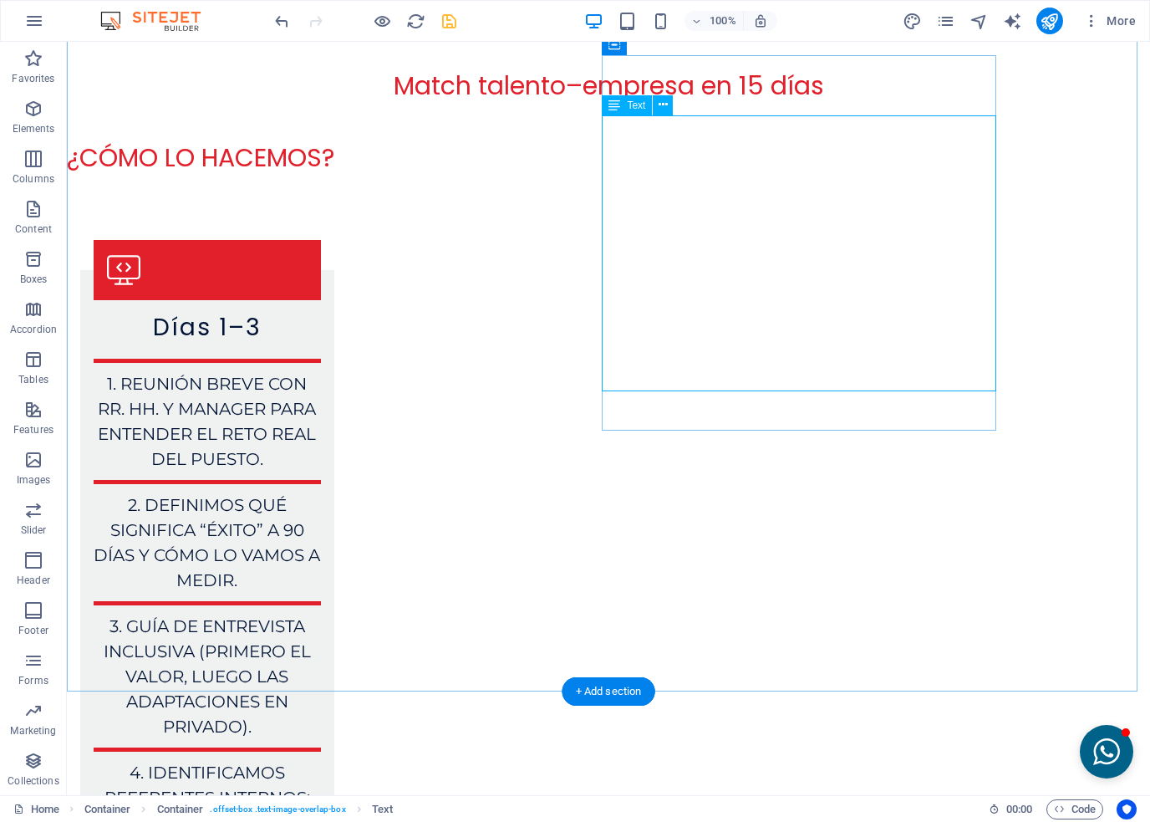
scroll to position [7027, 0]
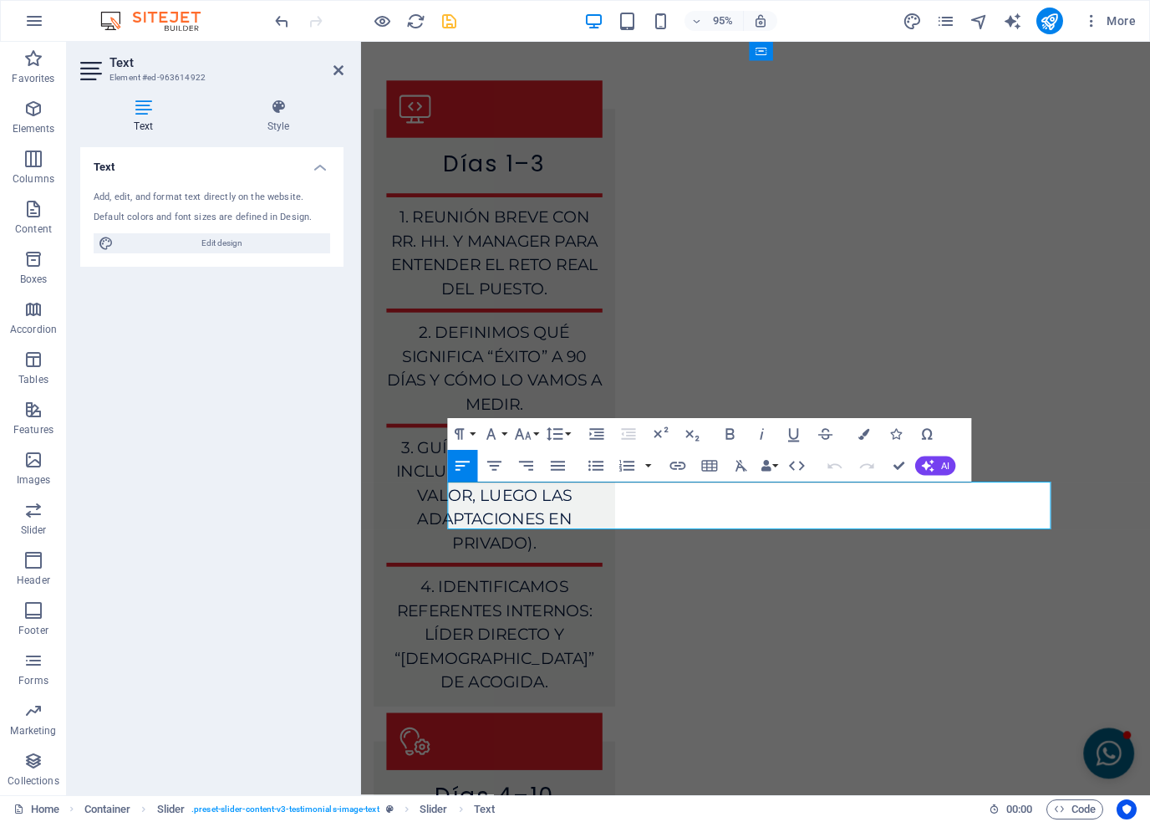
scroll to position [7127, 0]
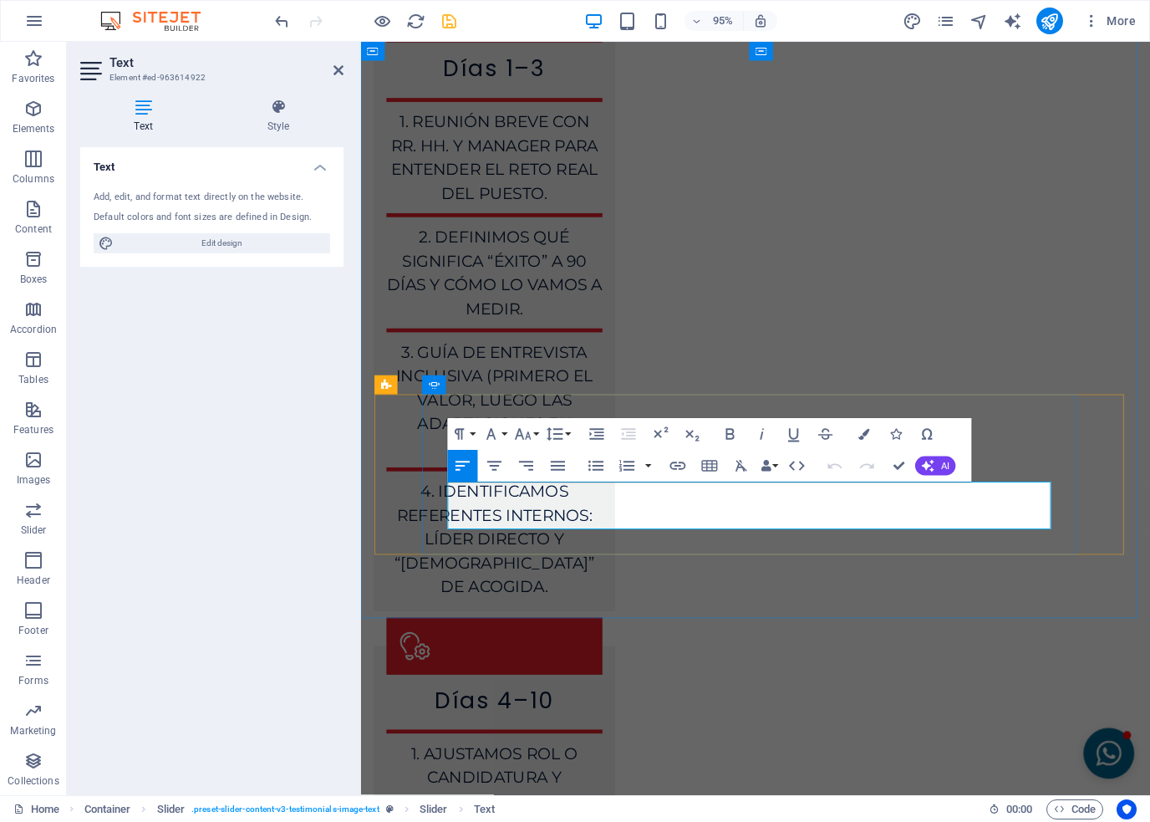
click at [746, 467] on icon "button" at bounding box center [741, 465] width 19 height 19
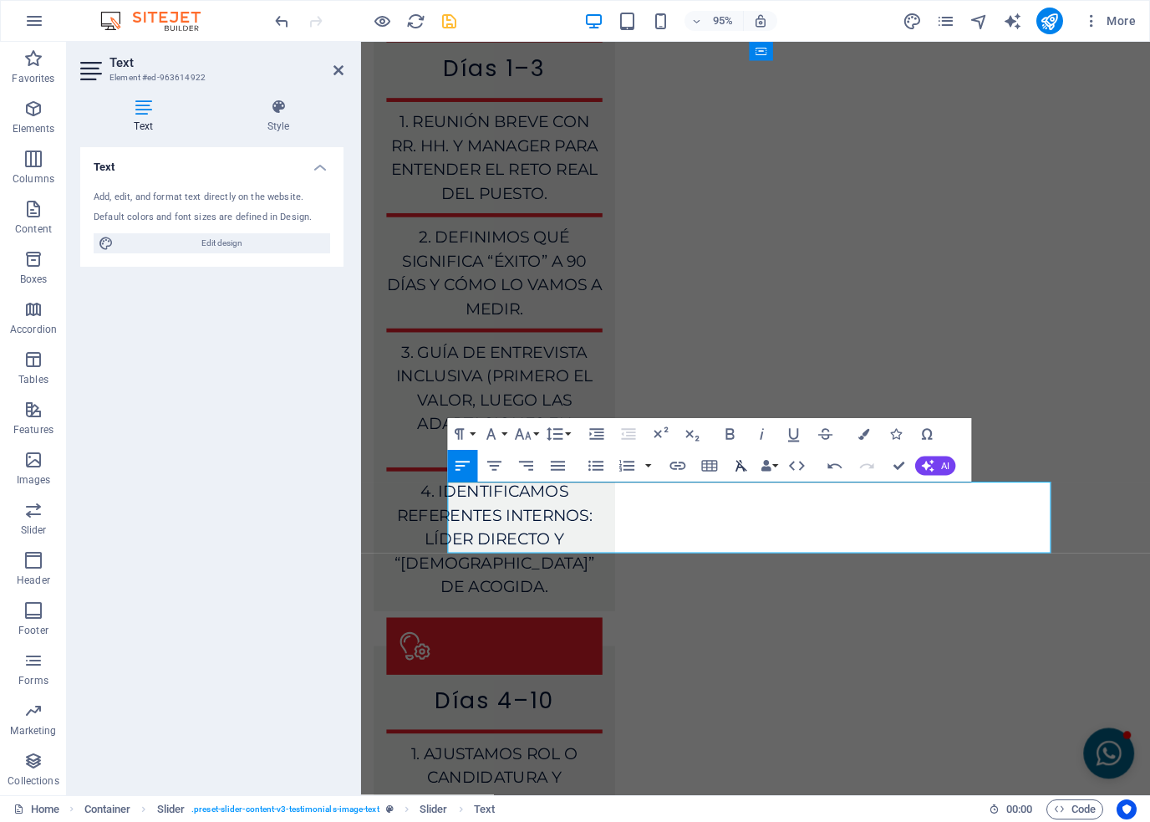
click at [746, 467] on icon "button" at bounding box center [741, 465] width 19 height 19
click at [769, 467] on icon "button" at bounding box center [766, 465] width 11 height 11
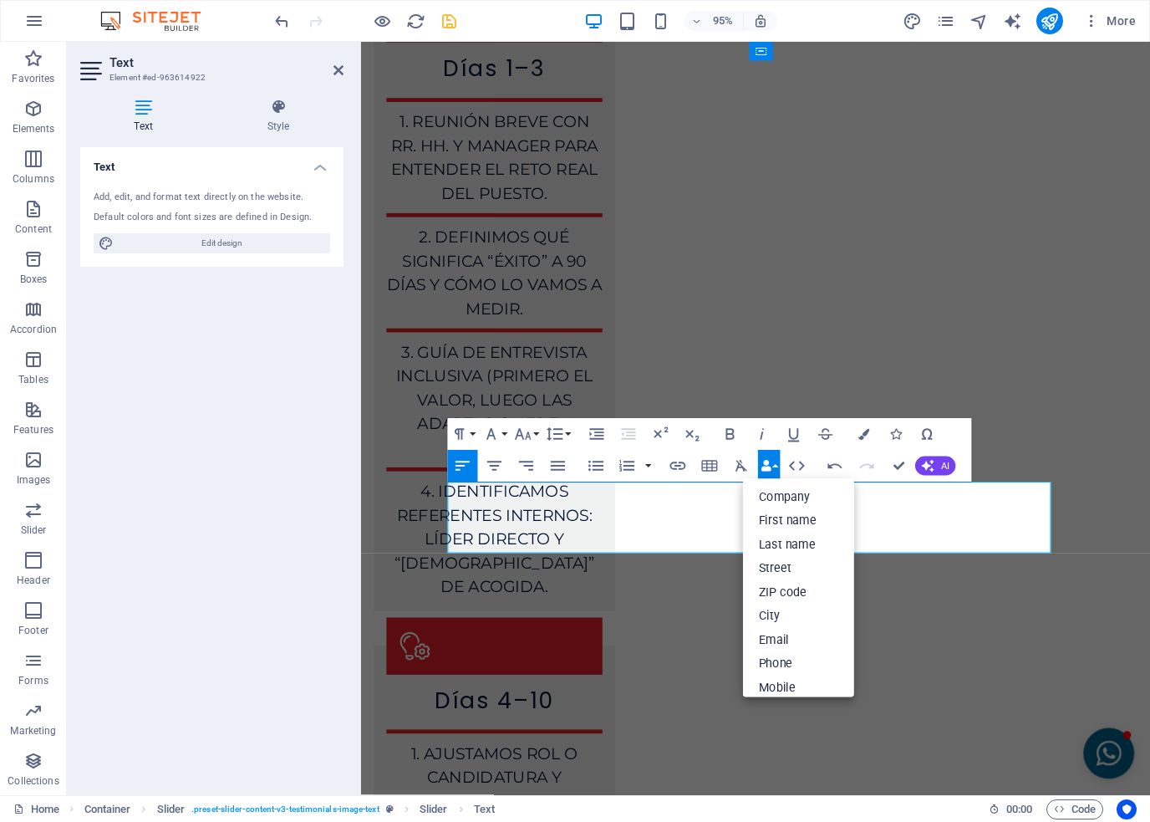
click at [769, 467] on icon "button" at bounding box center [766, 465] width 11 height 11
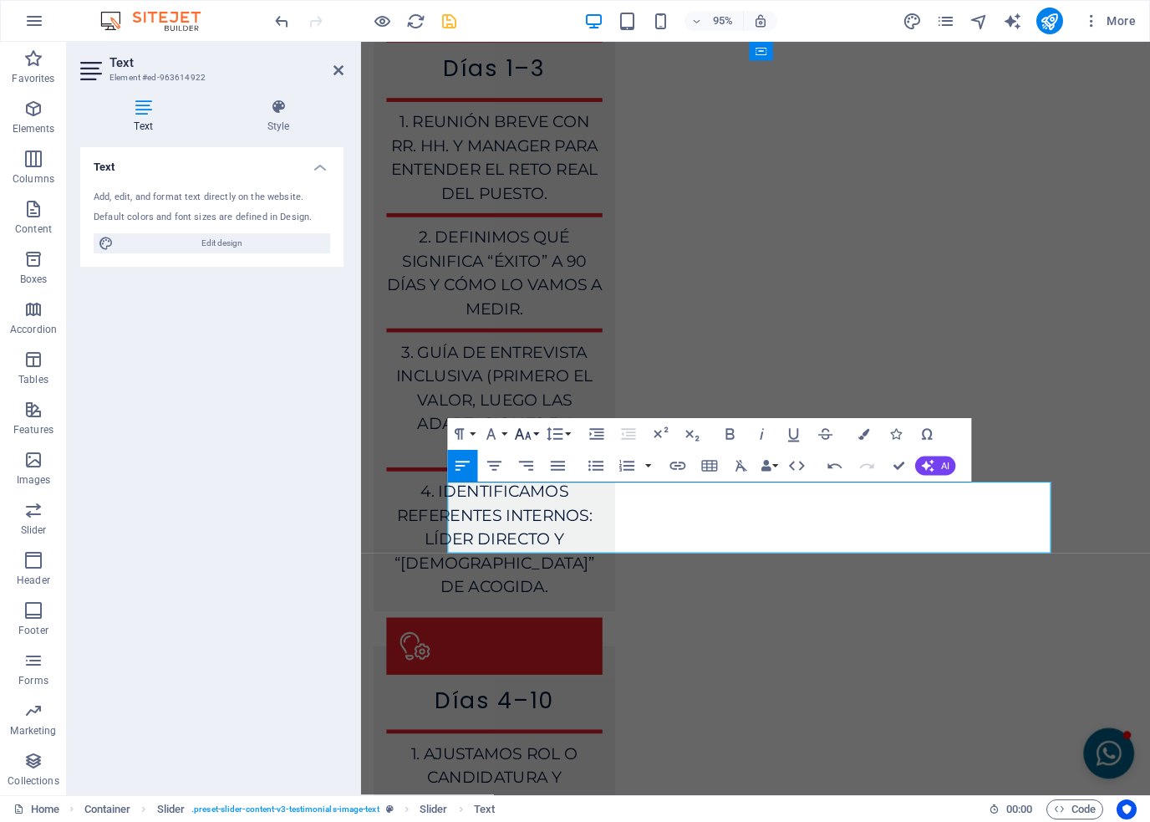
click at [522, 434] on icon "button" at bounding box center [523, 433] width 16 height 11
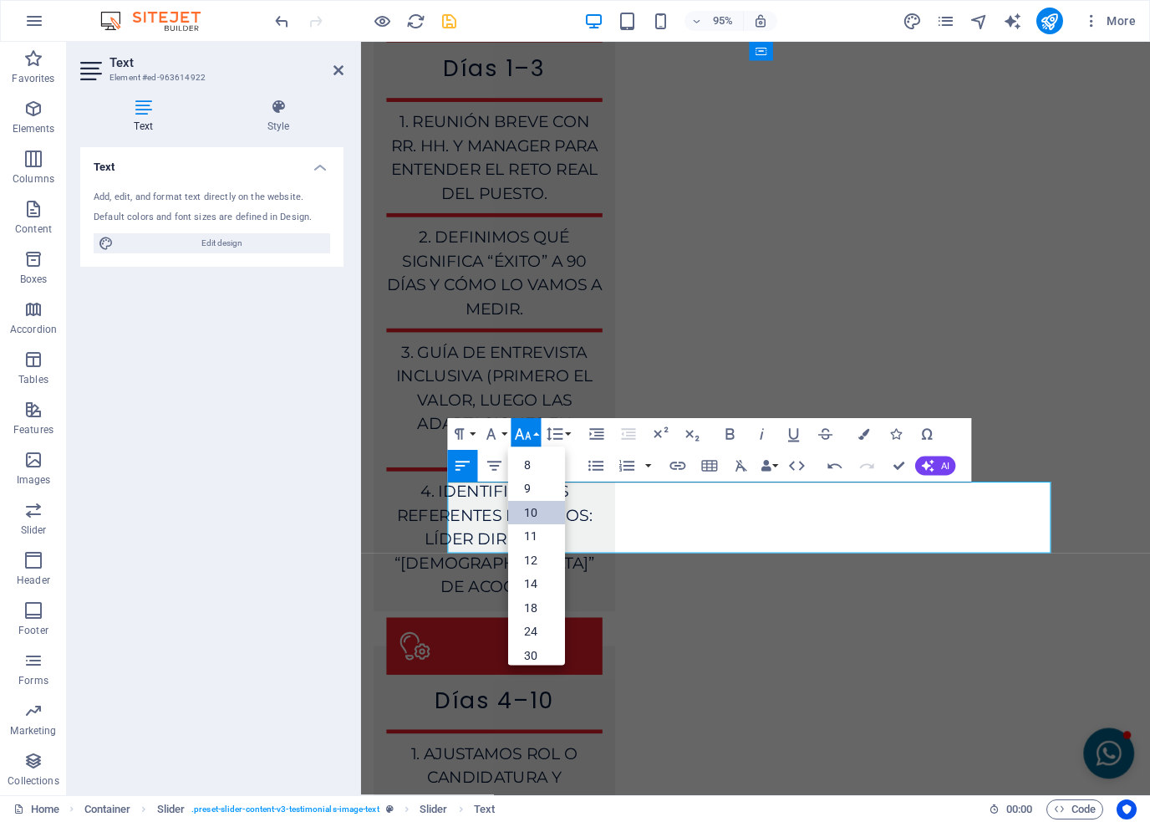
click at [523, 511] on link "10" at bounding box center [536, 513] width 57 height 24
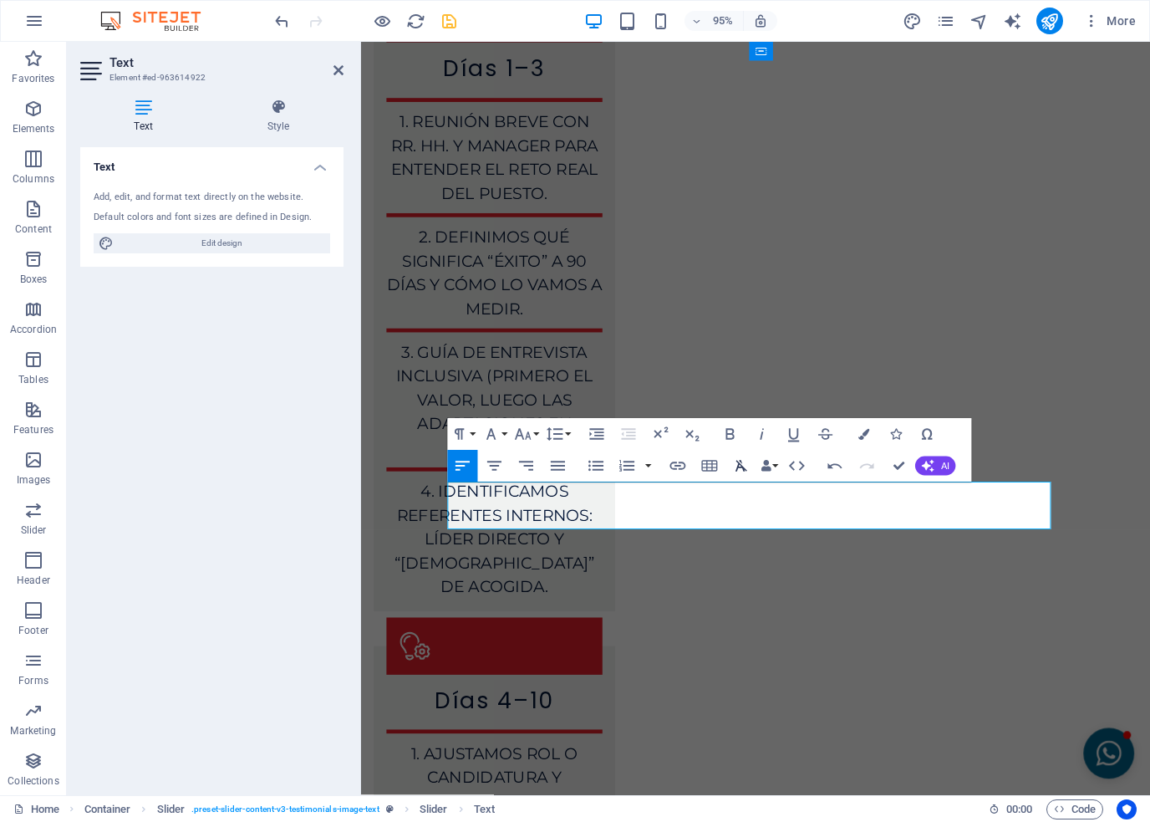
click at [732, 459] on icon "button" at bounding box center [741, 465] width 19 height 19
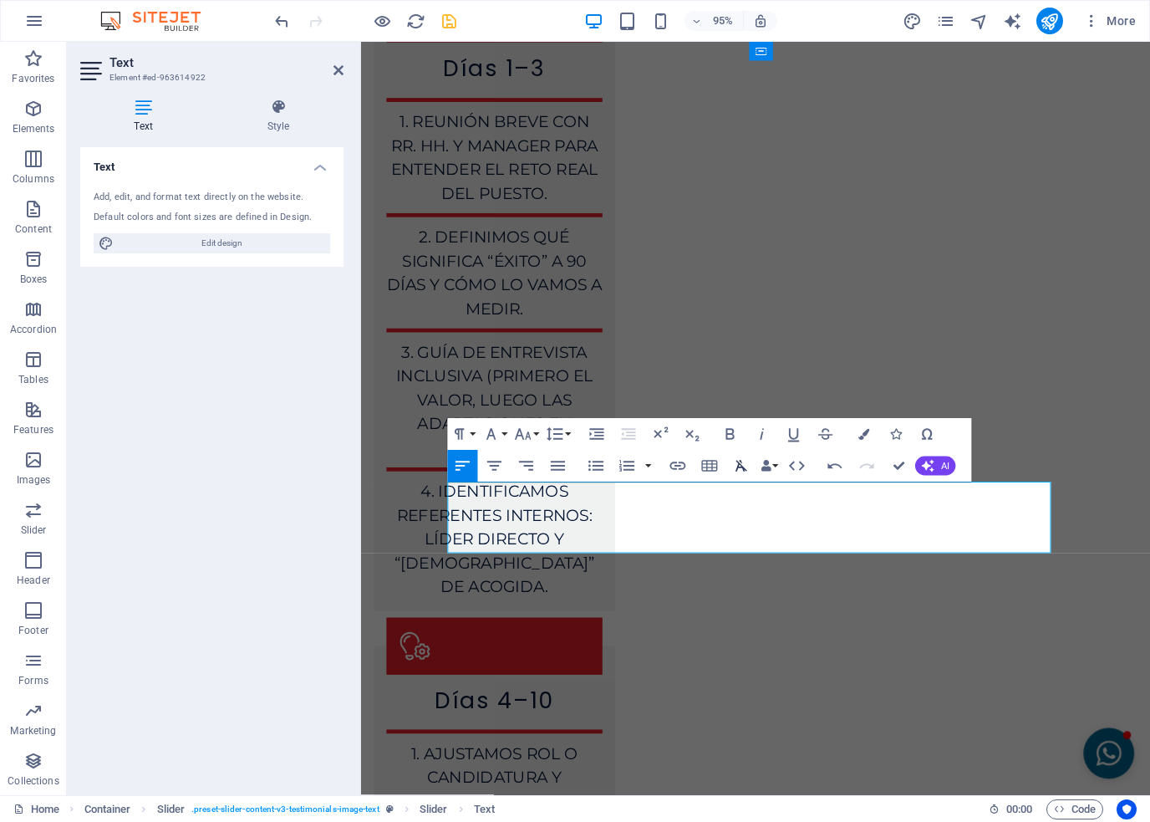
click at [732, 459] on icon "button" at bounding box center [741, 465] width 19 height 19
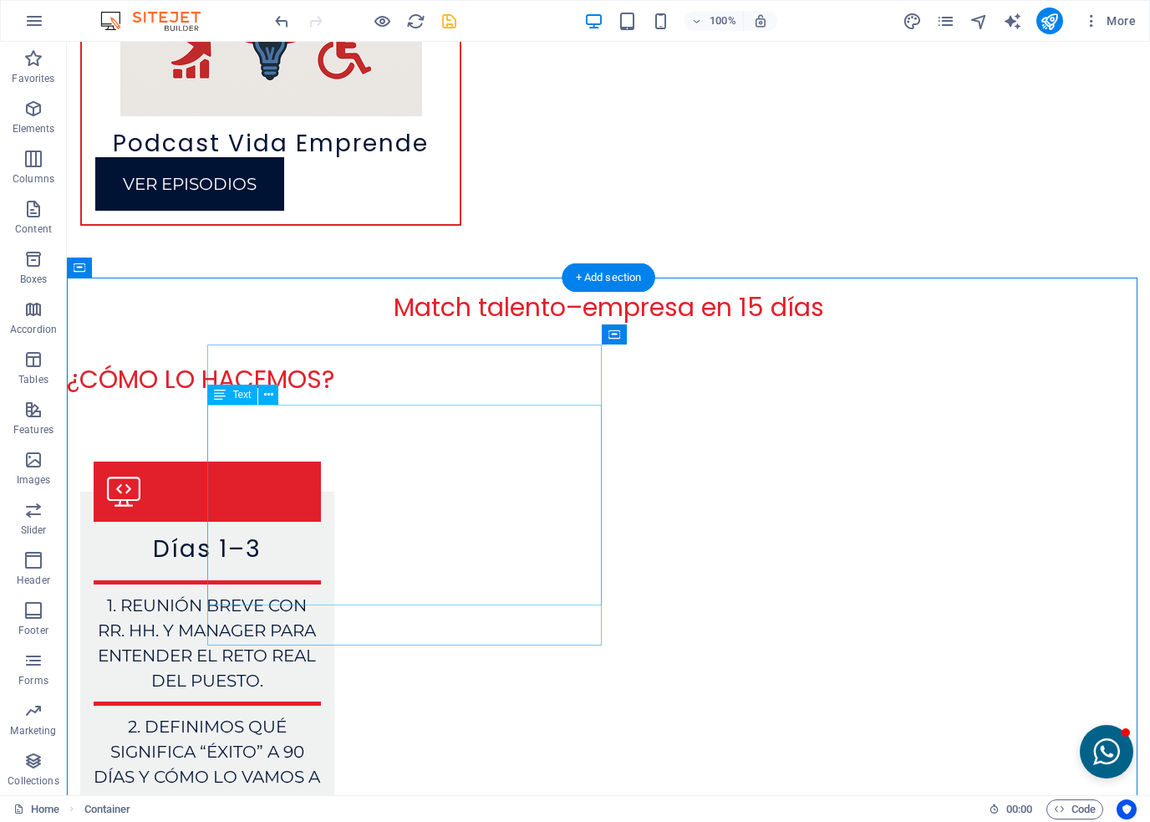
scroll to position [6693, 0]
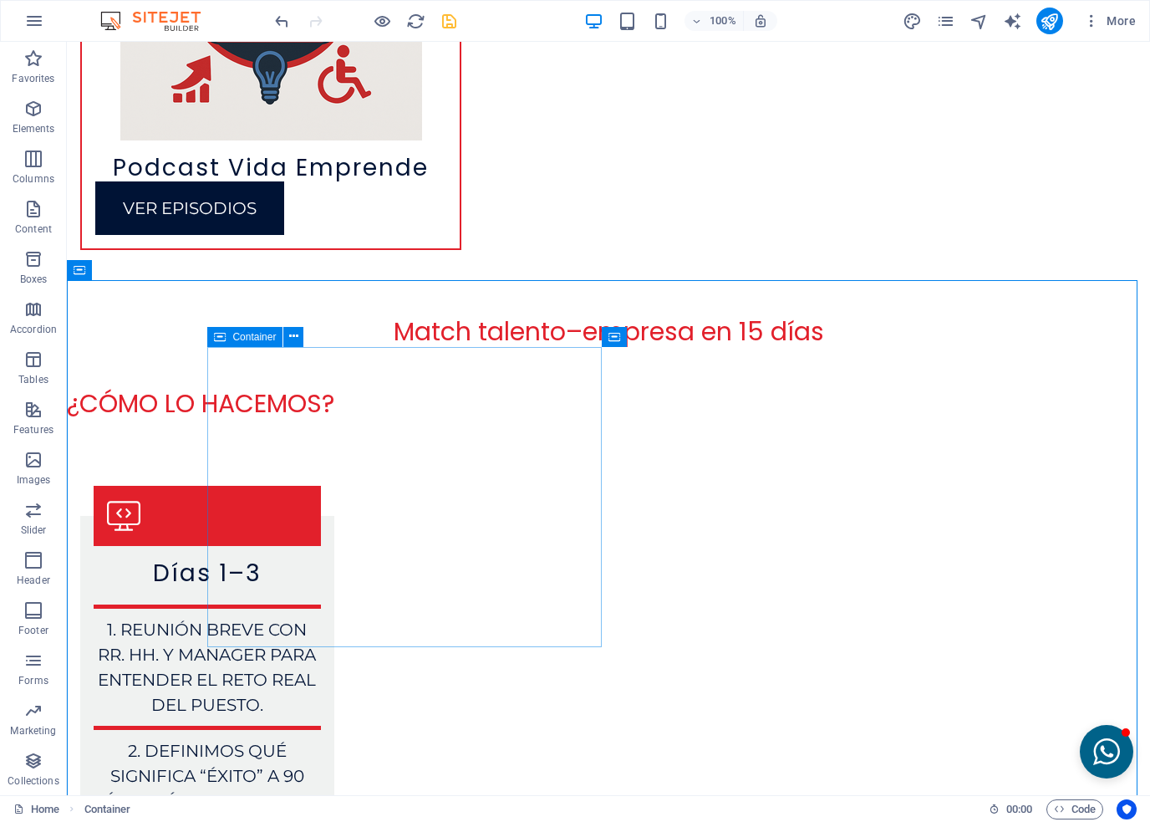
click at [218, 337] on icon at bounding box center [220, 337] width 12 height 20
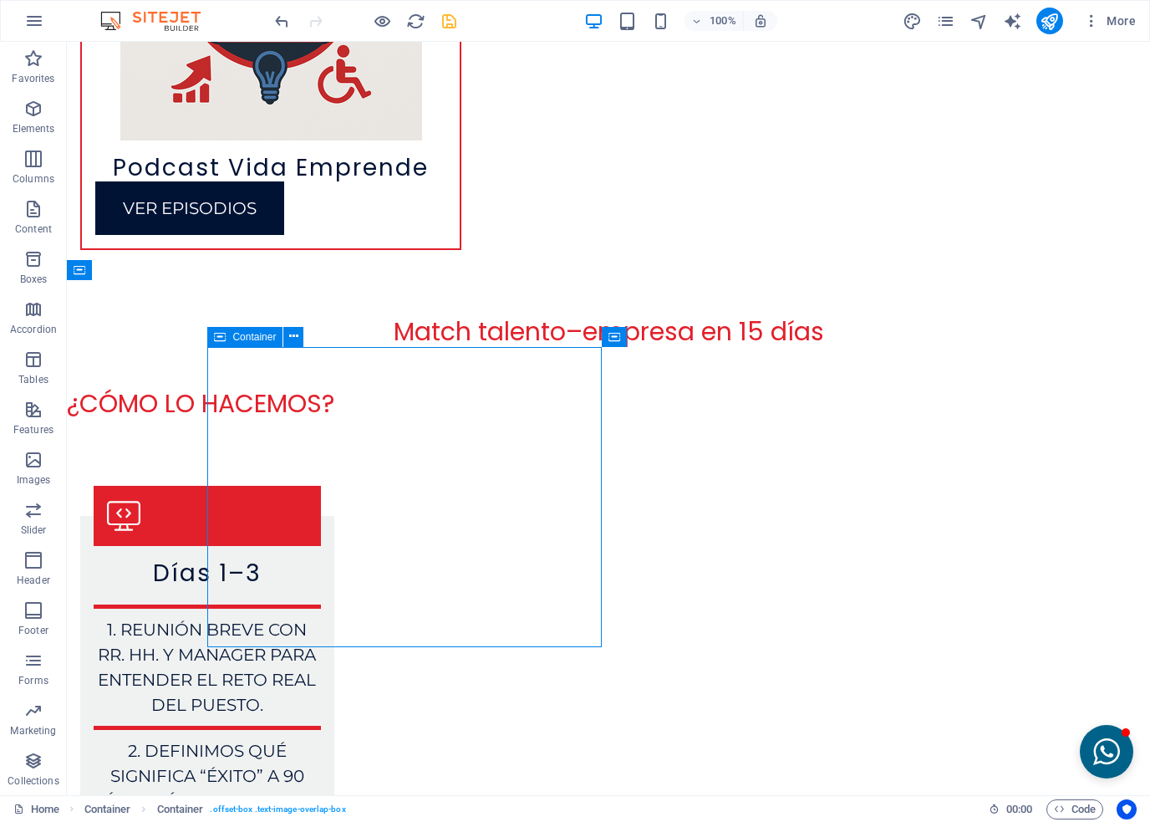
click at [218, 337] on icon at bounding box center [220, 337] width 12 height 20
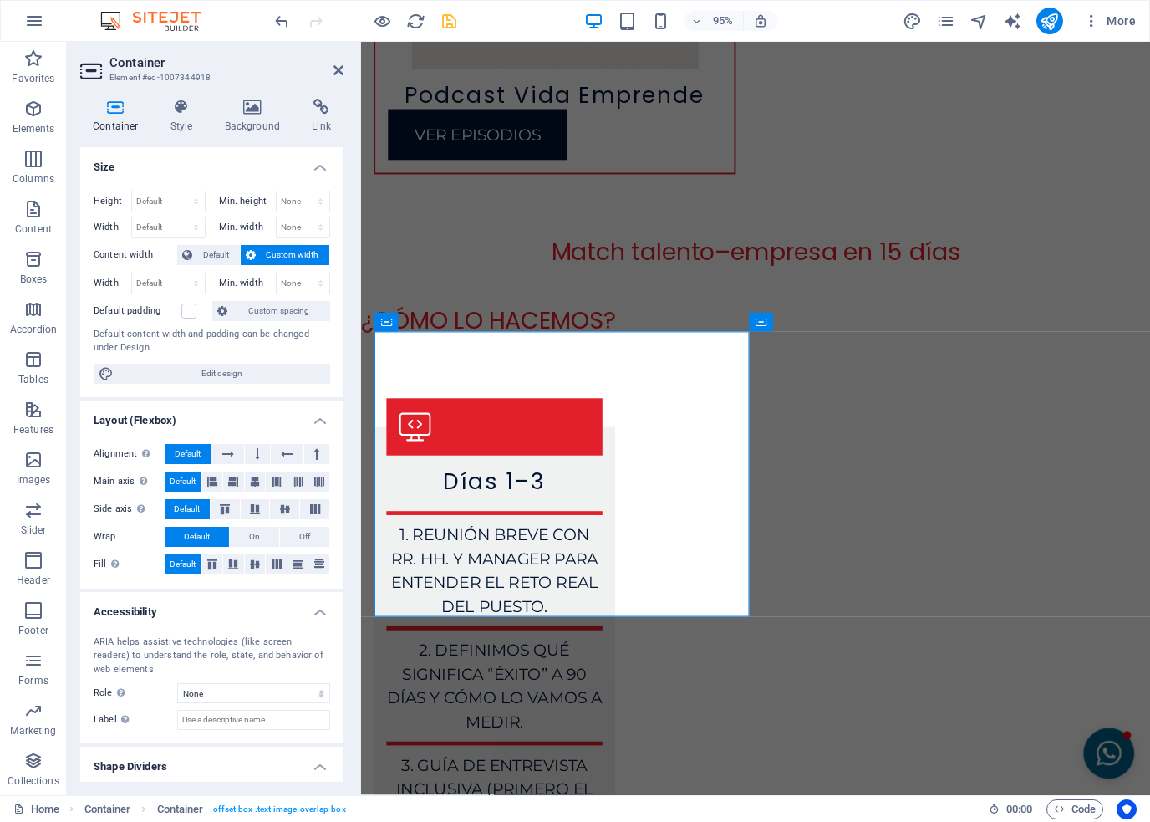
scroll to position [6793, 0]
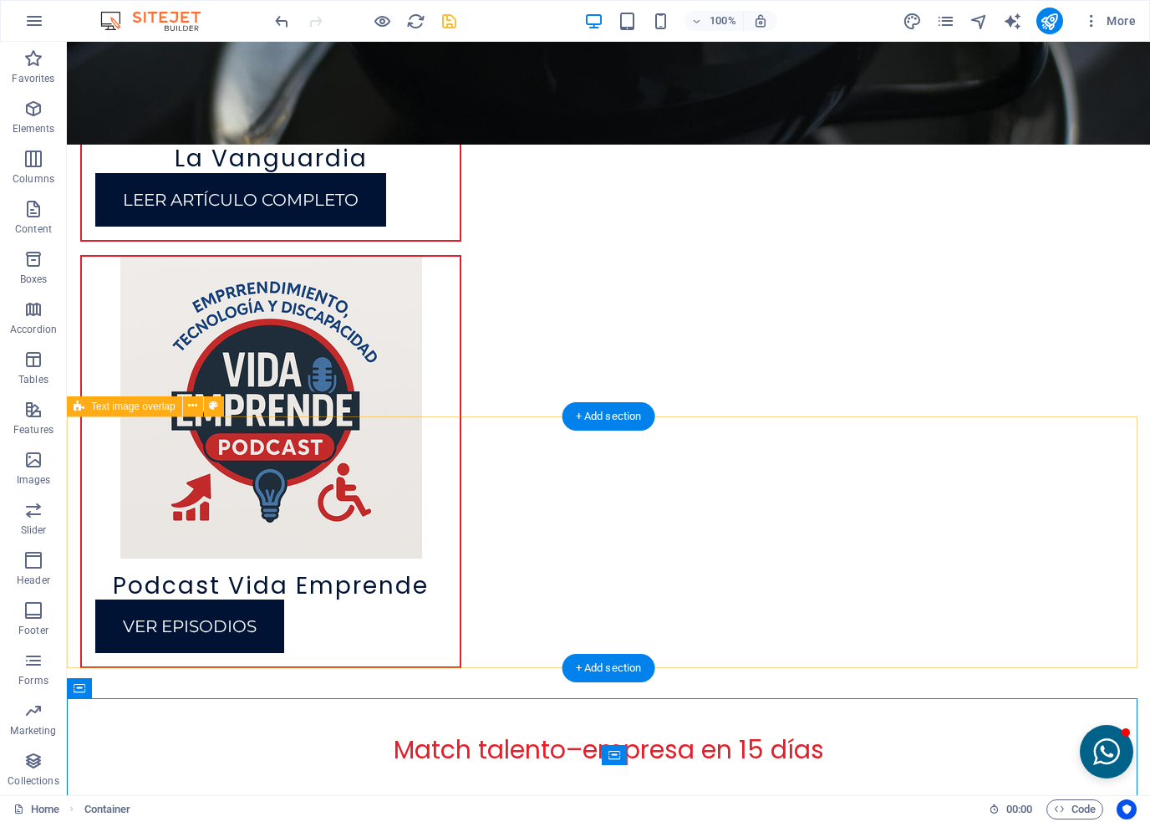
scroll to position [6191, 0]
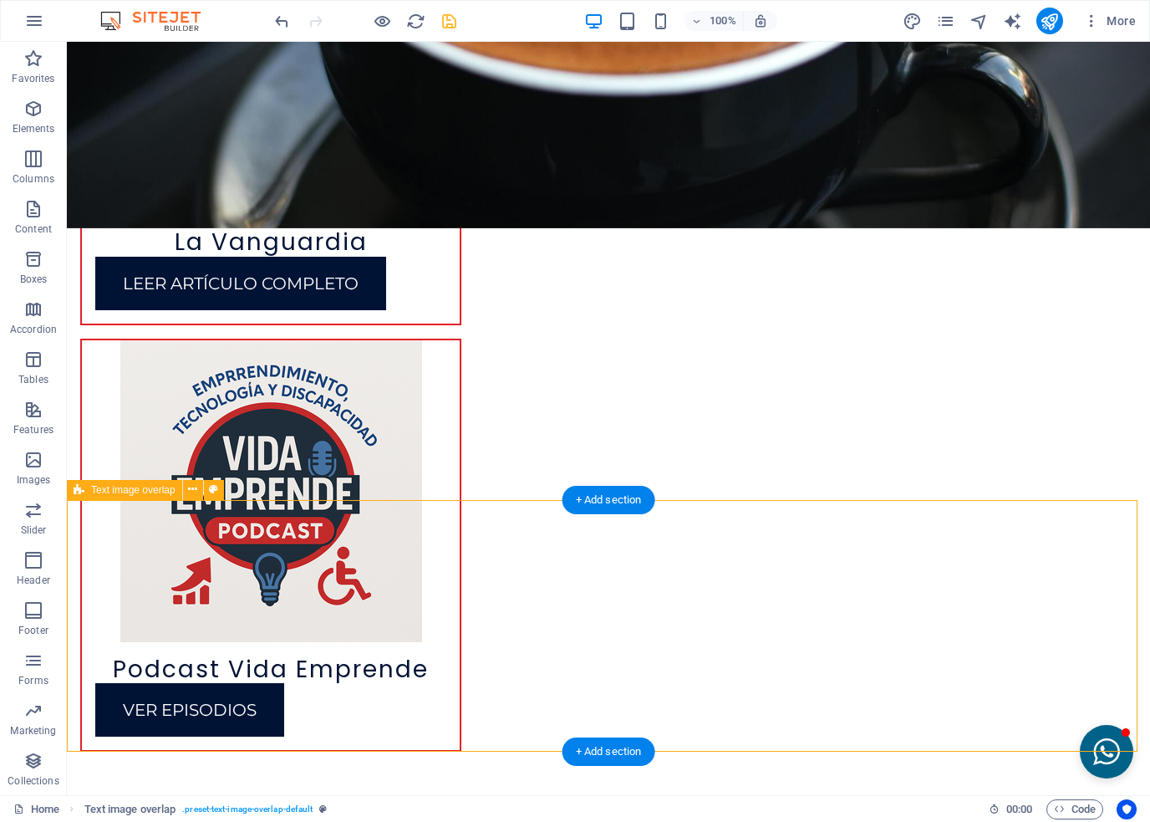
click at [194, 494] on icon at bounding box center [192, 490] width 9 height 18
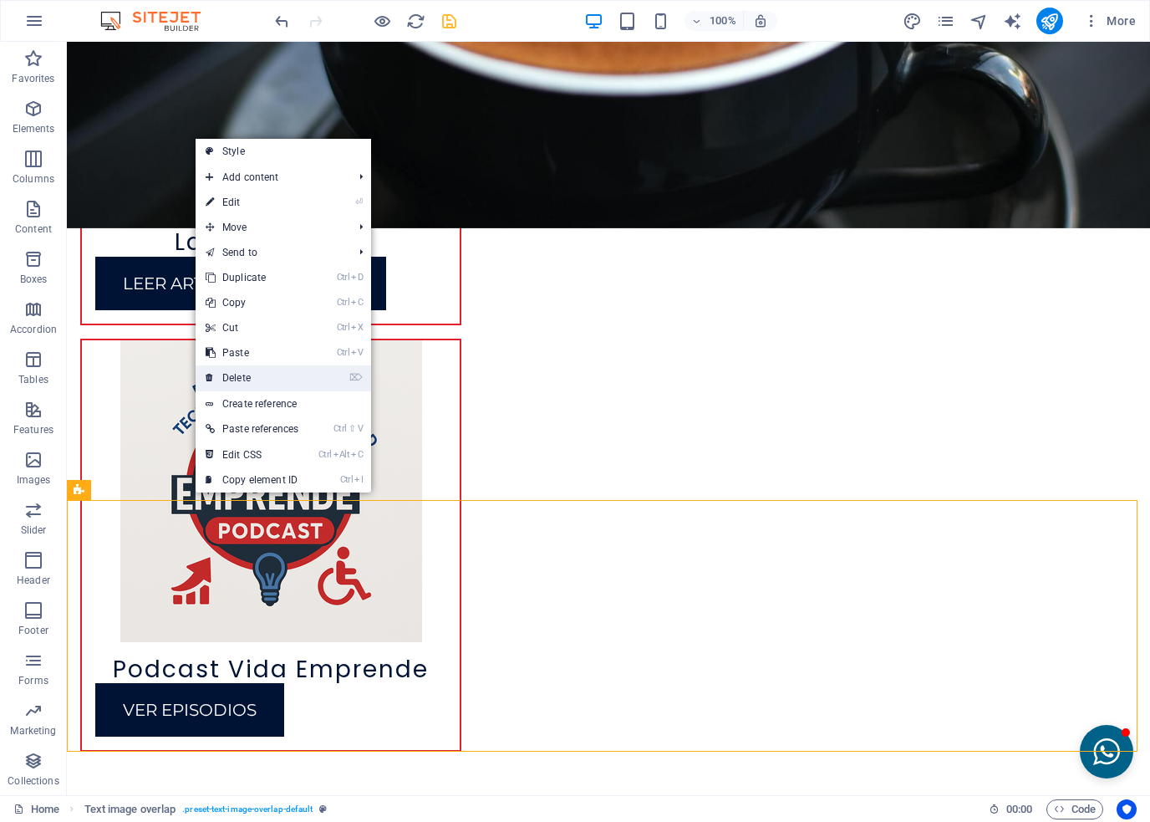
click at [227, 384] on link "⌦ Delete" at bounding box center [252, 377] width 113 height 25
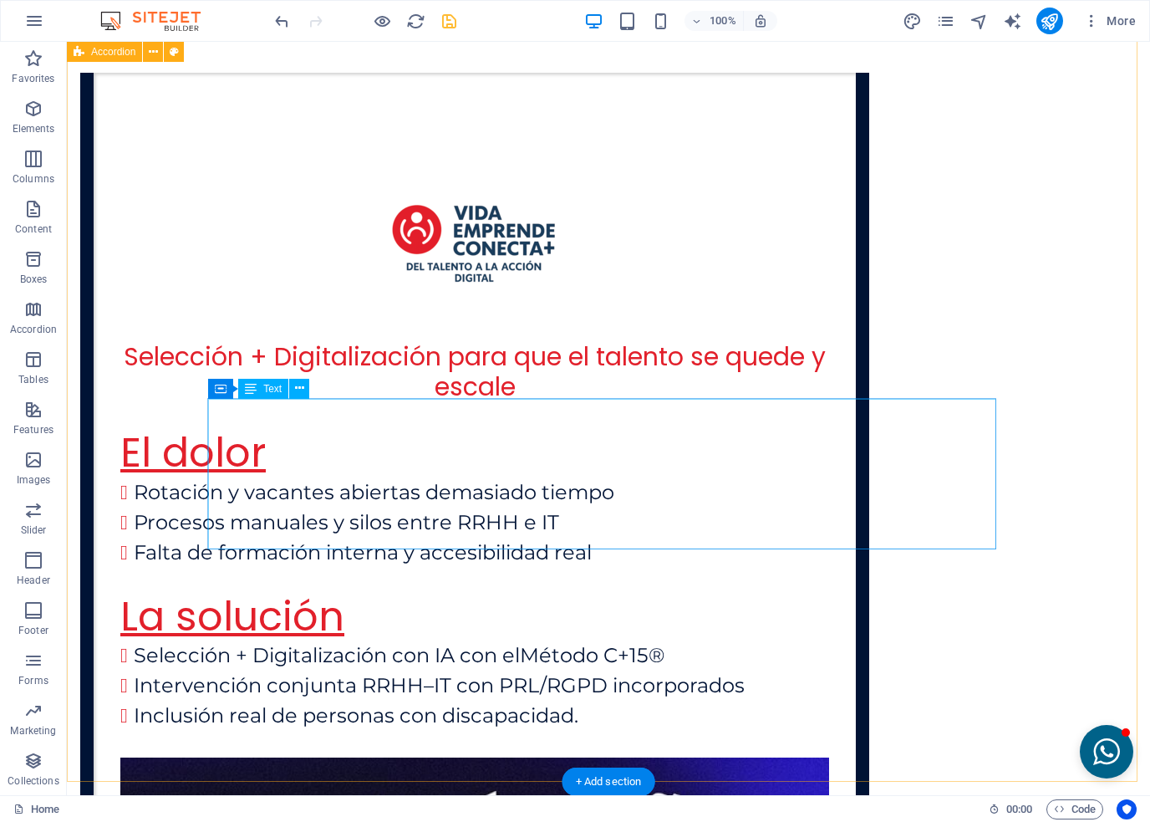
scroll to position [4184, 0]
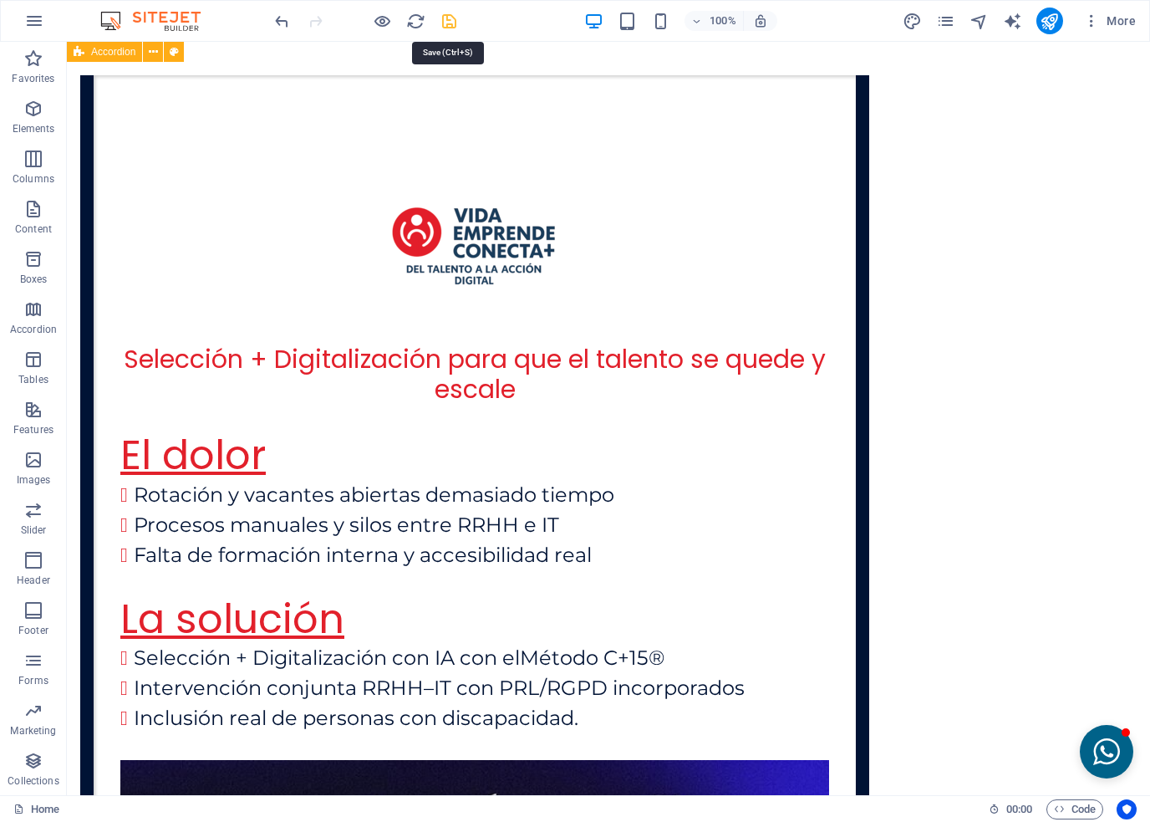
click at [447, 24] on icon "save" at bounding box center [449, 21] width 19 height 19
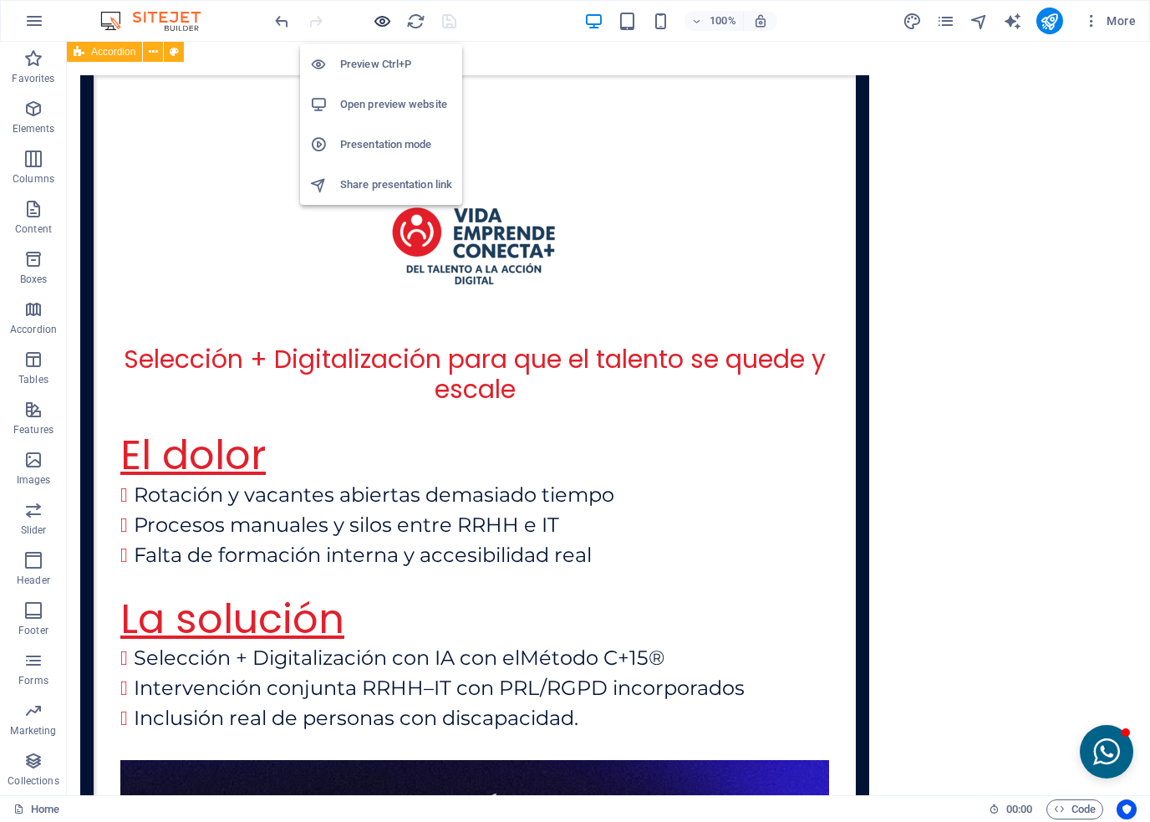
click at [381, 20] on icon "button" at bounding box center [382, 21] width 19 height 19
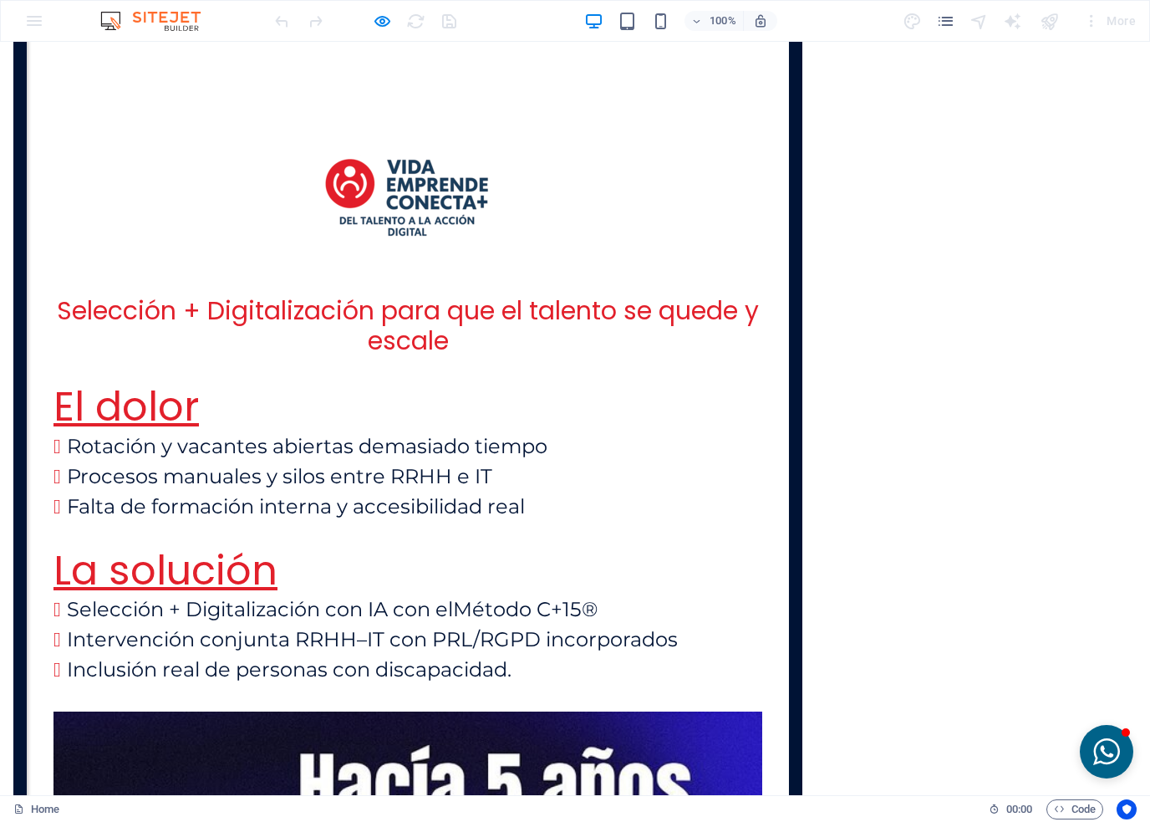
scroll to position [3437, 0]
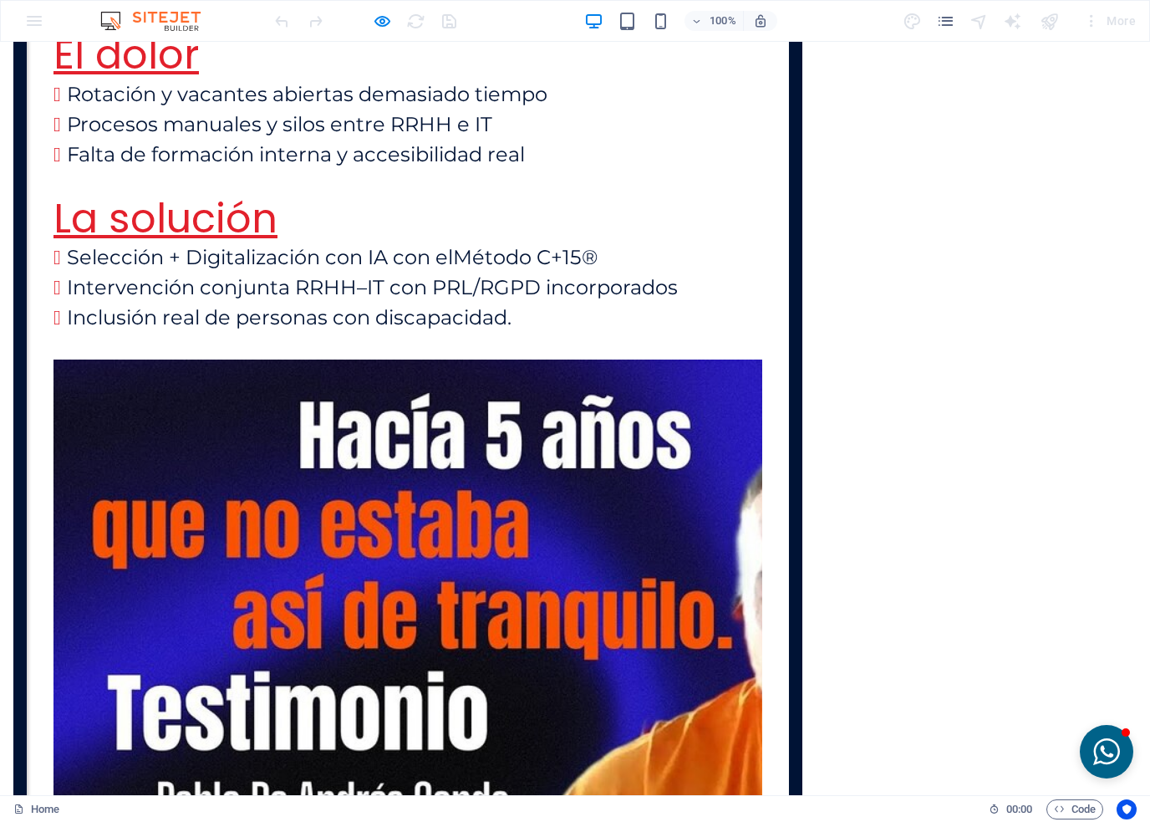
scroll to position [3688, 0]
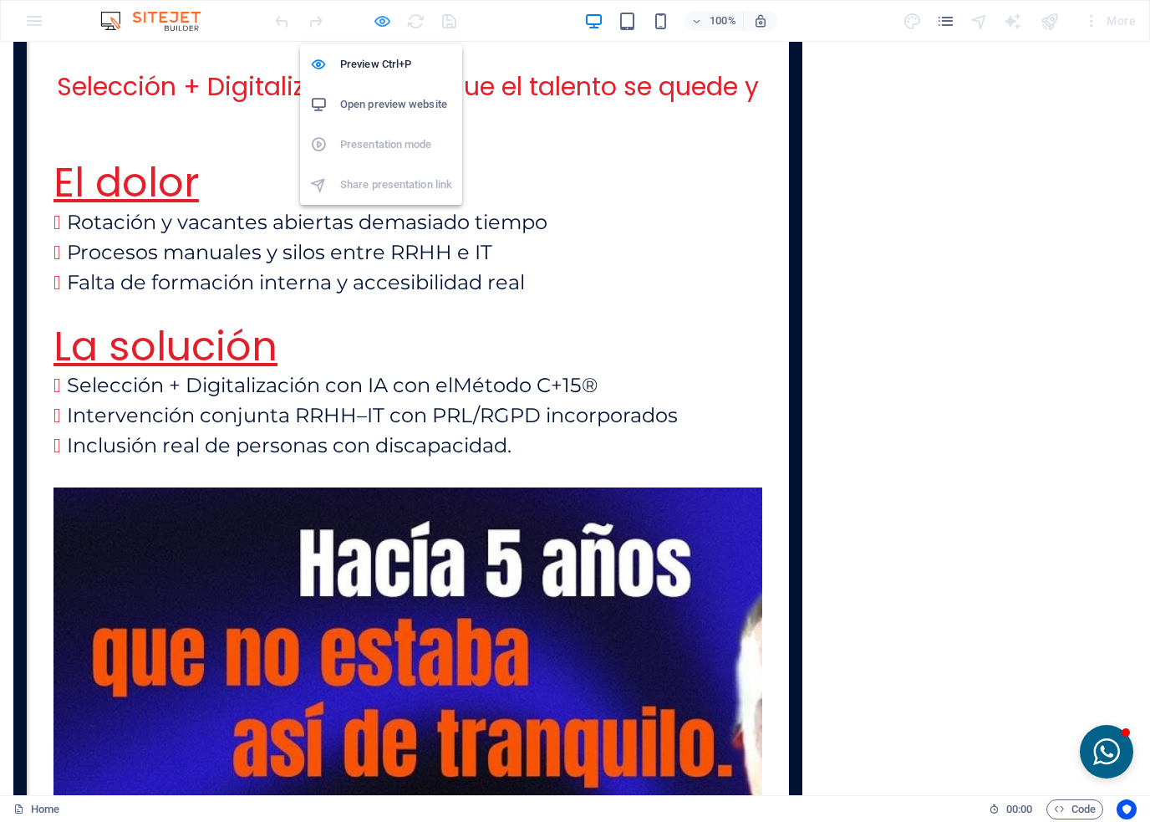
click at [385, 23] on icon "button" at bounding box center [382, 21] width 19 height 19
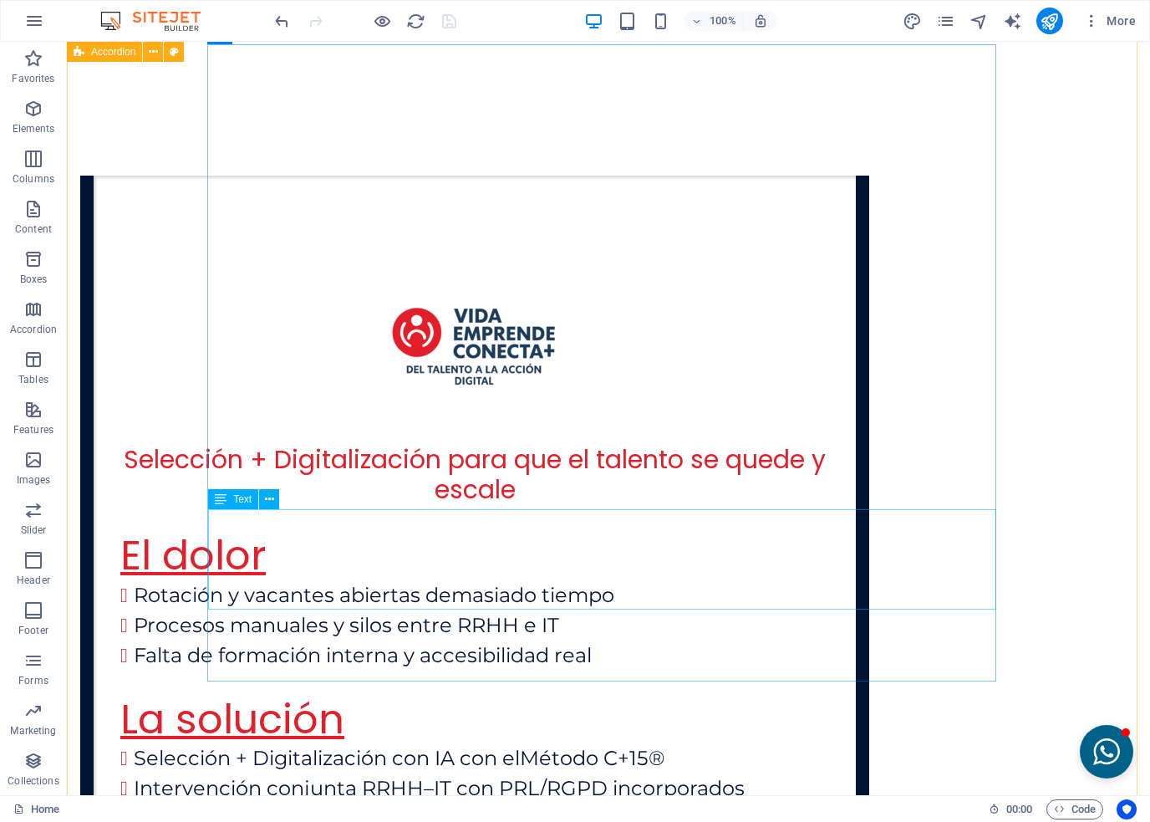
scroll to position [4099, 0]
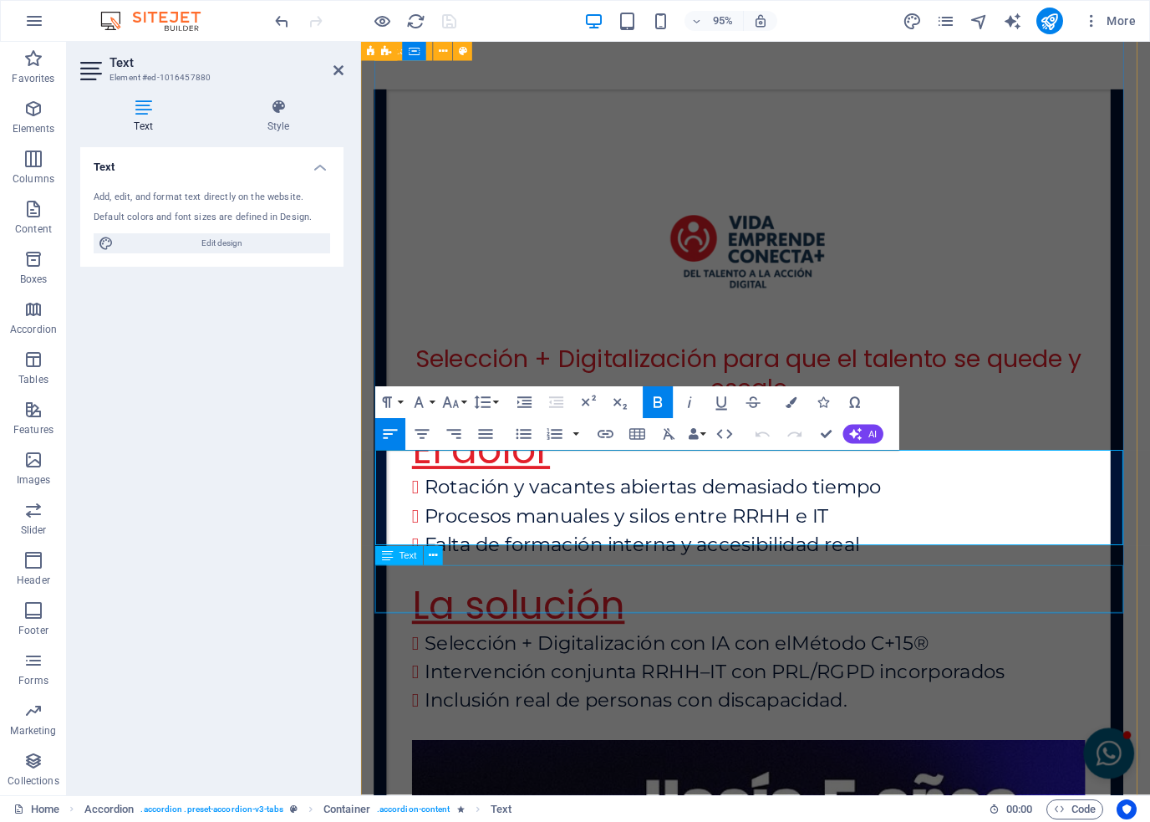
scroll to position [4200, 0]
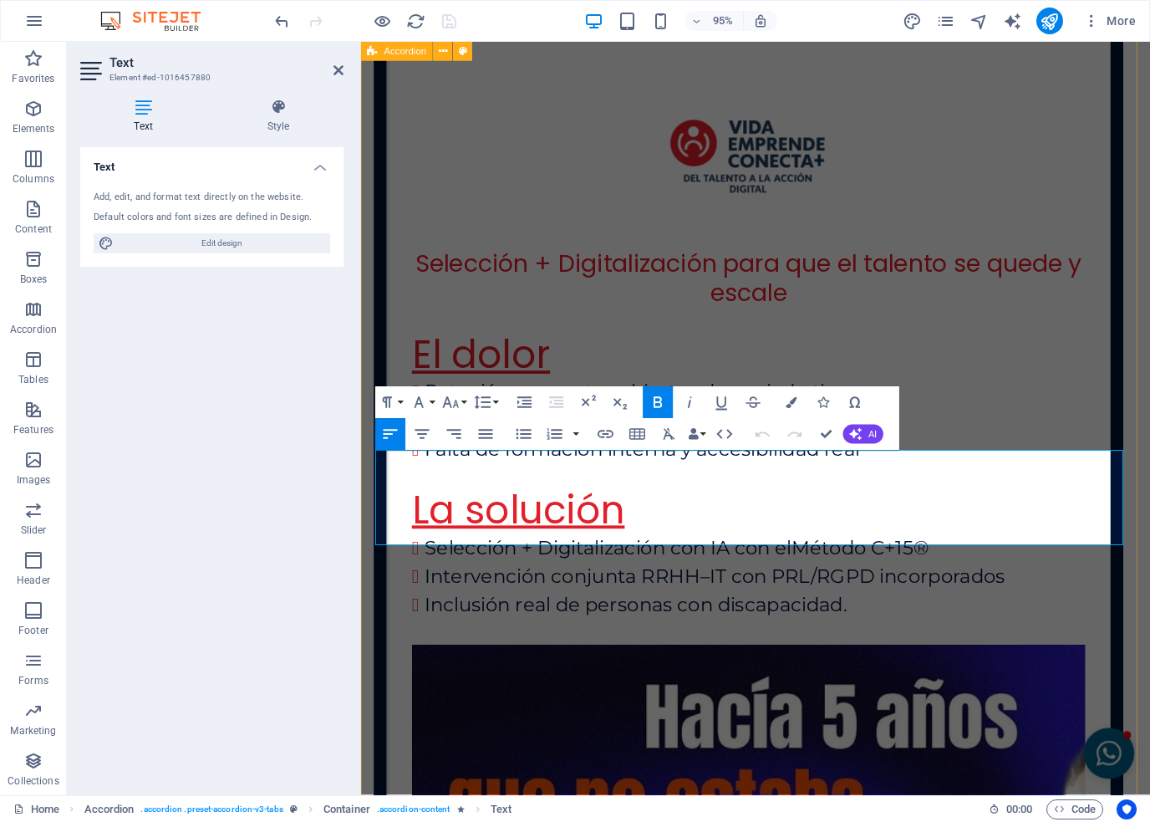
drag, startPoint x: 592, startPoint y: 557, endPoint x: 365, endPoint y: 534, distance: 227.7
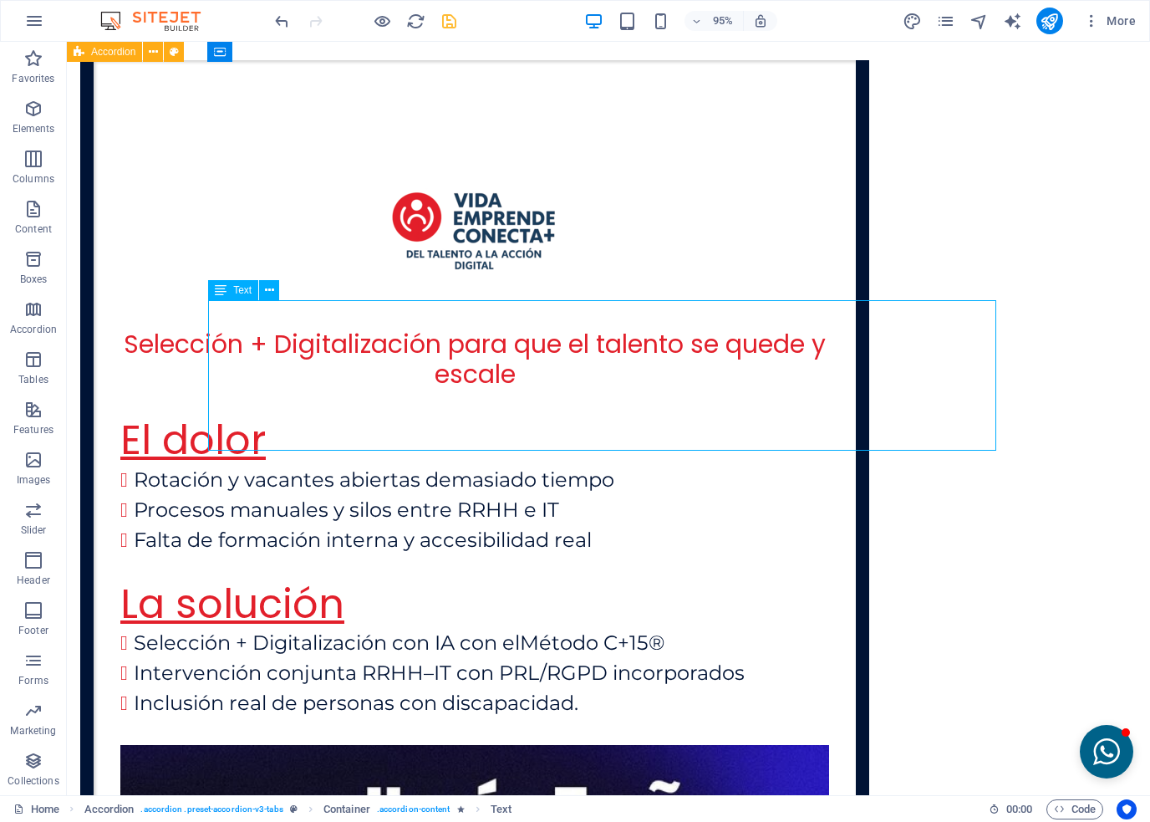
scroll to position [4099, 0]
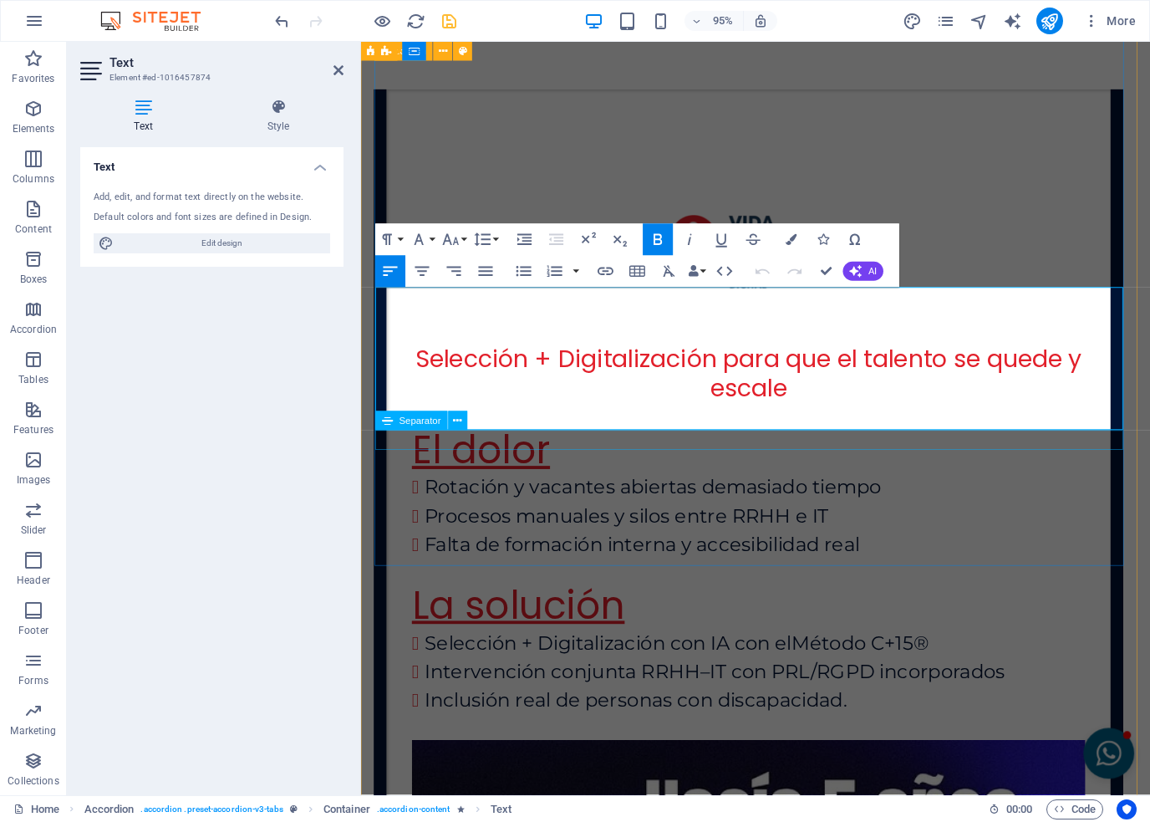
scroll to position [4200, 0]
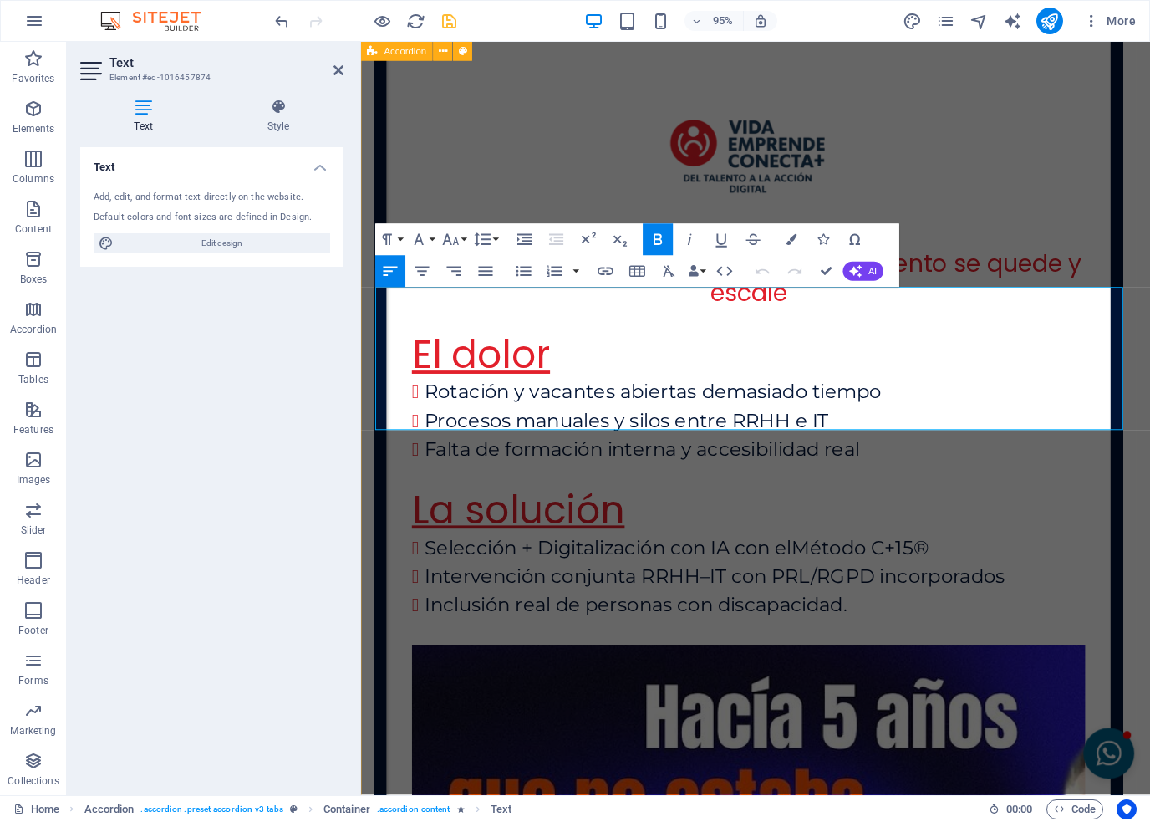
drag, startPoint x: 555, startPoint y: 437, endPoint x: 365, endPoint y: 368, distance: 202.9
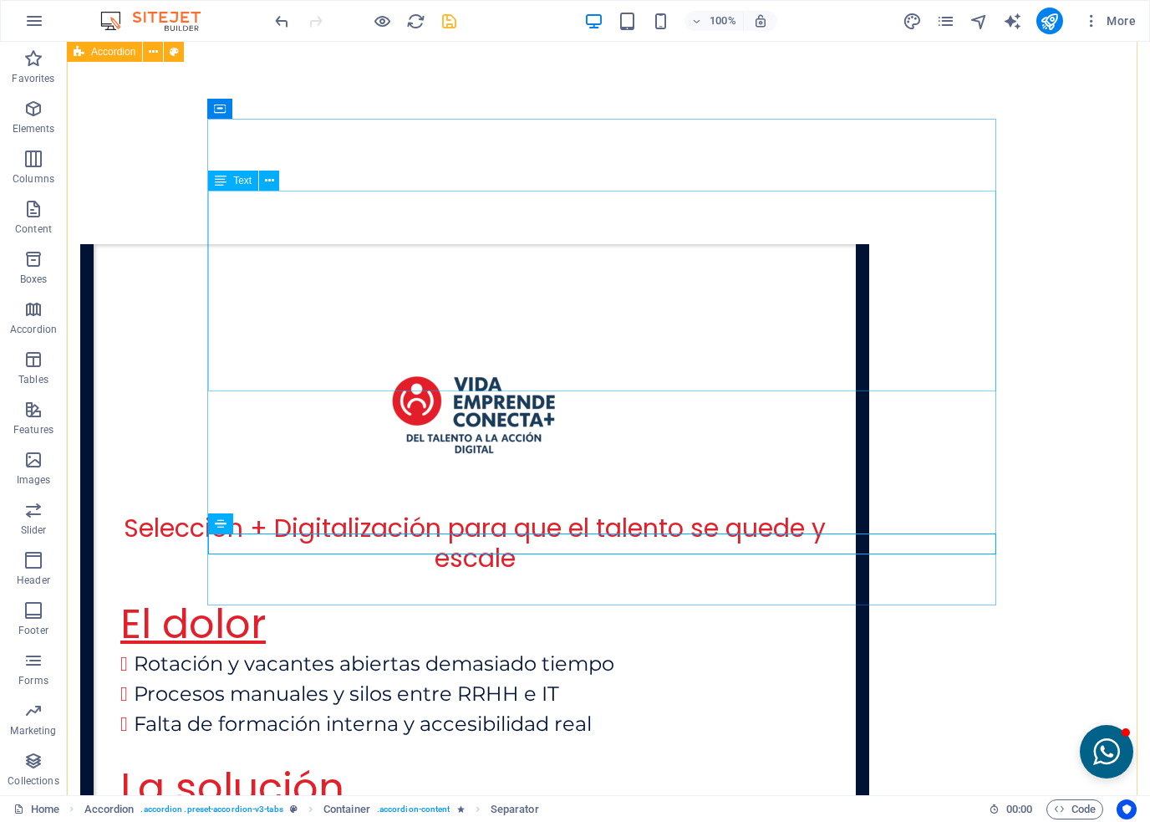
scroll to position [3932, 0]
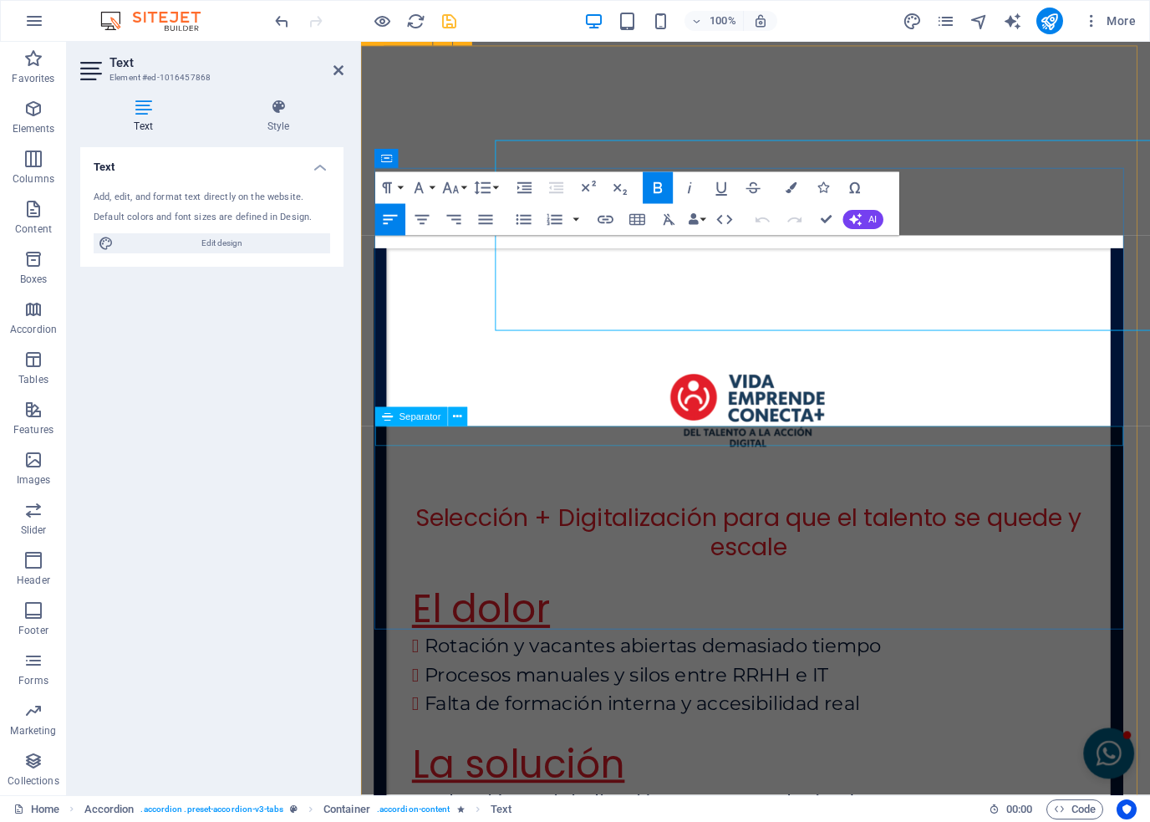
scroll to position [4032, 0]
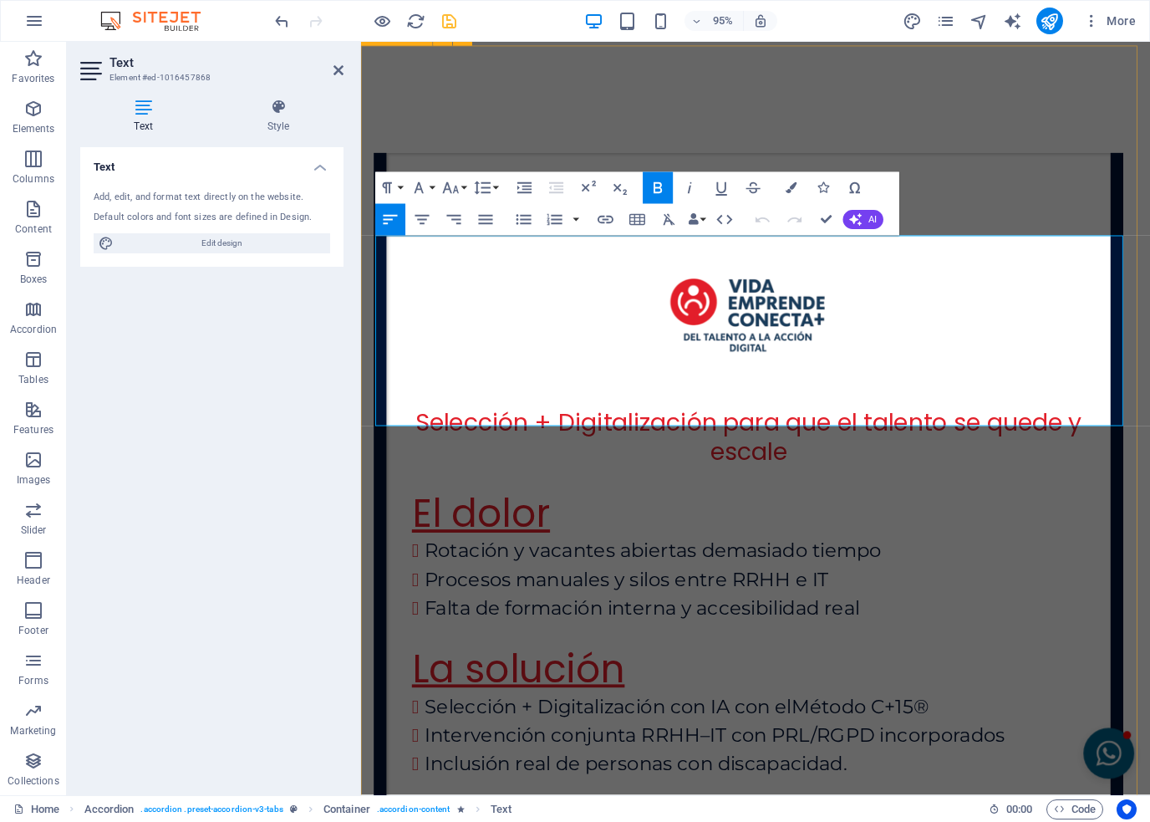
drag, startPoint x: 574, startPoint y: 437, endPoint x: 370, endPoint y: 301, distance: 245.3
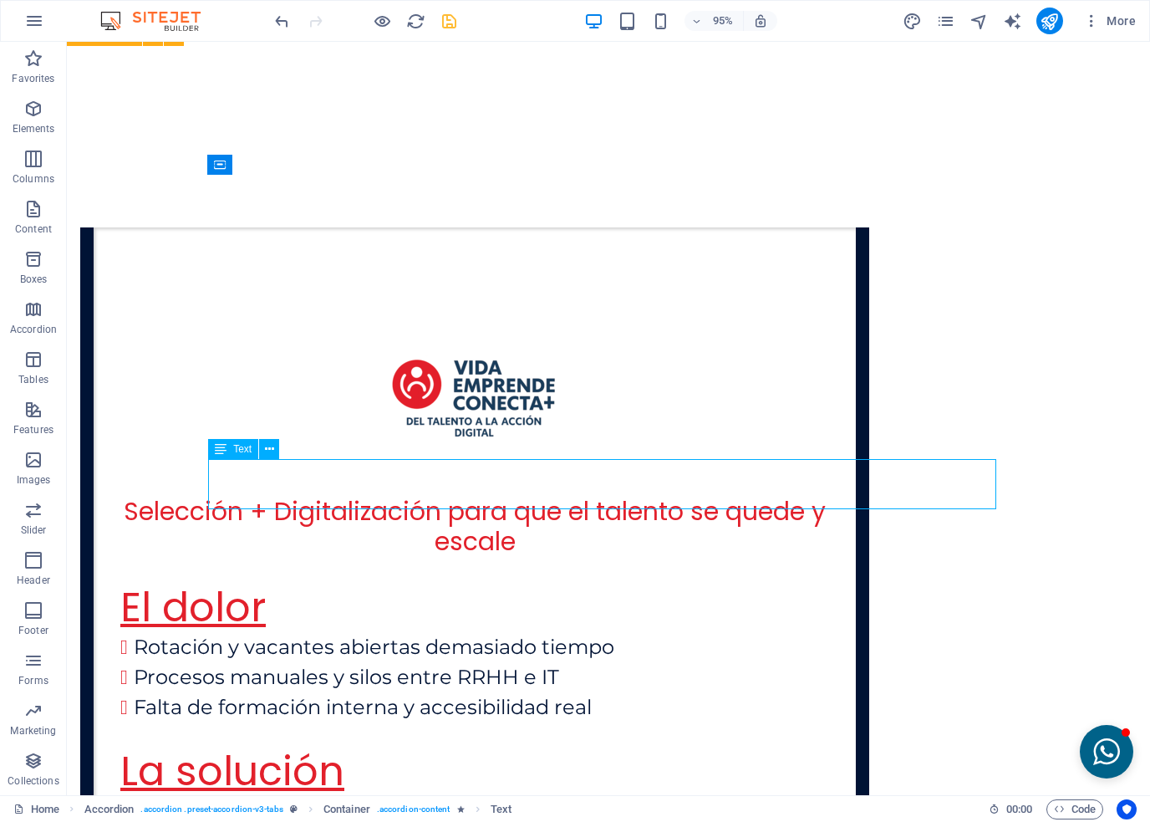
scroll to position [3932, 0]
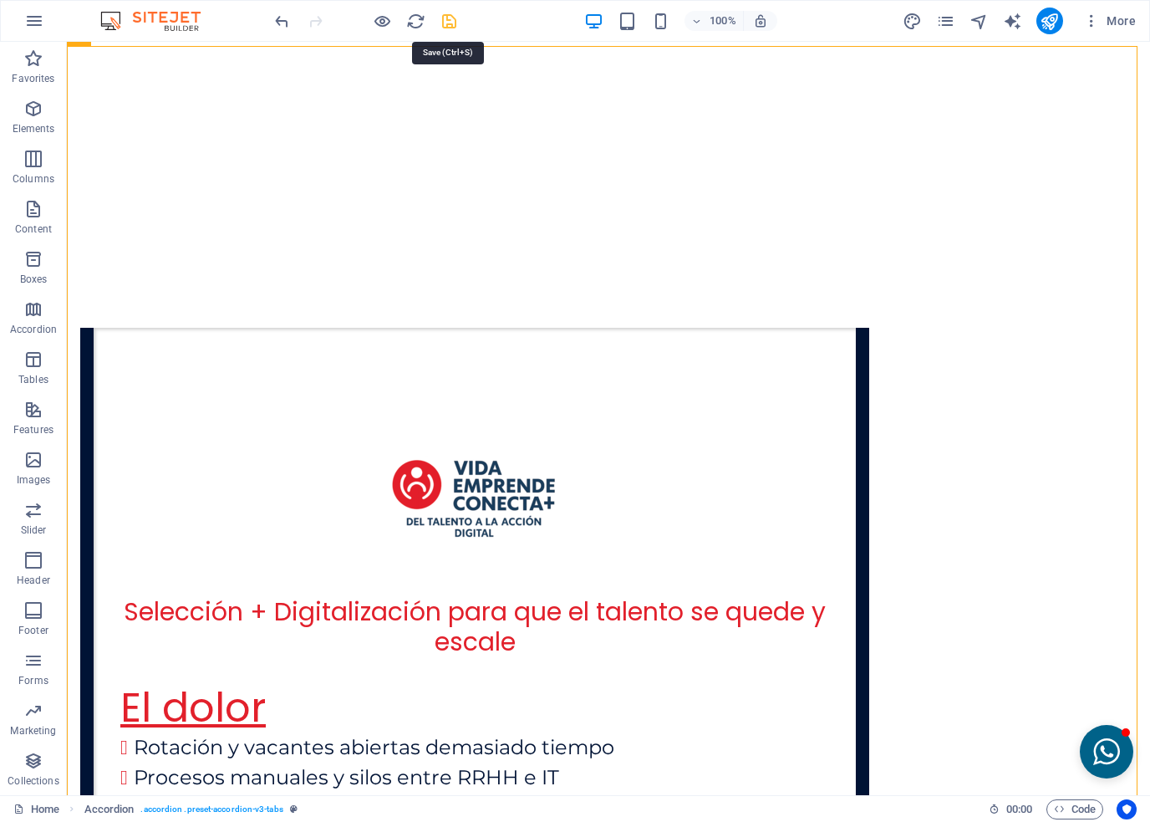
click at [441, 16] on icon "save" at bounding box center [449, 21] width 19 height 19
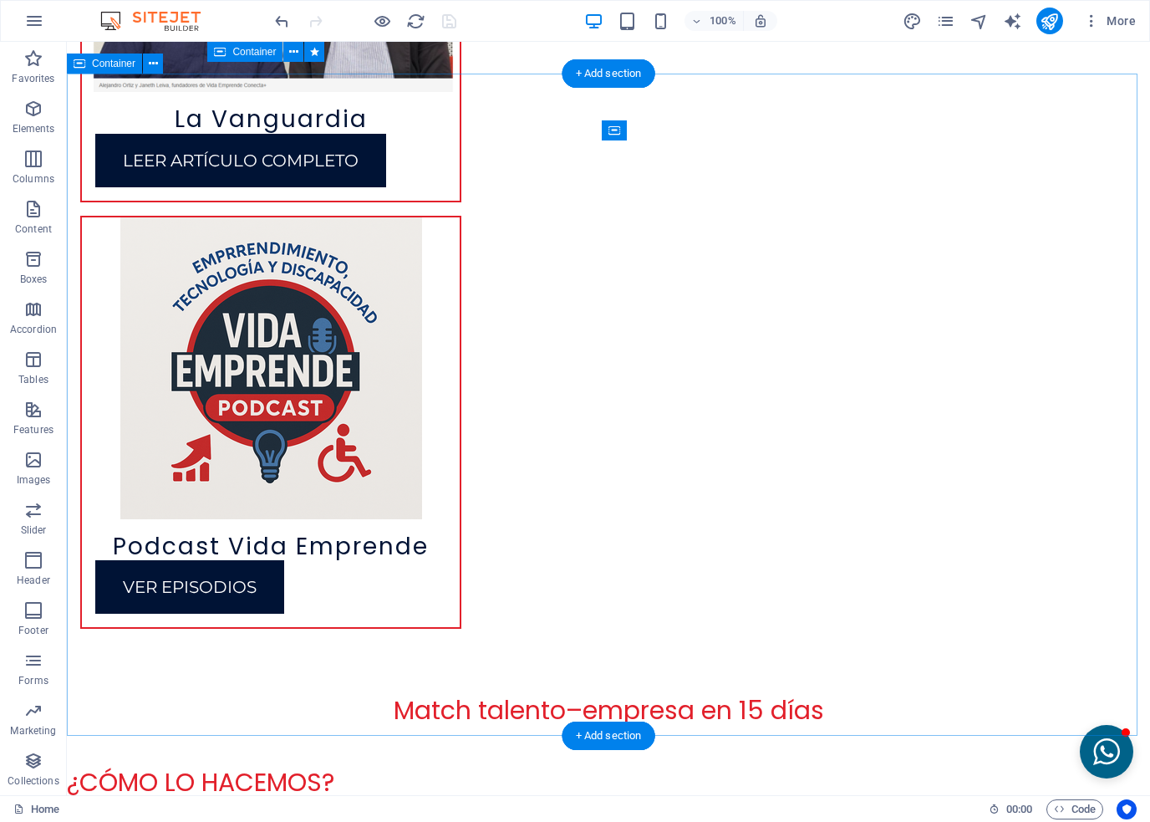
scroll to position [6357, 0]
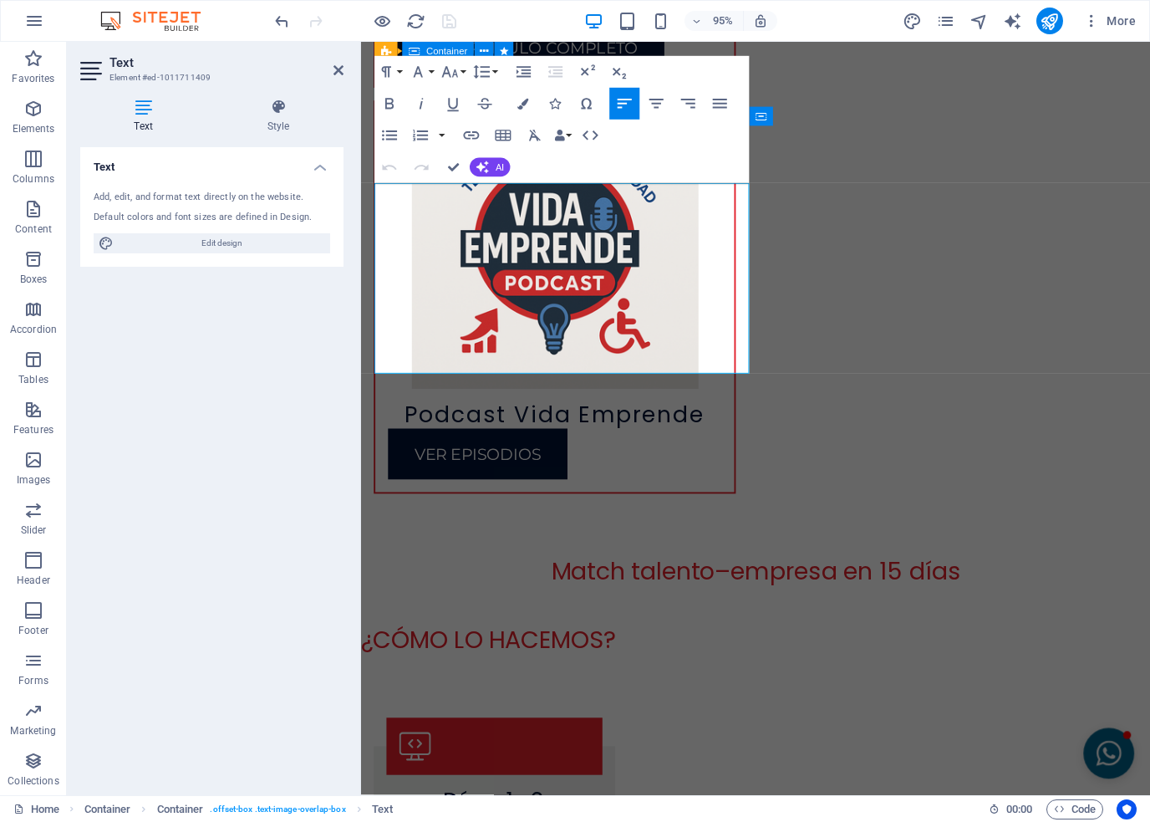
scroll to position [6457, 0]
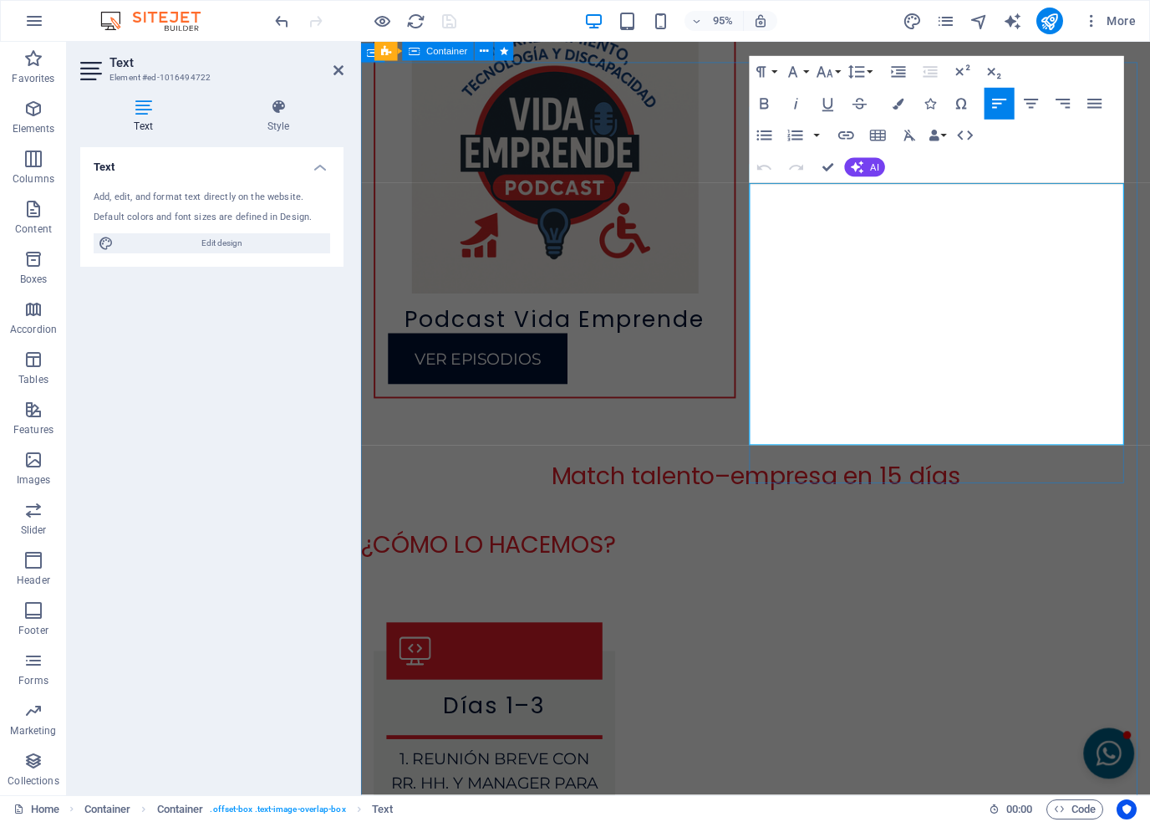
drag, startPoint x: 980, startPoint y: 452, endPoint x: 900, endPoint y: 451, distance: 79.4
copy p "—[PERSON_NAME]"
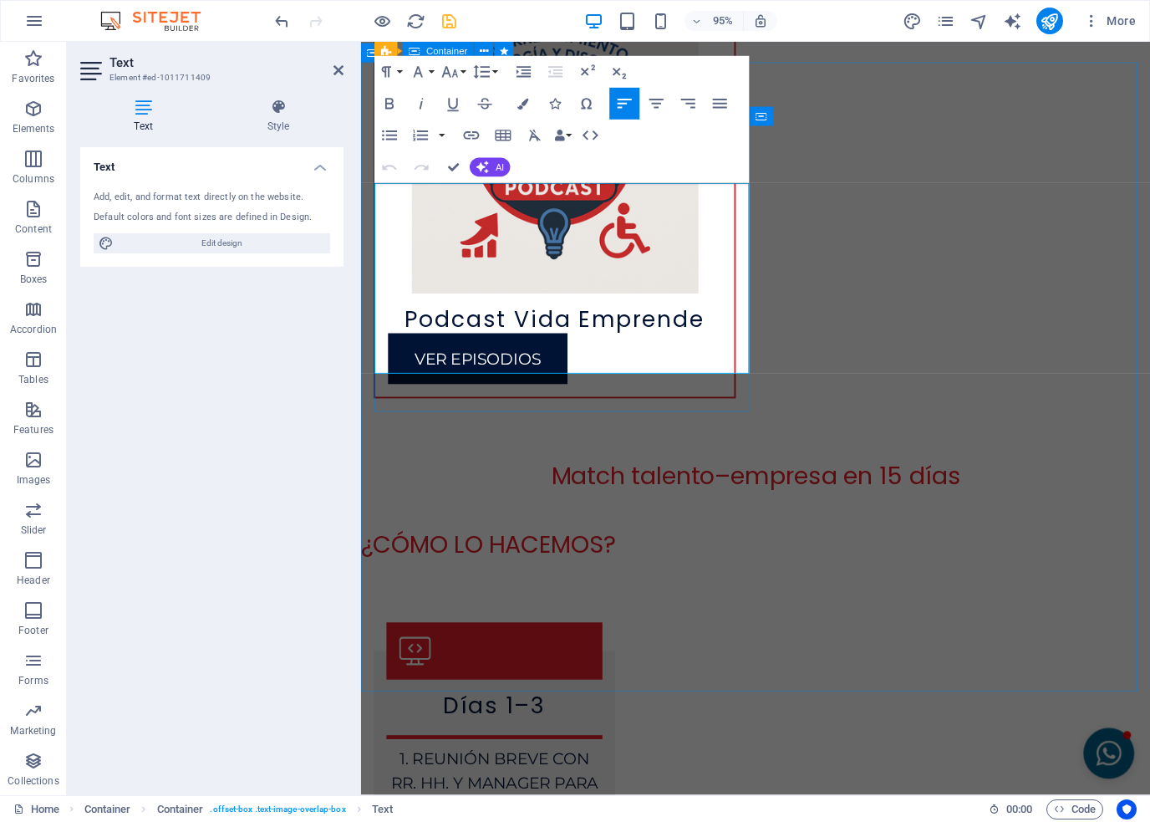
drag, startPoint x: 399, startPoint y: 381, endPoint x: 413, endPoint y: 380, distance: 14.3
drag, startPoint x: 392, startPoint y: 374, endPoint x: 450, endPoint y: 375, distance: 57.7
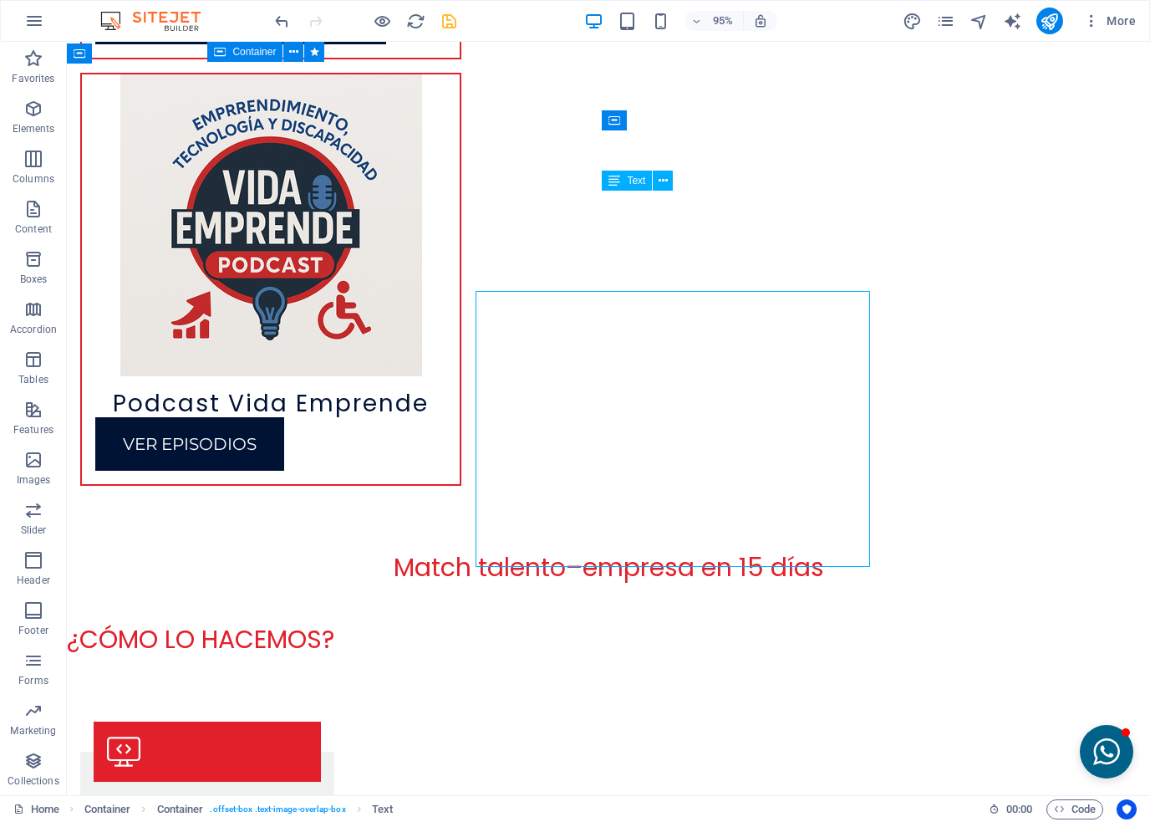
scroll to position [6357, 0]
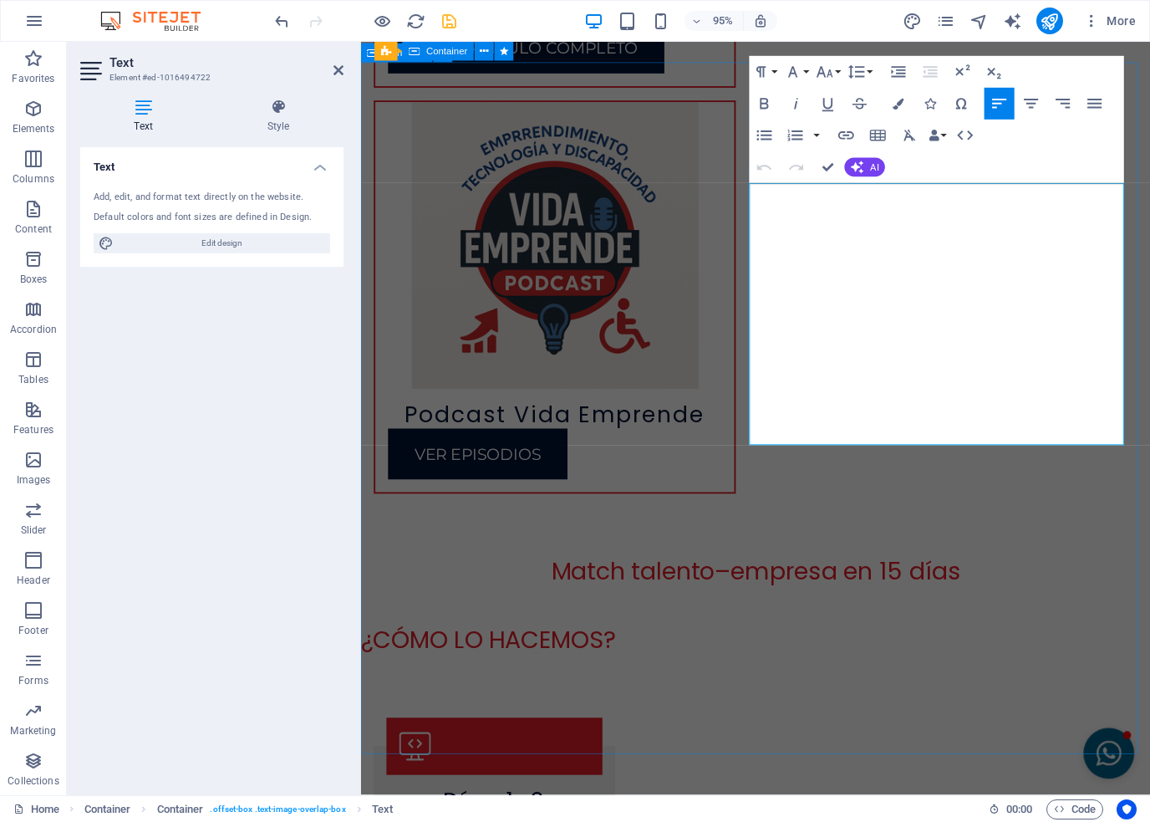
scroll to position [6457, 0]
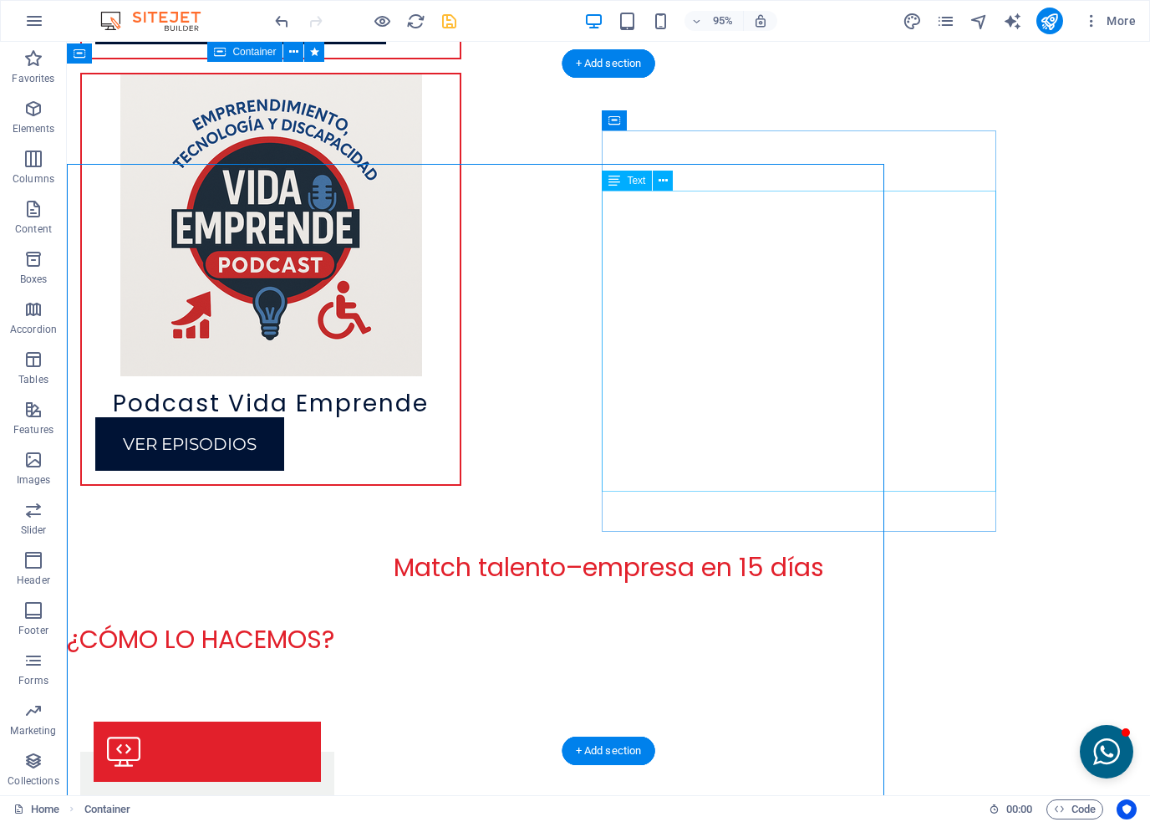
scroll to position [6357, 0]
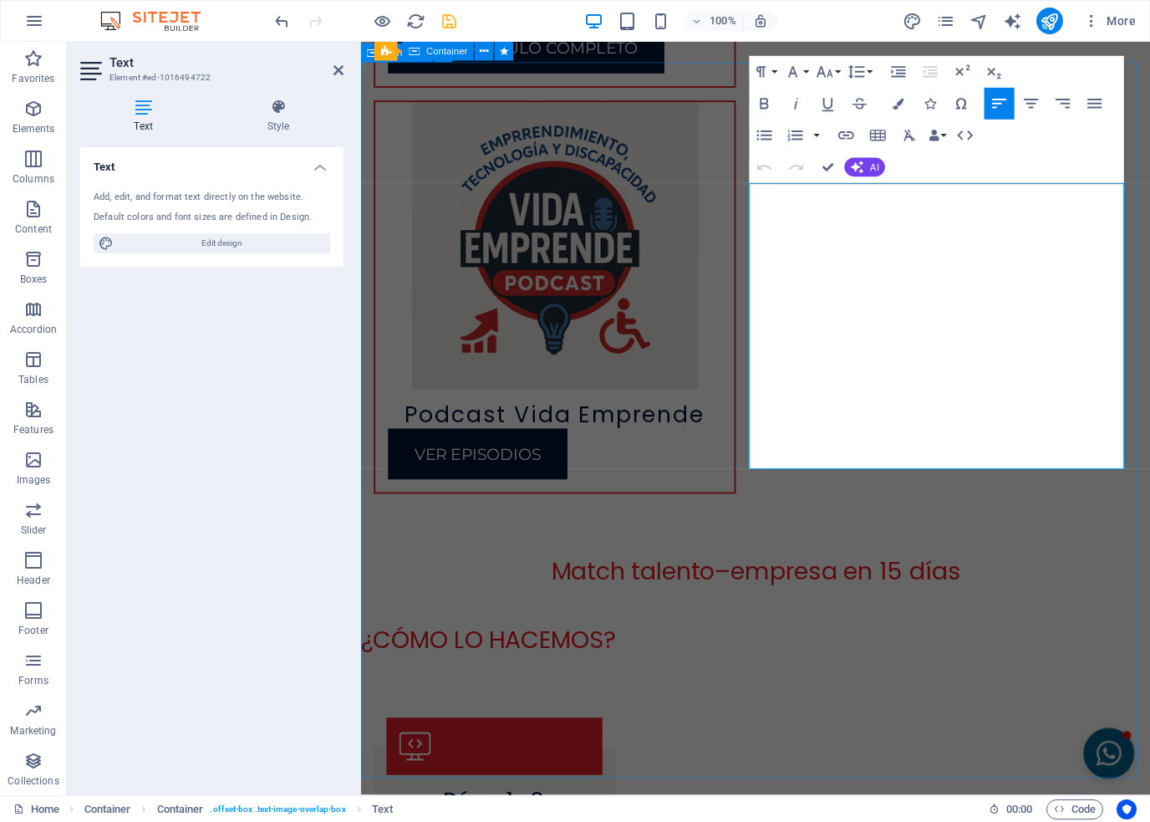
scroll to position [6457, 0]
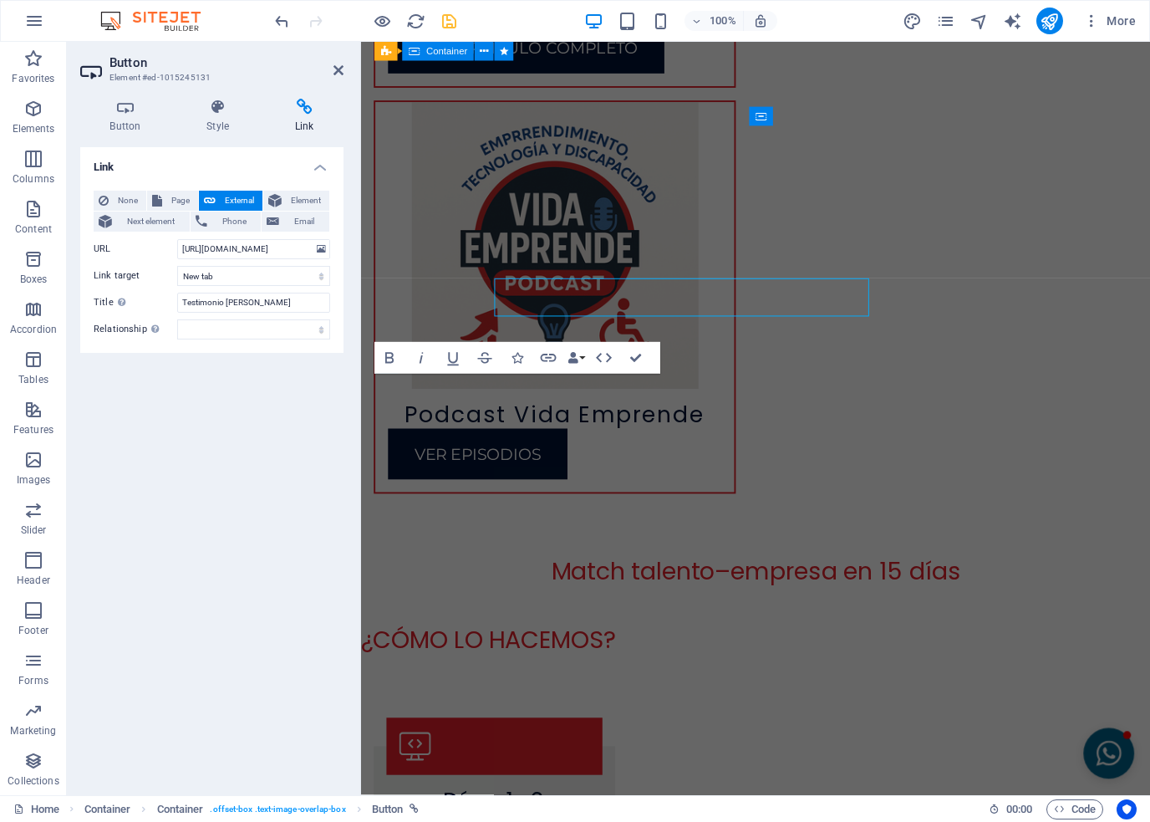
scroll to position [6457, 0]
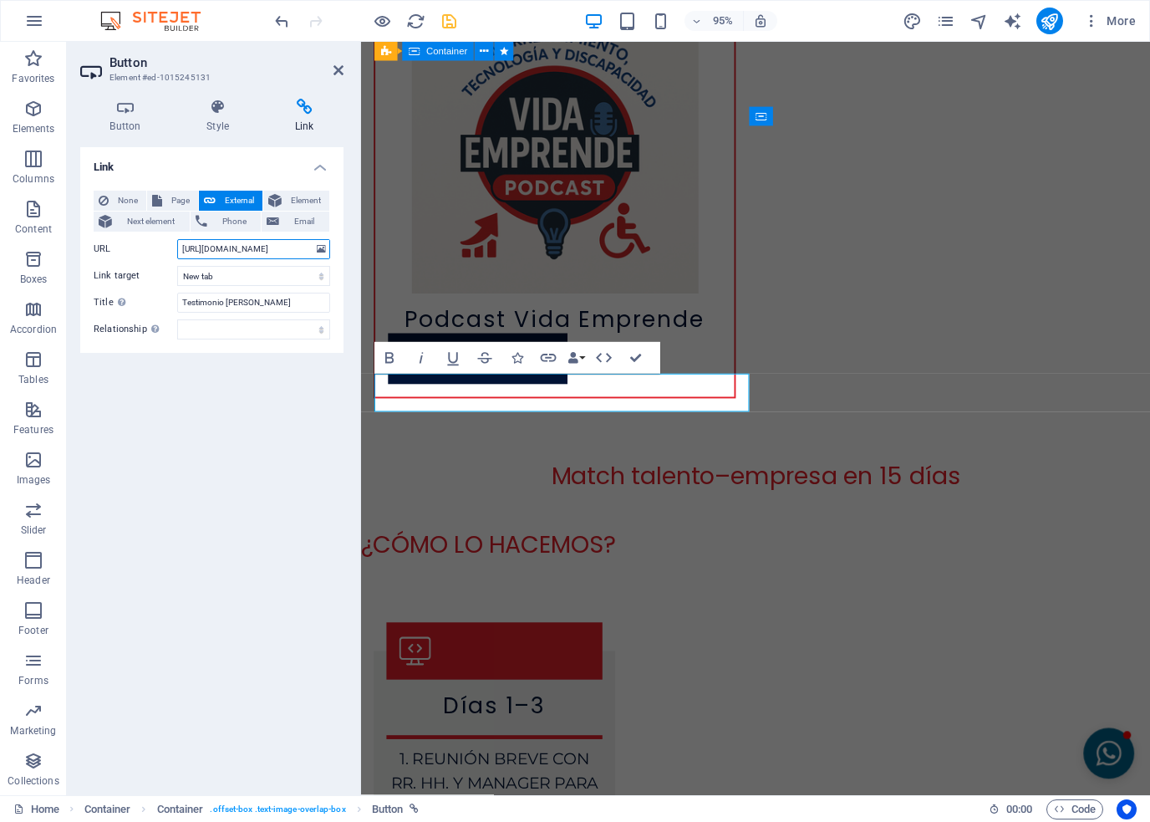
click at [212, 253] on input "[URL][DOMAIN_NAME]" at bounding box center [253, 249] width 153 height 20
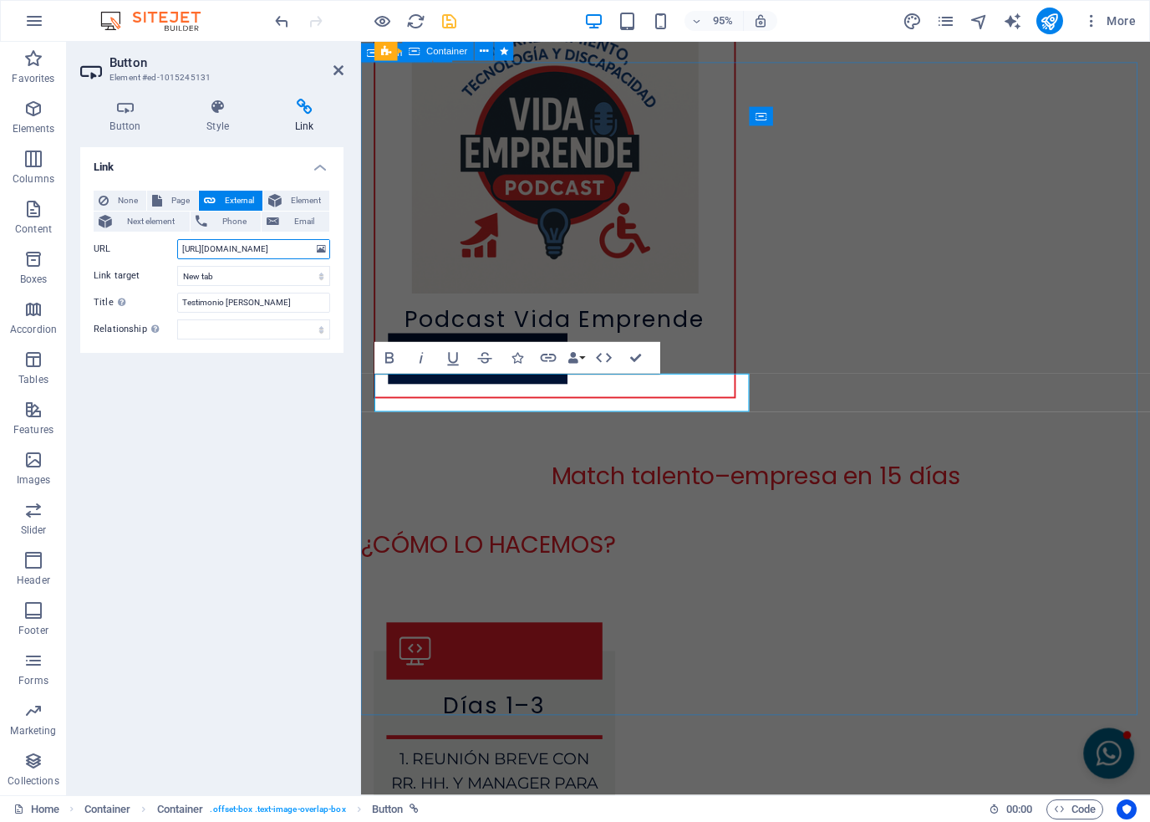
type input "[URL][DOMAIN_NAME]"
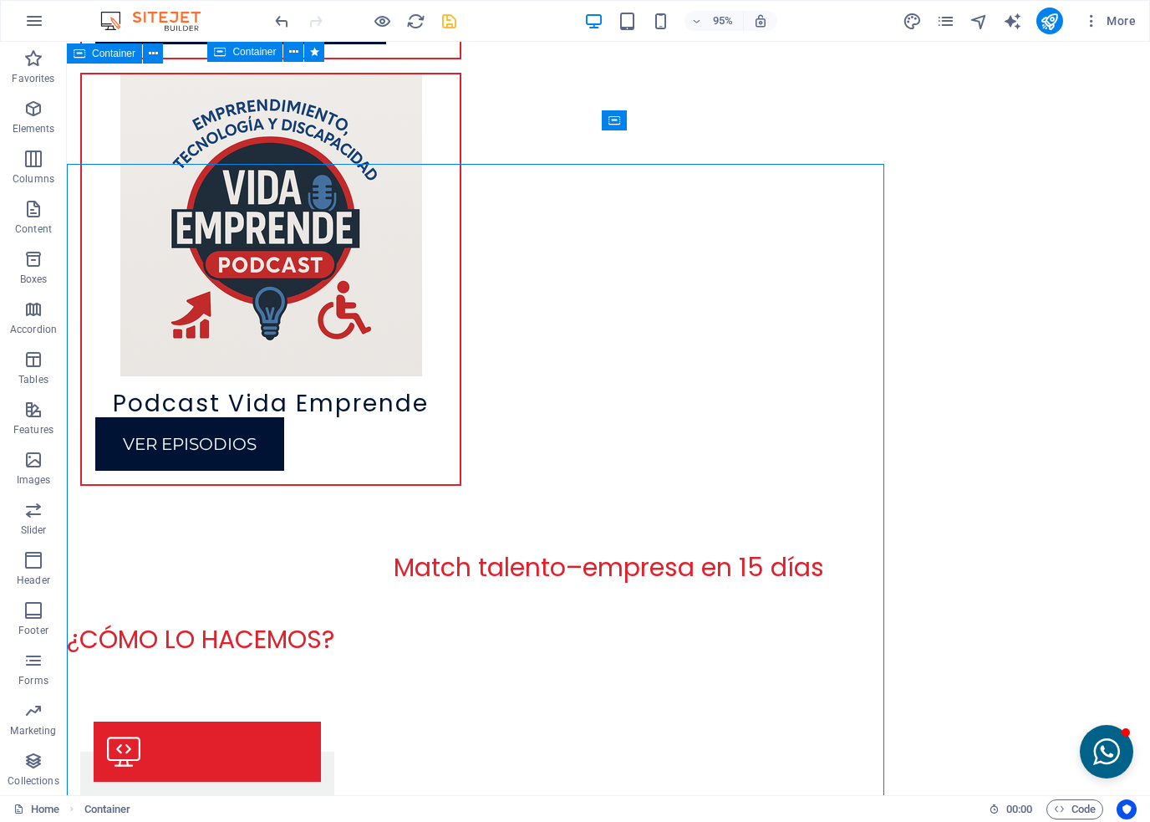
scroll to position [6357, 0]
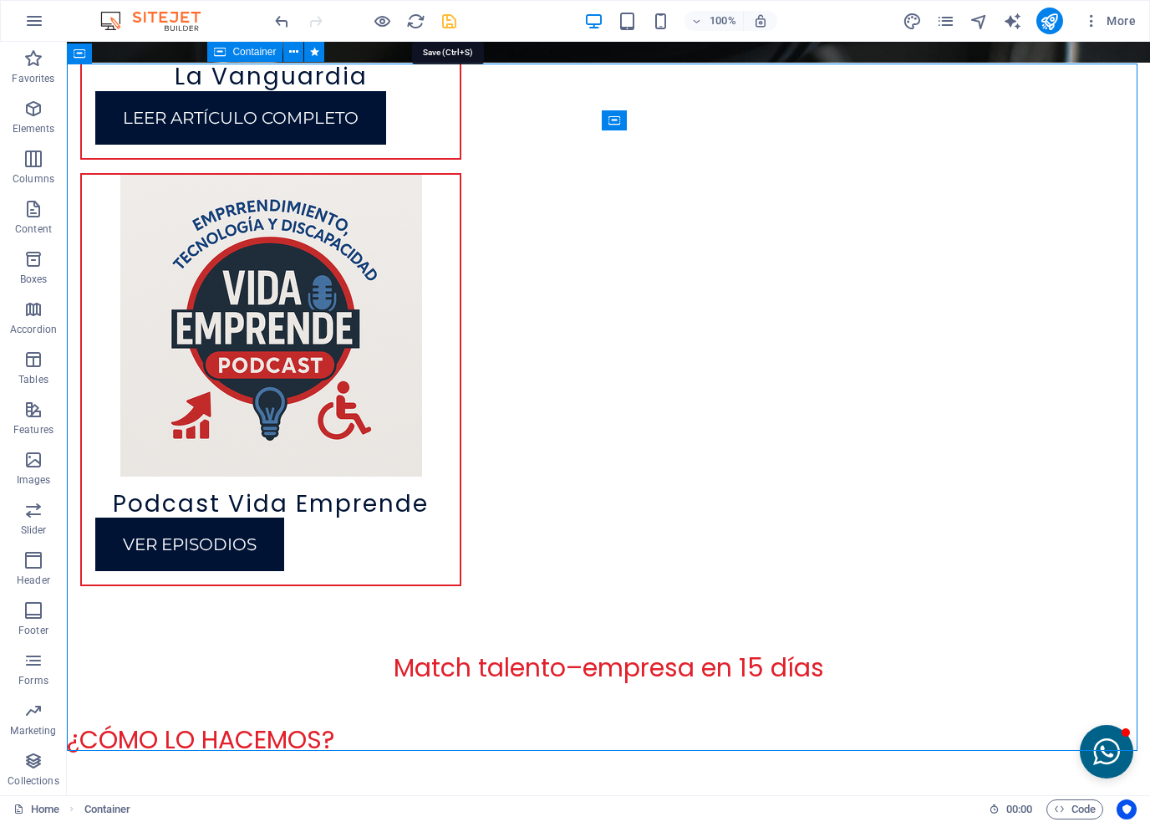
click at [451, 27] on icon "save" at bounding box center [449, 21] width 19 height 19
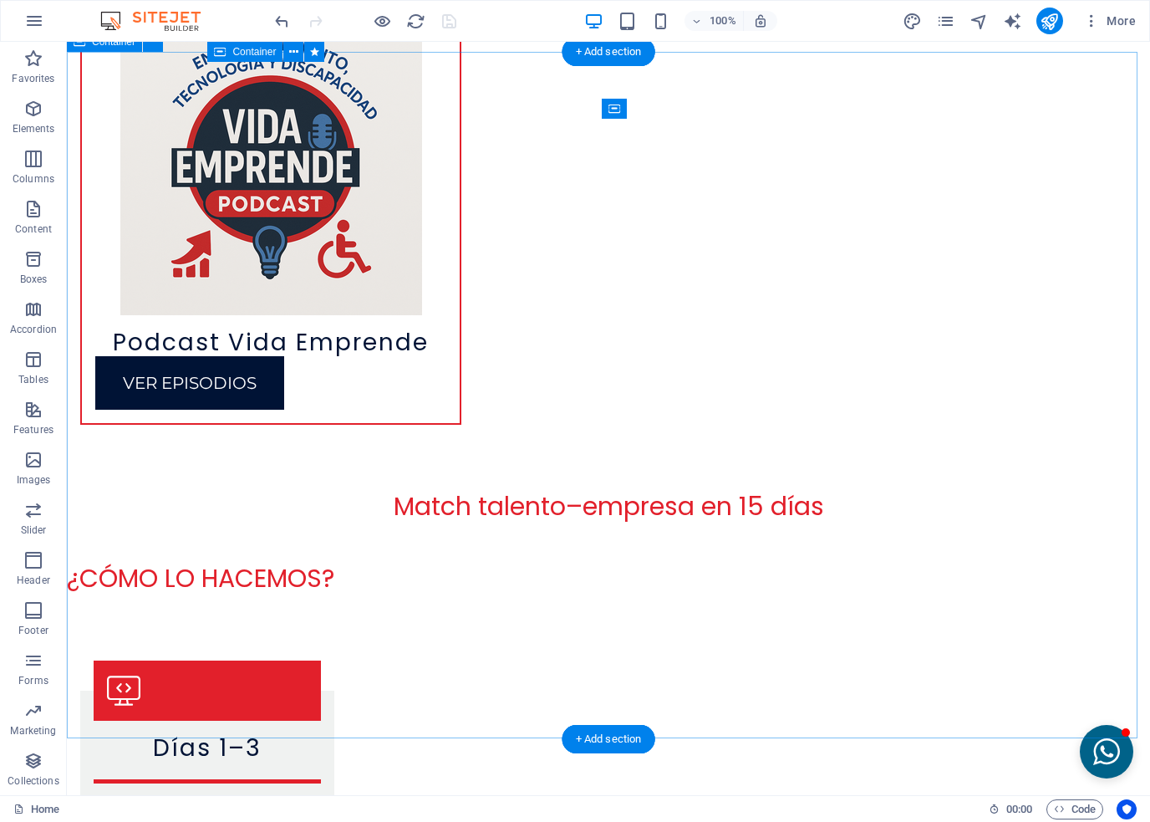
scroll to position [6524, 0]
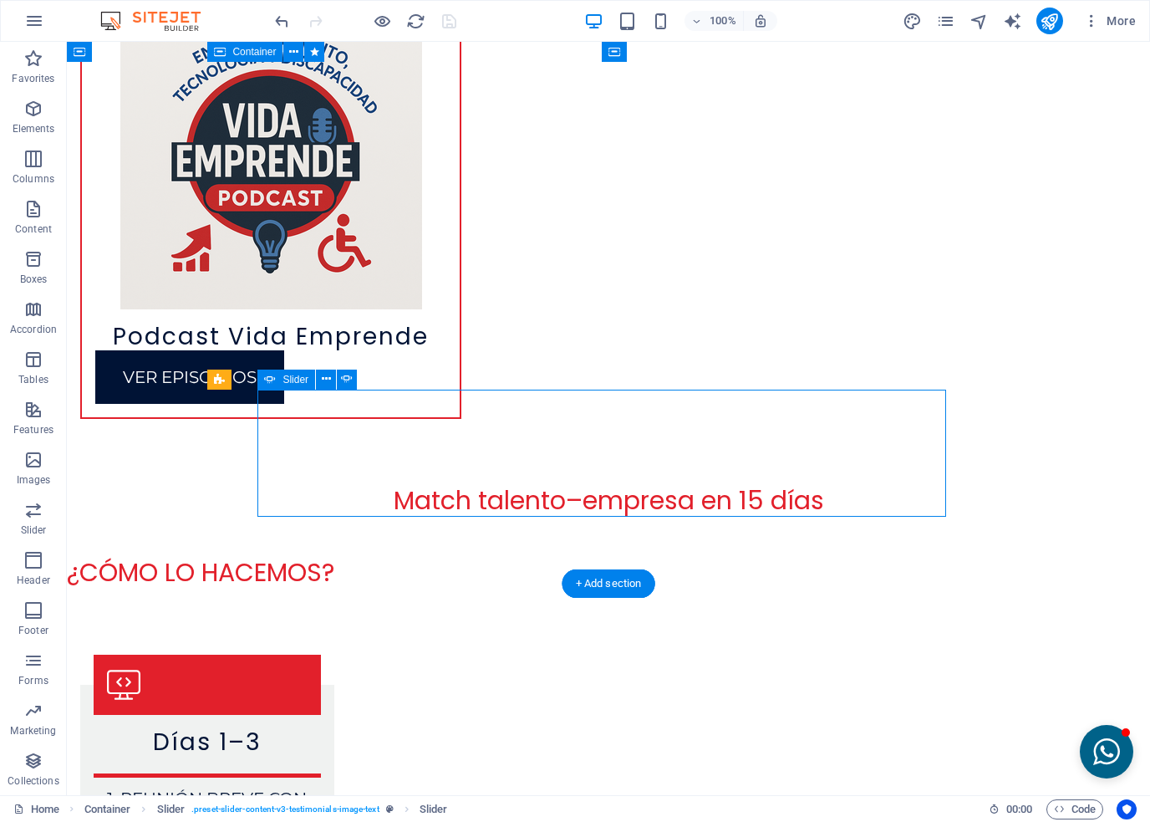
click at [322, 377] on icon at bounding box center [326, 379] width 9 height 18
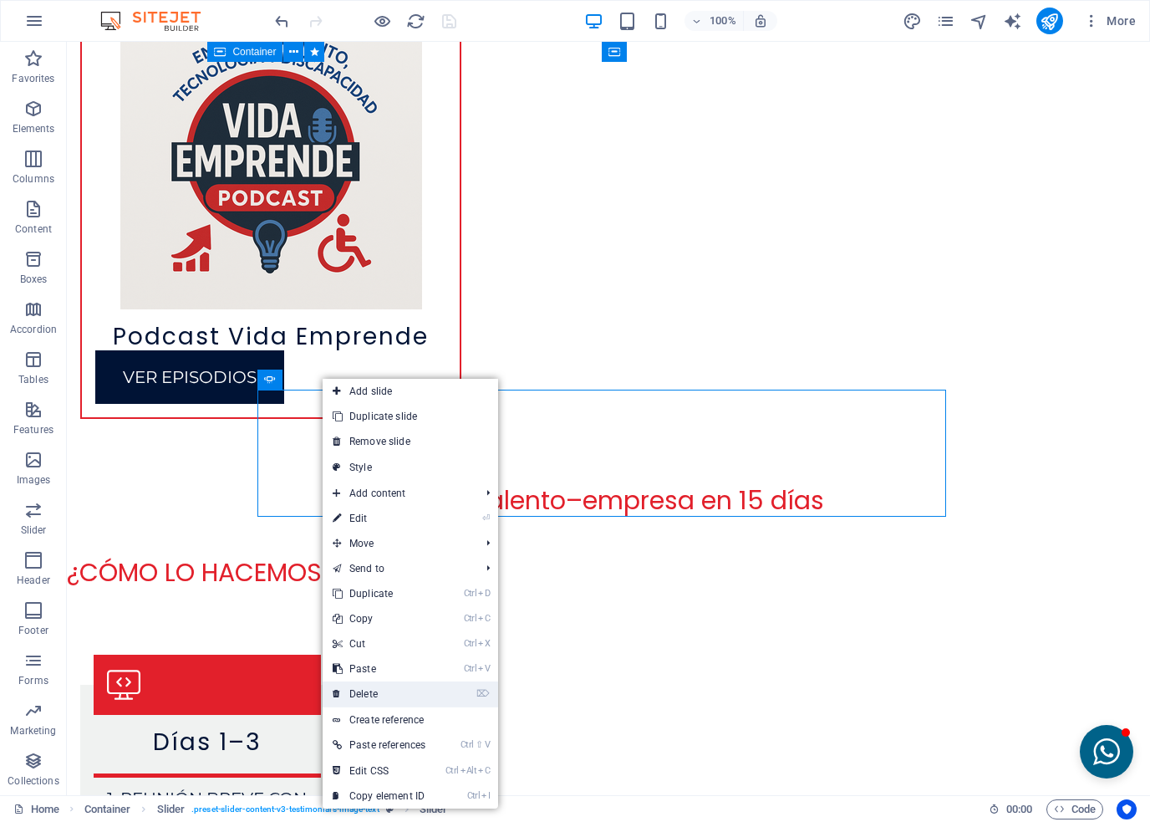
click at [374, 696] on link "⌦ Delete" at bounding box center [379, 693] width 113 height 25
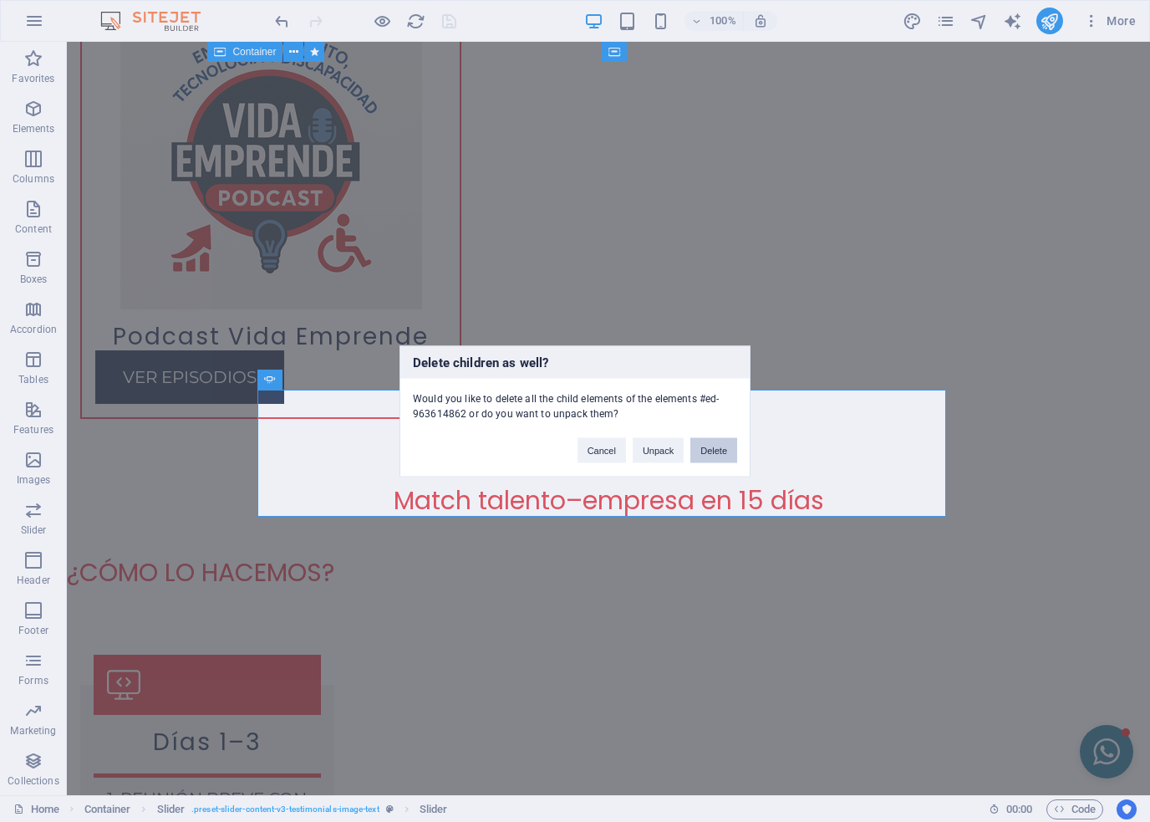
click at [726, 451] on button "Delete" at bounding box center [714, 449] width 47 height 25
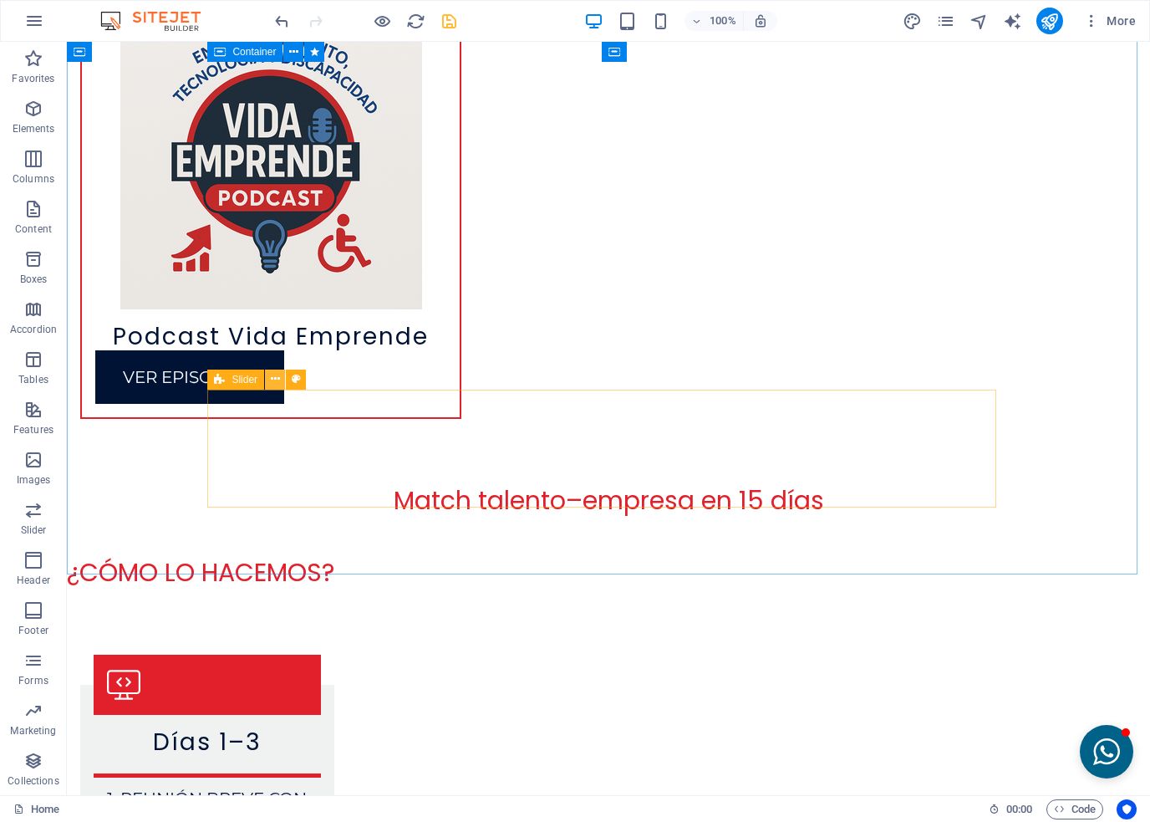
click at [268, 380] on button at bounding box center [275, 380] width 20 height 20
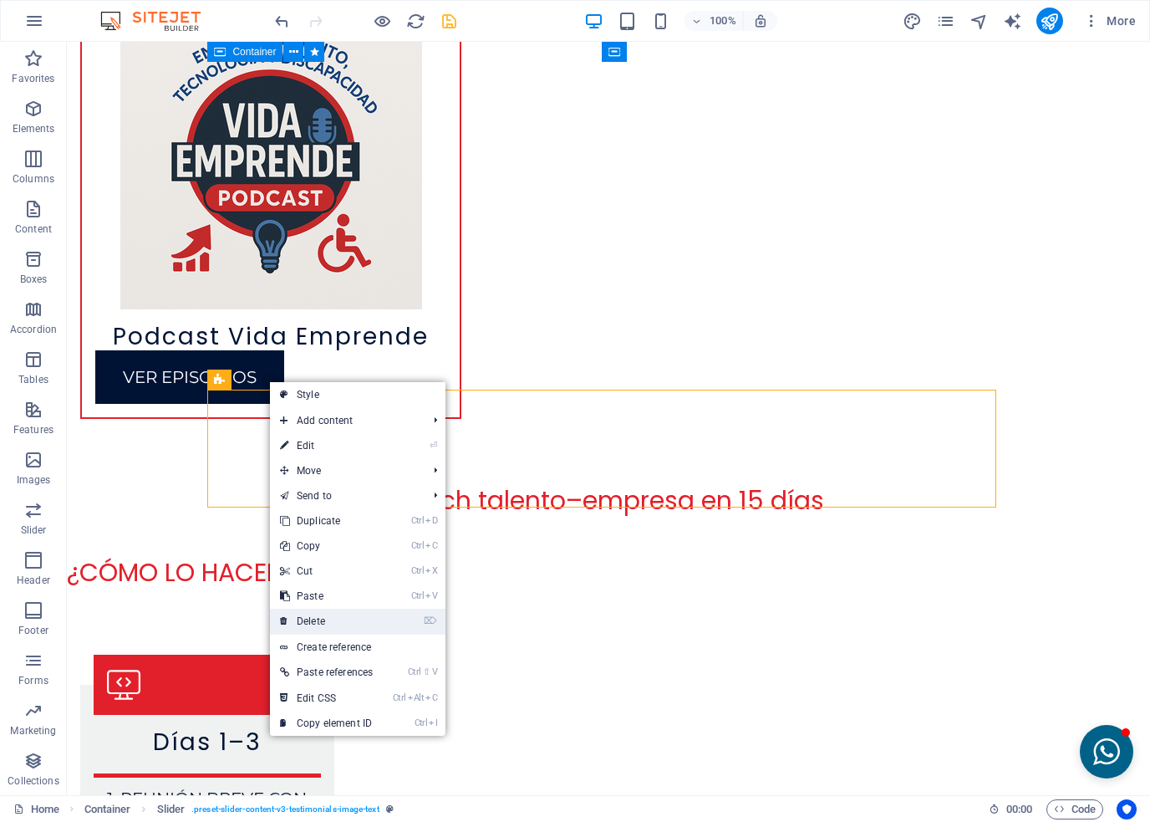
click at [301, 617] on link "⌦ Delete" at bounding box center [326, 621] width 113 height 25
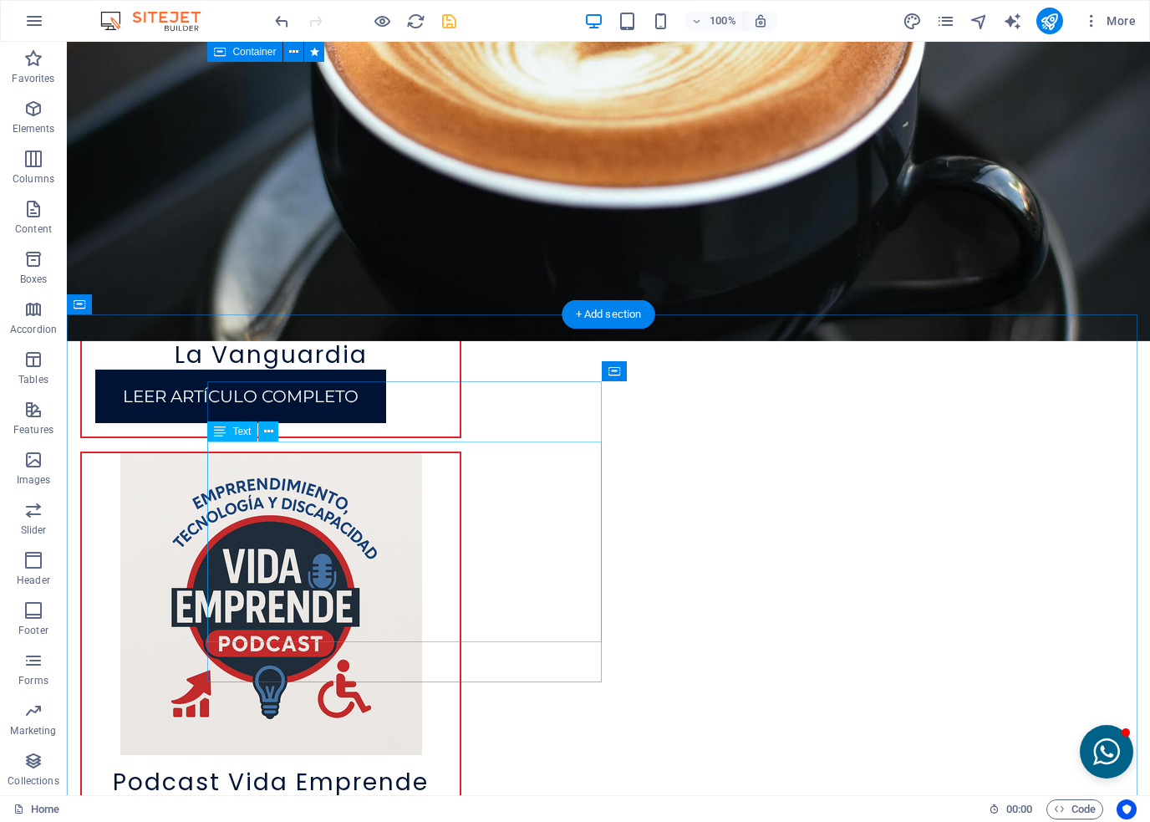
scroll to position [6106, 0]
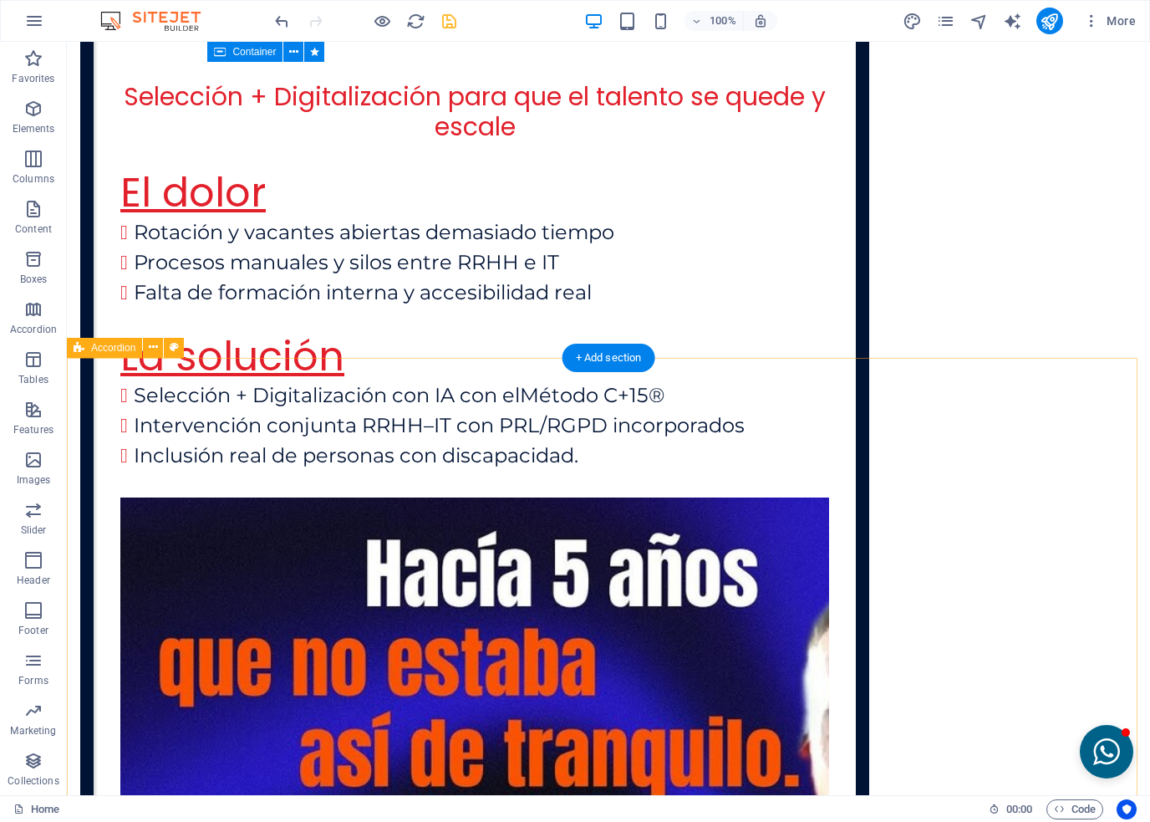
scroll to position [4350, 0]
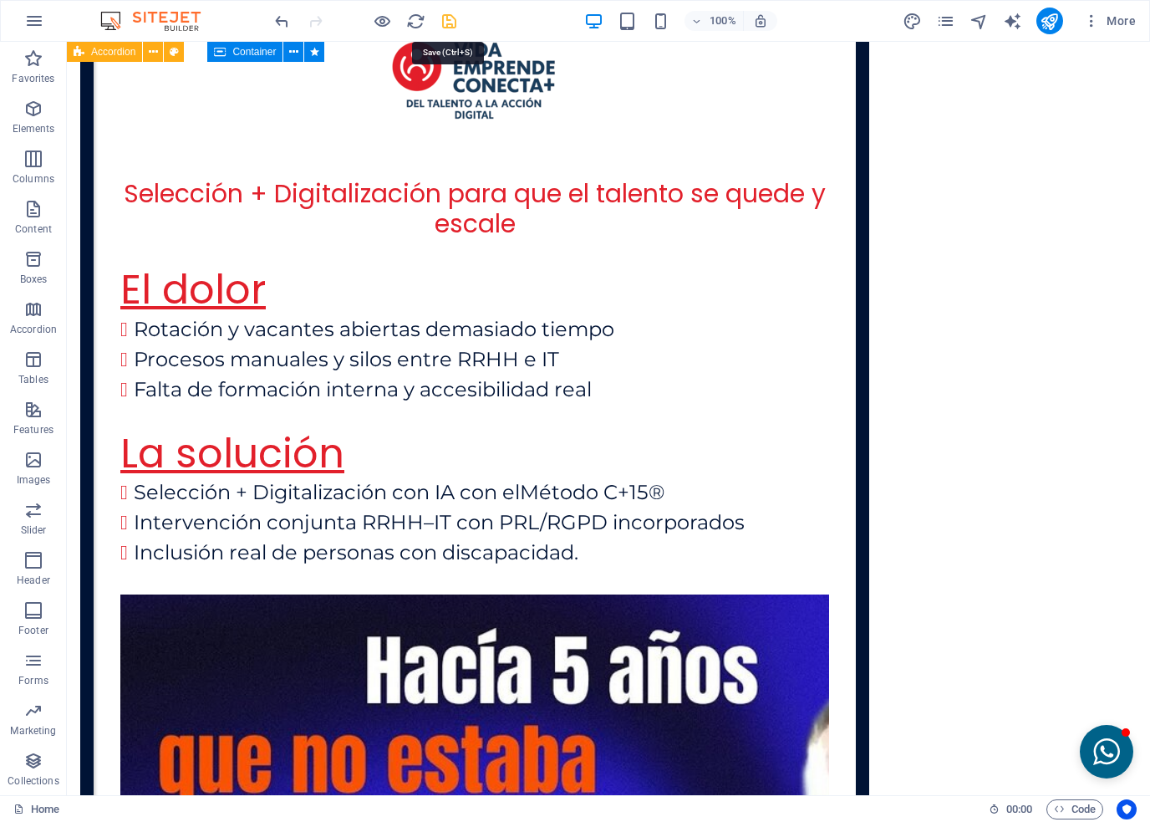
click at [451, 21] on icon "save" at bounding box center [449, 21] width 19 height 19
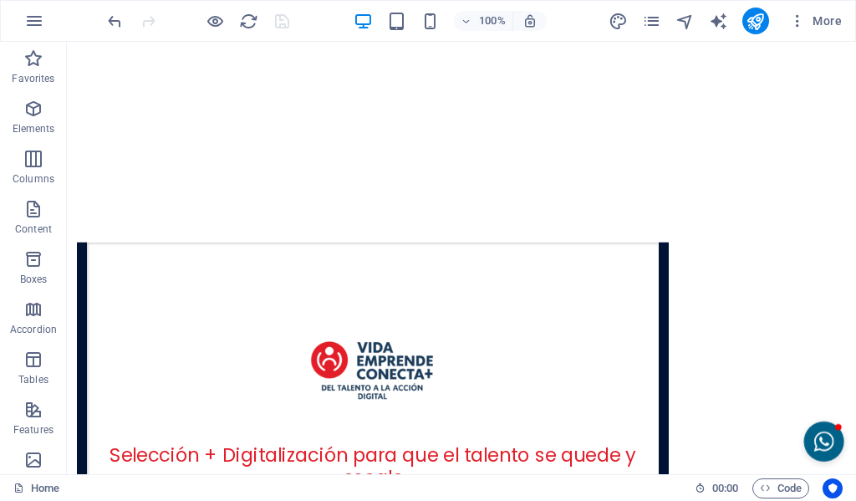
scroll to position [3306, 0]
